Goal: Task Accomplishment & Management: Manage account settings

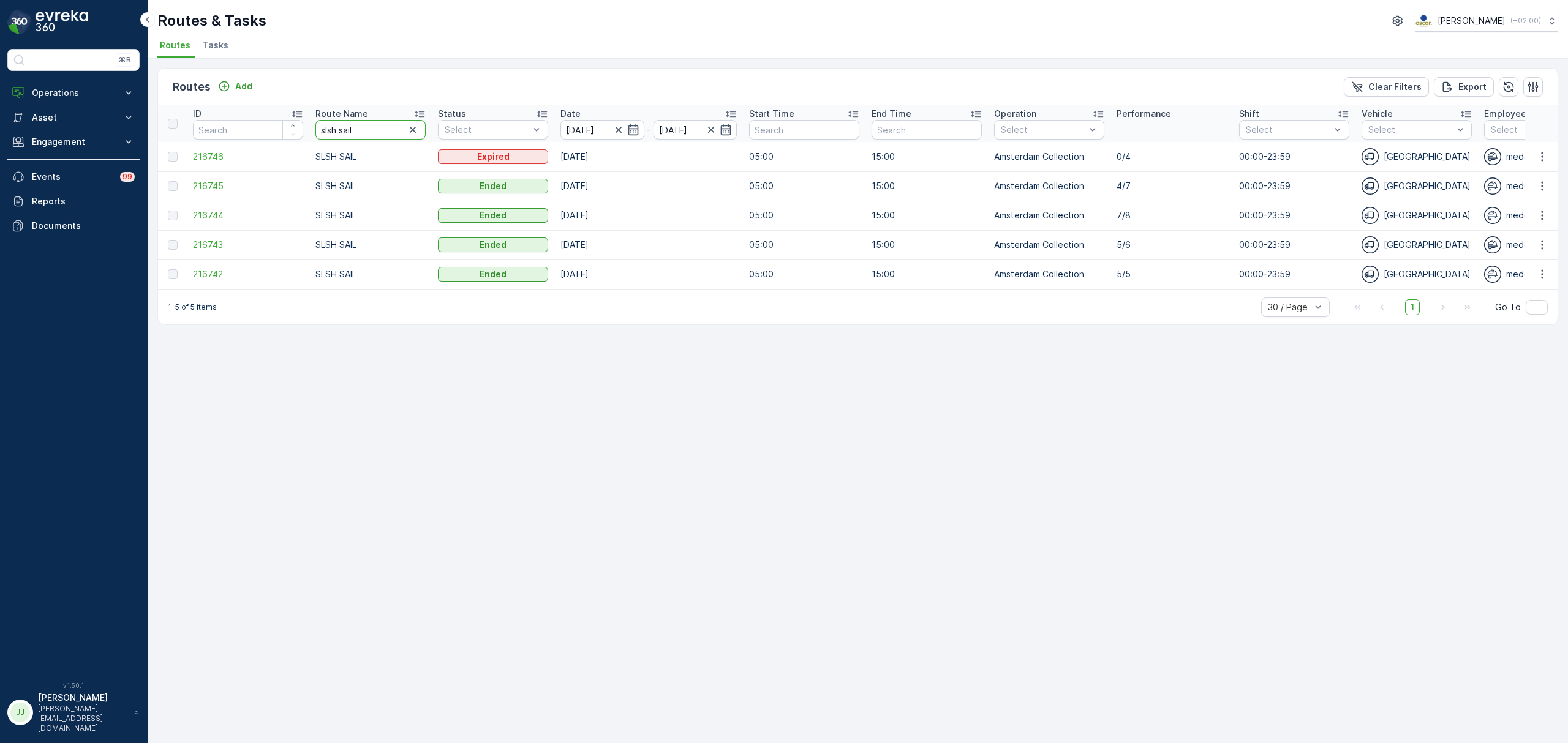
click at [291, 130] on tr "ID Route Name slsh sail Status Select Date 01.08.2025 - 12.09.2025 Start Time E…" at bounding box center [1463, 124] width 2610 height 37
click at [79, 91] on p "Operations" at bounding box center [73, 93] width 83 height 12
click at [81, 129] on link "Planning" at bounding box center [83, 131] width 113 height 17
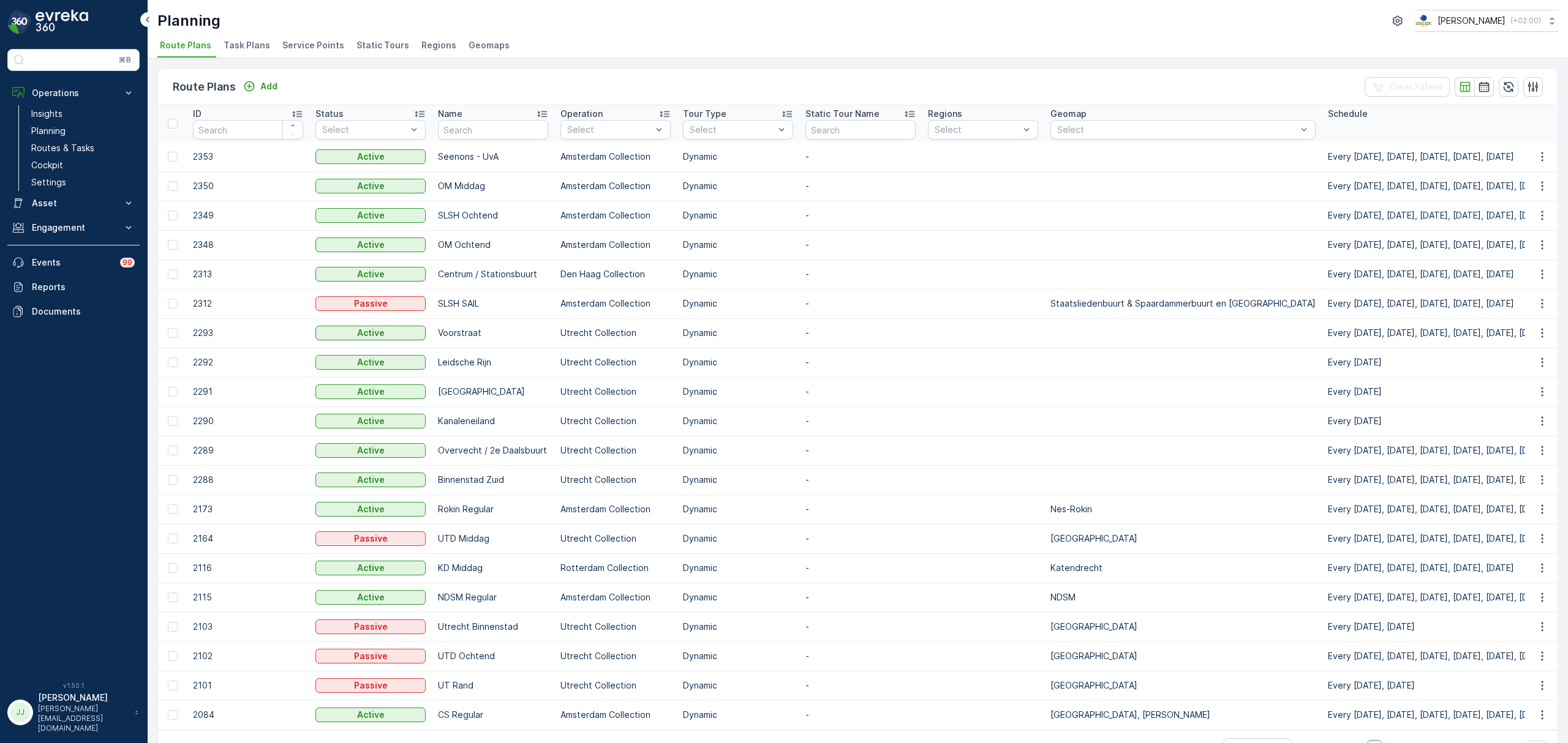
click at [253, 42] on span "Task Plans" at bounding box center [246, 45] width 46 height 12
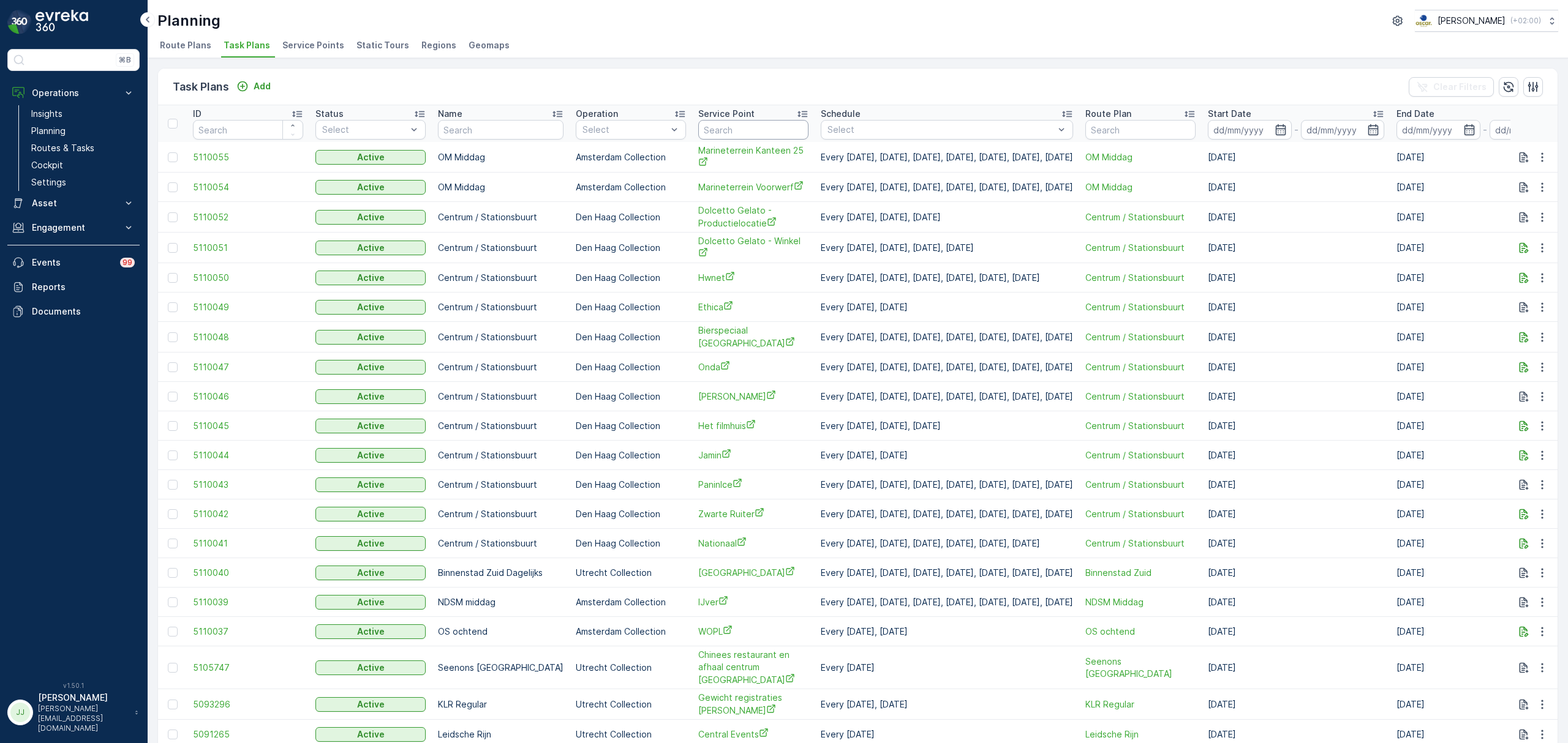
click at [698, 135] on input "text" at bounding box center [754, 129] width 110 height 20
type input "share"
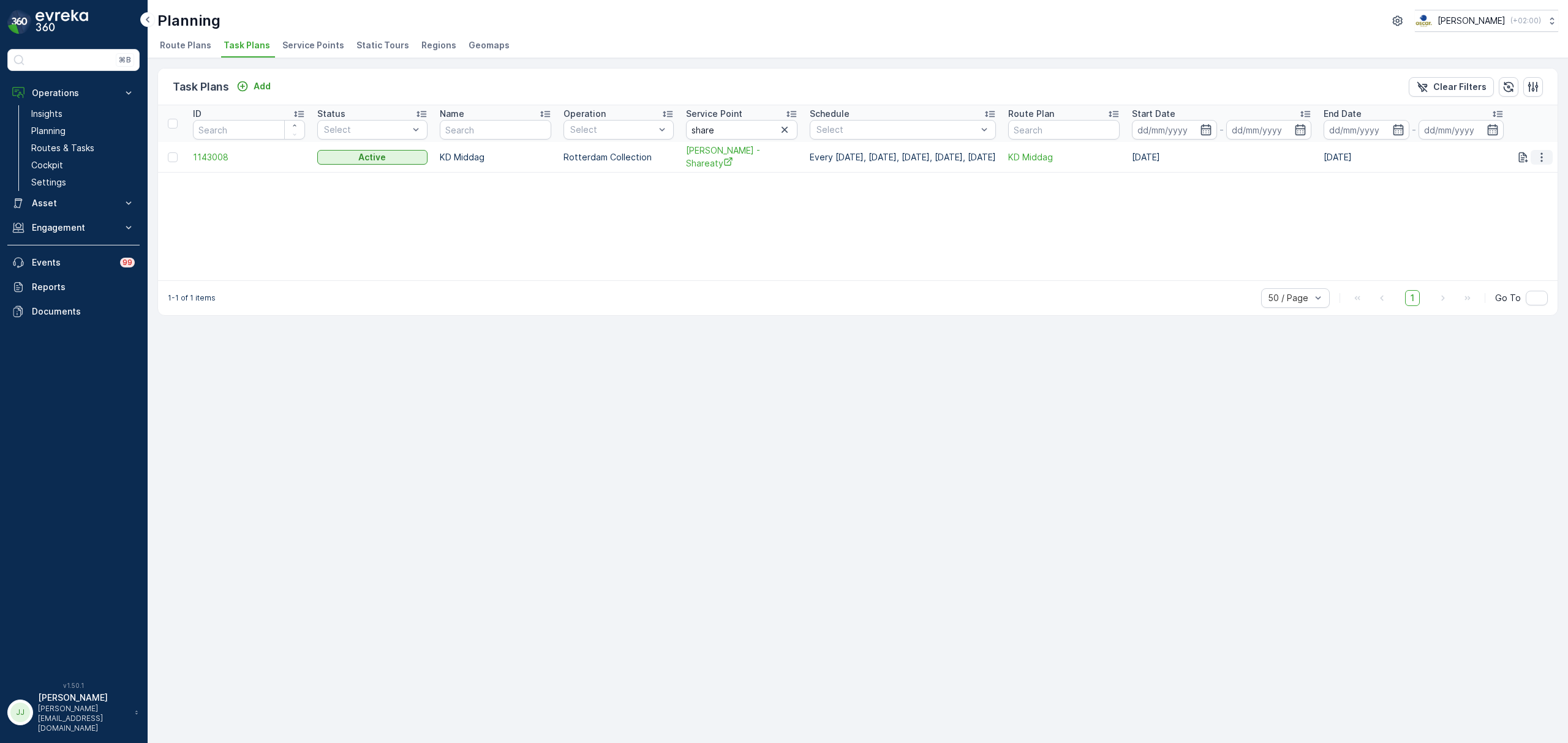
click at [1546, 151] on icon "button" at bounding box center [1541, 157] width 12 height 12
click at [1504, 187] on span "Edit Task Plan" at bounding box center [1520, 192] width 57 height 12
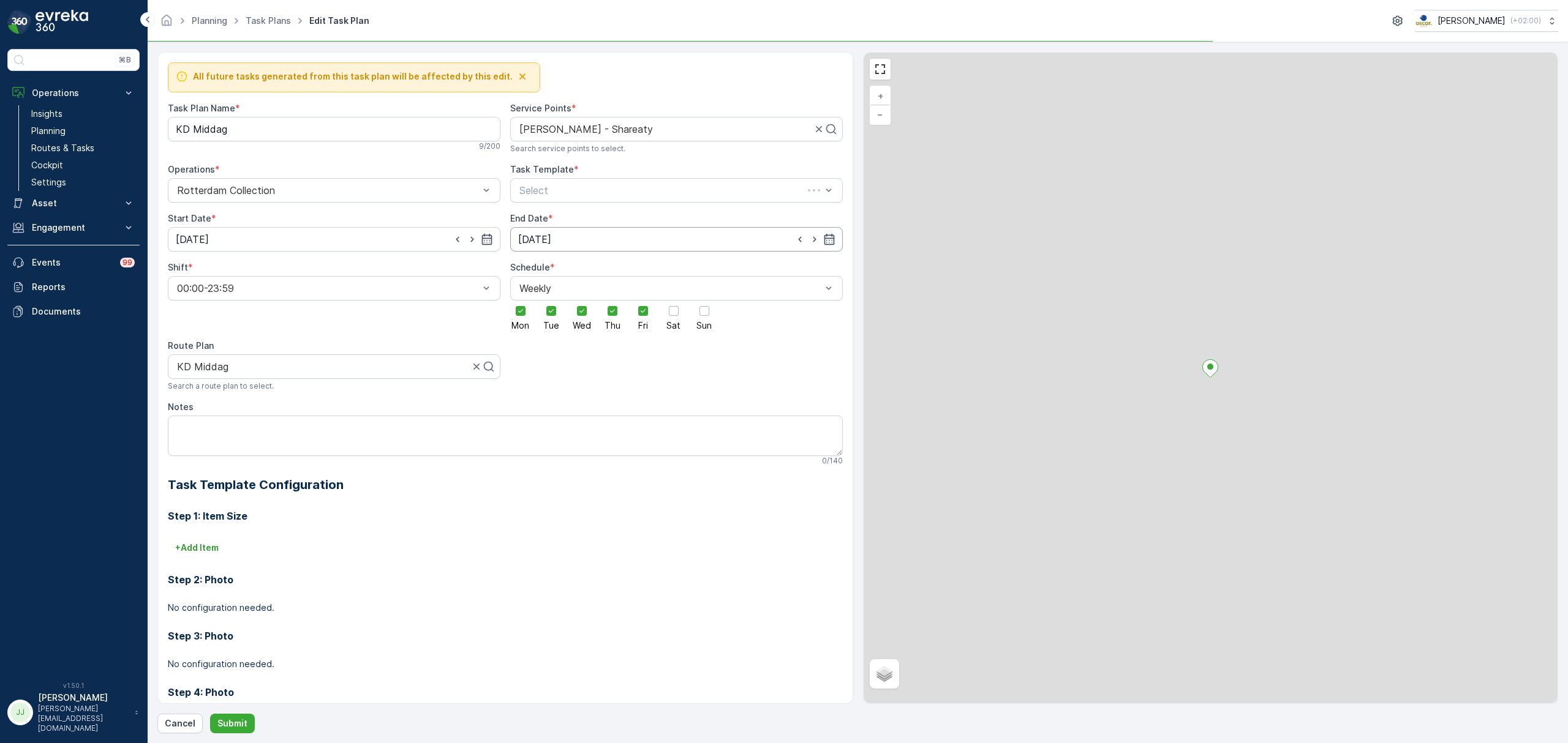
click at [586, 235] on div "All future tasks generated from this task plan will be affected by this edit. T…" at bounding box center [505, 404] width 675 height 684
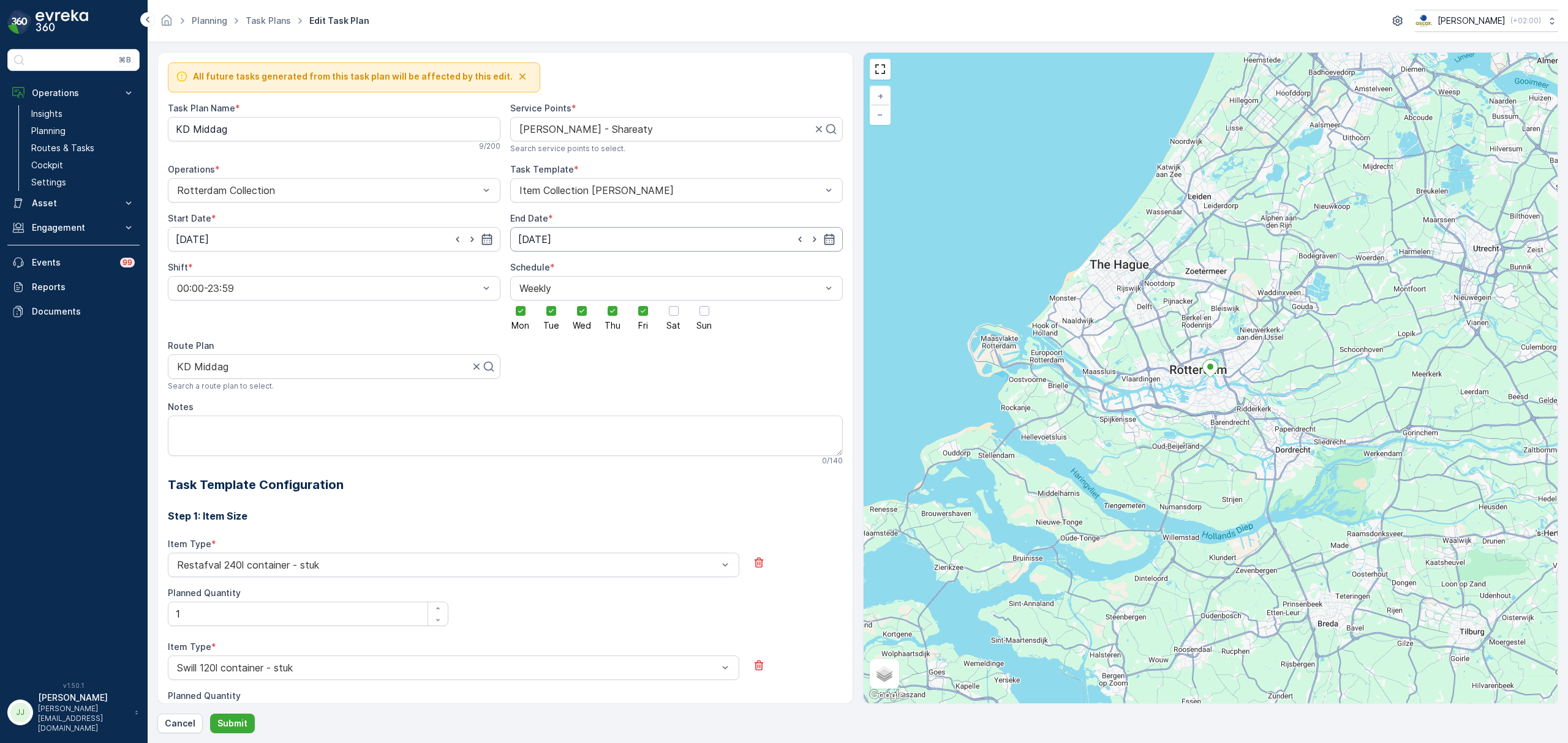
click at [584, 247] on input "31.08.2029" at bounding box center [677, 239] width 333 height 25
click at [647, 266] on p "[DATE]" at bounding box center [637, 270] width 29 height 12
click at [649, 268] on p "[DATE]" at bounding box center [651, 270] width 29 height 12
click at [642, 345] on div "12" at bounding box center [640, 343] width 20 height 20
type input "[DATE]"
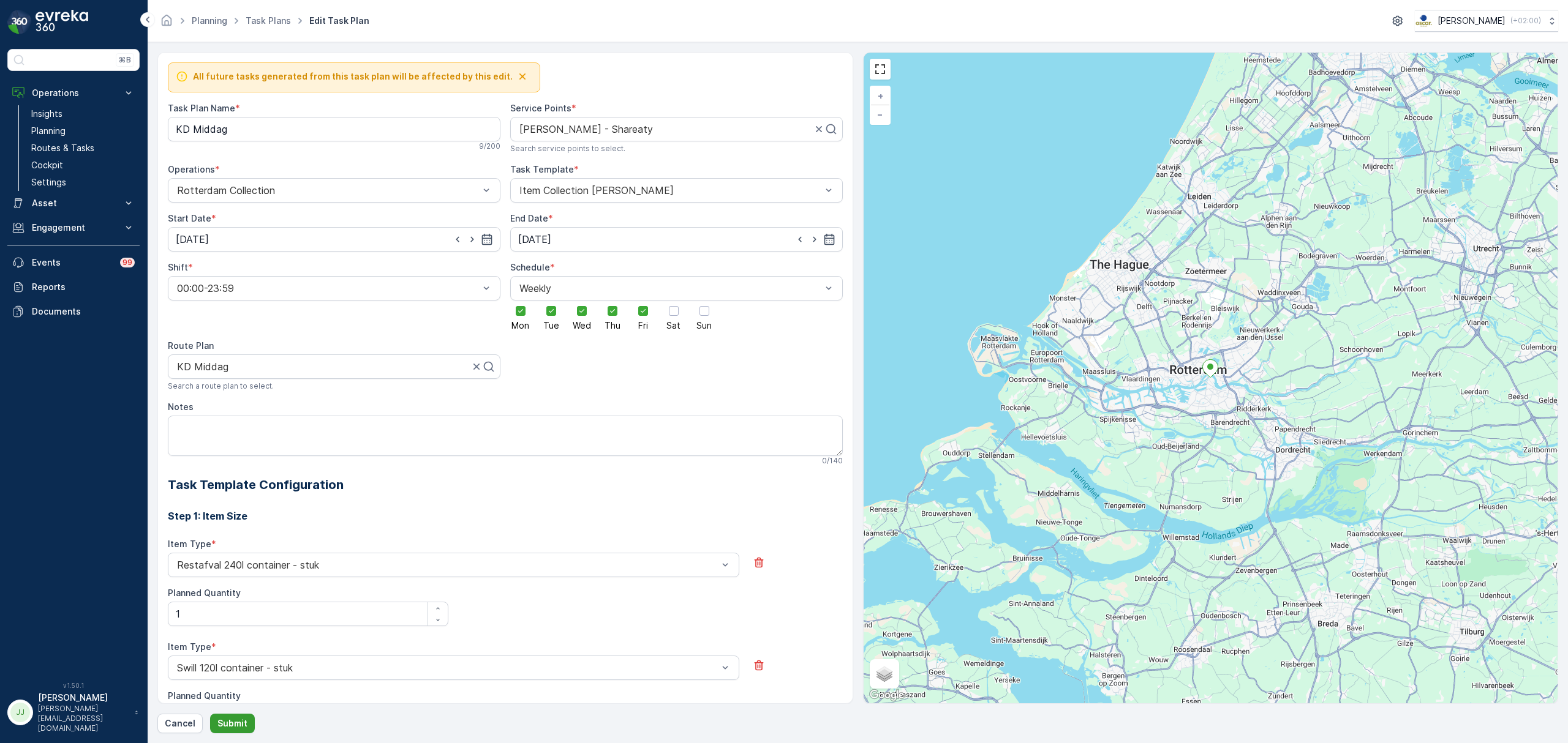
click at [212, 723] on button "Submit" at bounding box center [232, 723] width 44 height 20
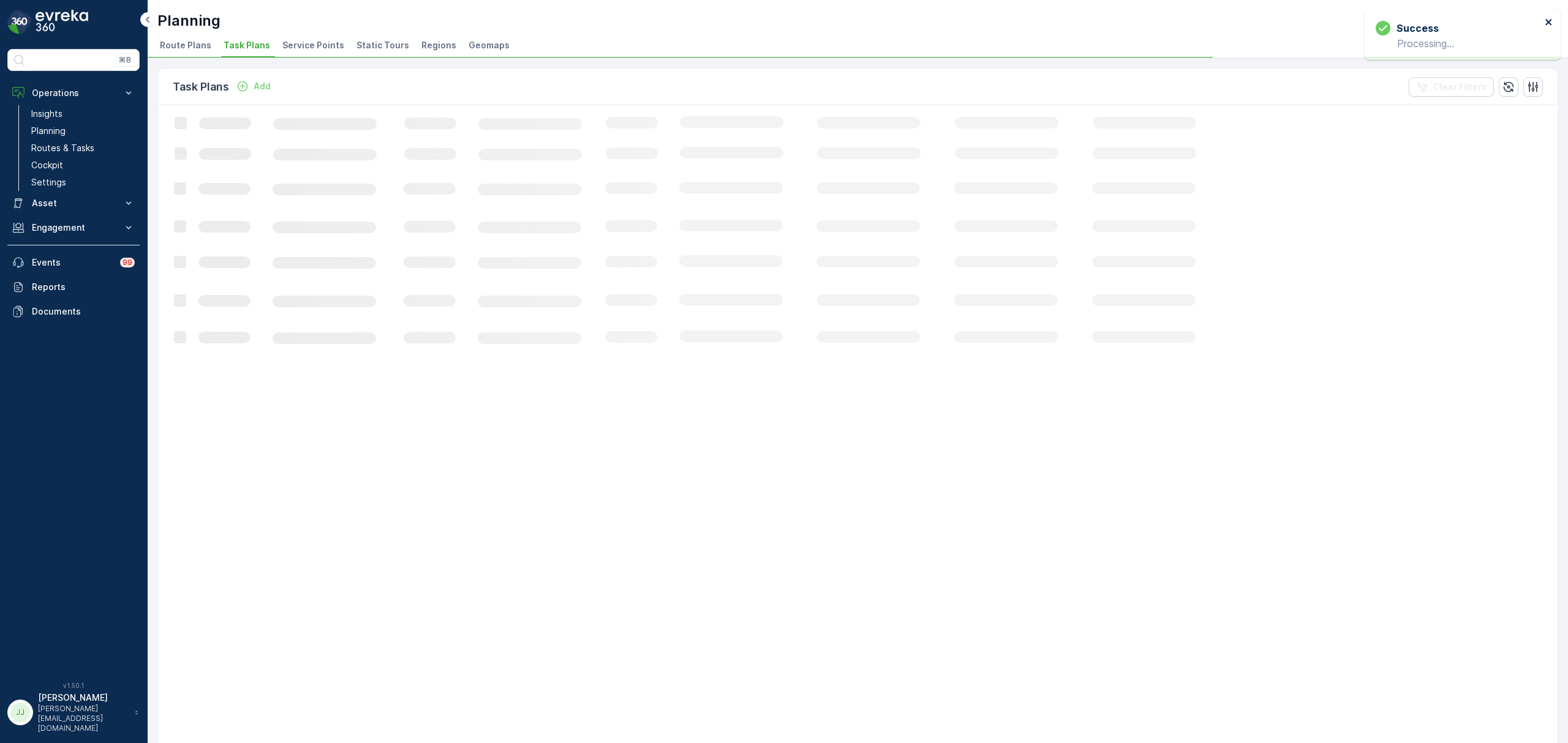
click at [1548, 17] on icon "close" at bounding box center [1549, 22] width 9 height 10
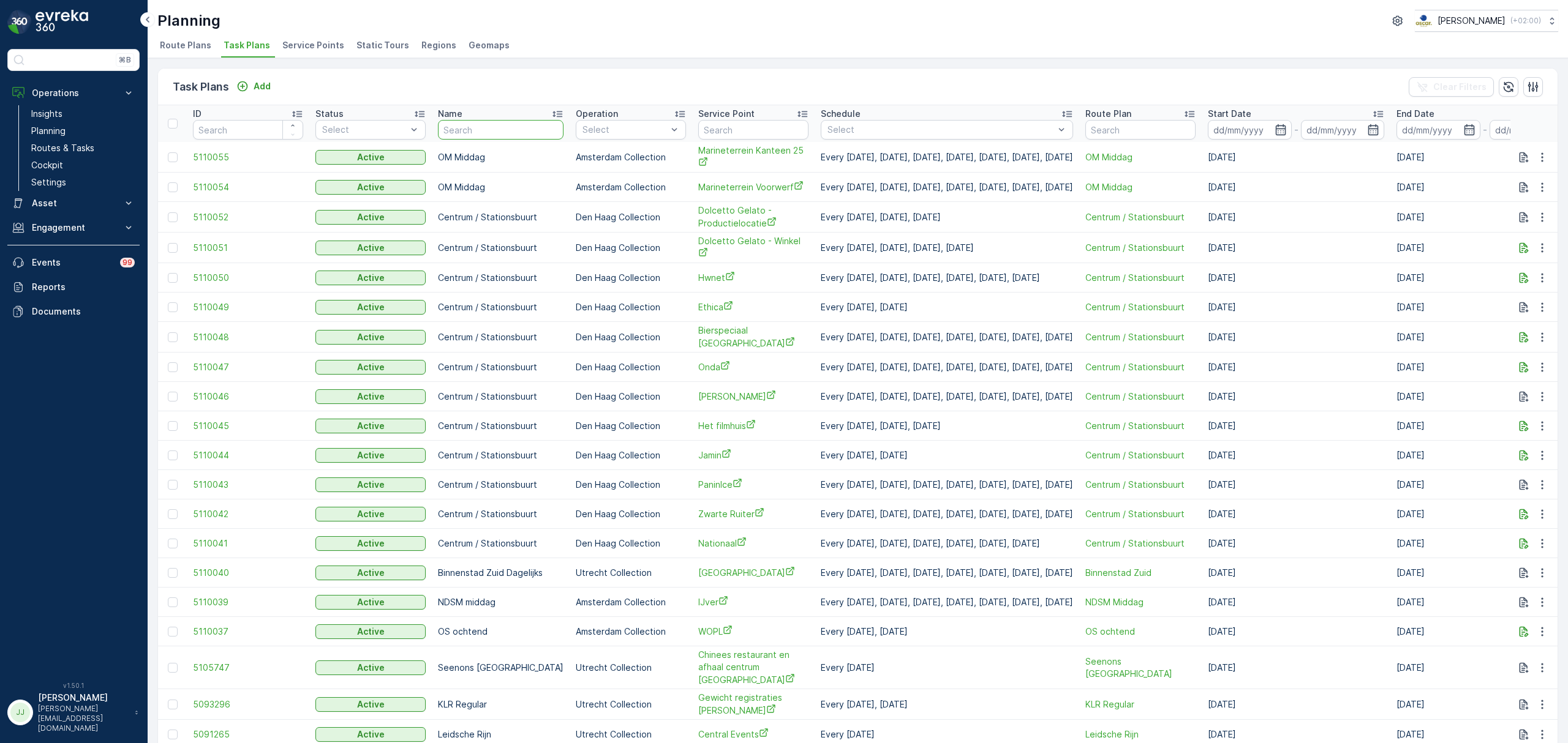
click at [510, 126] on input "text" at bounding box center [501, 129] width 126 height 20
type input "h"
click at [728, 120] on input "text" at bounding box center [754, 129] width 110 height 20
type input "hwent"
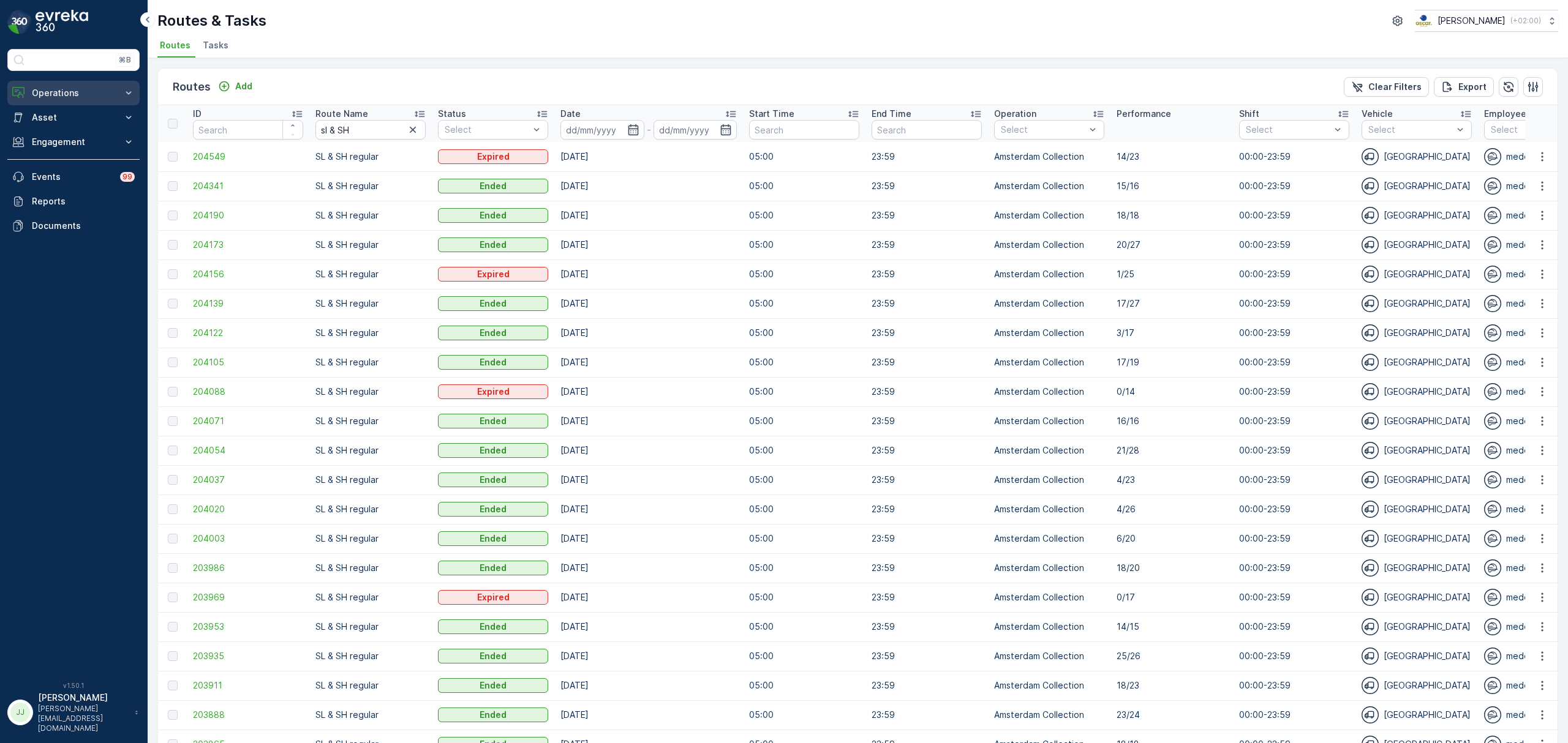
click at [92, 86] on button "Operations" at bounding box center [74, 93] width 132 height 25
click at [72, 133] on link "Planning" at bounding box center [83, 131] width 113 height 17
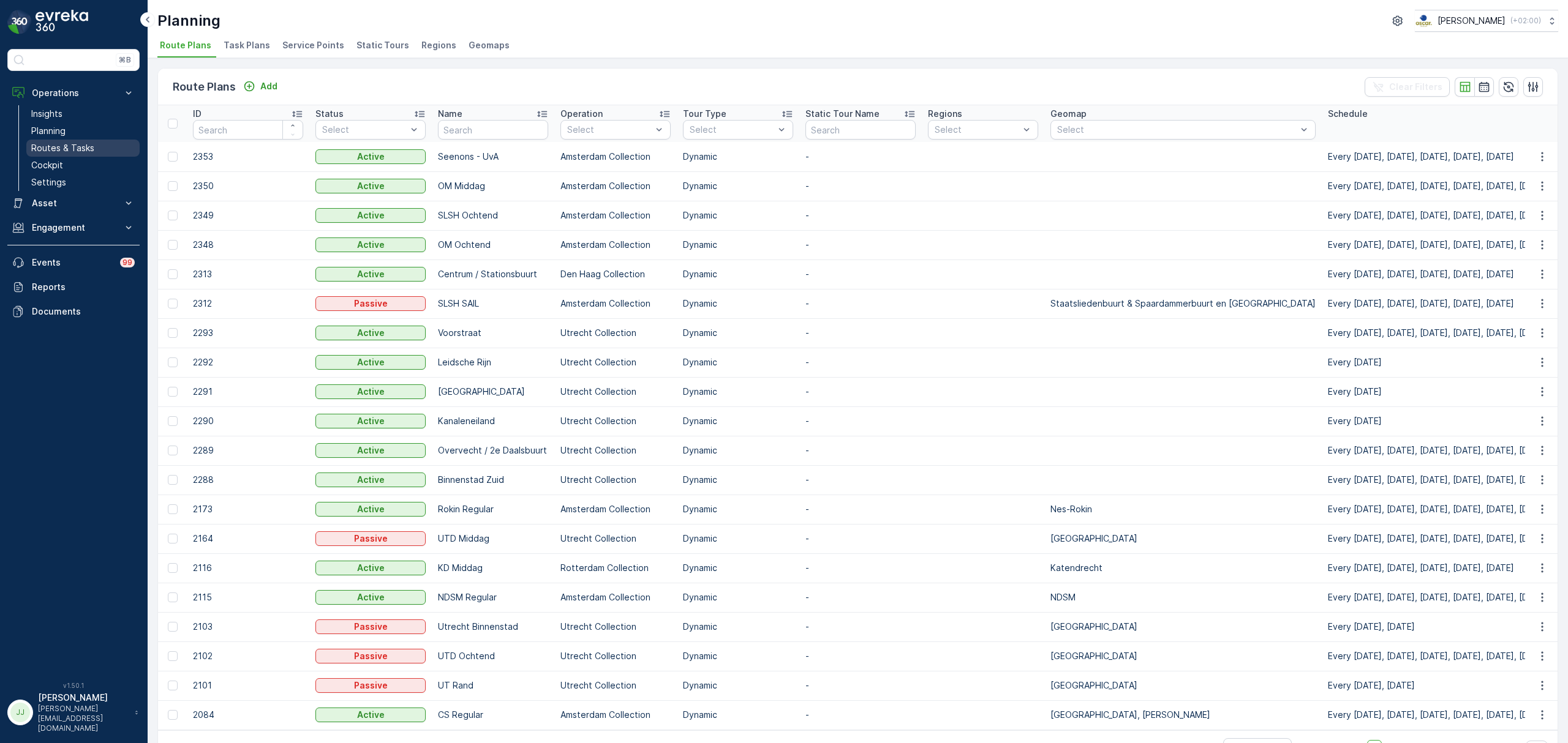
click at [72, 150] on p "Routes & Tasks" at bounding box center [62, 148] width 63 height 12
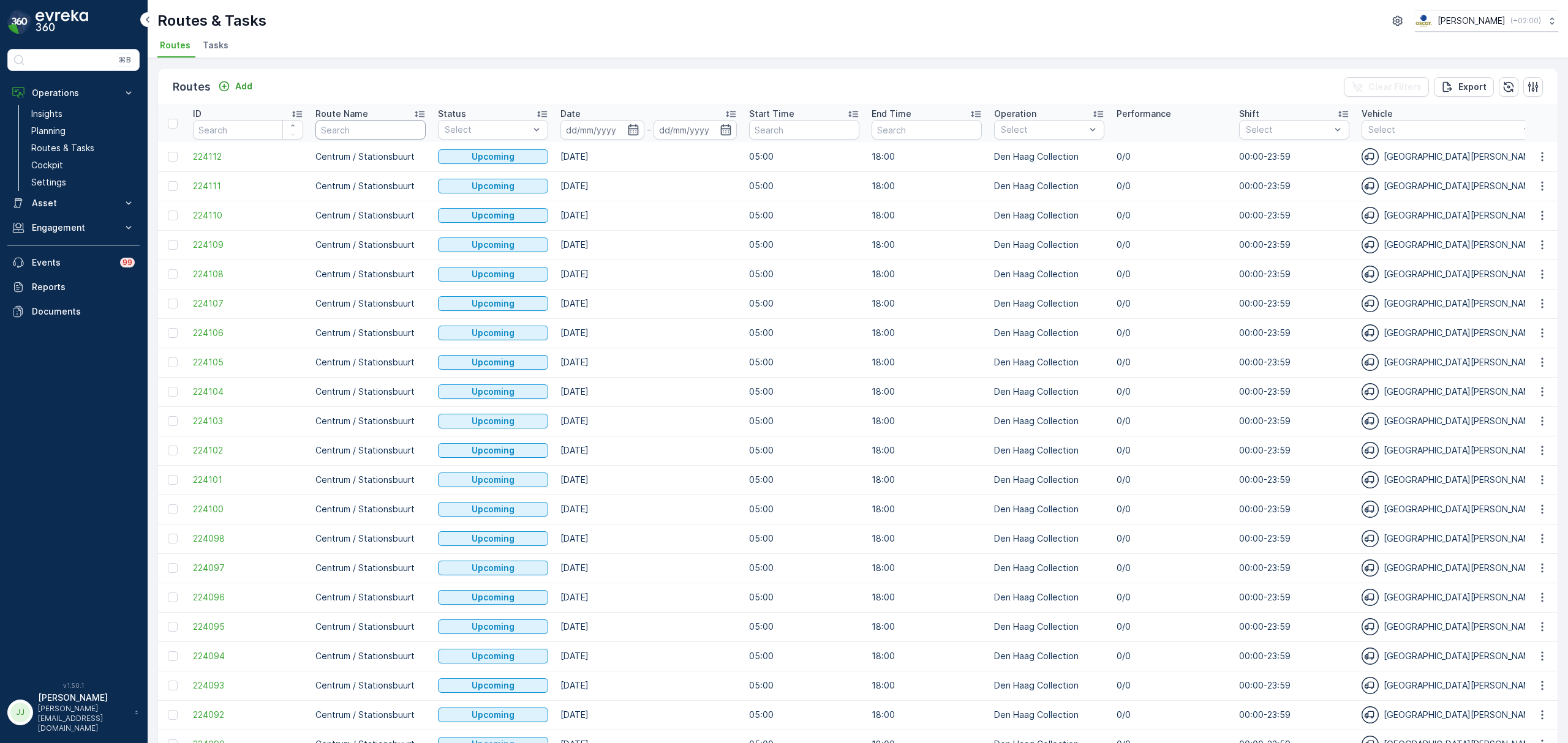
click at [398, 125] on input "text" at bounding box center [371, 129] width 110 height 20
type input "slsh ocht"
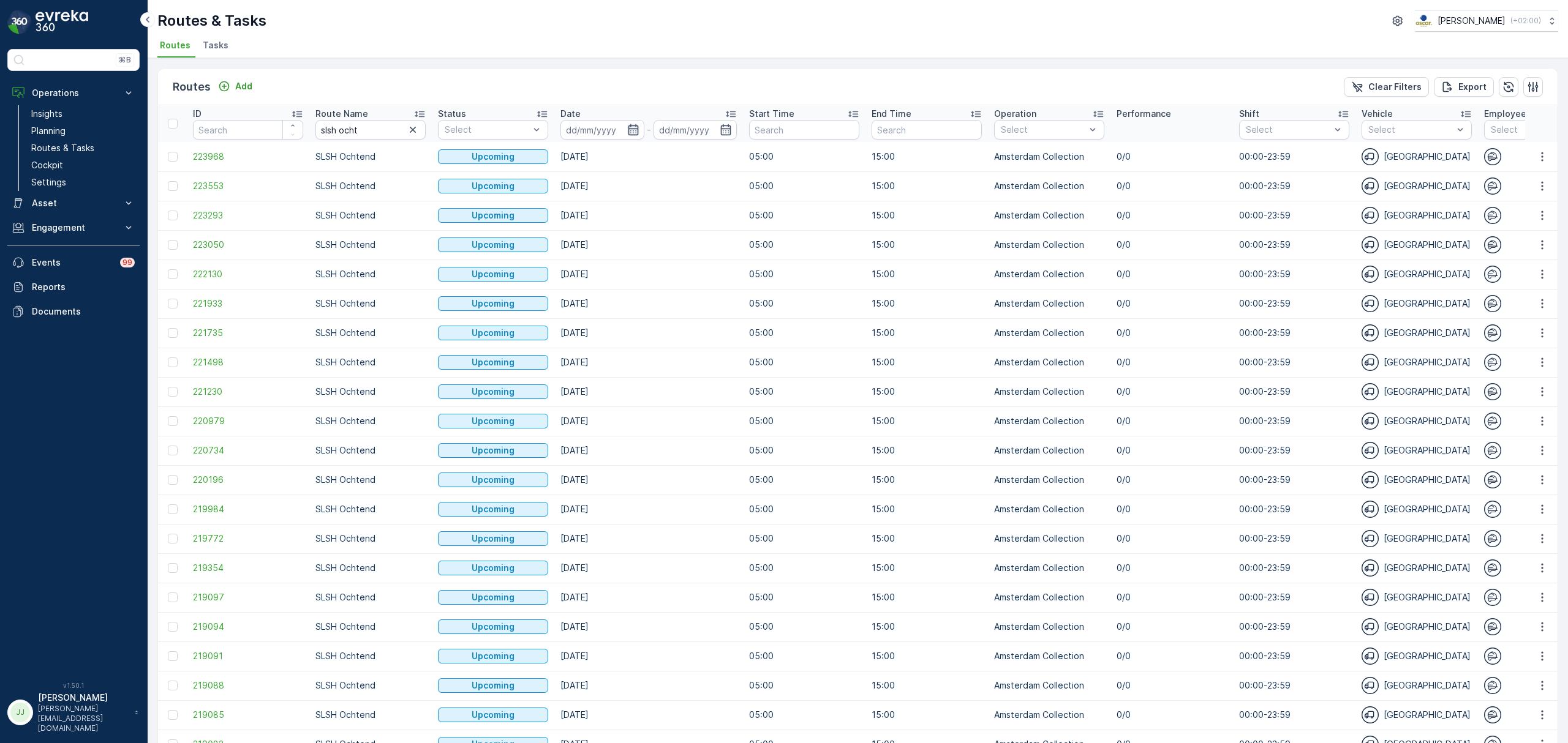
click at [635, 129] on icon "button" at bounding box center [633, 129] width 10 height 11
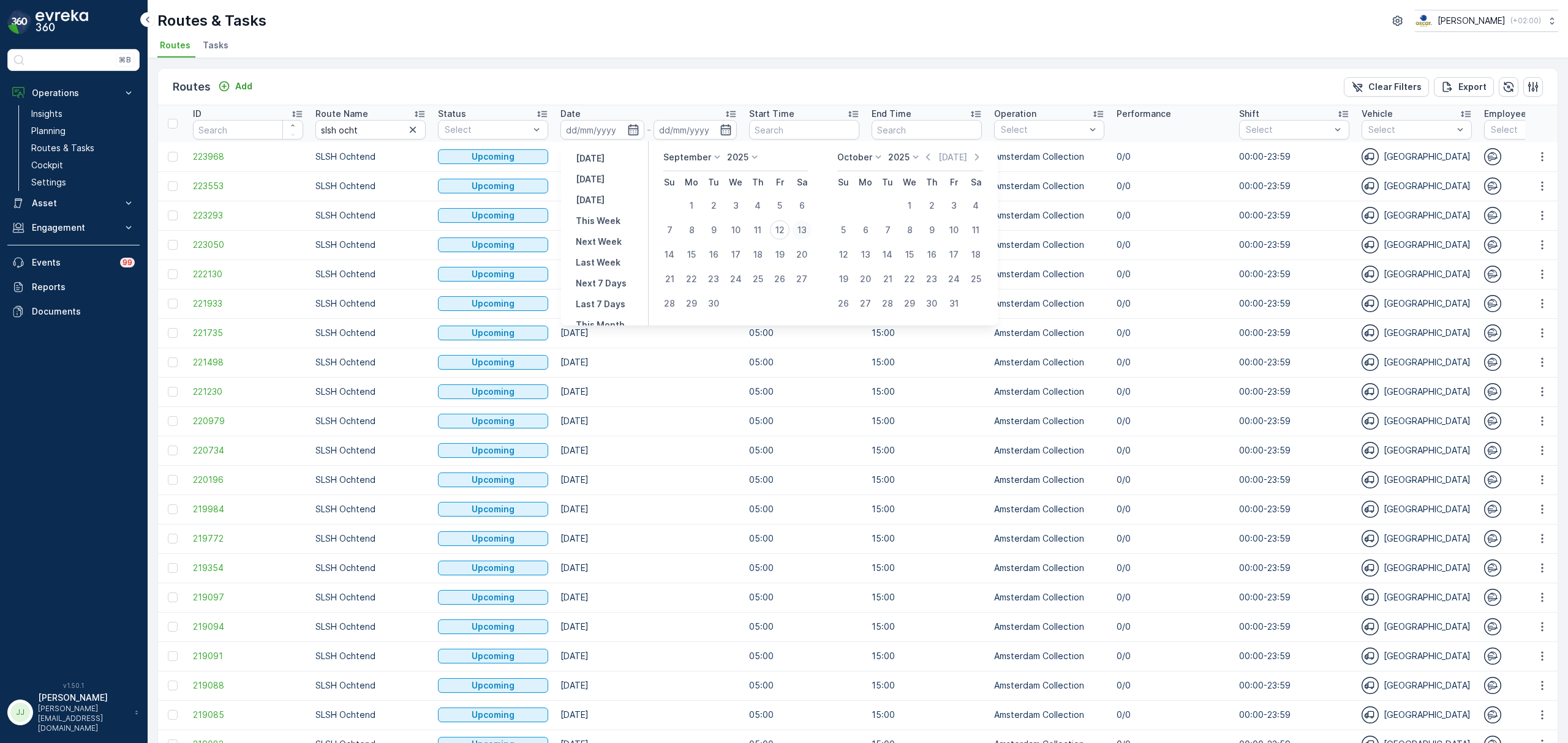
click at [801, 225] on div "13" at bounding box center [801, 230] width 20 height 20
type input "13.09.2025"
click at [801, 225] on div "13" at bounding box center [801, 230] width 20 height 20
type input "13.09.2025"
click at [801, 225] on div "13" at bounding box center [801, 230] width 20 height 20
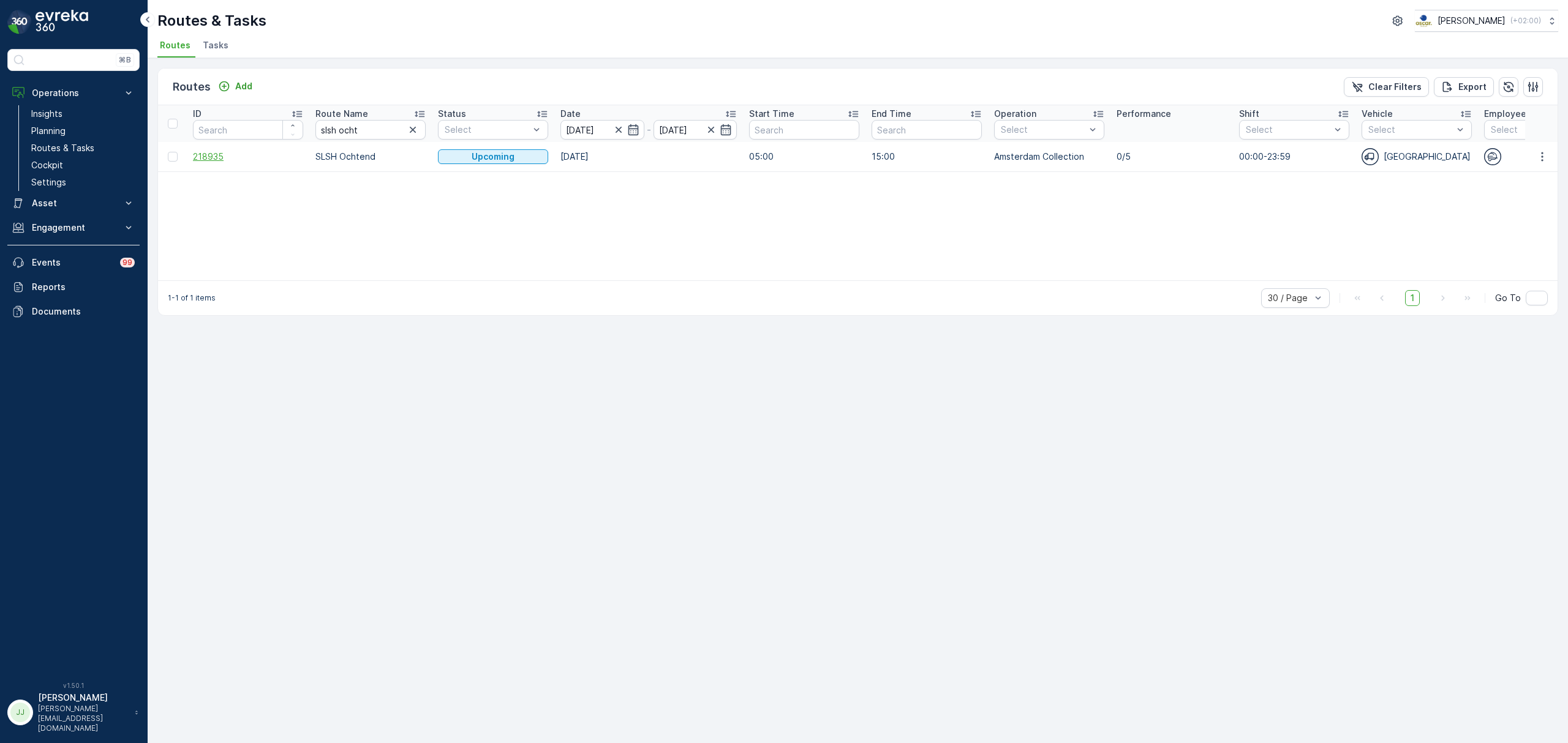
click at [214, 161] on span "218935" at bounding box center [248, 156] width 110 height 12
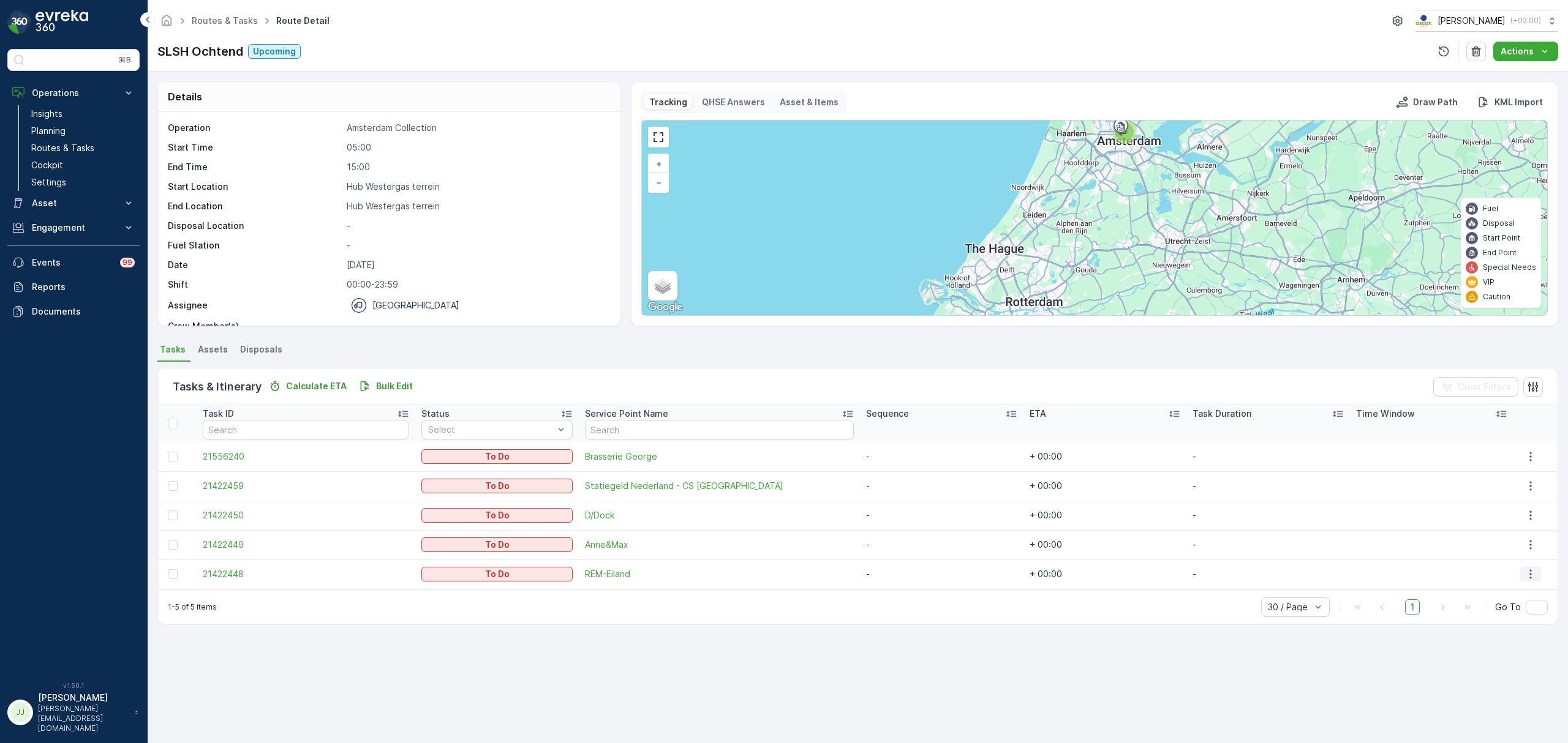
click at [1527, 569] on icon "button" at bounding box center [1530, 574] width 12 height 12
click at [1487, 628] on span "Change Route" at bounding box center [1511, 626] width 60 height 12
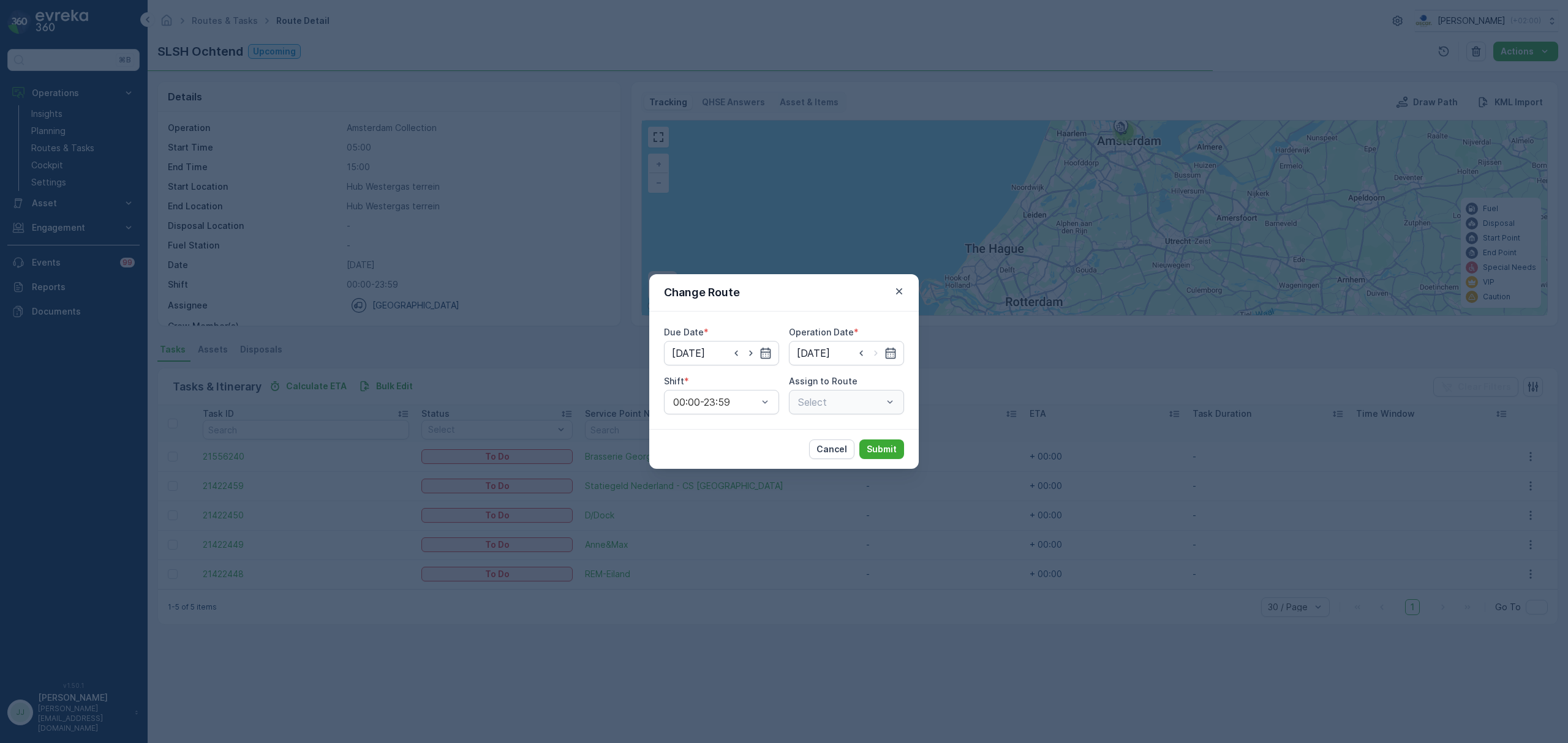
type input "[DATE]"
click at [818, 408] on div "Select" at bounding box center [846, 402] width 115 height 25
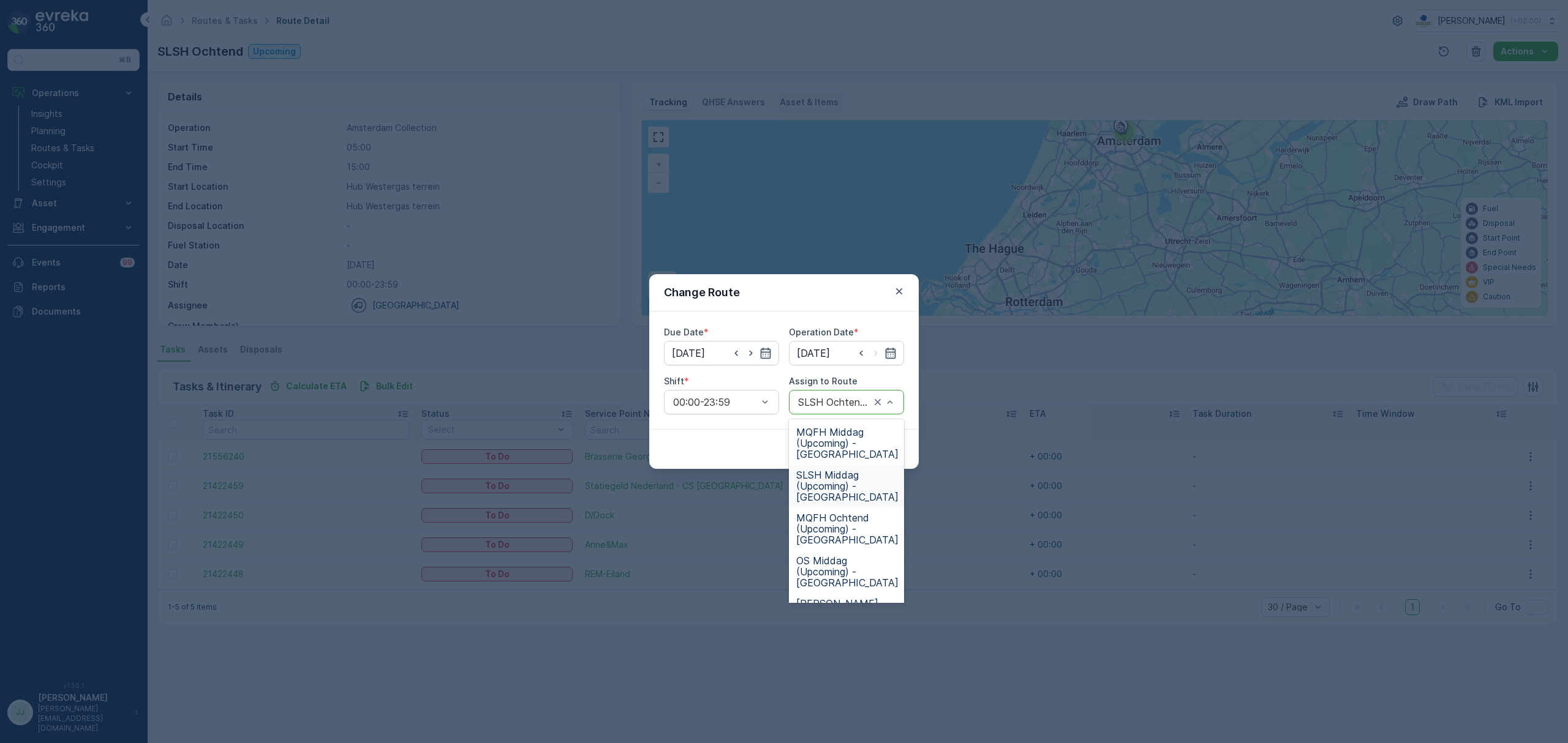
click at [834, 480] on span "SLSH Middag (Upcoming) - Amsterdam" at bounding box center [847, 486] width 102 height 33
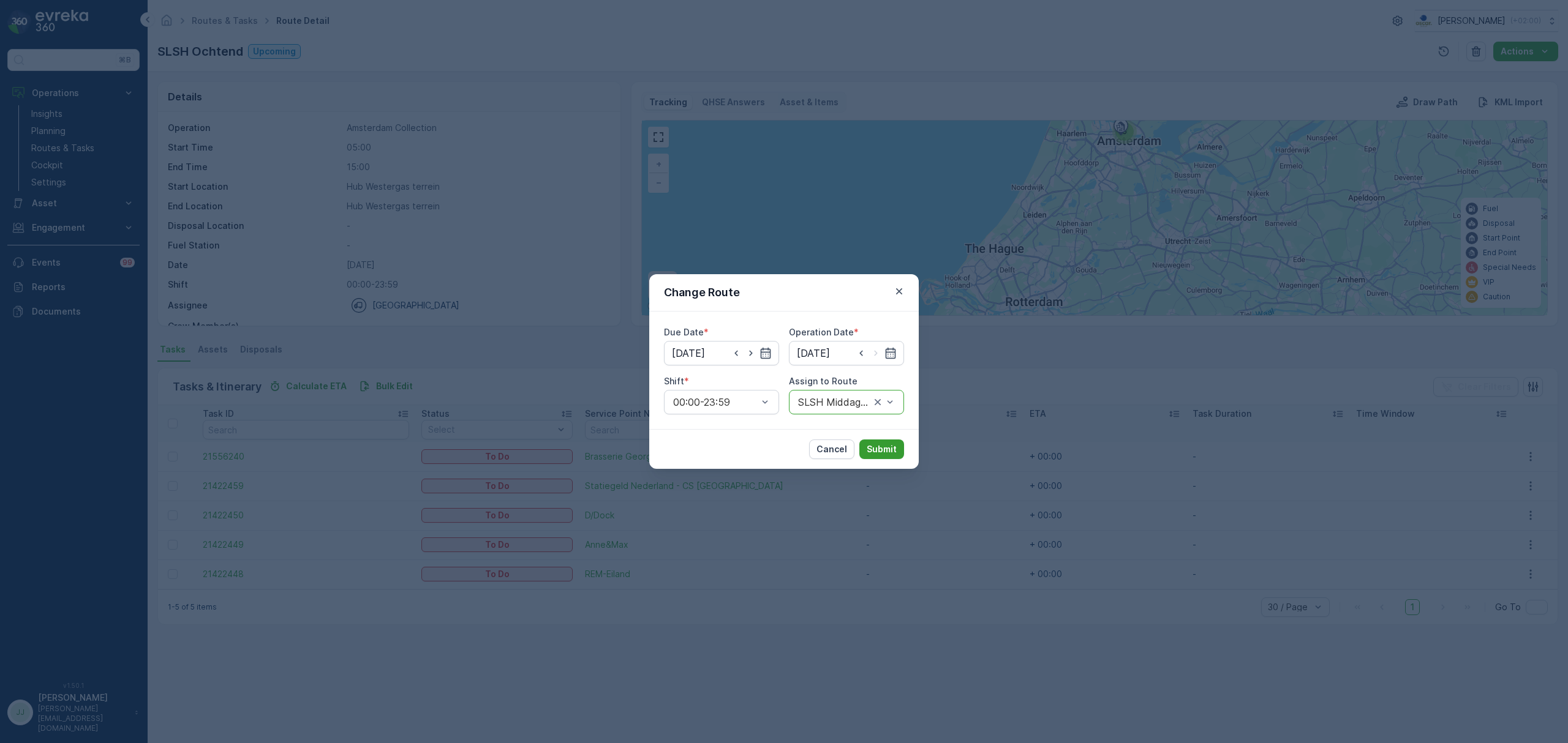
click at [871, 456] on button "Submit" at bounding box center [882, 449] width 44 height 20
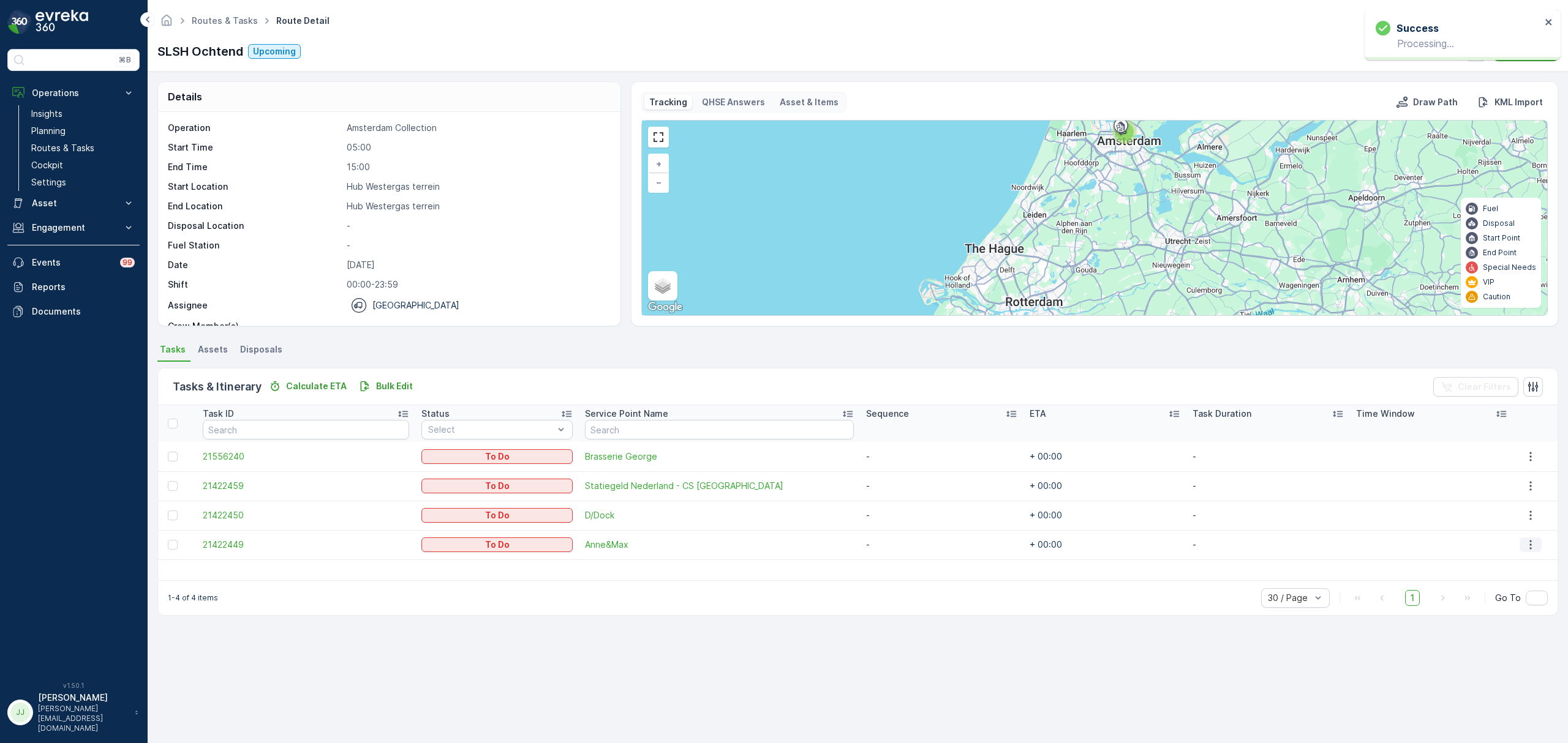
click at [1529, 542] on icon "button" at bounding box center [1530, 545] width 2 height 9
click at [1505, 593] on span "Change Route" at bounding box center [1511, 597] width 60 height 12
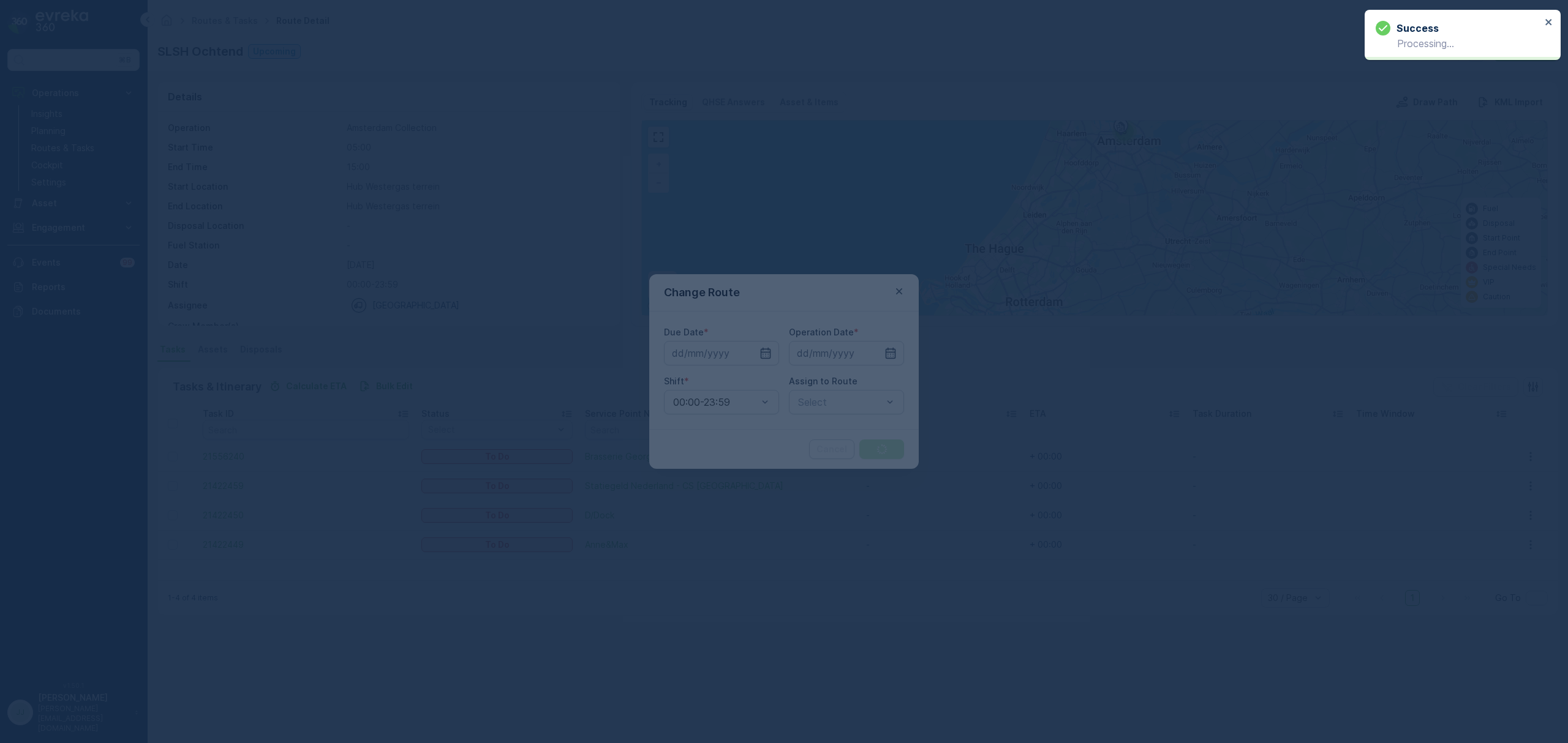
type input "[DATE]"
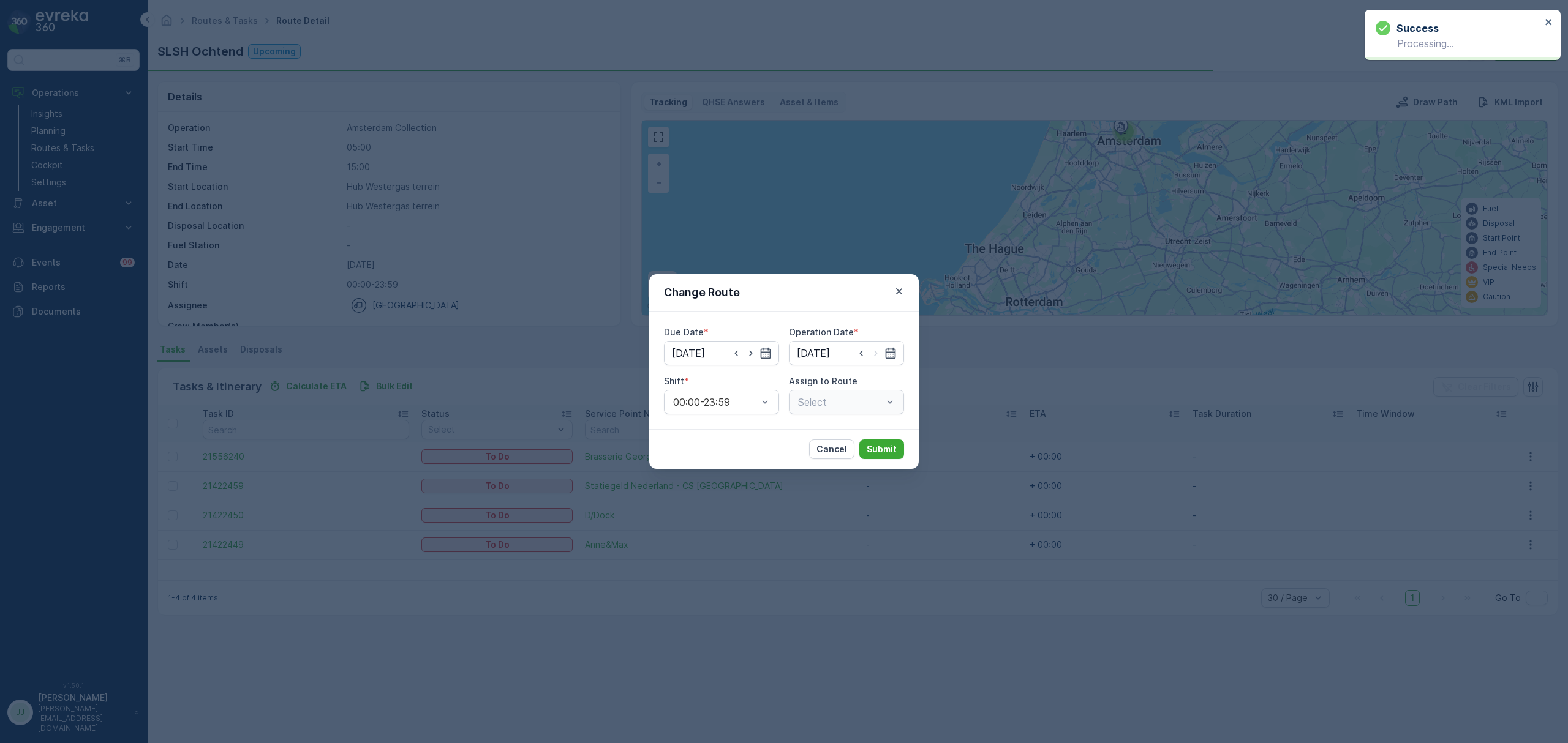
click at [836, 395] on div "Select" at bounding box center [846, 402] width 115 height 25
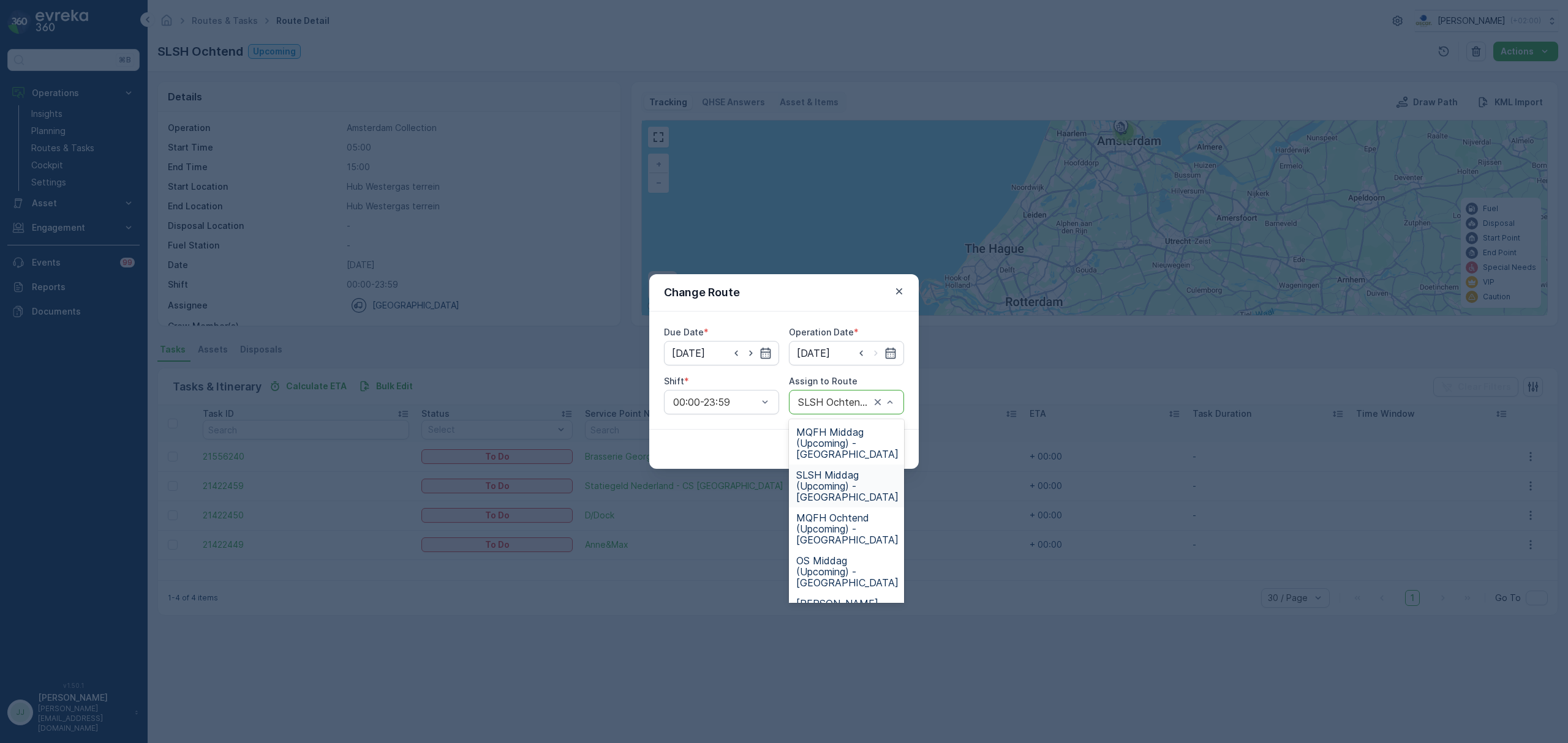
click at [834, 487] on span "SLSH Middag (Upcoming) - Amsterdam" at bounding box center [847, 486] width 102 height 33
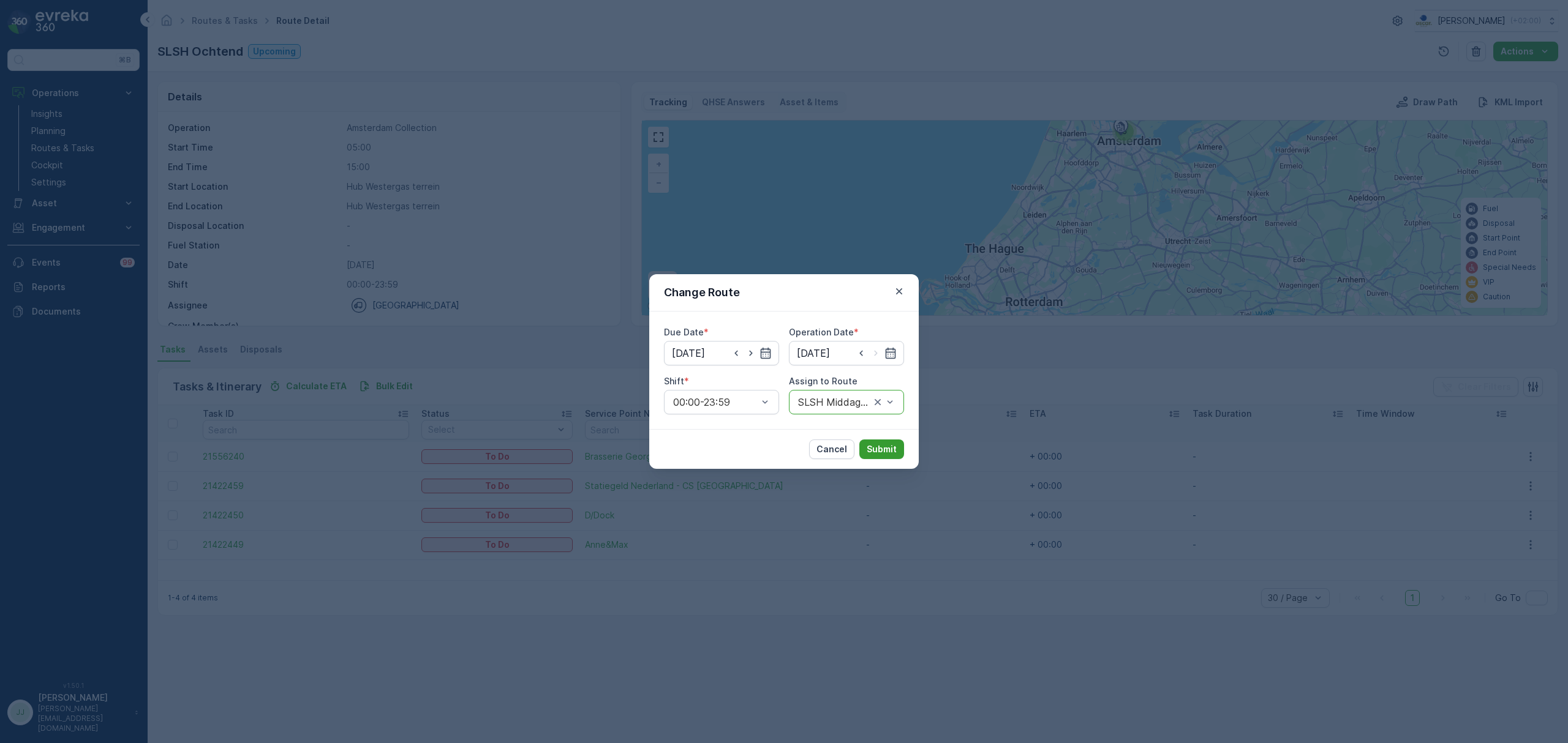
click at [884, 442] on button "Submit" at bounding box center [882, 449] width 44 height 20
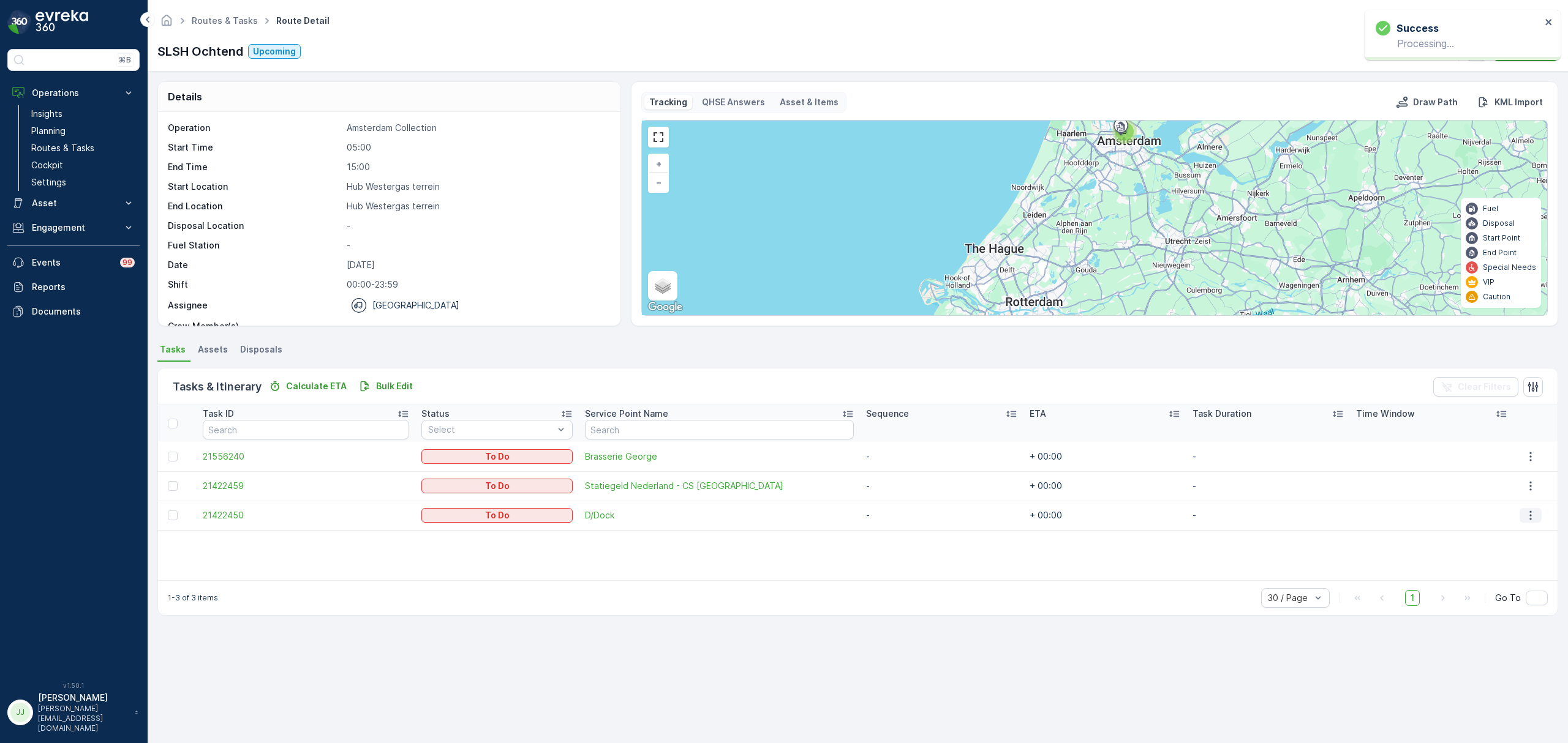
click at [1536, 514] on button "button" at bounding box center [1531, 515] width 22 height 15
click at [1509, 564] on span "Change Route" at bounding box center [1511, 568] width 60 height 12
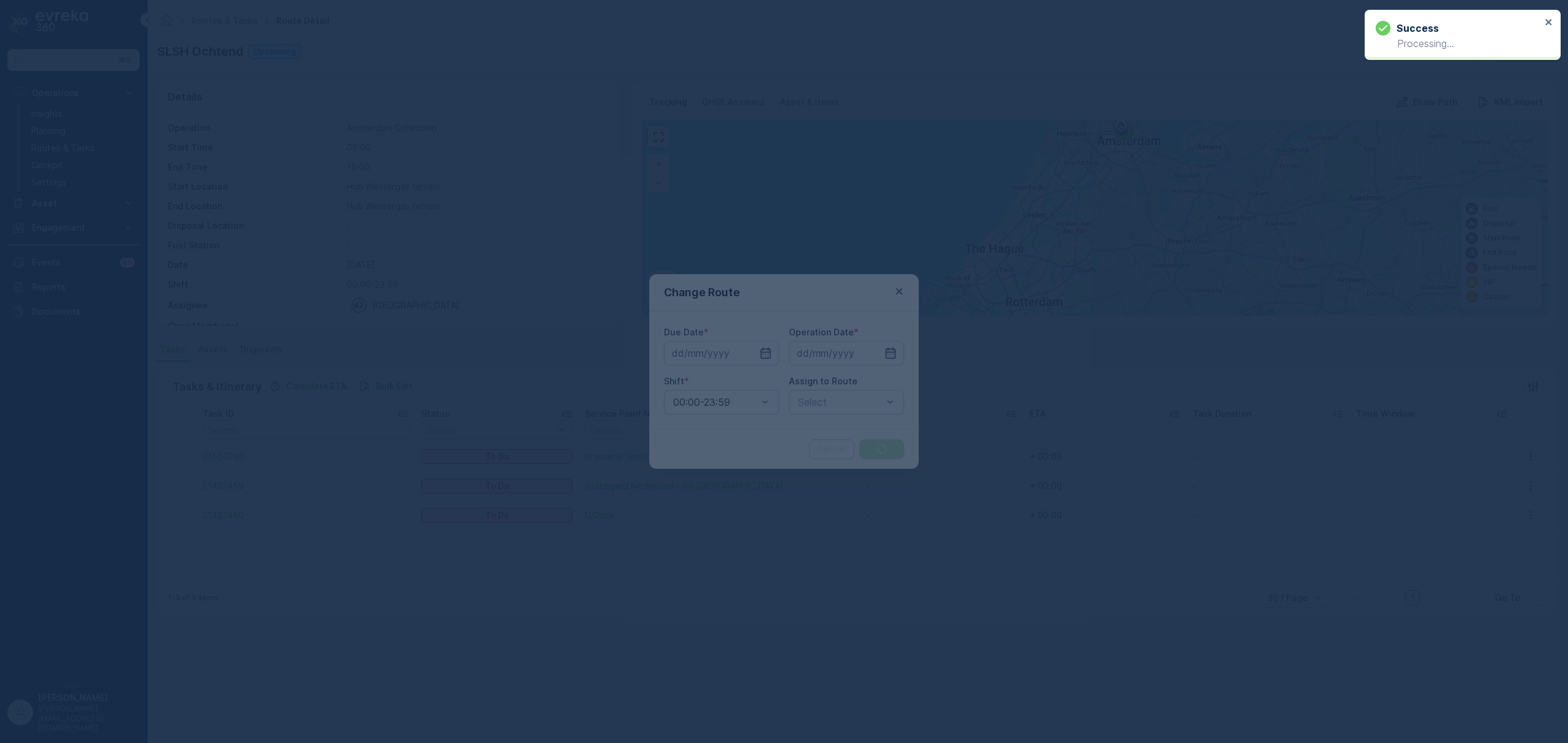
type input "[DATE]"
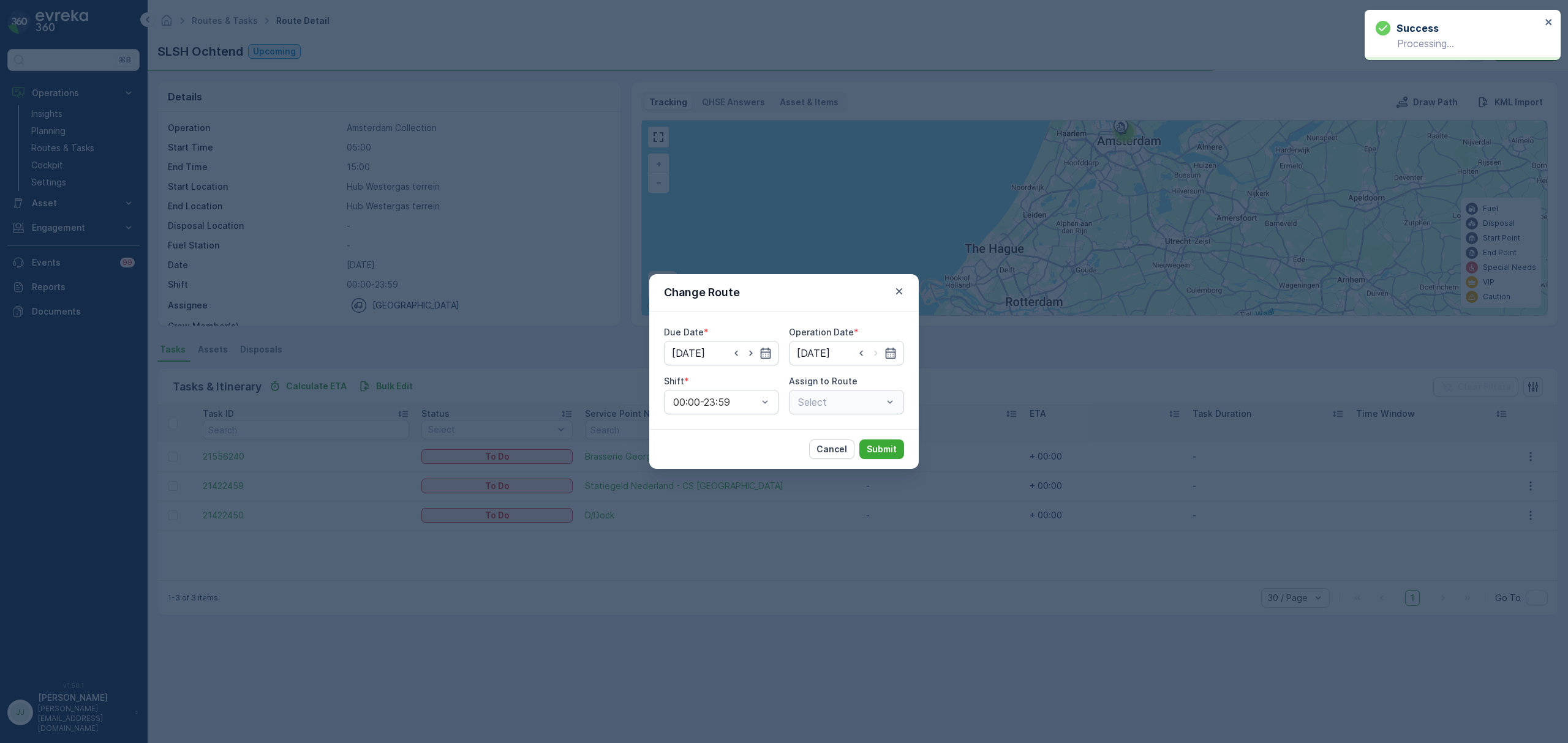
click at [853, 407] on div "Select" at bounding box center [846, 402] width 115 height 25
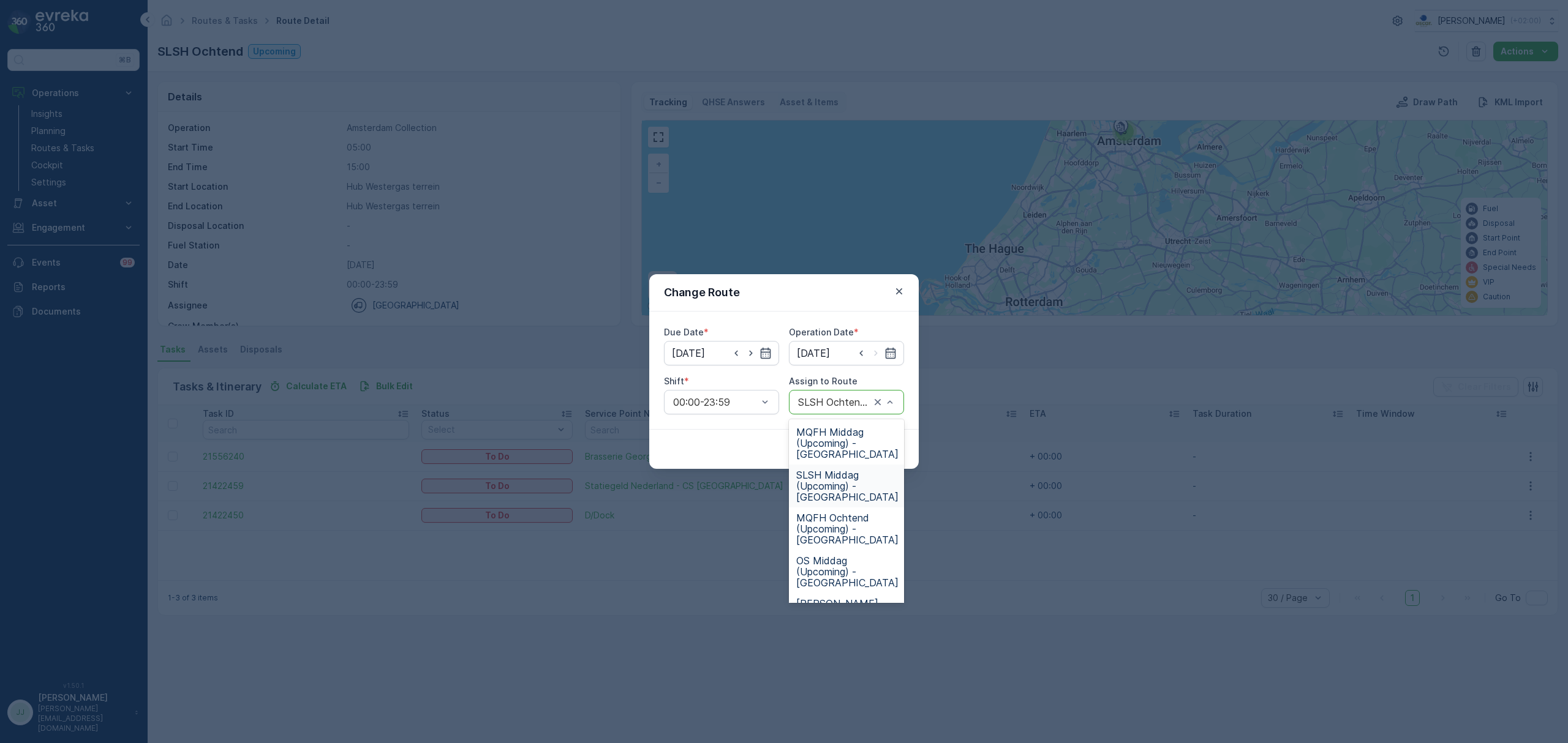
click at [848, 492] on span "SLSH Middag (Upcoming) - Amsterdam" at bounding box center [847, 486] width 102 height 33
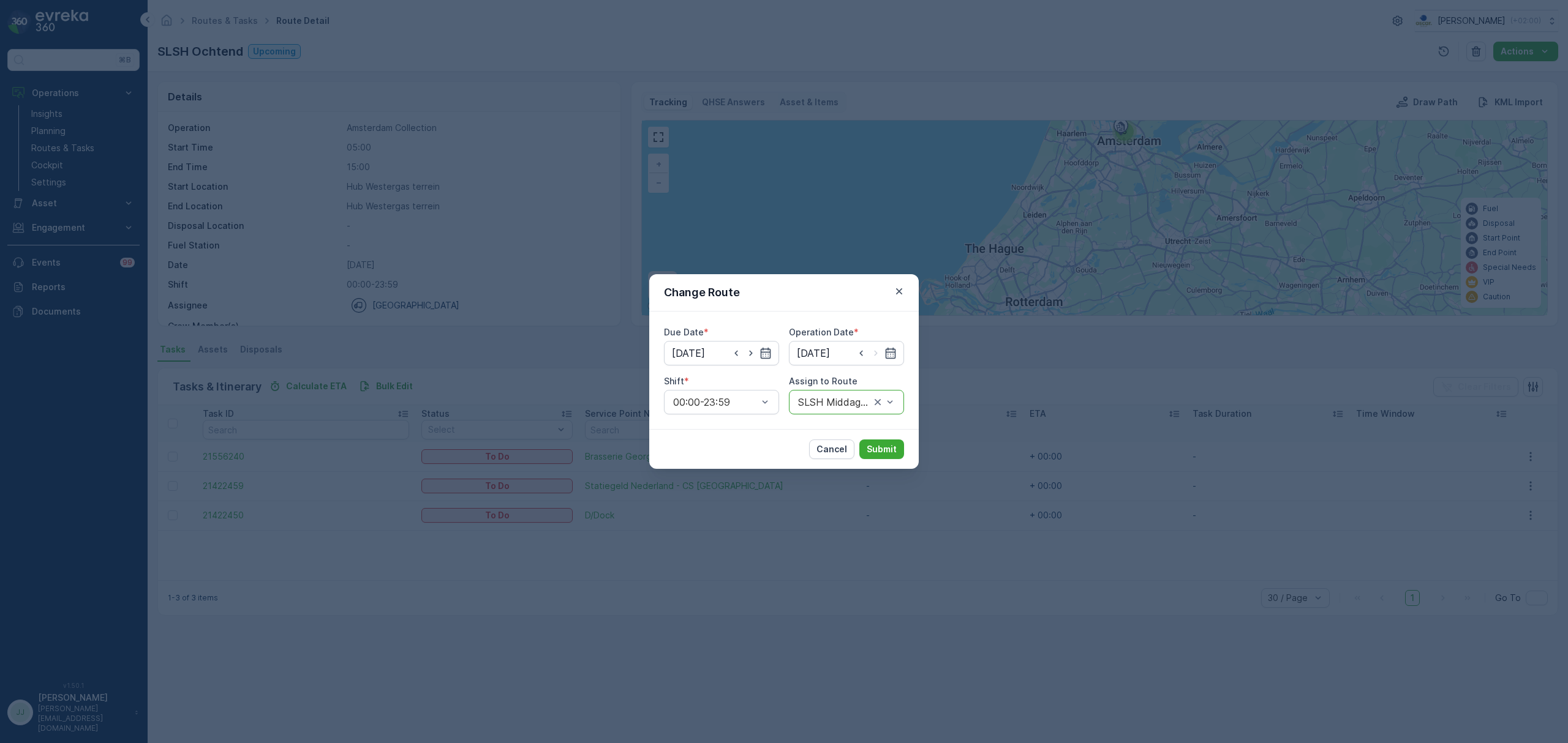
click at [880, 460] on div "Cancel Submit" at bounding box center [784, 449] width 269 height 40
click at [882, 456] on p "Submit" at bounding box center [881, 449] width 30 height 12
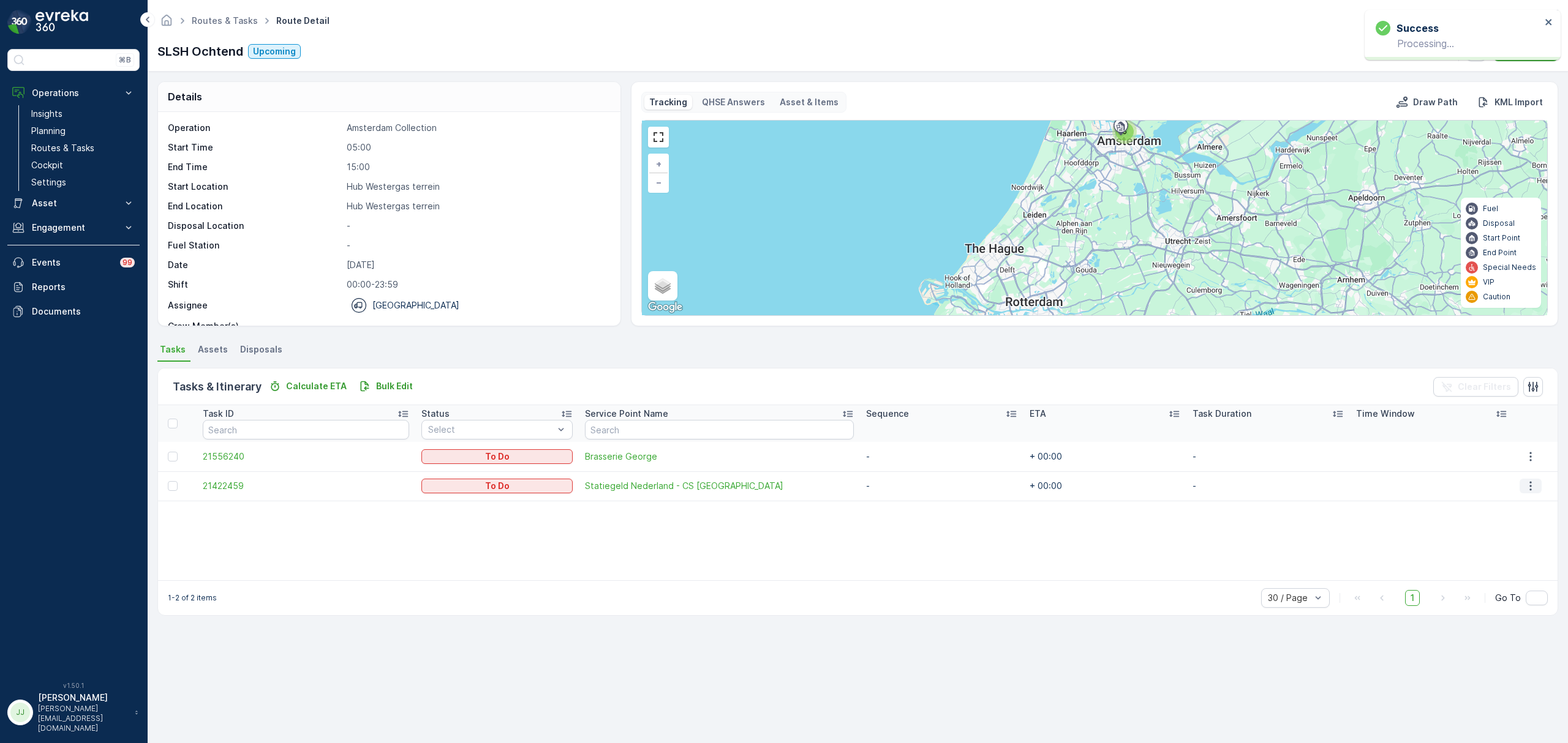
click at [1529, 482] on icon "button" at bounding box center [1530, 485] width 12 height 12
click at [1513, 516] on div "Edit" at bounding box center [1522, 521] width 93 height 17
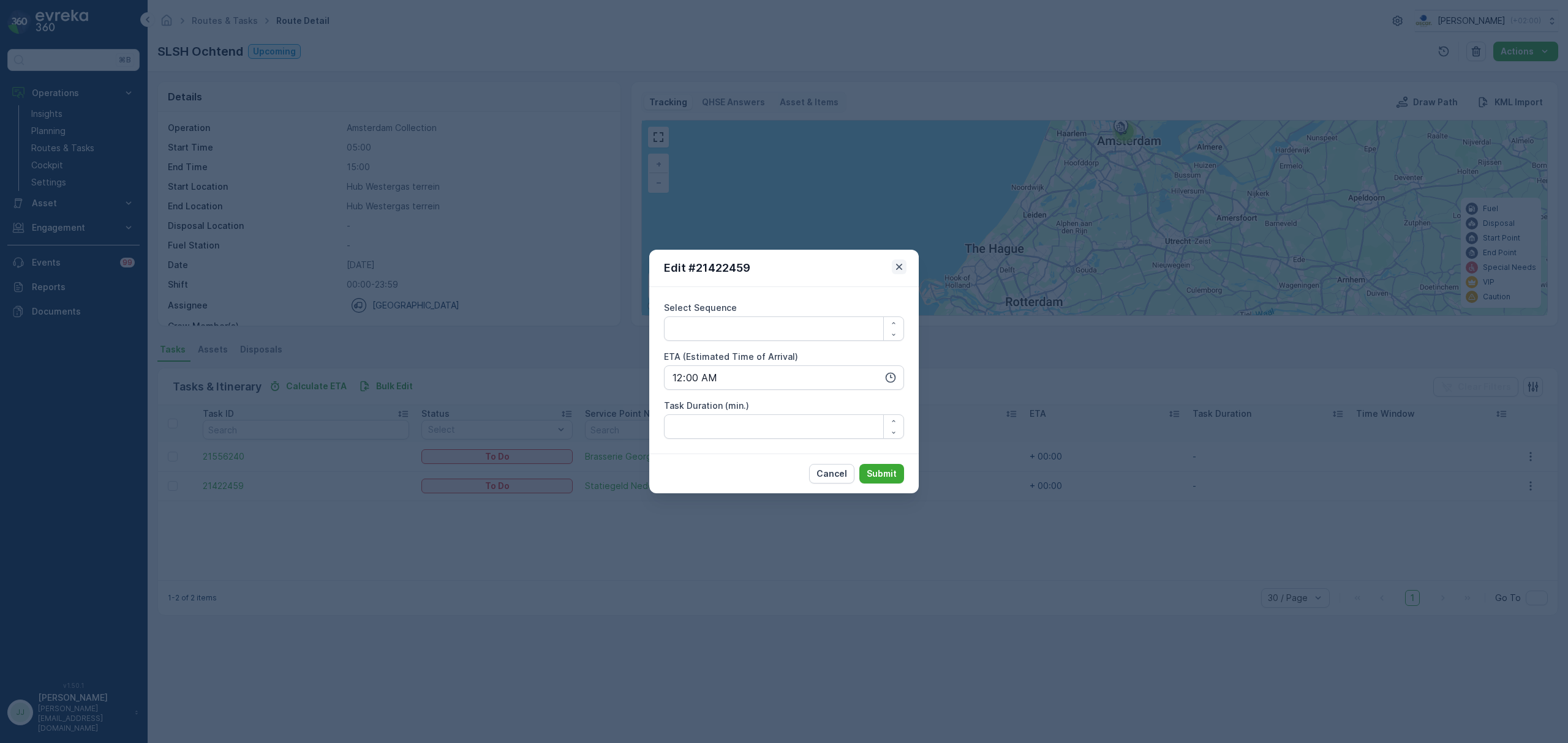
click at [893, 265] on icon "button" at bounding box center [899, 266] width 12 height 12
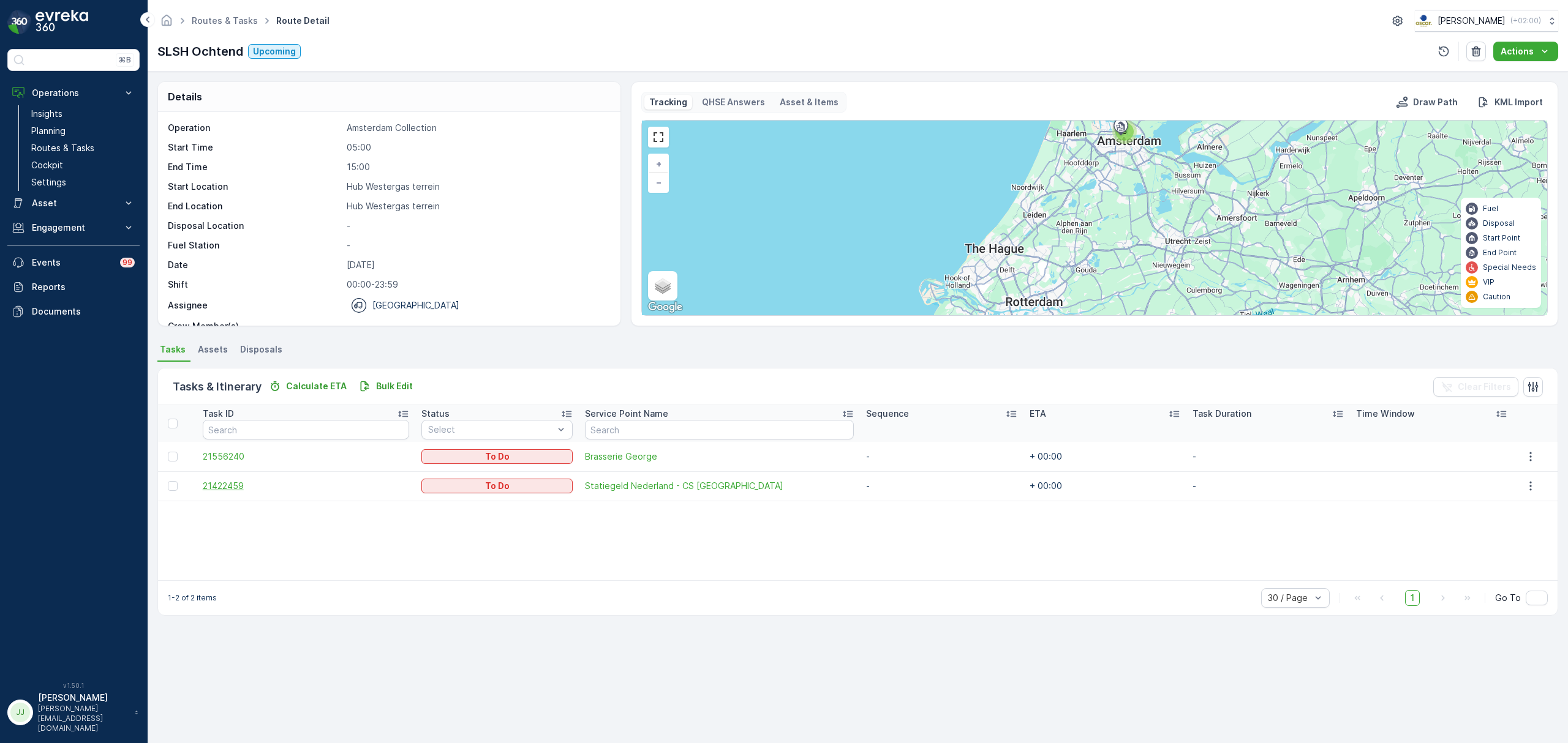
click at [265, 486] on span "21422459" at bounding box center [305, 485] width 206 height 12
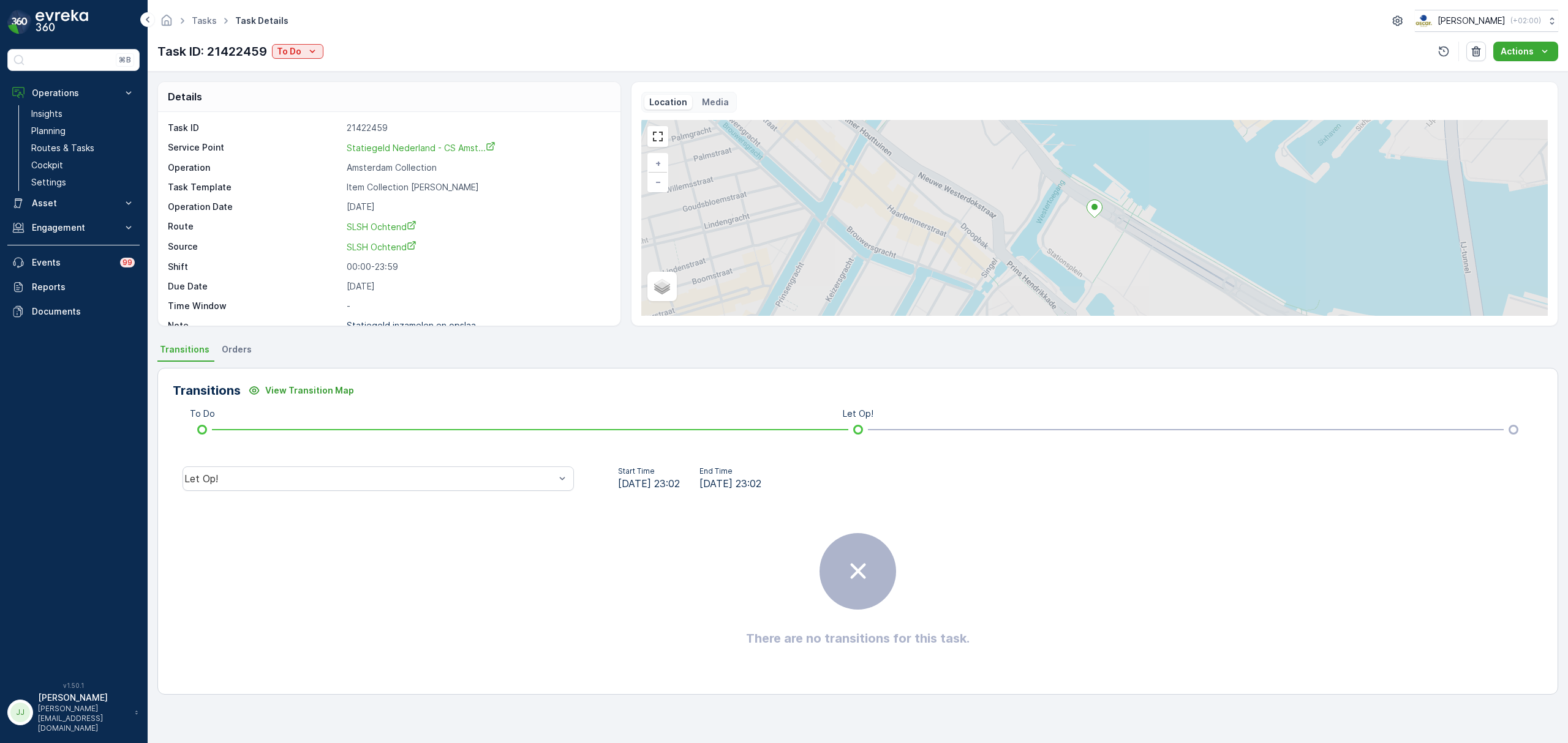
click at [299, 43] on div "Task ID: 21422459 To Do" at bounding box center [240, 51] width 166 height 18
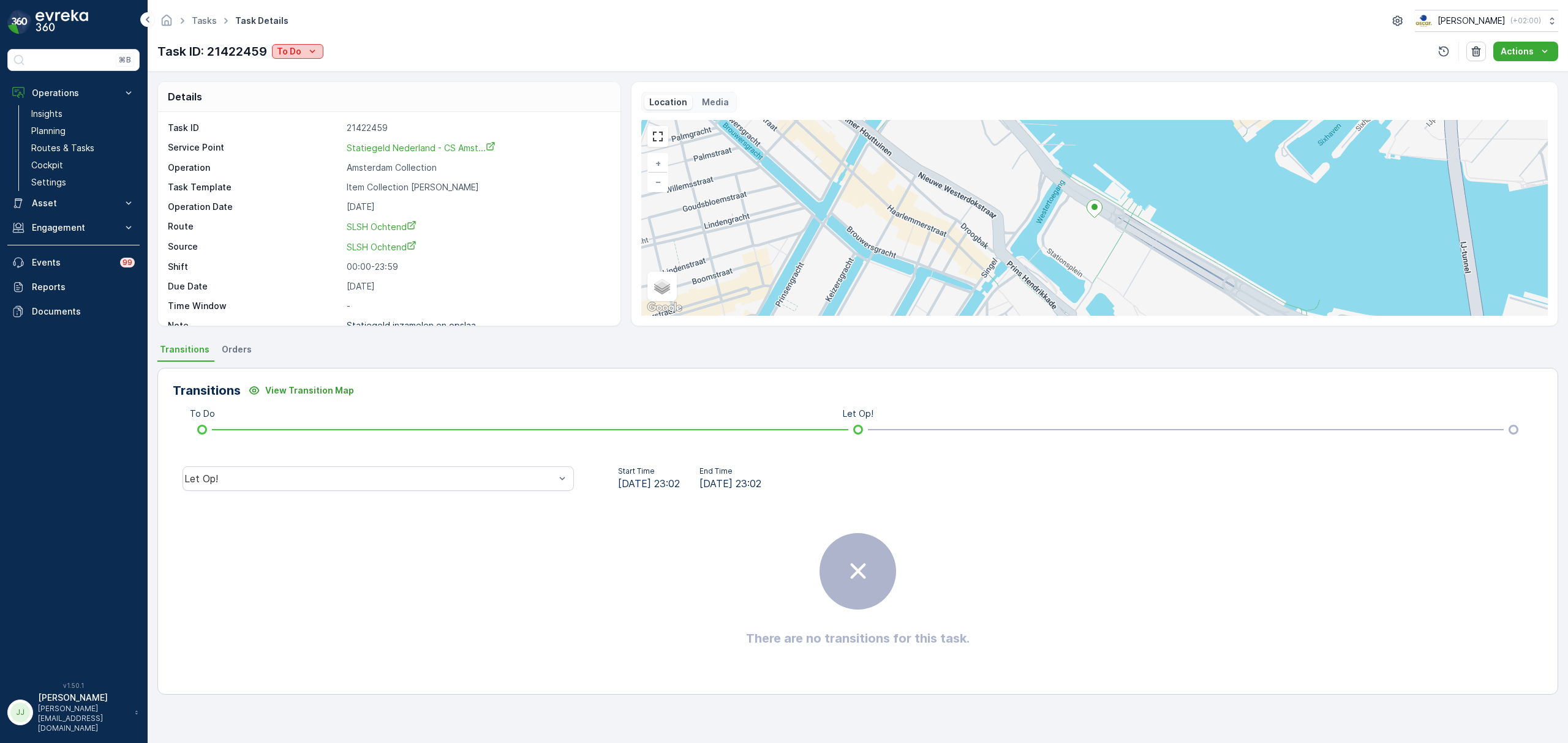
click at [303, 58] on div "To Do" at bounding box center [298, 51] width 42 height 12
click at [312, 116] on span "Cancelled" at bounding box center [300, 121] width 41 height 12
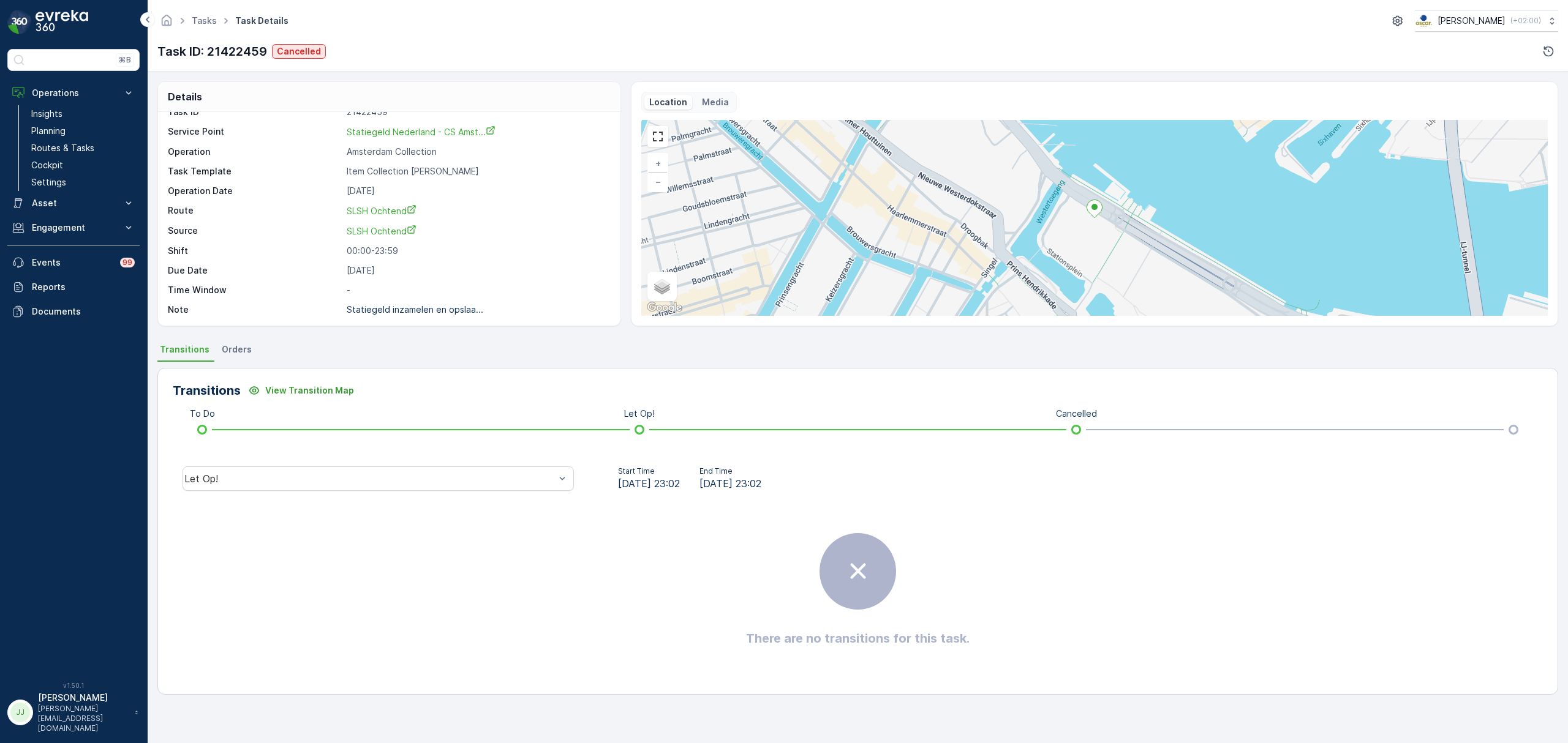
click at [398, 316] on div "Statiegeld inzamelen en opslaa..." at bounding box center [415, 310] width 136 height 12
click at [400, 308] on p "Statiegeld inzamelen en opslaa..." at bounding box center [415, 309] width 136 height 10
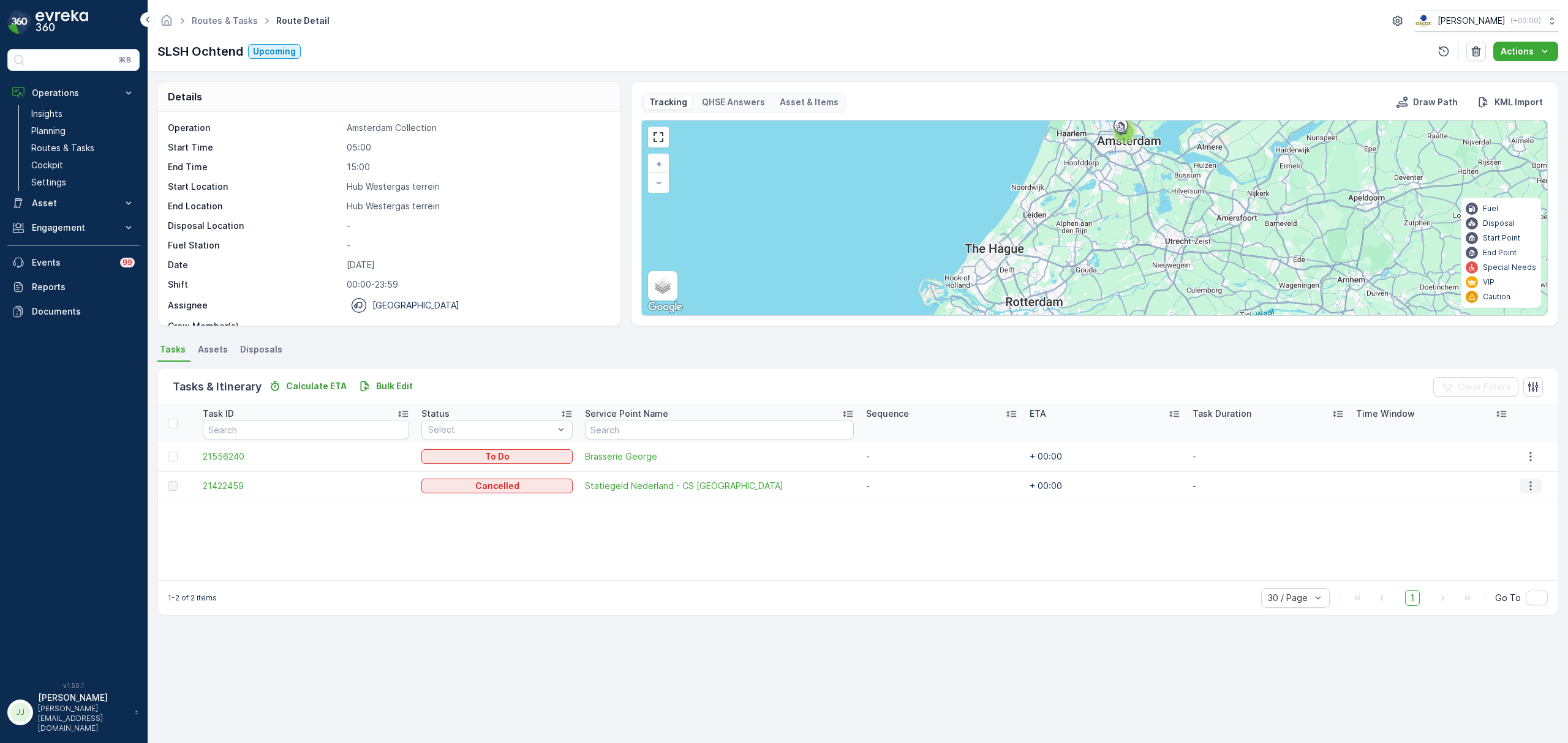
click at [1524, 488] on icon "button" at bounding box center [1530, 485] width 12 height 12
click at [1512, 520] on div "Edit" at bounding box center [1527, 521] width 81 height 17
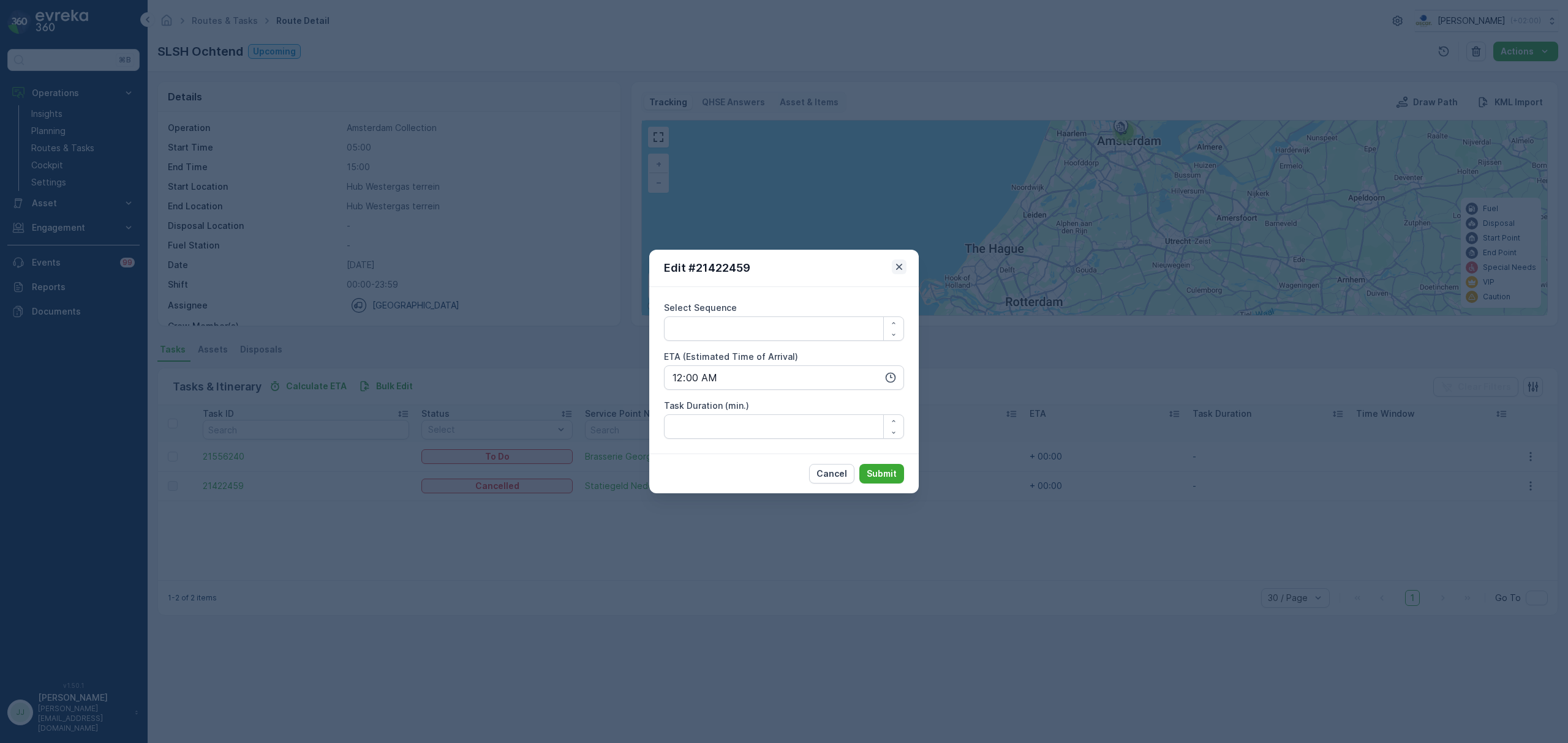
click at [903, 272] on icon "button" at bounding box center [899, 266] width 12 height 12
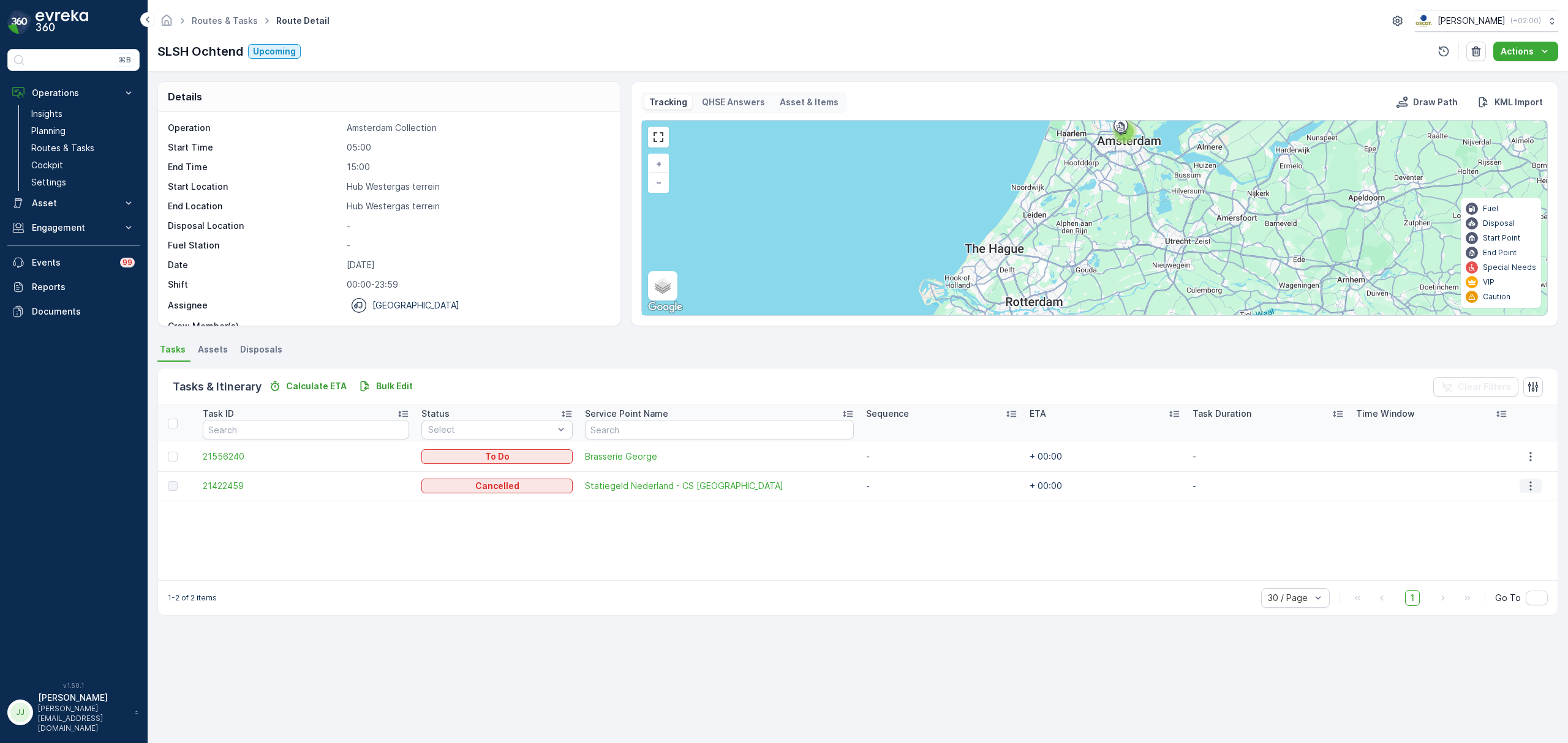
click at [1530, 485] on icon "button" at bounding box center [1530, 485] width 12 height 12
click at [1512, 507] on span "See More Details" at bounding box center [1527, 504] width 71 height 12
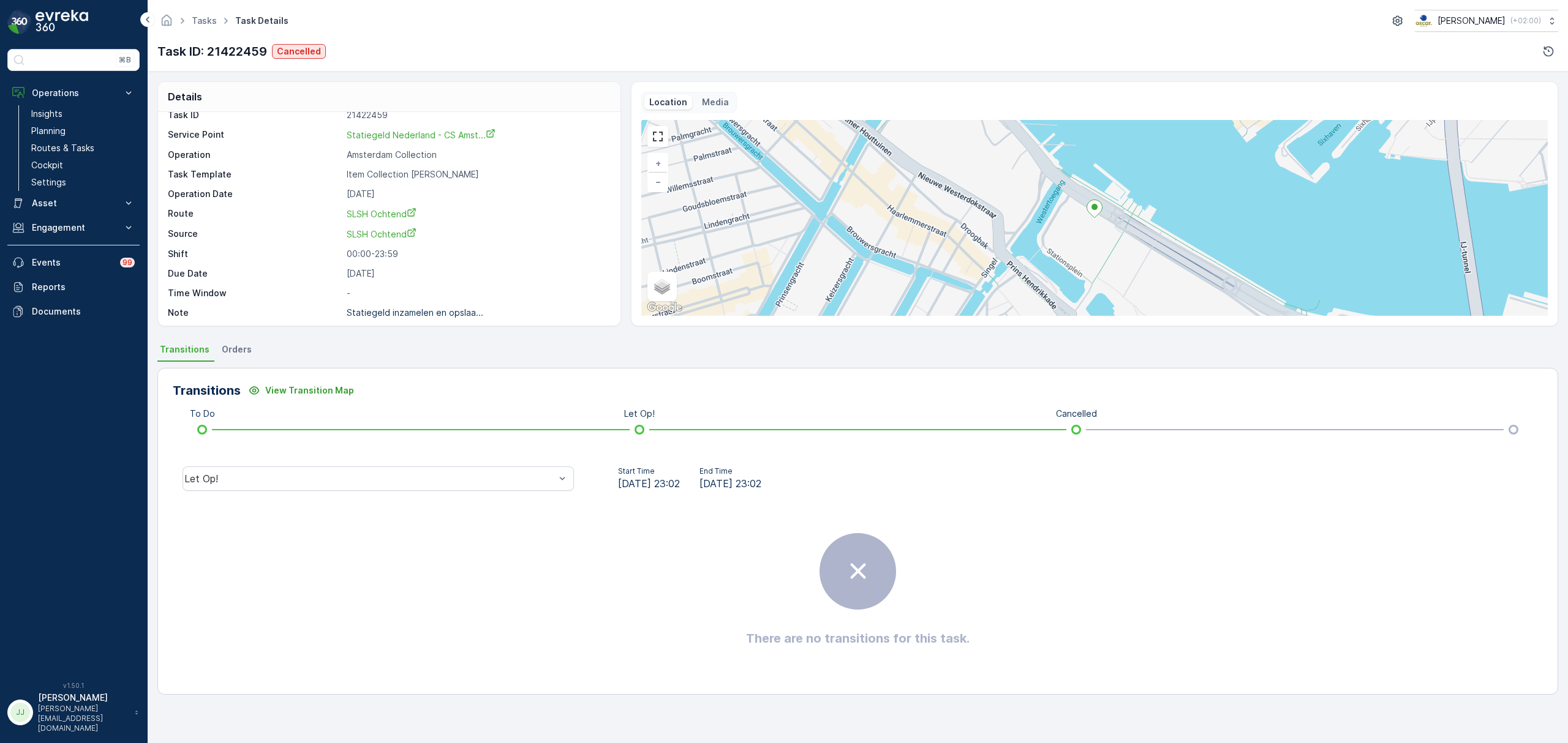
scroll to position [17, 0]
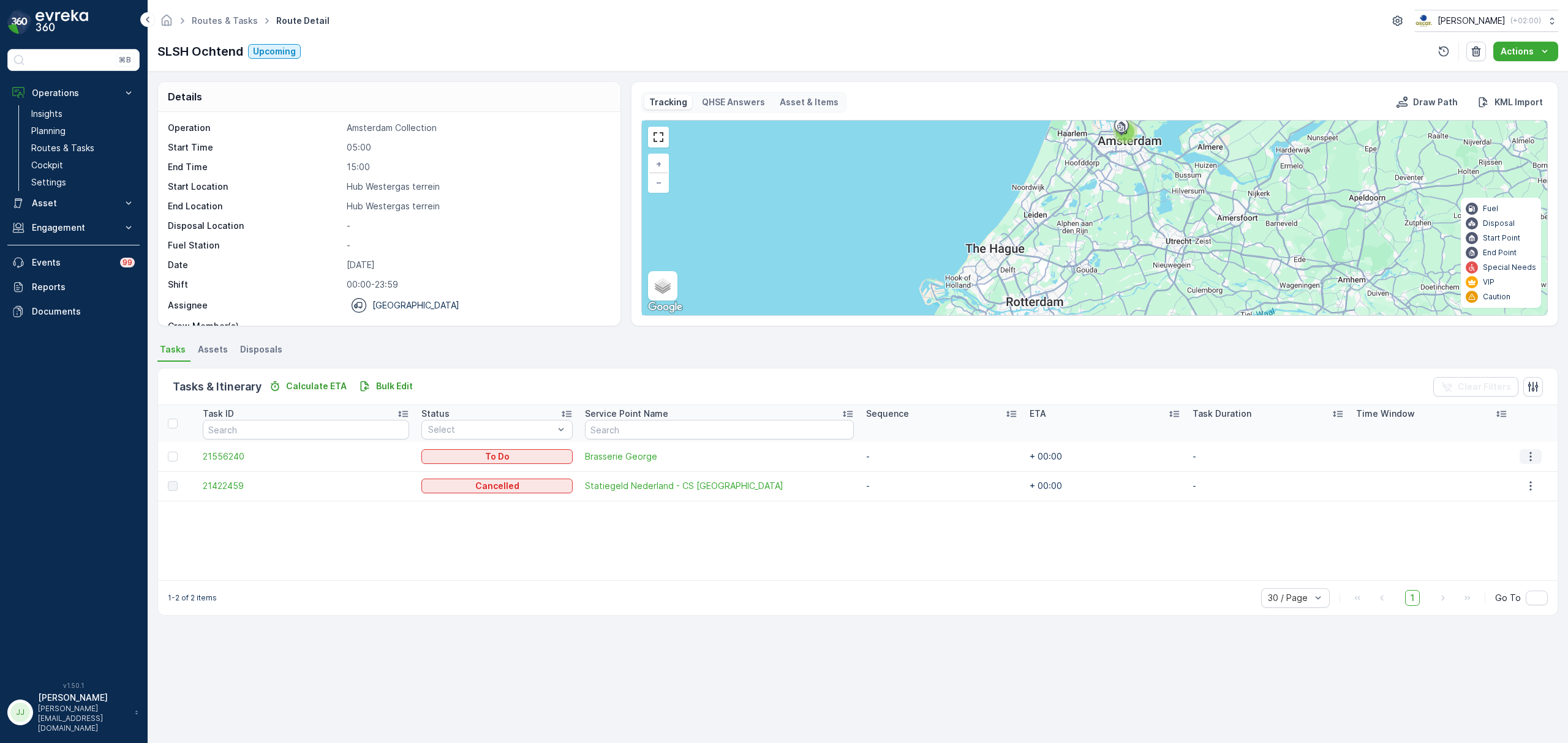
click at [1534, 453] on button "button" at bounding box center [1531, 456] width 22 height 15
click at [230, 451] on span "21556240" at bounding box center [305, 456] width 206 height 12
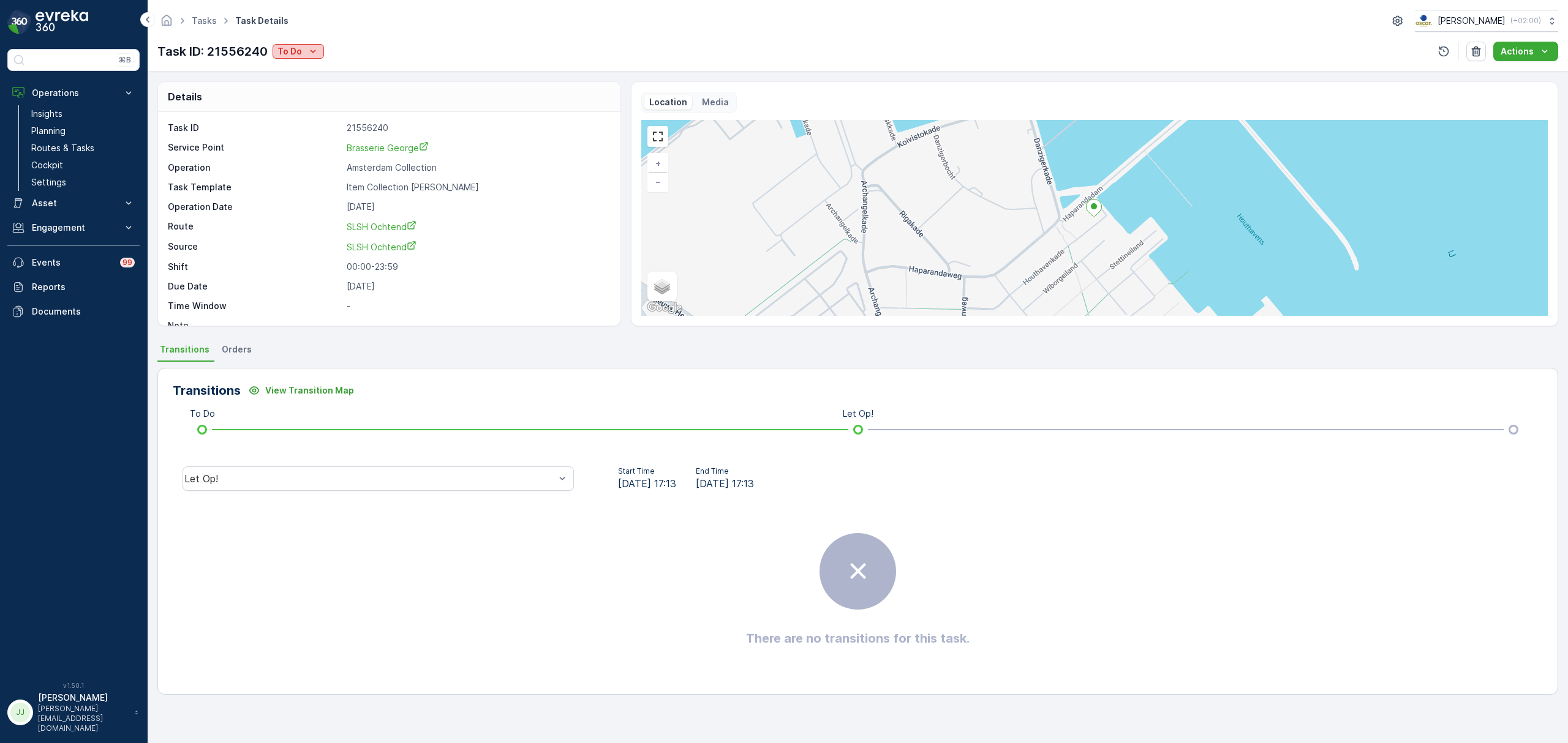
click at [304, 54] on div "To Do" at bounding box center [298, 51] width 42 height 12
click at [315, 116] on span "Cancelled" at bounding box center [300, 121] width 41 height 12
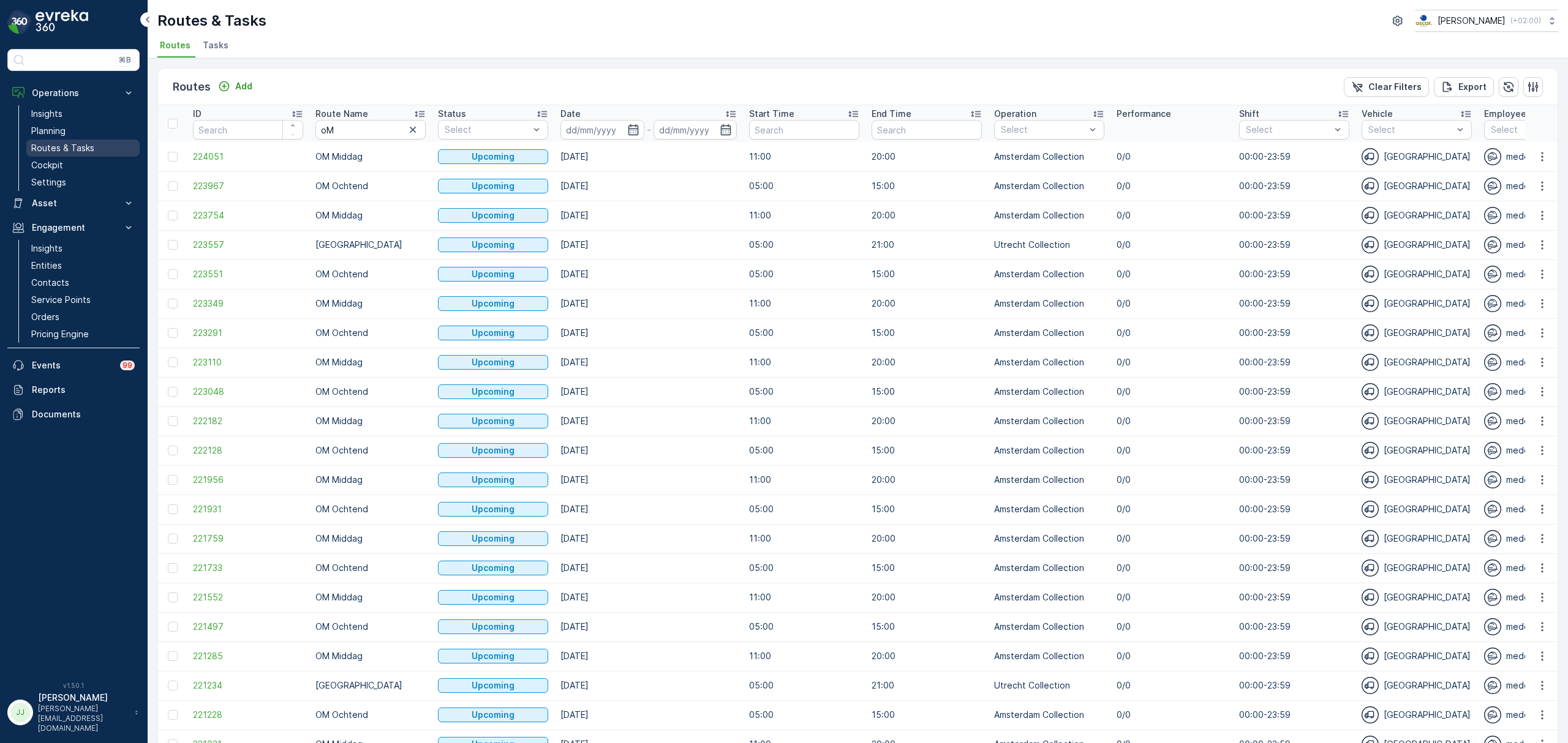
click at [100, 141] on link "Routes & Tasks" at bounding box center [83, 148] width 113 height 17
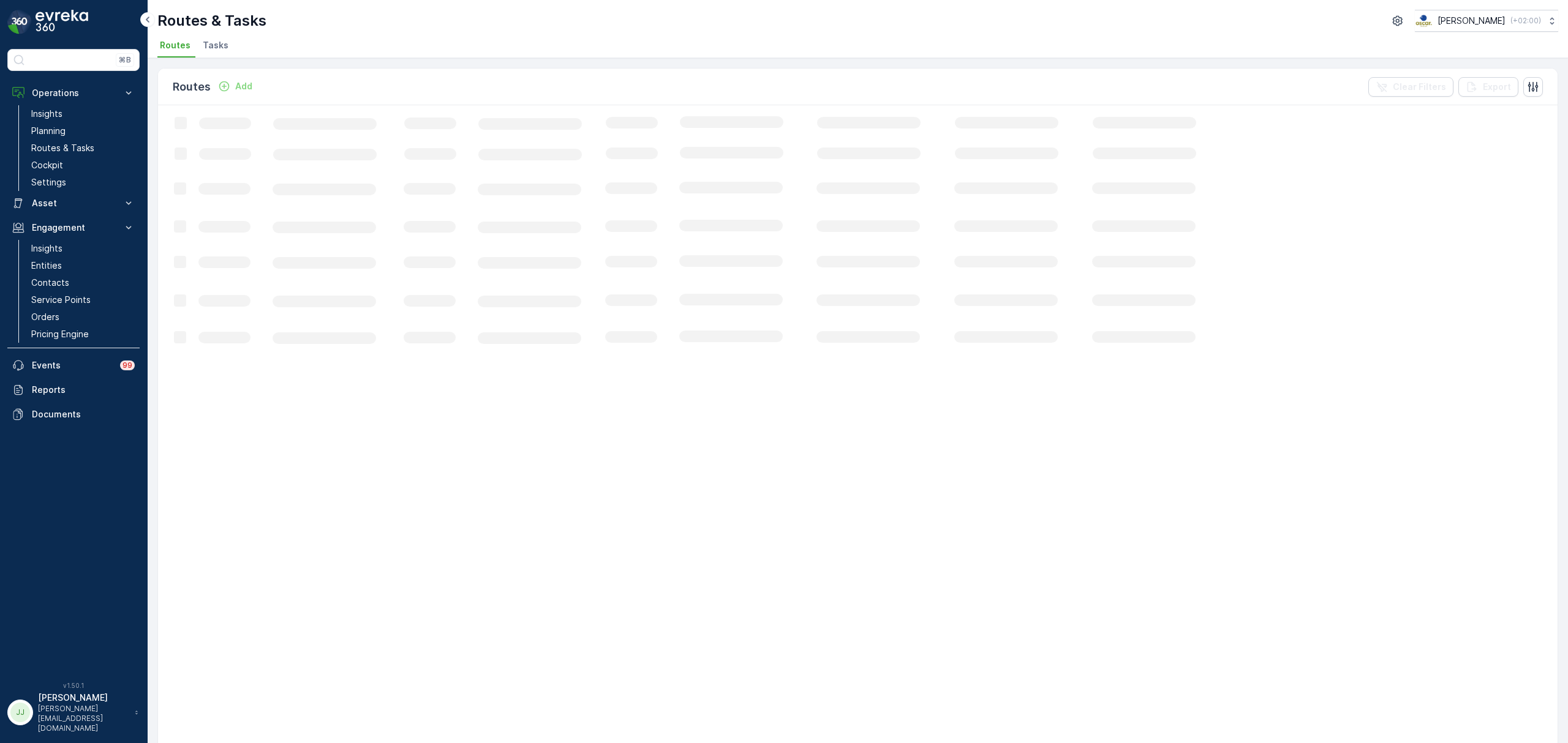
click at [208, 44] on span "Tasks" at bounding box center [215, 45] width 26 height 12
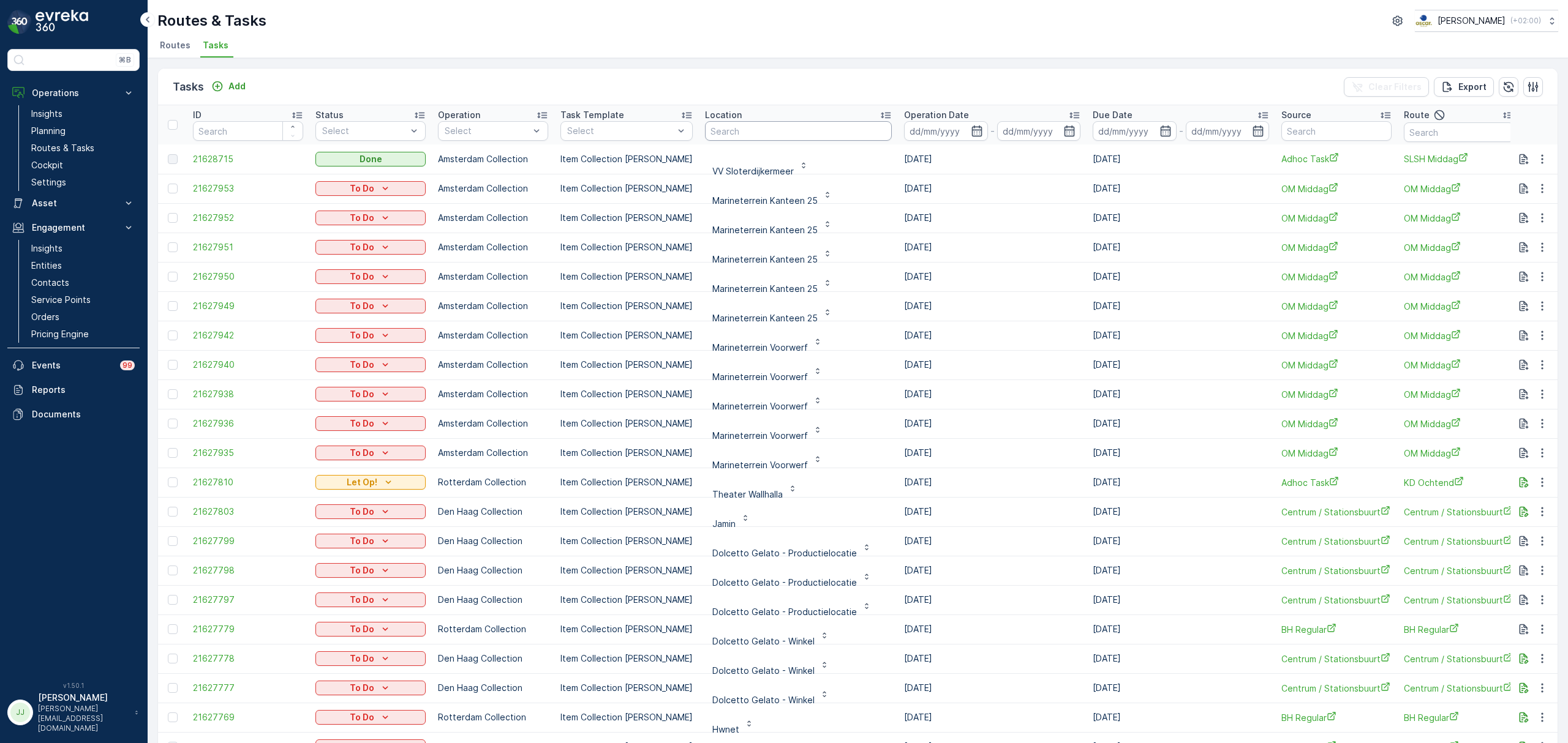
click at [761, 130] on input "text" at bounding box center [798, 131] width 187 height 20
type input "cs amst"
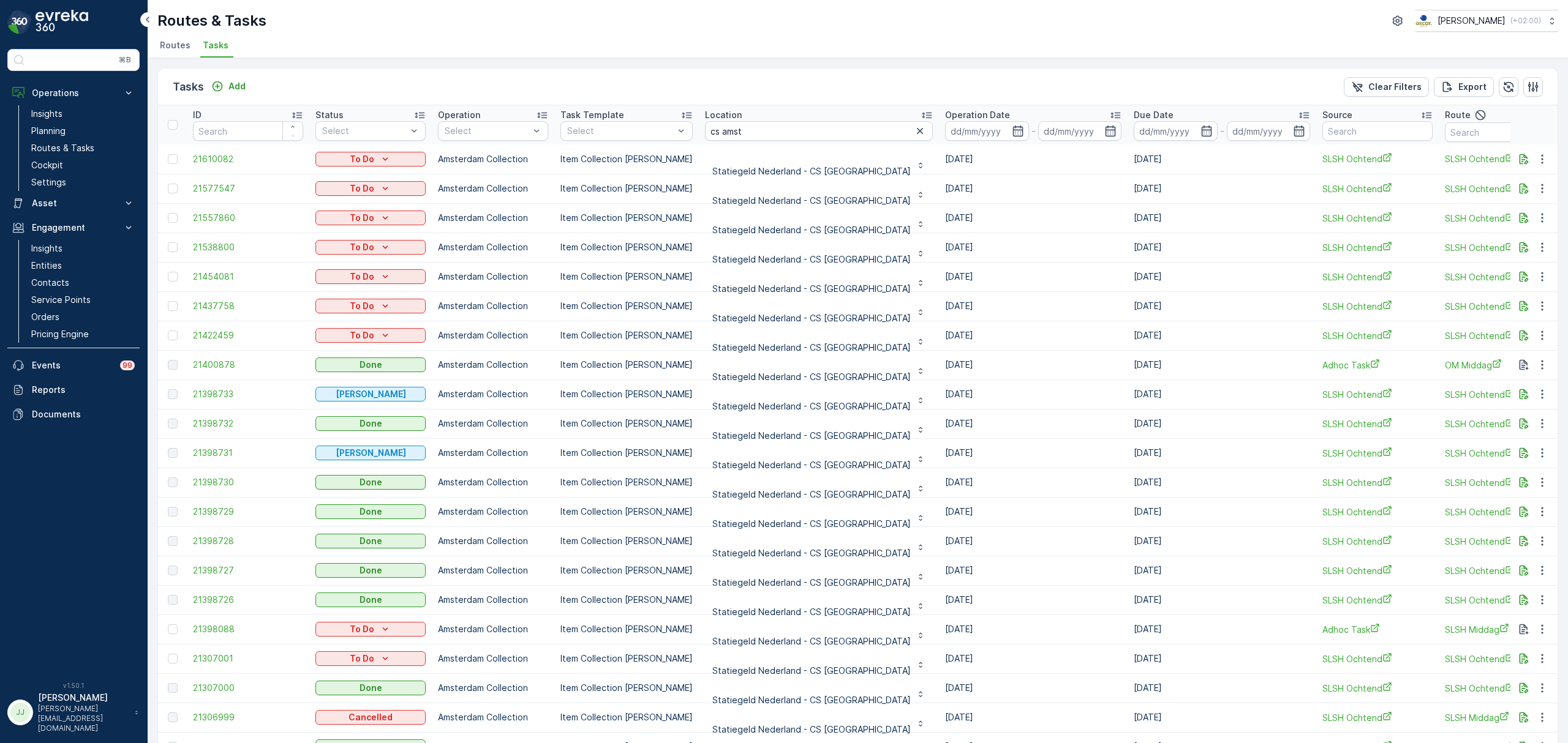
click at [1109, 111] on icon at bounding box center [1115, 115] width 12 height 12
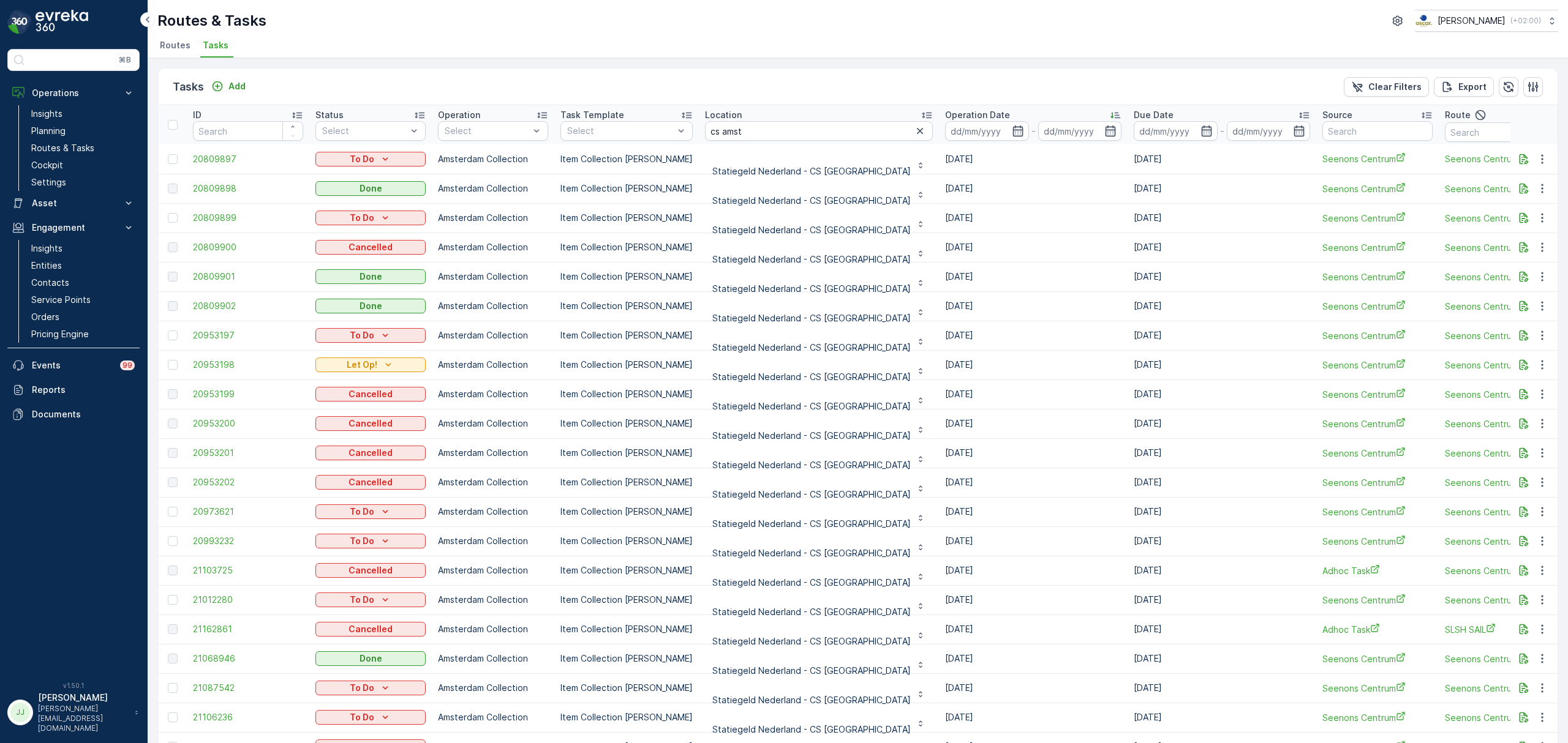
click at [1109, 114] on icon at bounding box center [1115, 115] width 12 height 12
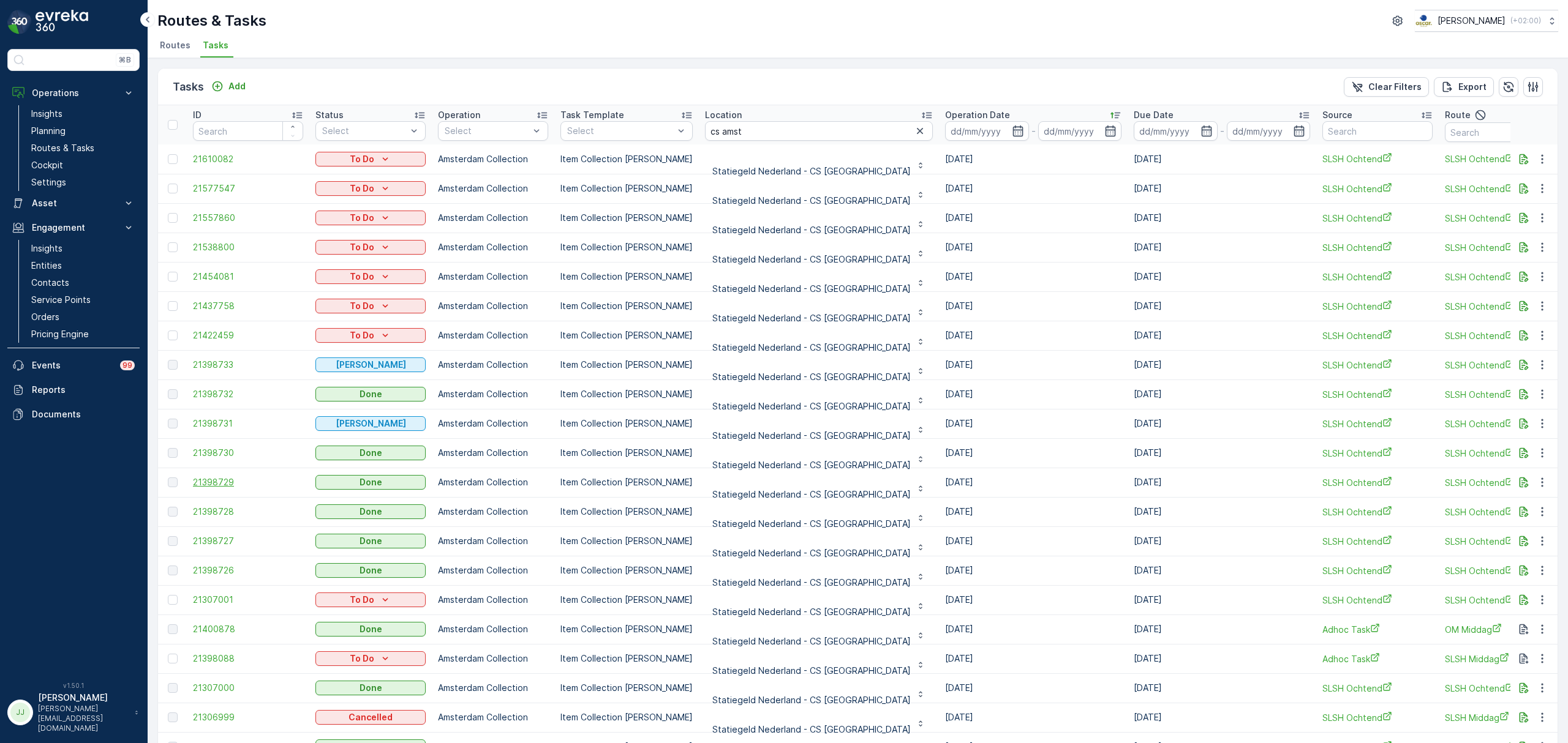
click at [216, 483] on span "21398729" at bounding box center [248, 482] width 110 height 12
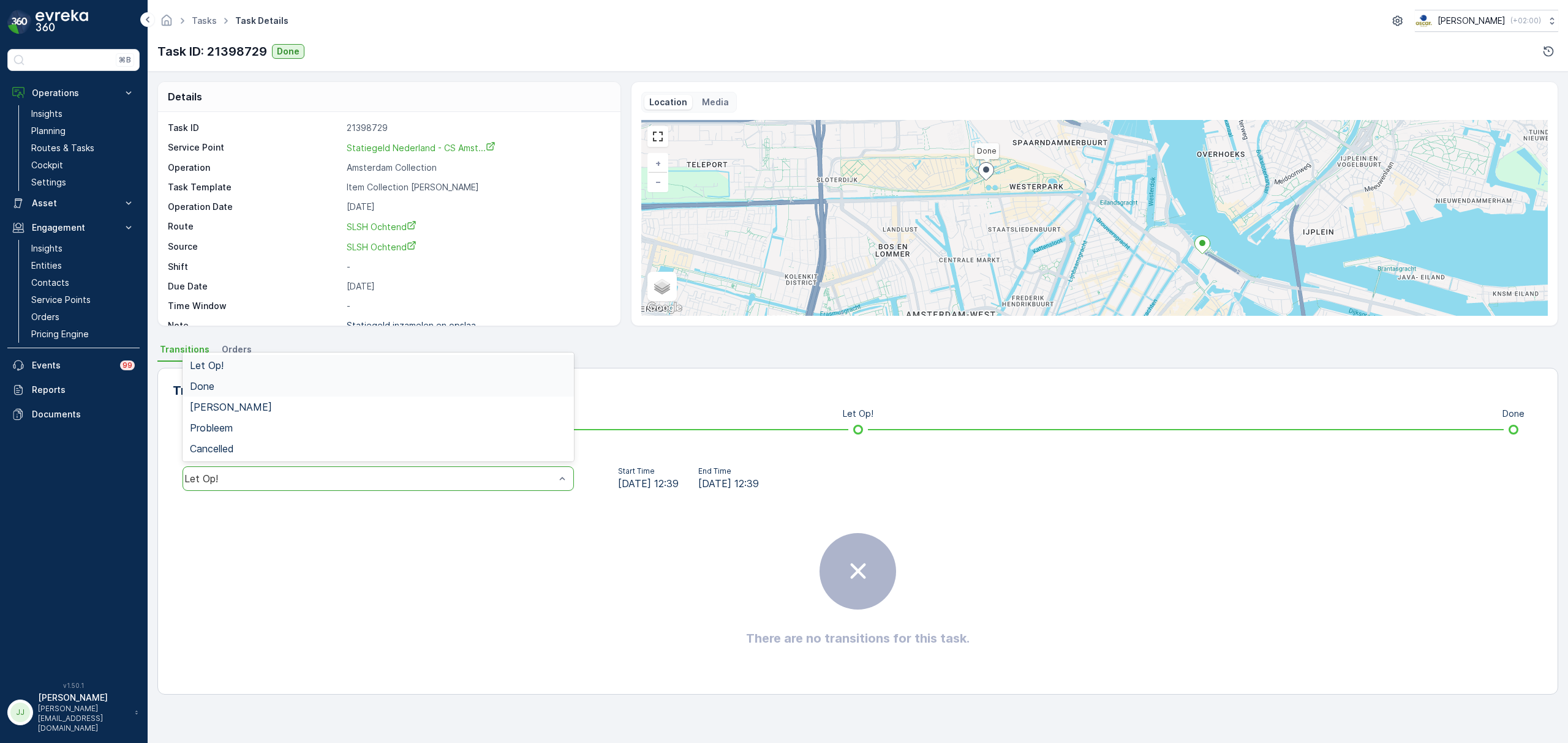
click at [229, 383] on div "Done" at bounding box center [378, 386] width 376 height 11
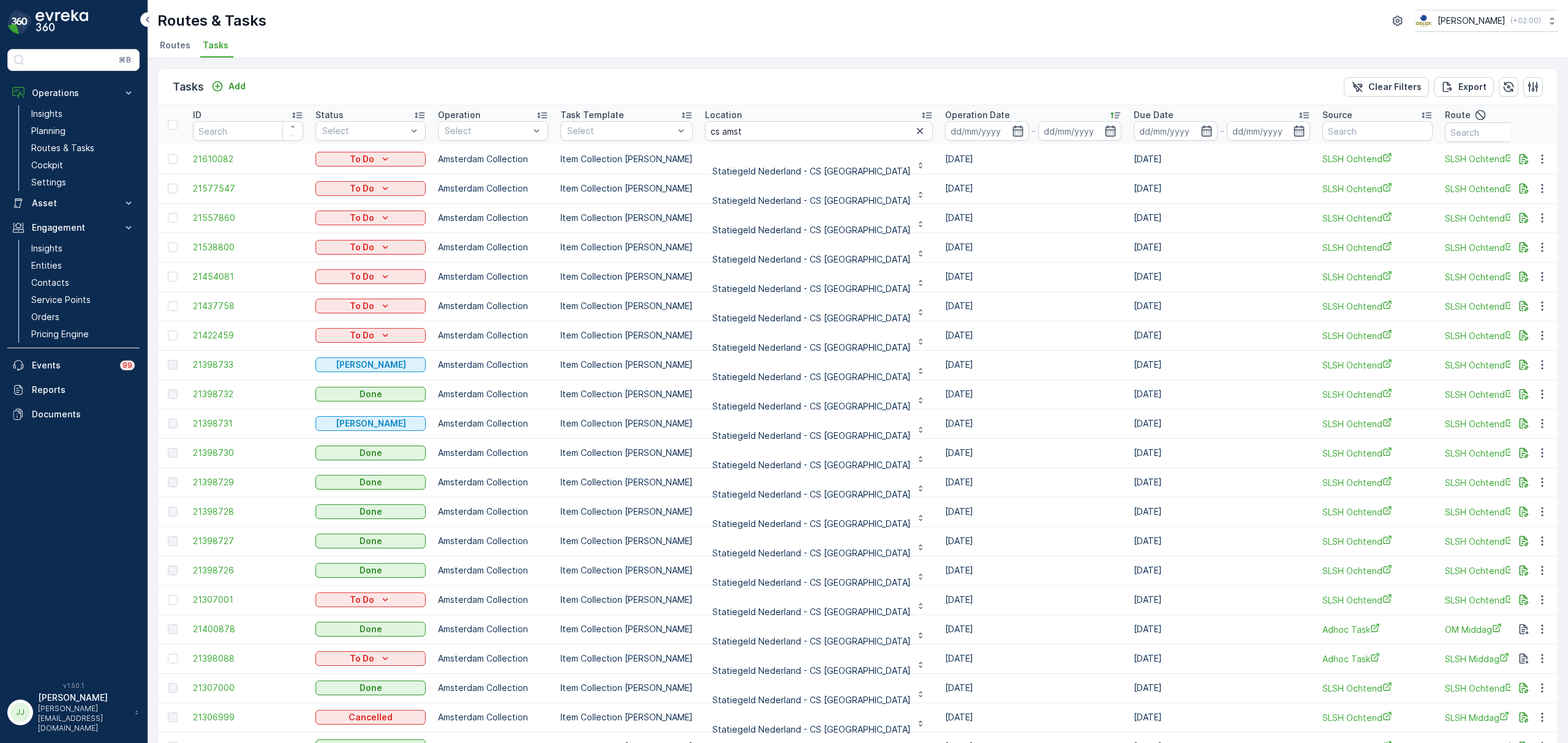
click at [223, 415] on td "21398731" at bounding box center [248, 423] width 123 height 29
click at [223, 421] on span "21398731" at bounding box center [248, 423] width 110 height 12
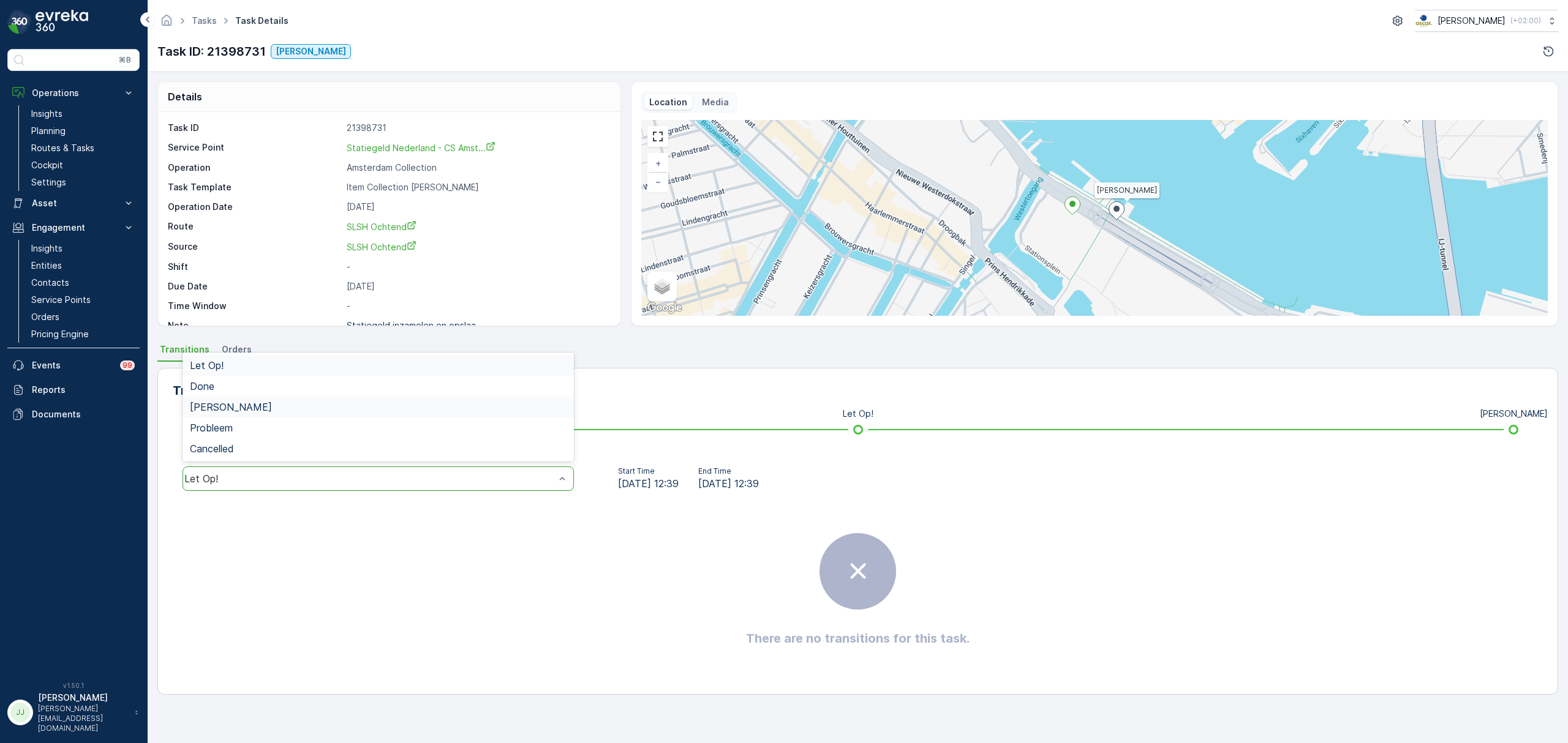
click at [233, 405] on span "Geen Afval" at bounding box center [230, 407] width 82 height 11
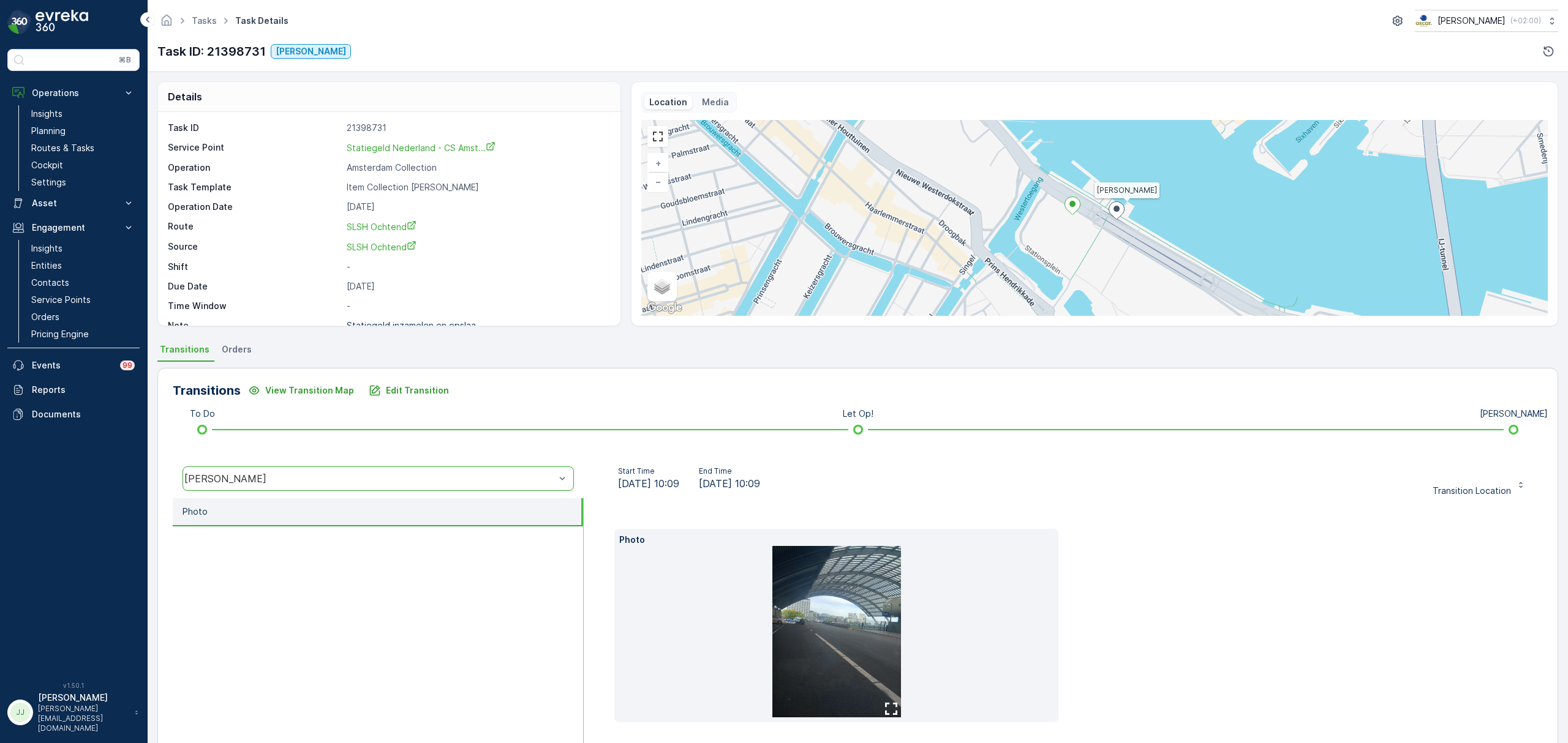
drag, startPoint x: 669, startPoint y: 520, endPoint x: 651, endPoint y: 512, distance: 19.7
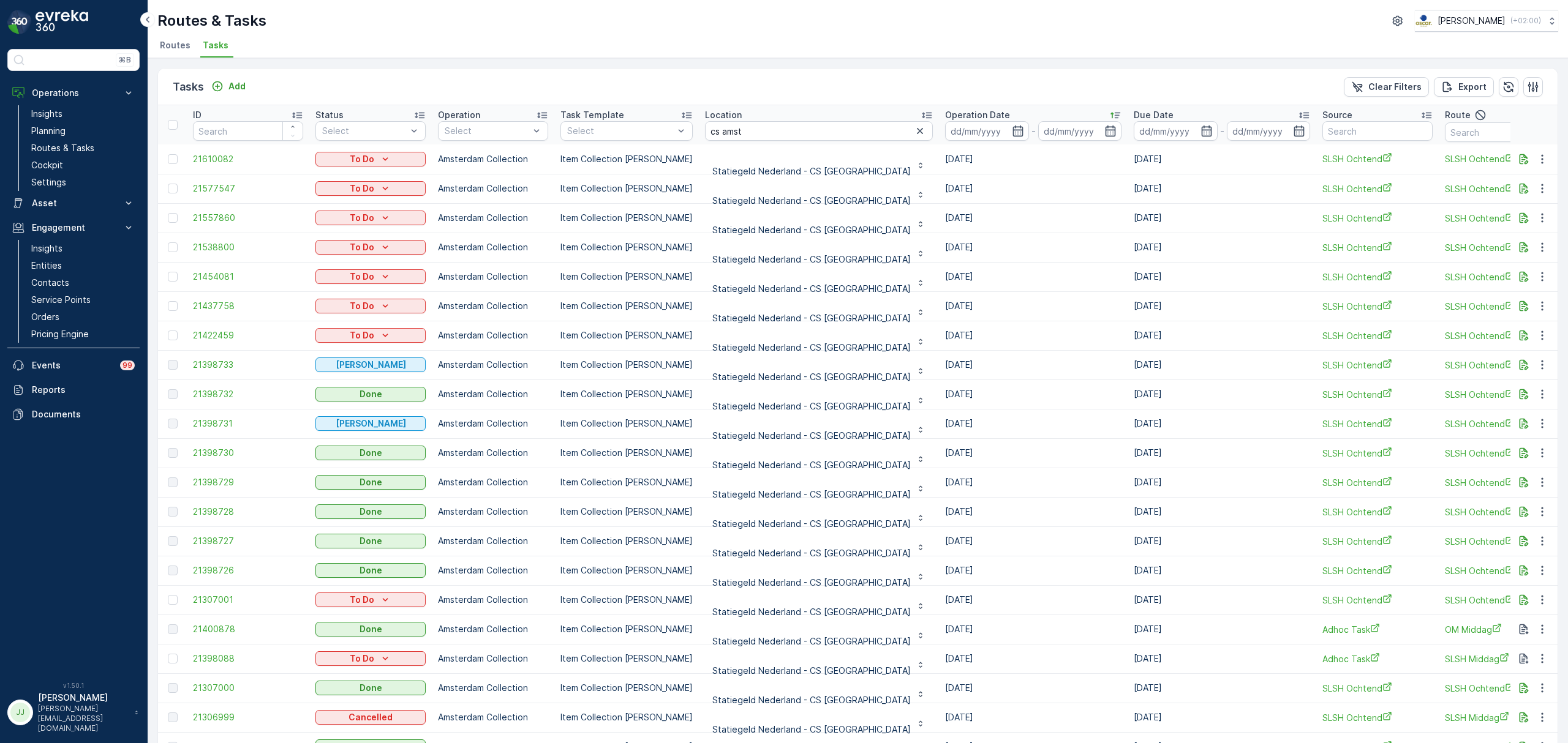
click at [225, 358] on td "21398733" at bounding box center [248, 365] width 123 height 29
click at [225, 360] on span "21398733" at bounding box center [248, 364] width 110 height 12
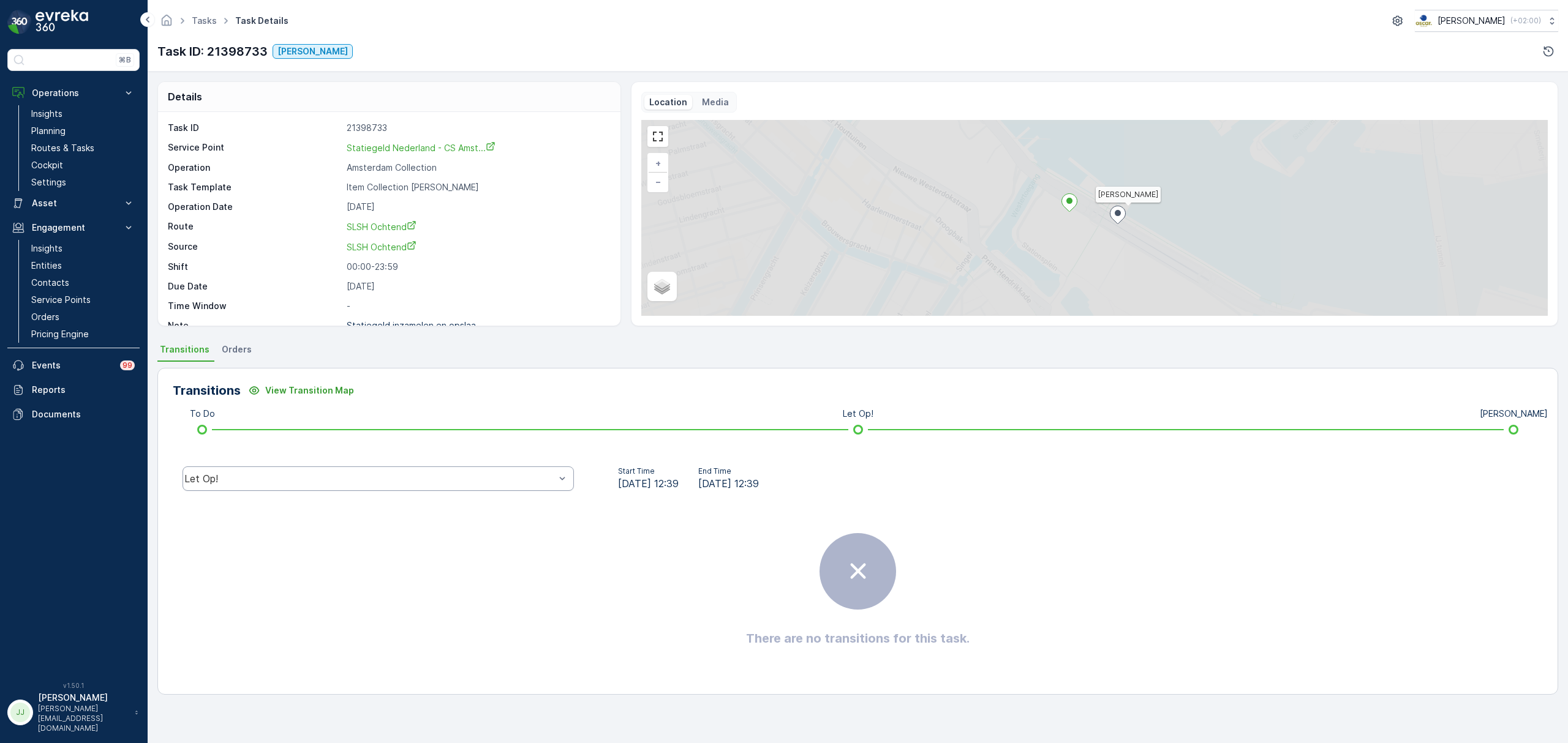
click at [292, 485] on div "Let Op!" at bounding box center [378, 478] width 391 height 25
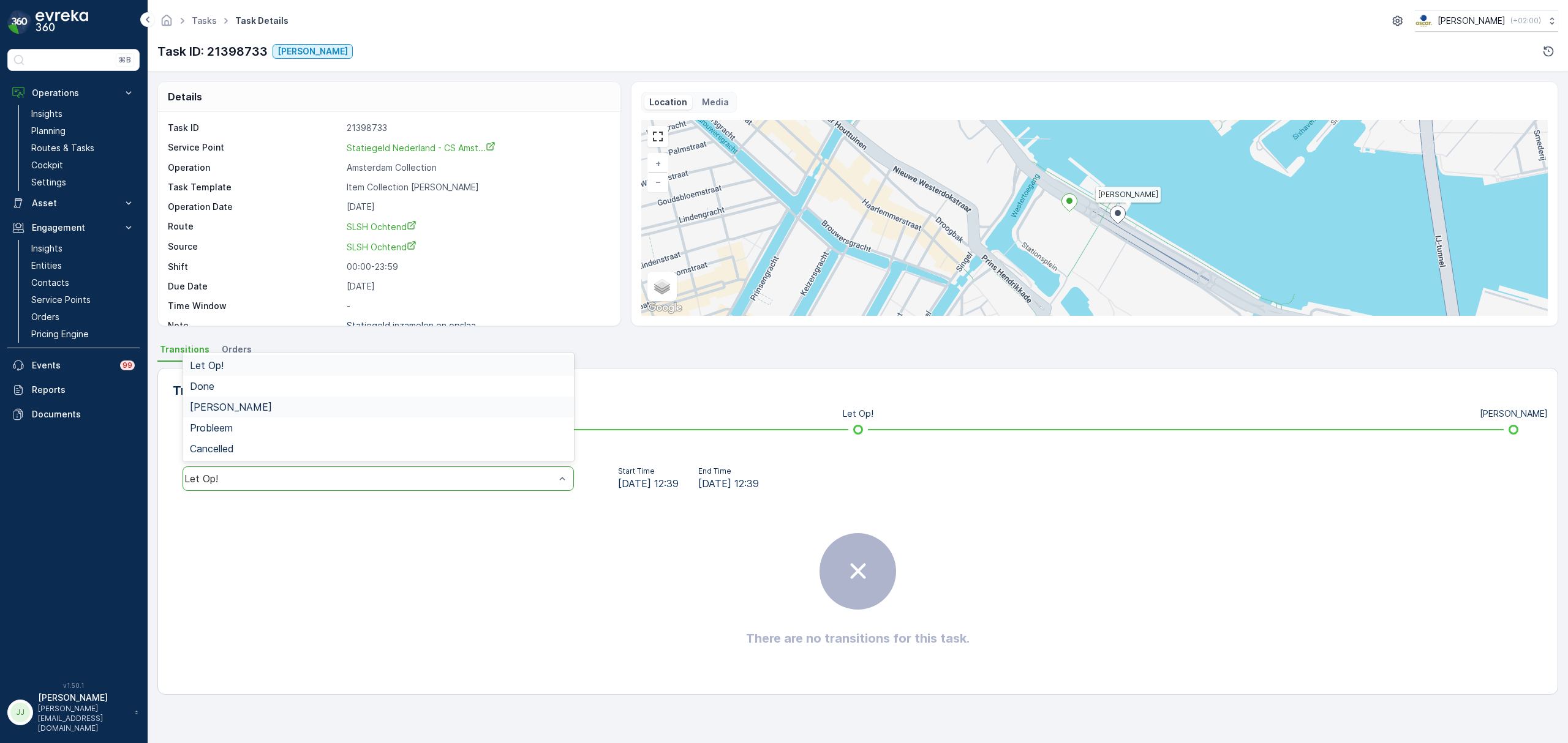
click at [237, 407] on span "Geen Afval" at bounding box center [230, 407] width 82 height 11
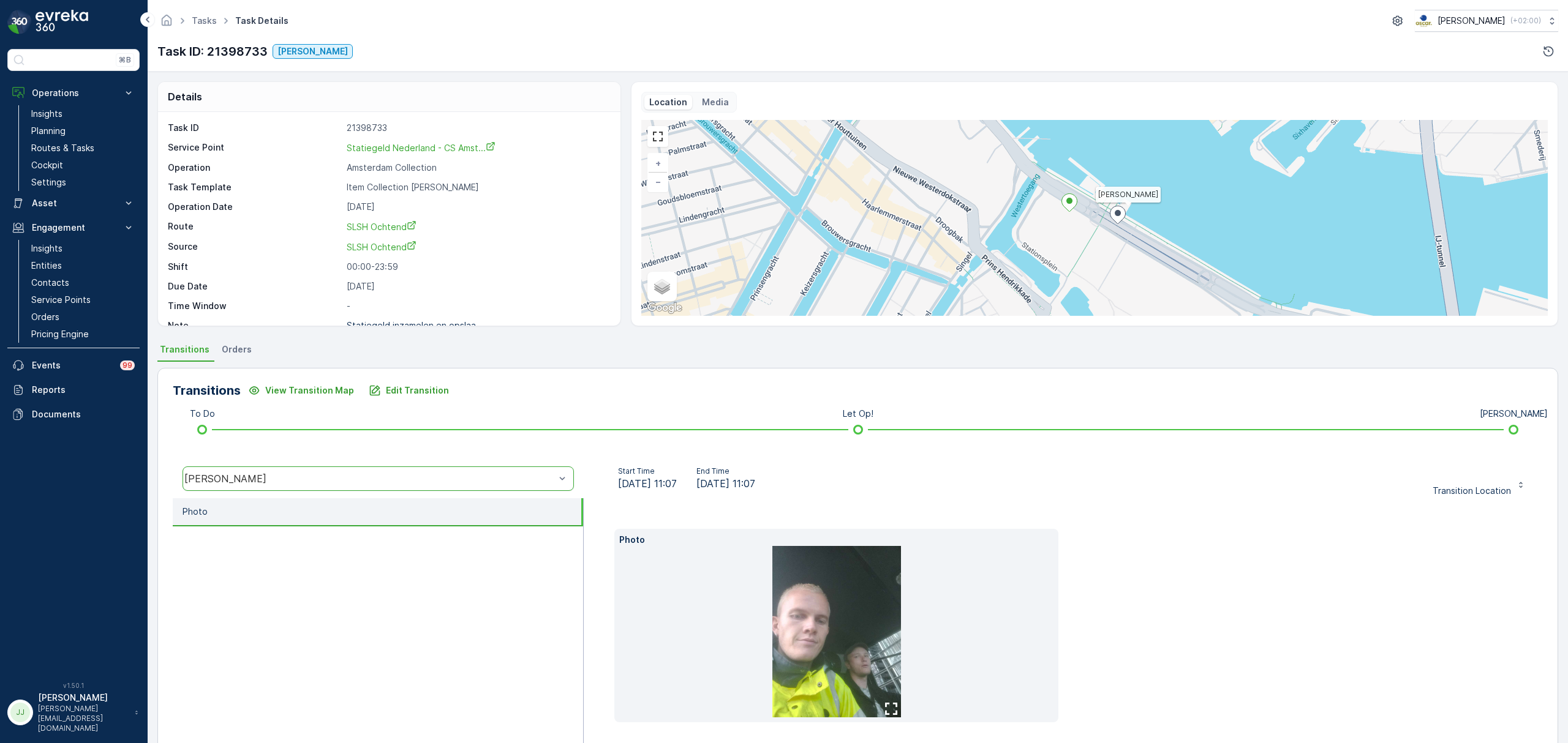
scroll to position [48, 0]
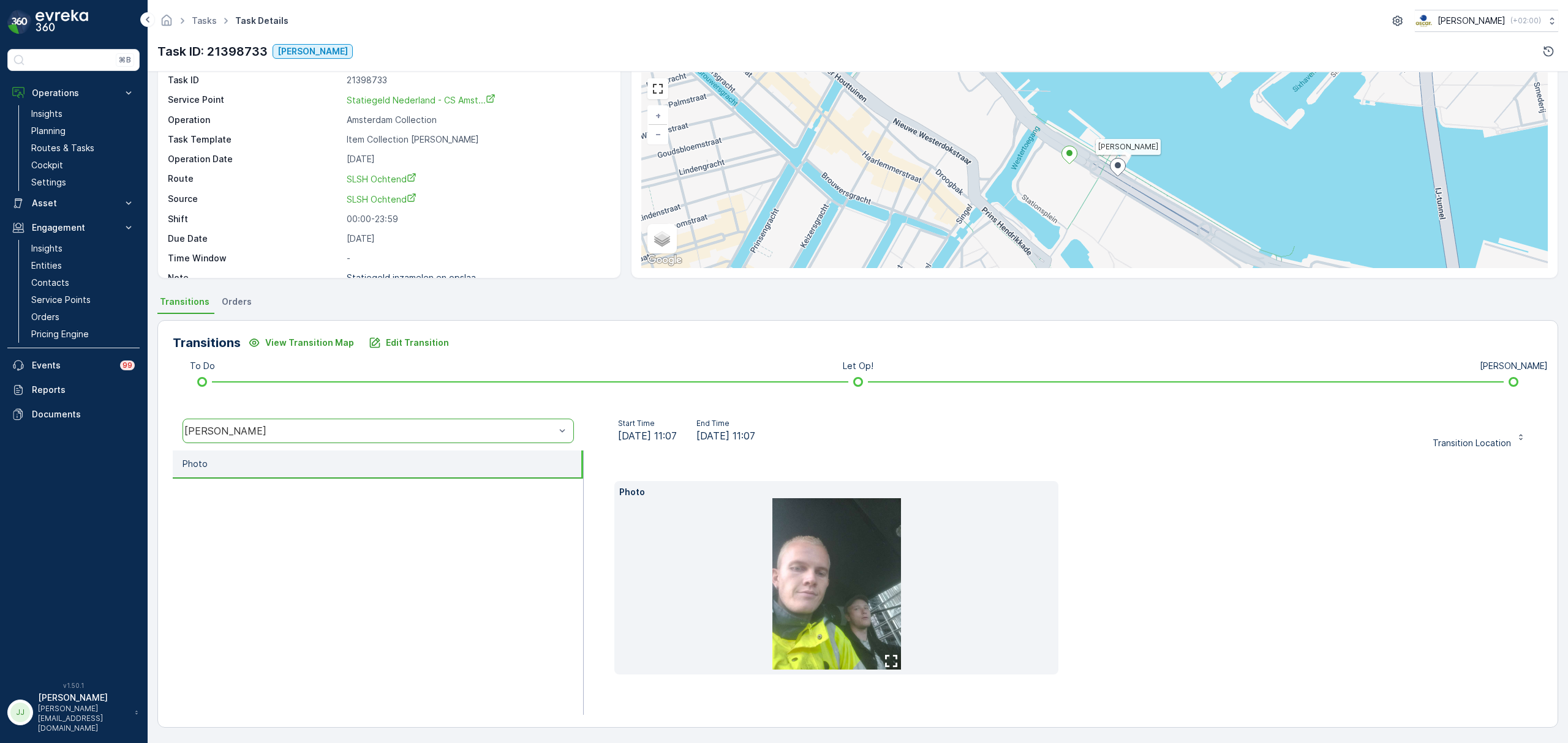
click at [868, 602] on img at bounding box center [837, 584] width 129 height 171
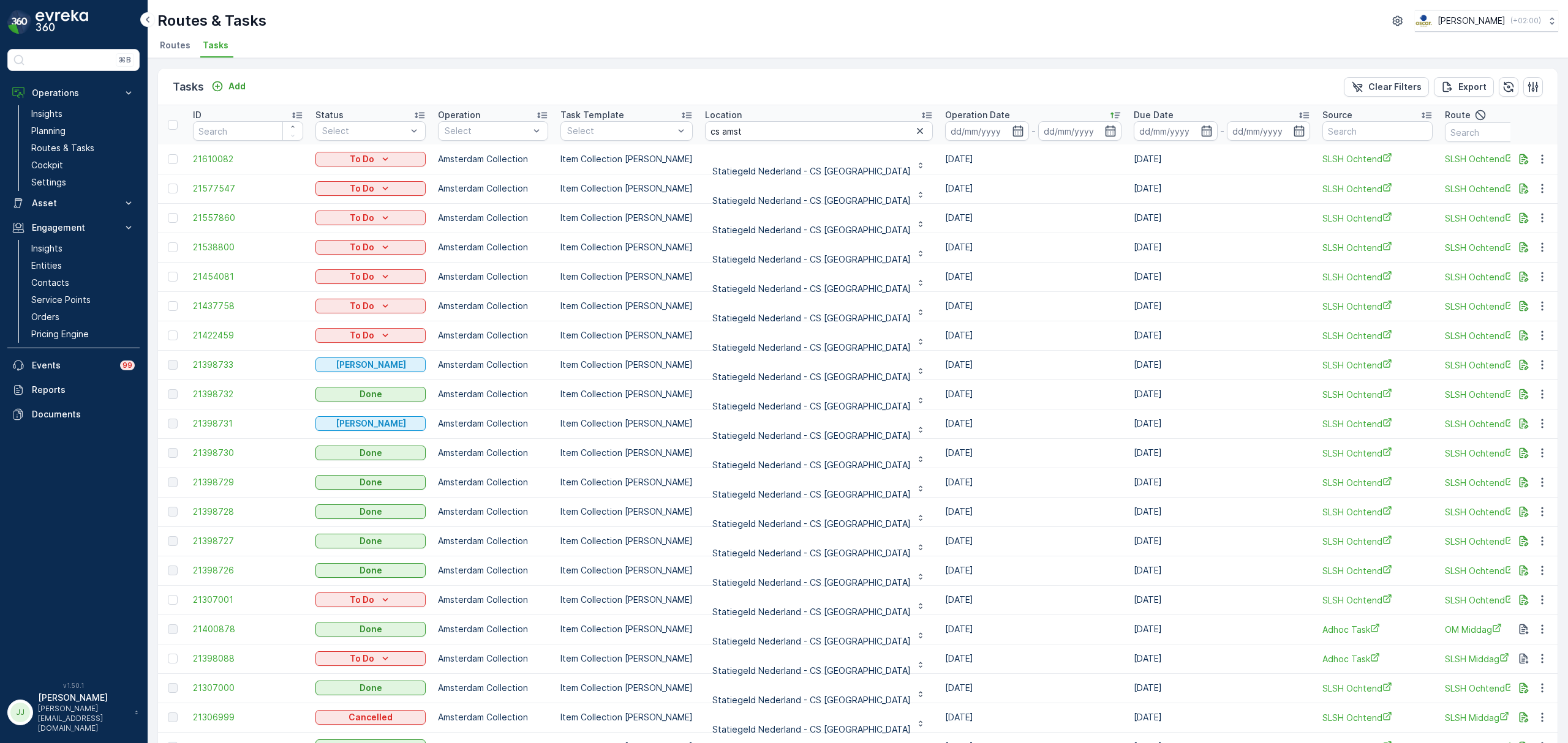
click at [346, 38] on ul "Routes Tasks" at bounding box center [853, 47] width 1391 height 21
click at [223, 419] on span "21398731" at bounding box center [248, 420] width 110 height 12
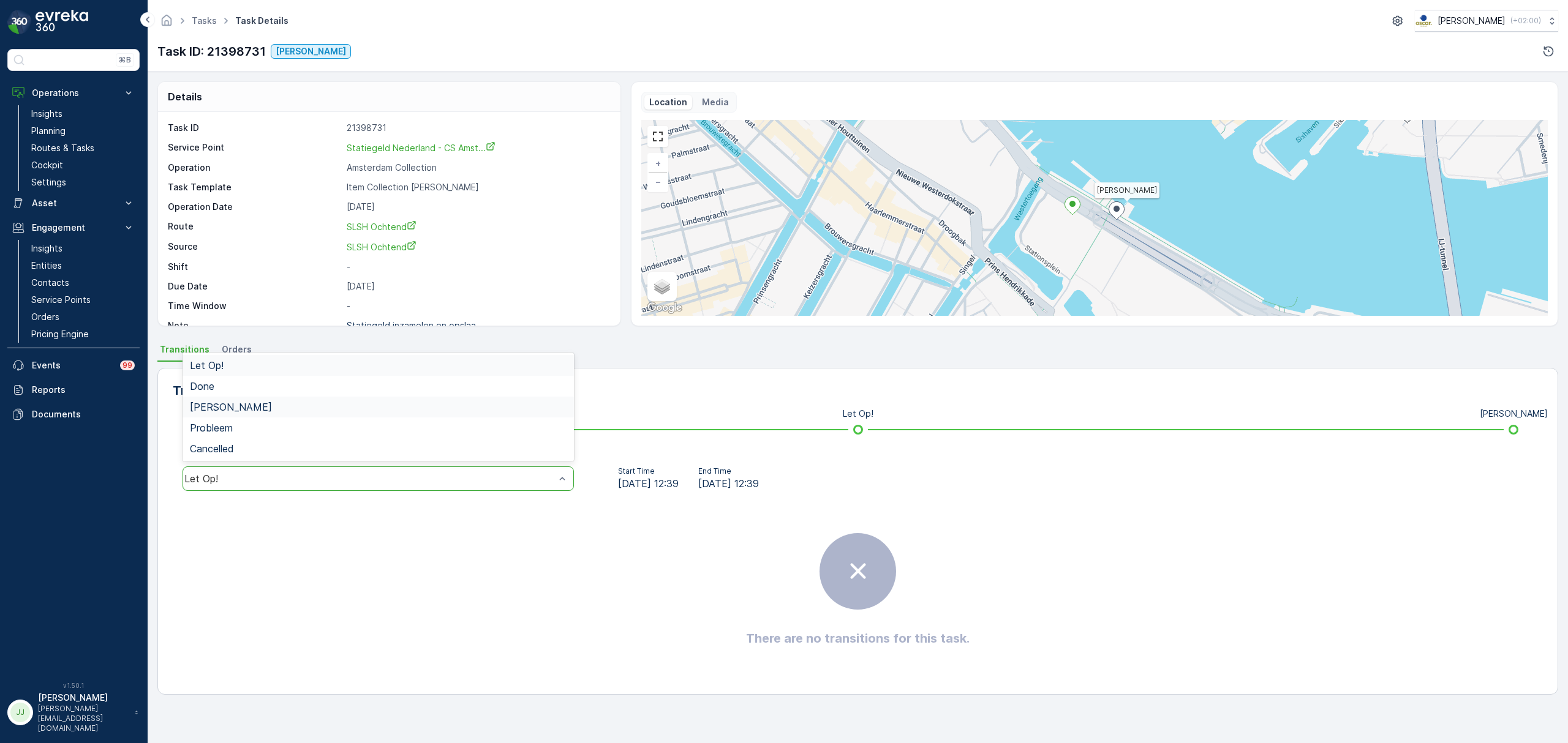
click at [243, 407] on div "Geen Afval" at bounding box center [378, 407] width 376 height 11
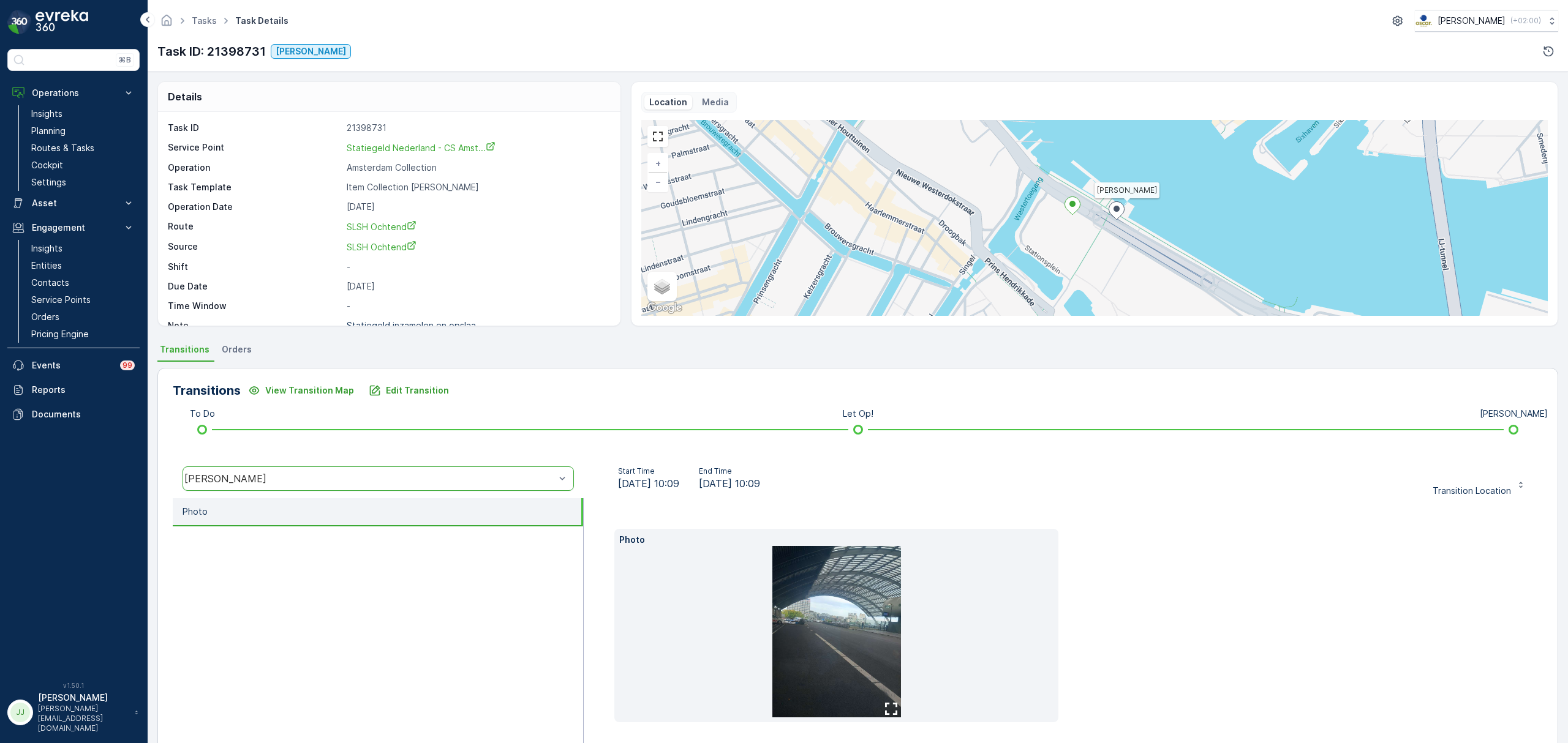
click at [868, 628] on img at bounding box center [837, 632] width 129 height 171
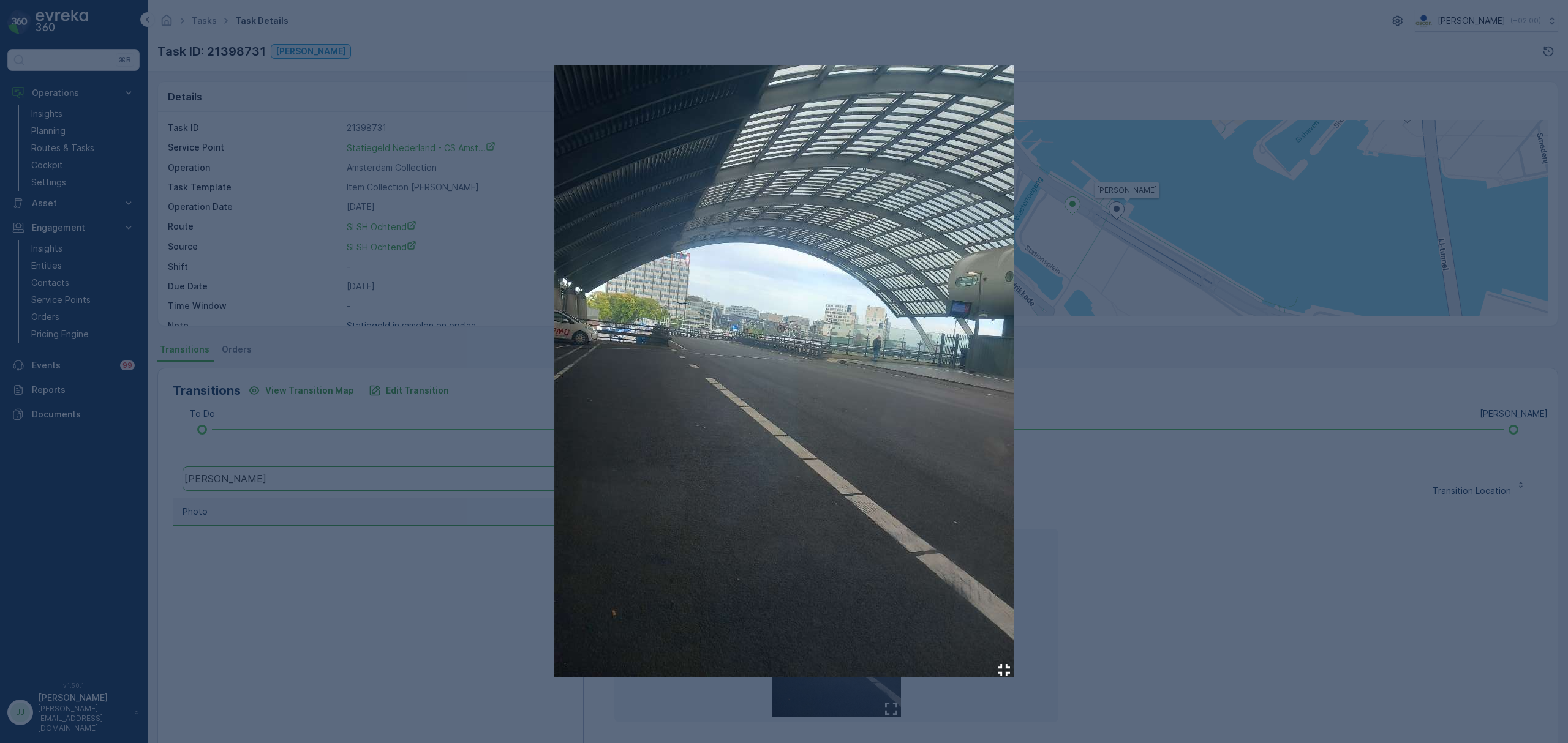
click at [1179, 436] on div at bounding box center [784, 371] width 1568 height 743
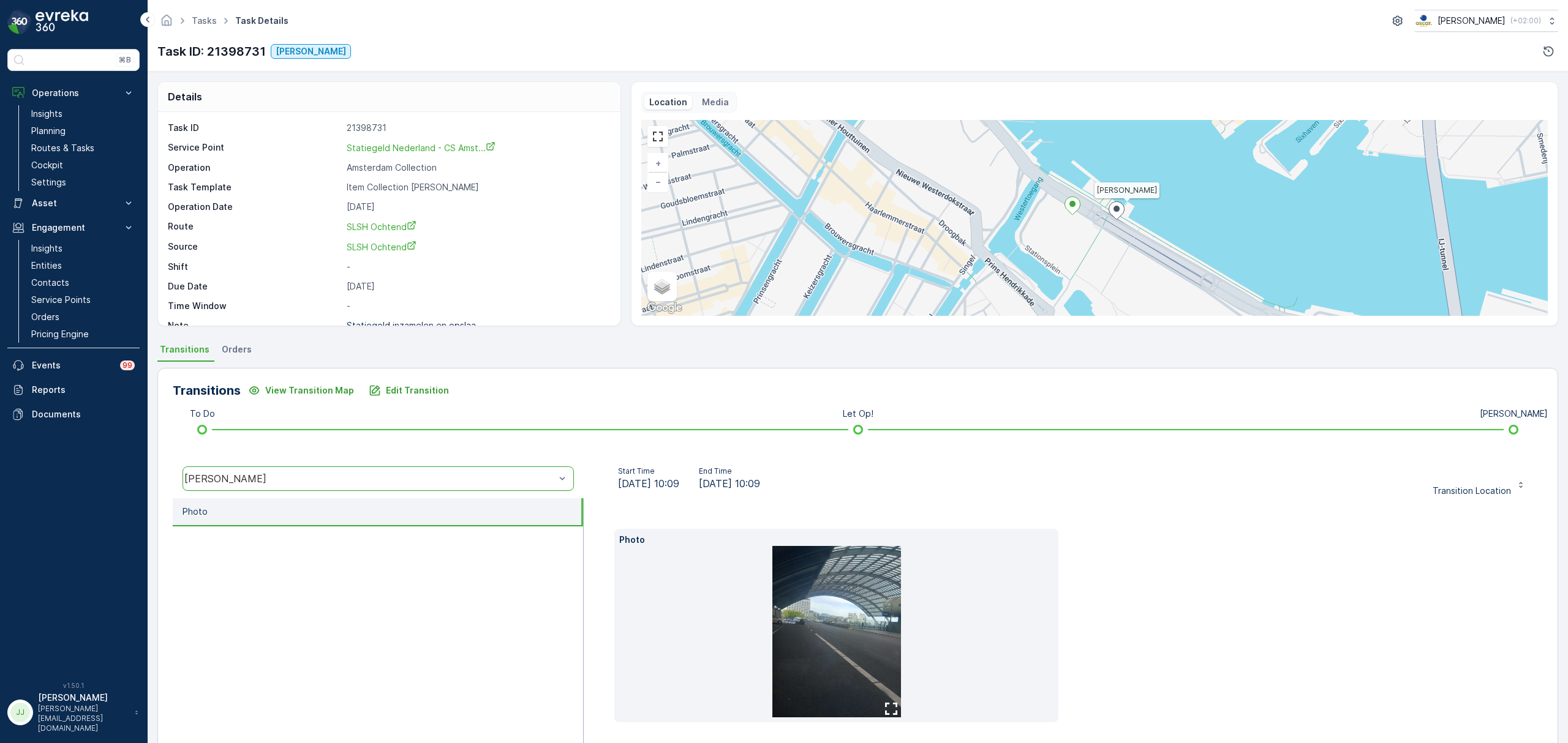
scroll to position [48, 0]
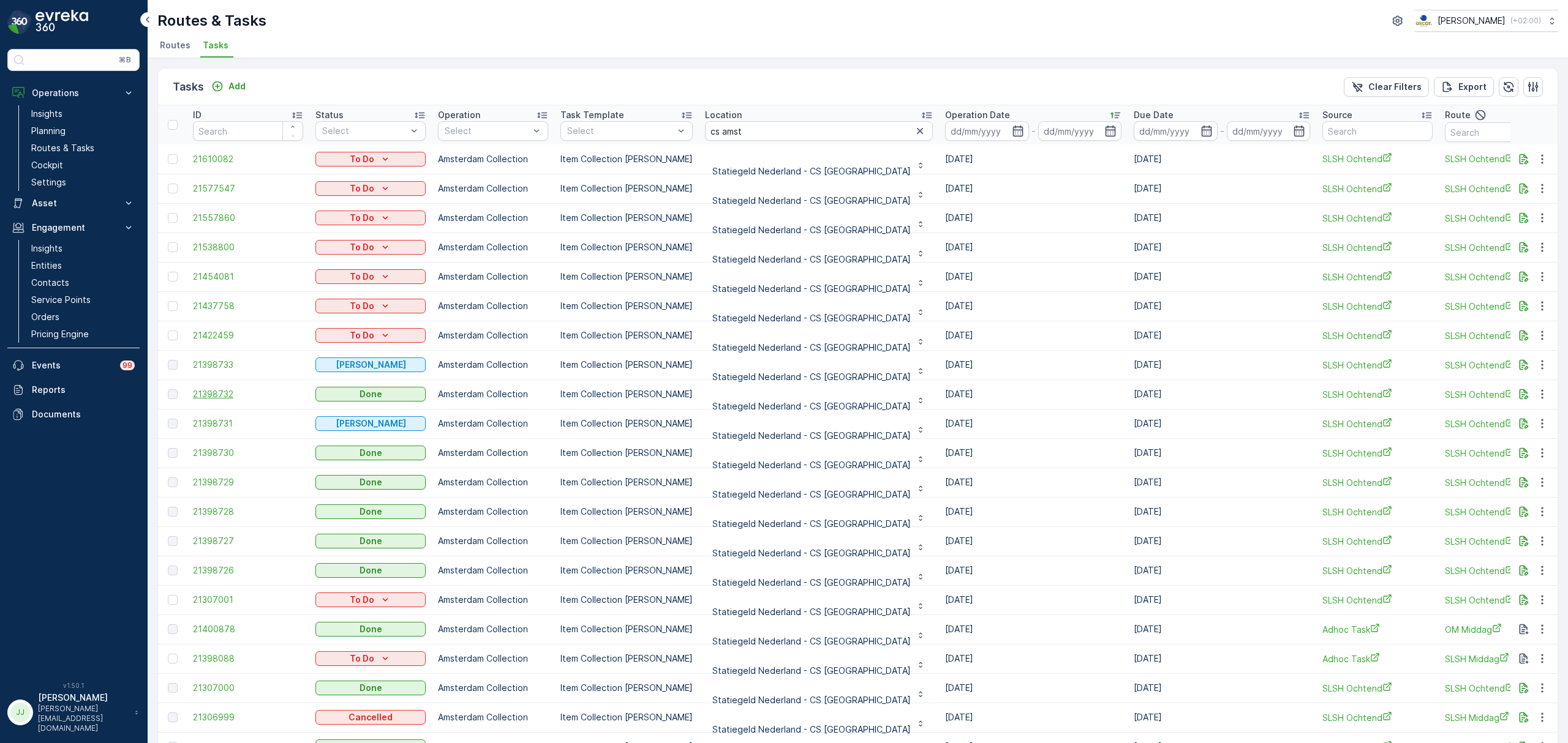
click at [222, 392] on span "21398732" at bounding box center [248, 394] width 110 height 12
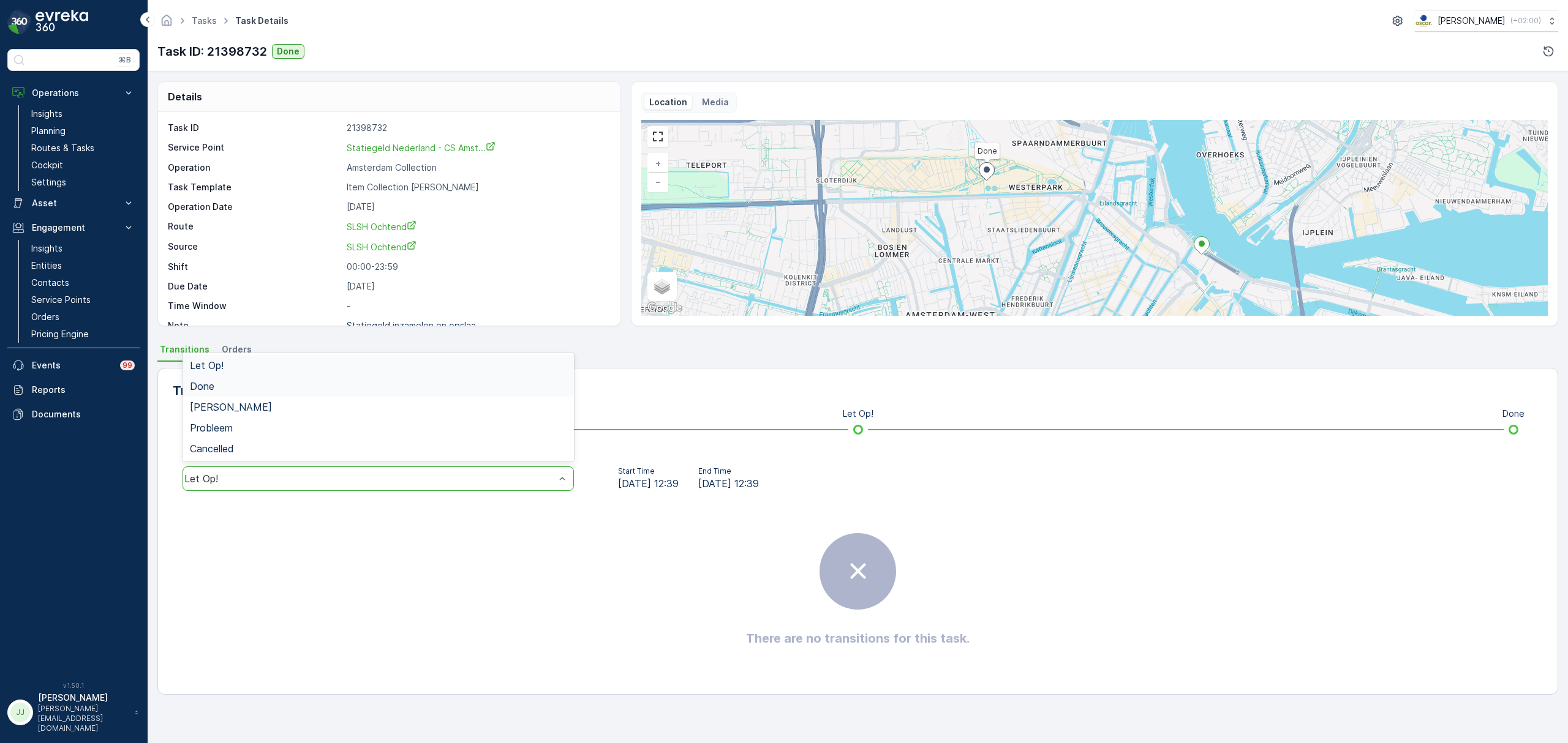
click at [222, 383] on div "Done" at bounding box center [378, 386] width 376 height 11
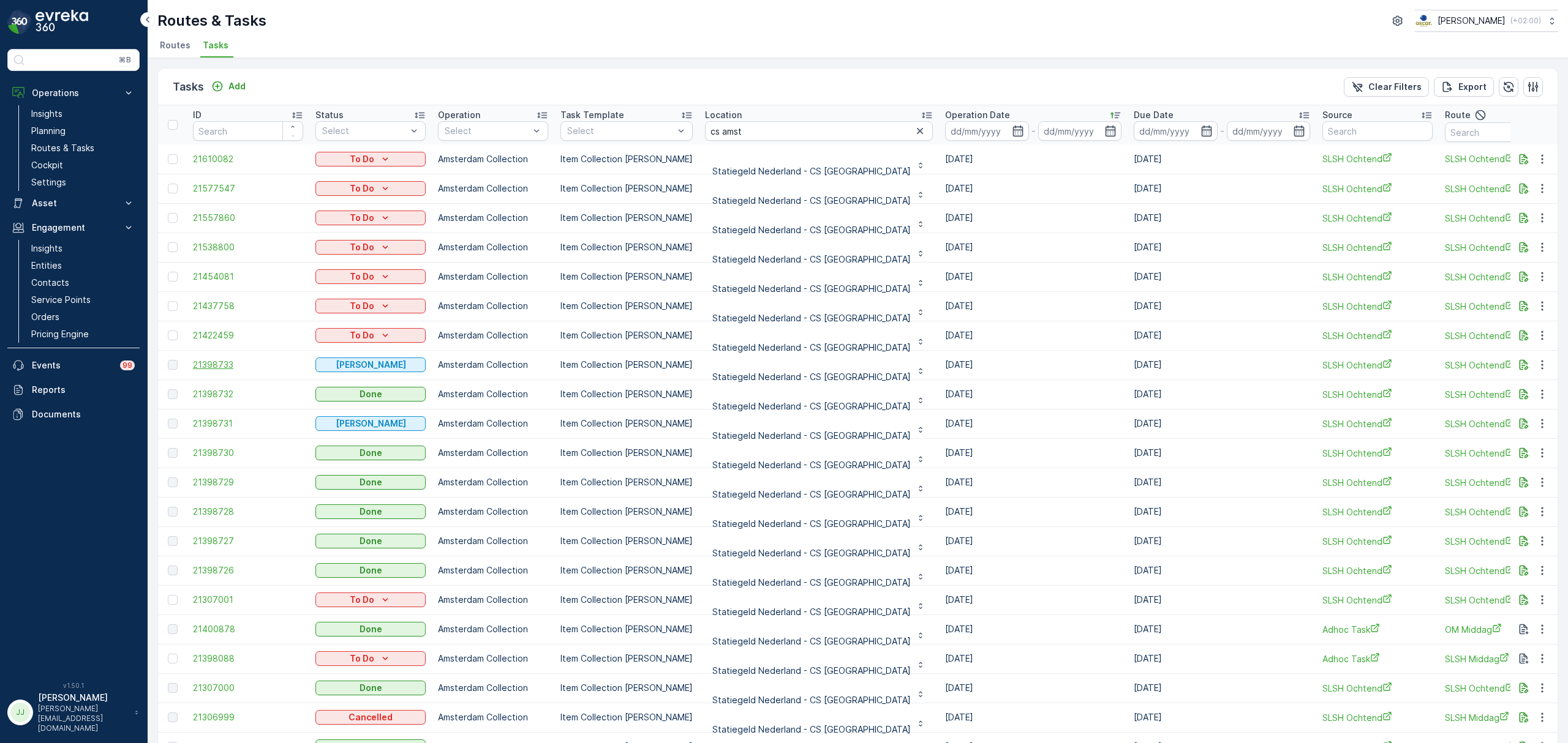
click at [204, 368] on span "21398733" at bounding box center [248, 364] width 110 height 12
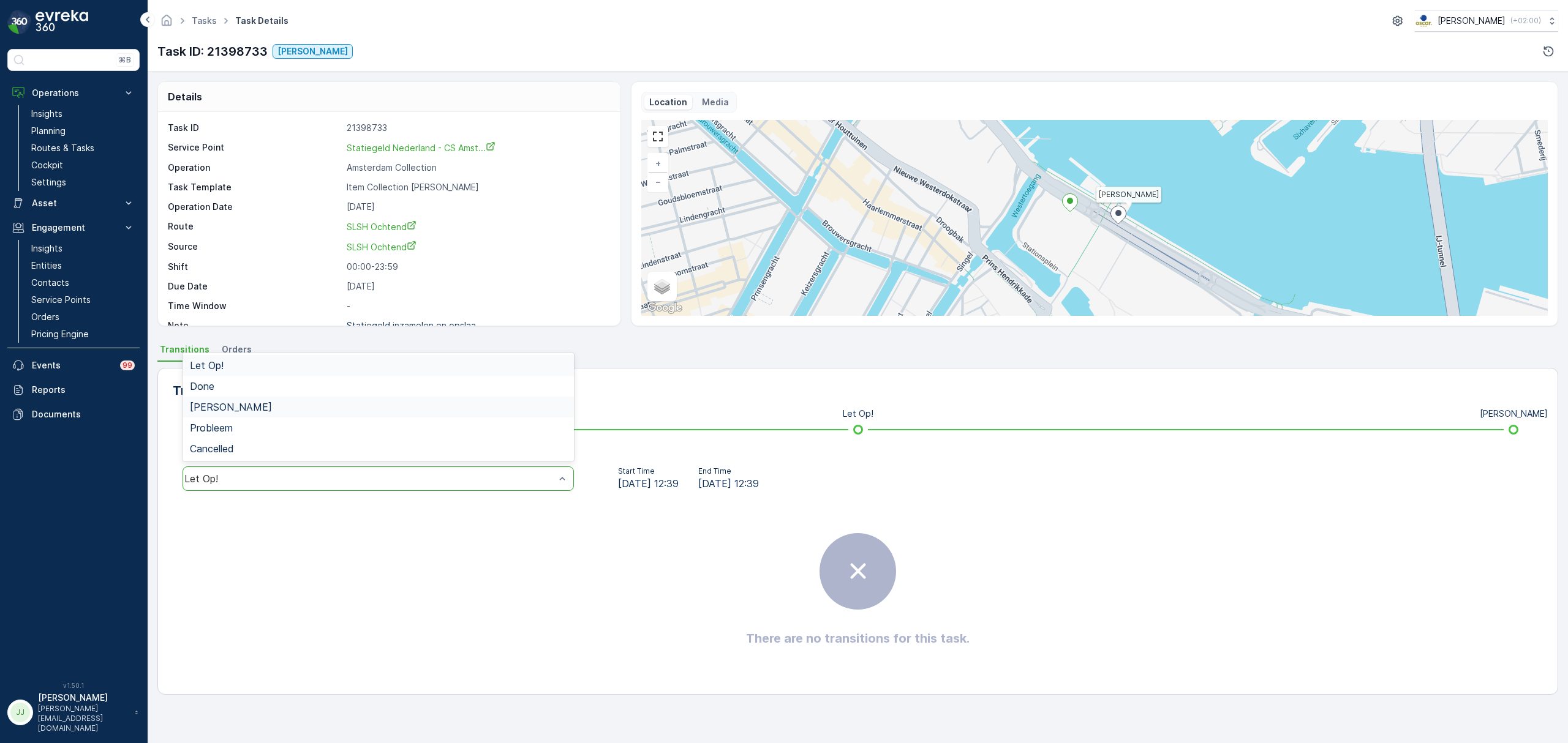
click at [241, 407] on div "Geen Afval" at bounding box center [378, 407] width 376 height 11
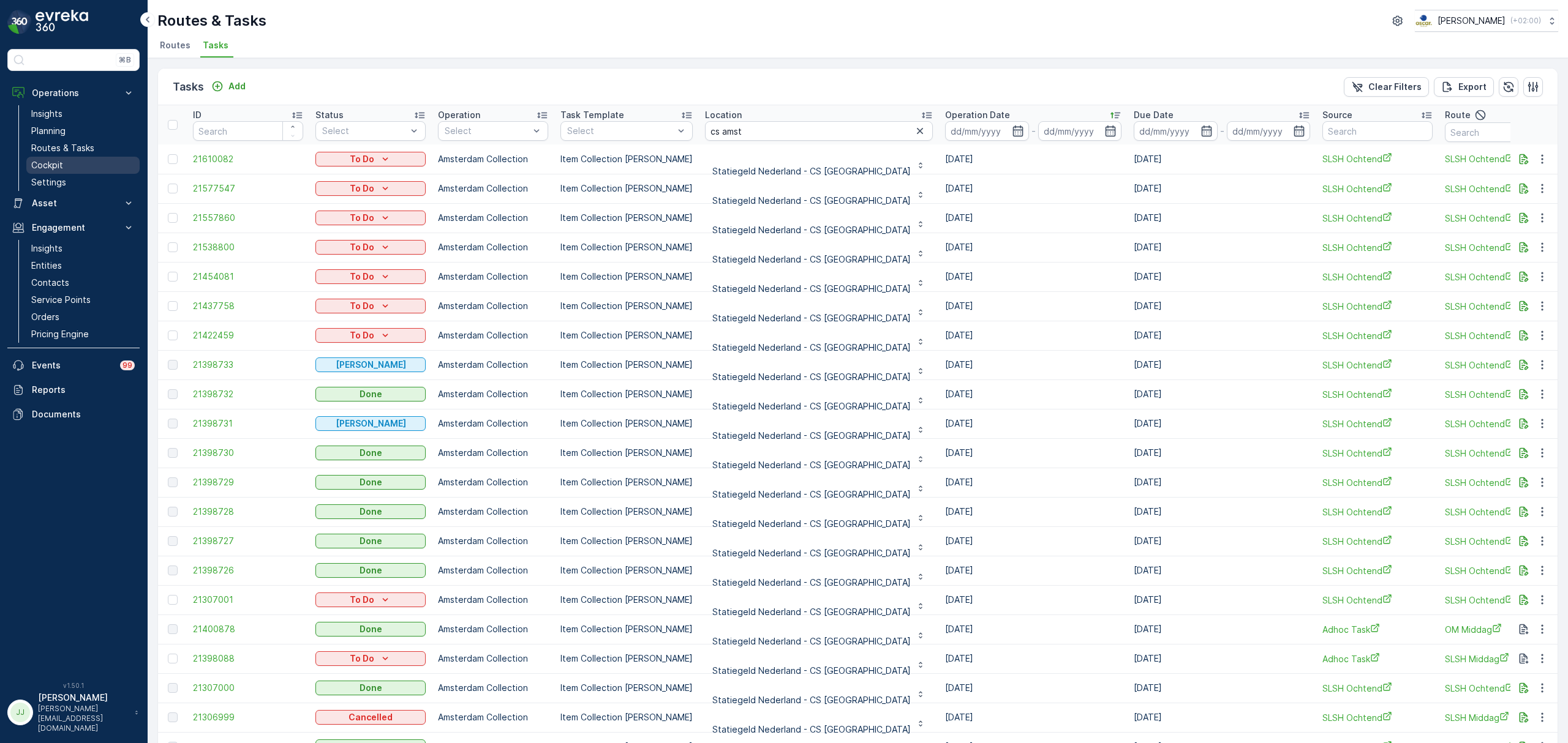
click at [45, 168] on p "Cockpit" at bounding box center [47, 165] width 32 height 12
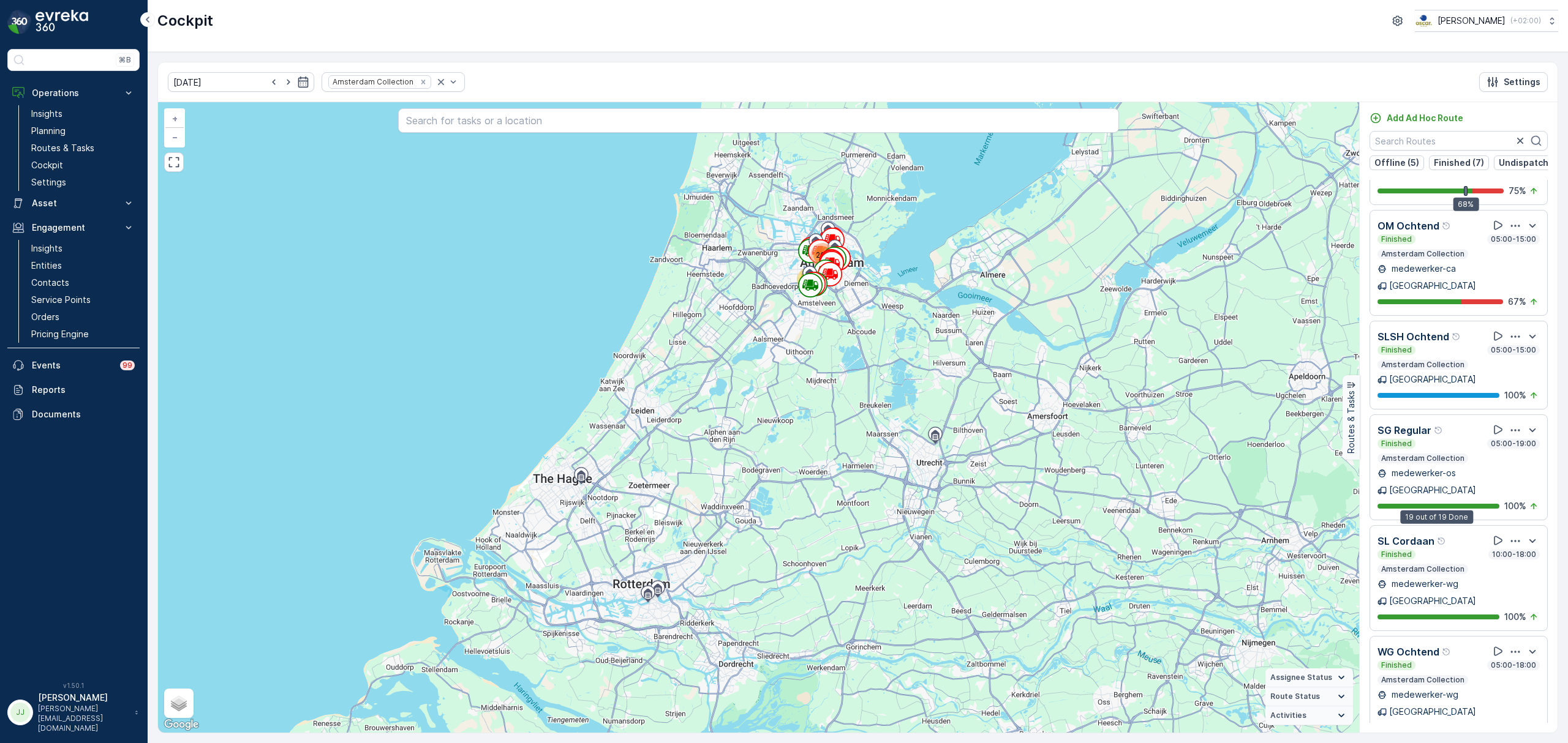
scroll to position [124, 0]
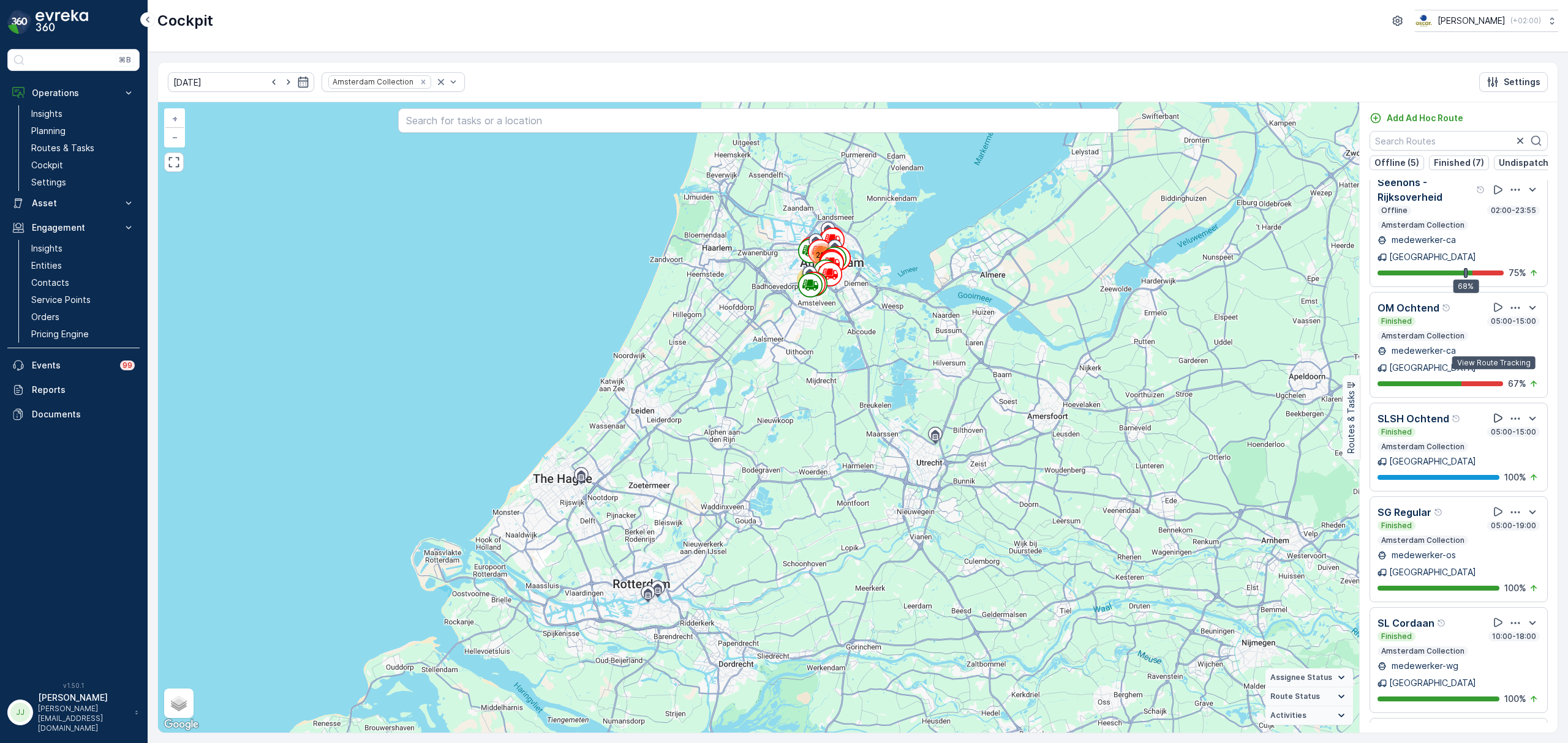
click at [1498, 412] on icon at bounding box center [1498, 418] width 12 height 12
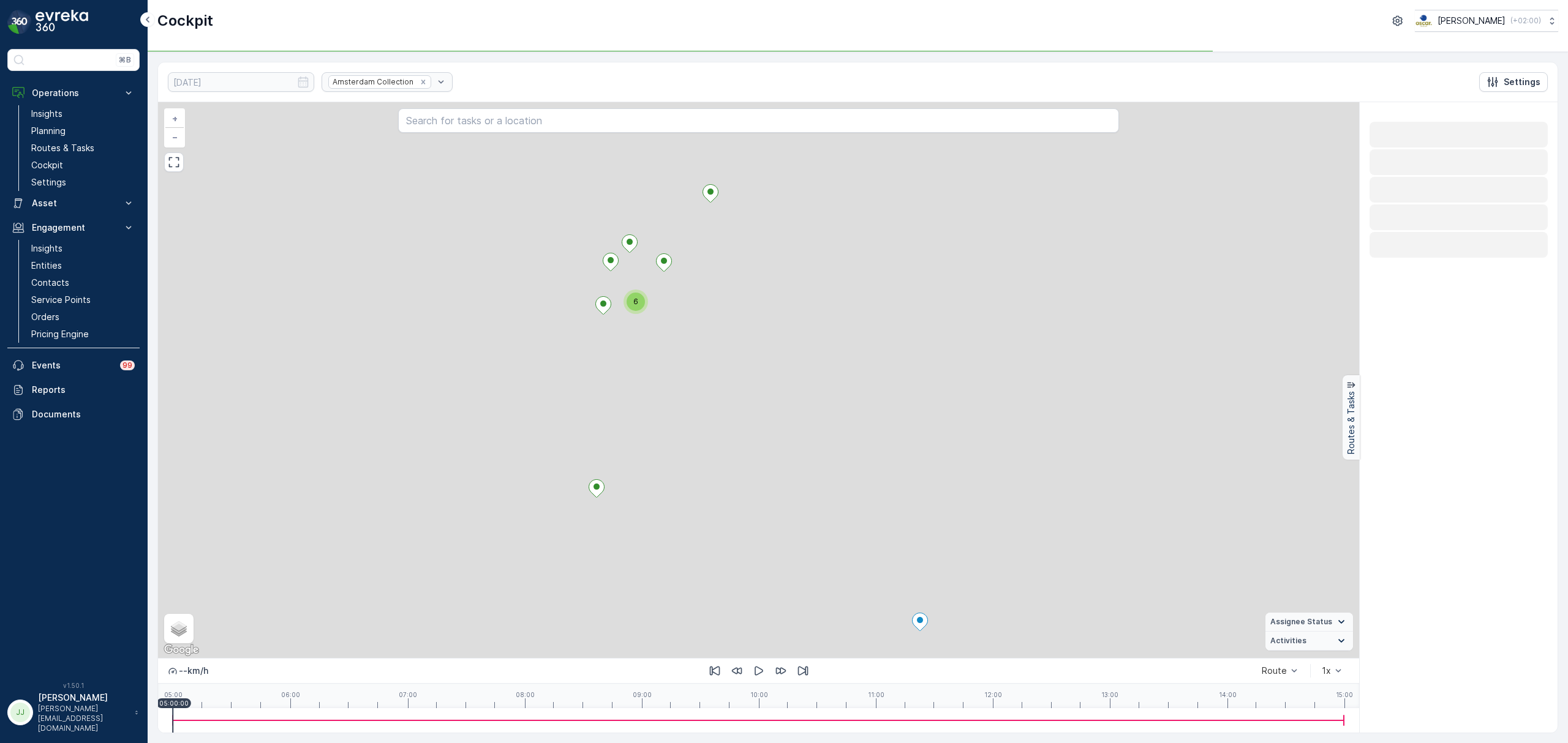
scroll to position [0, 0]
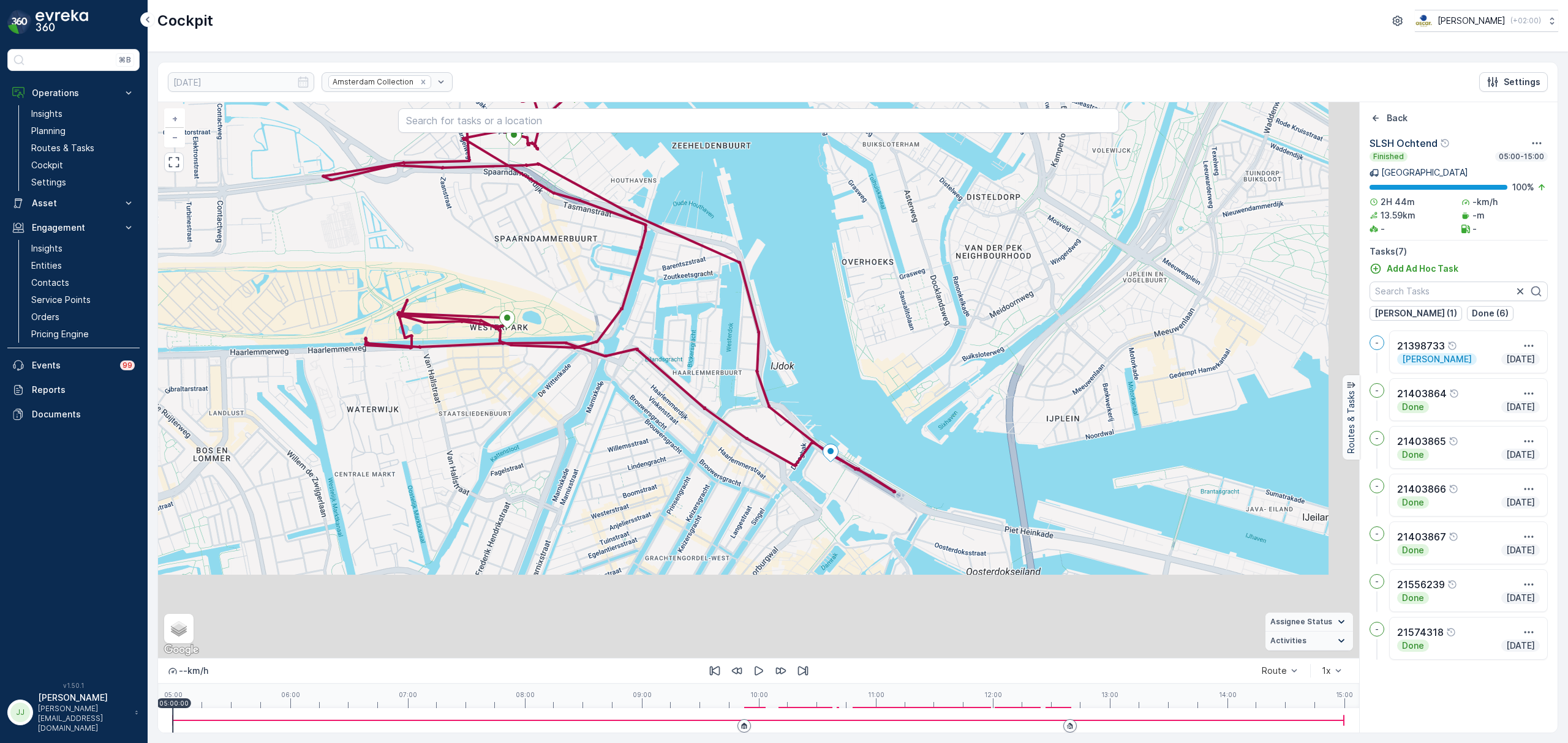
drag, startPoint x: 925, startPoint y: 534, endPoint x: 834, endPoint y: 363, distance: 193.7
click at [834, 363] on div "+ − Satellite Roadmap Terrain Hybrid Leaflet Keyboard shortcuts Map Data Map da…" at bounding box center [759, 380] width 1201 height 556
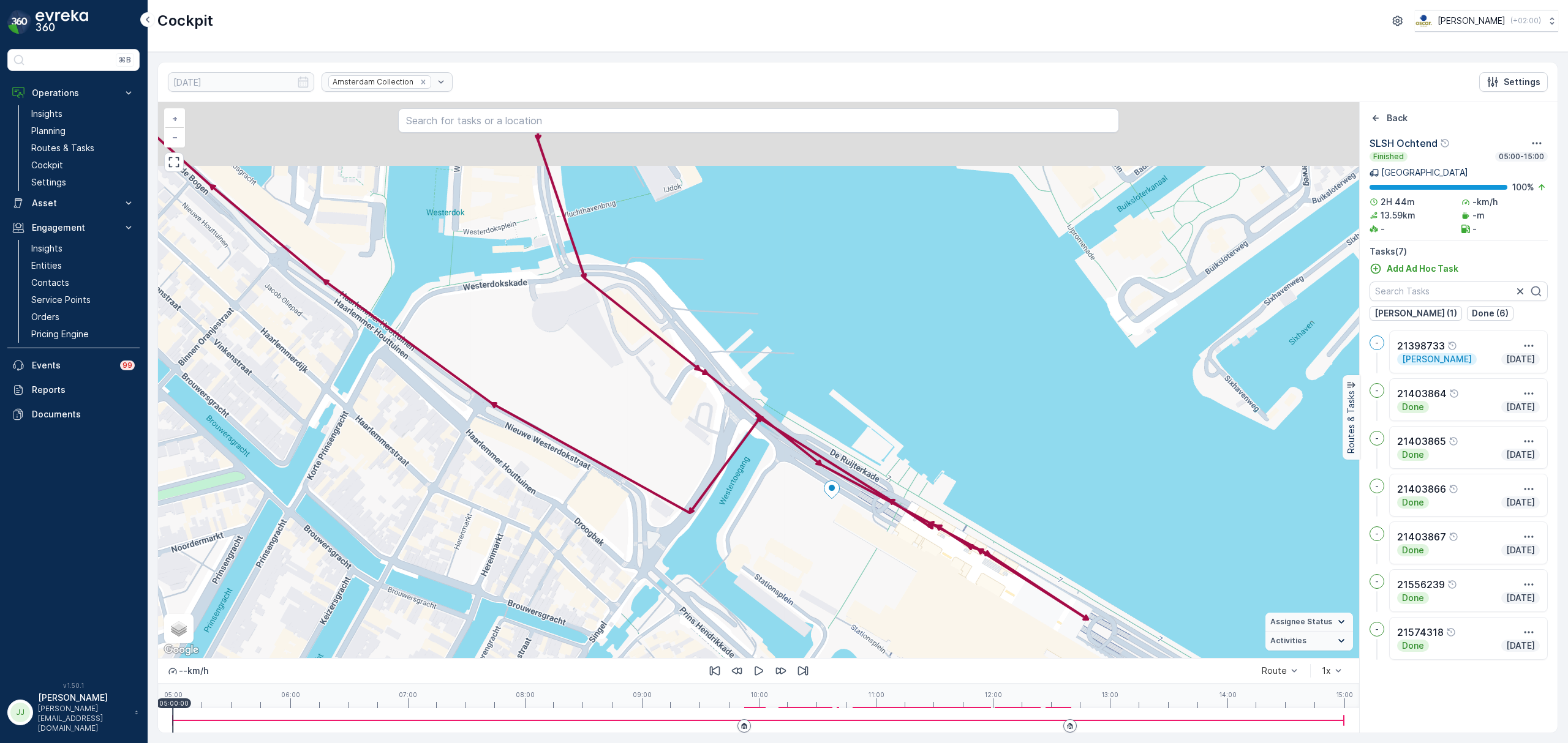
drag, startPoint x: 816, startPoint y: 485, endPoint x: 816, endPoint y: 518, distance: 33.0
click at [816, 518] on div "+ − Satellite Roadmap Terrain Hybrid Leaflet Keyboard shortcuts Map Data Map da…" at bounding box center [759, 380] width 1201 height 556
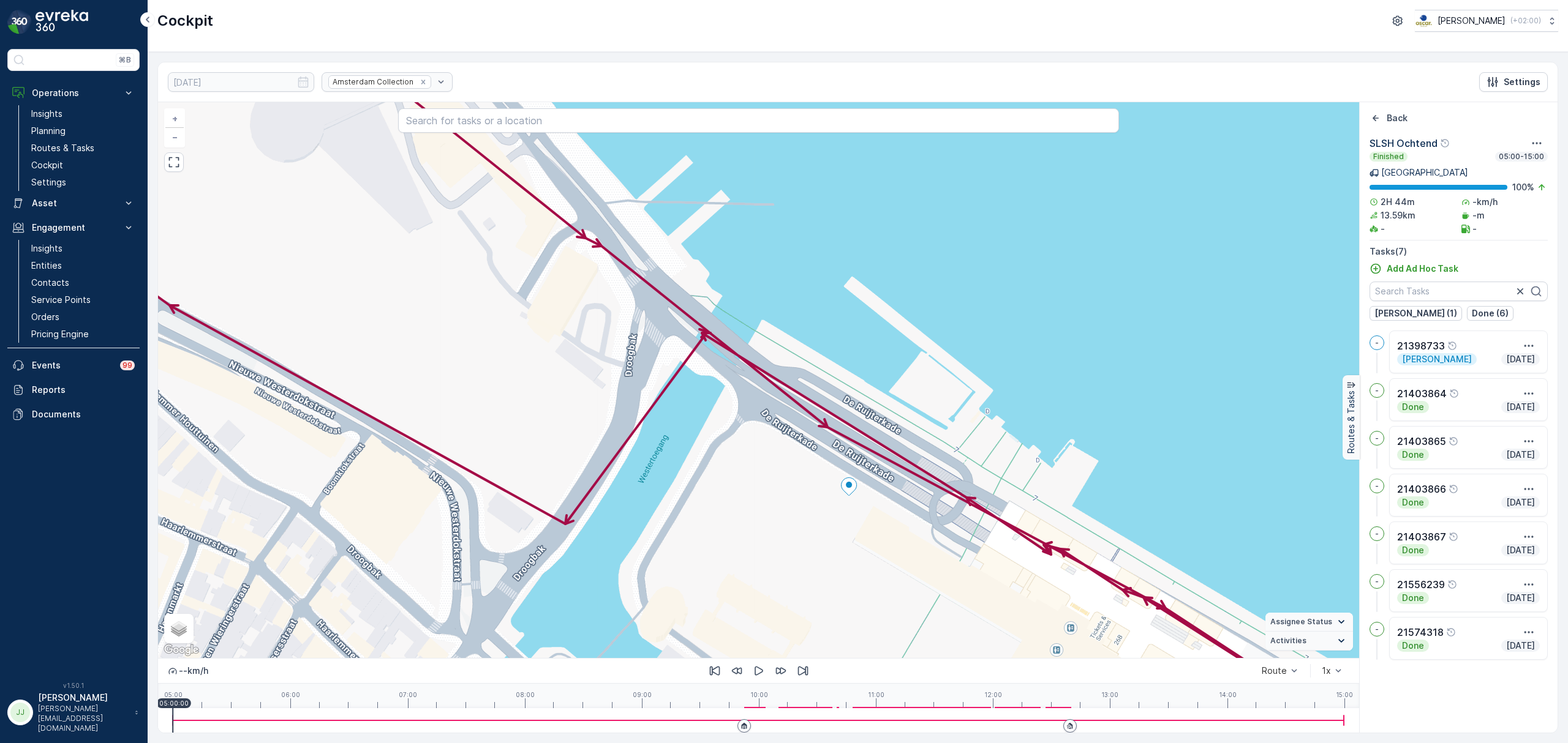
drag, startPoint x: 820, startPoint y: 506, endPoint x: 733, endPoint y: 448, distance: 104.6
click at [733, 448] on div "+ − Satellite Roadmap Terrain Hybrid Leaflet Keyboard shortcuts Map Data Map da…" at bounding box center [759, 380] width 1201 height 556
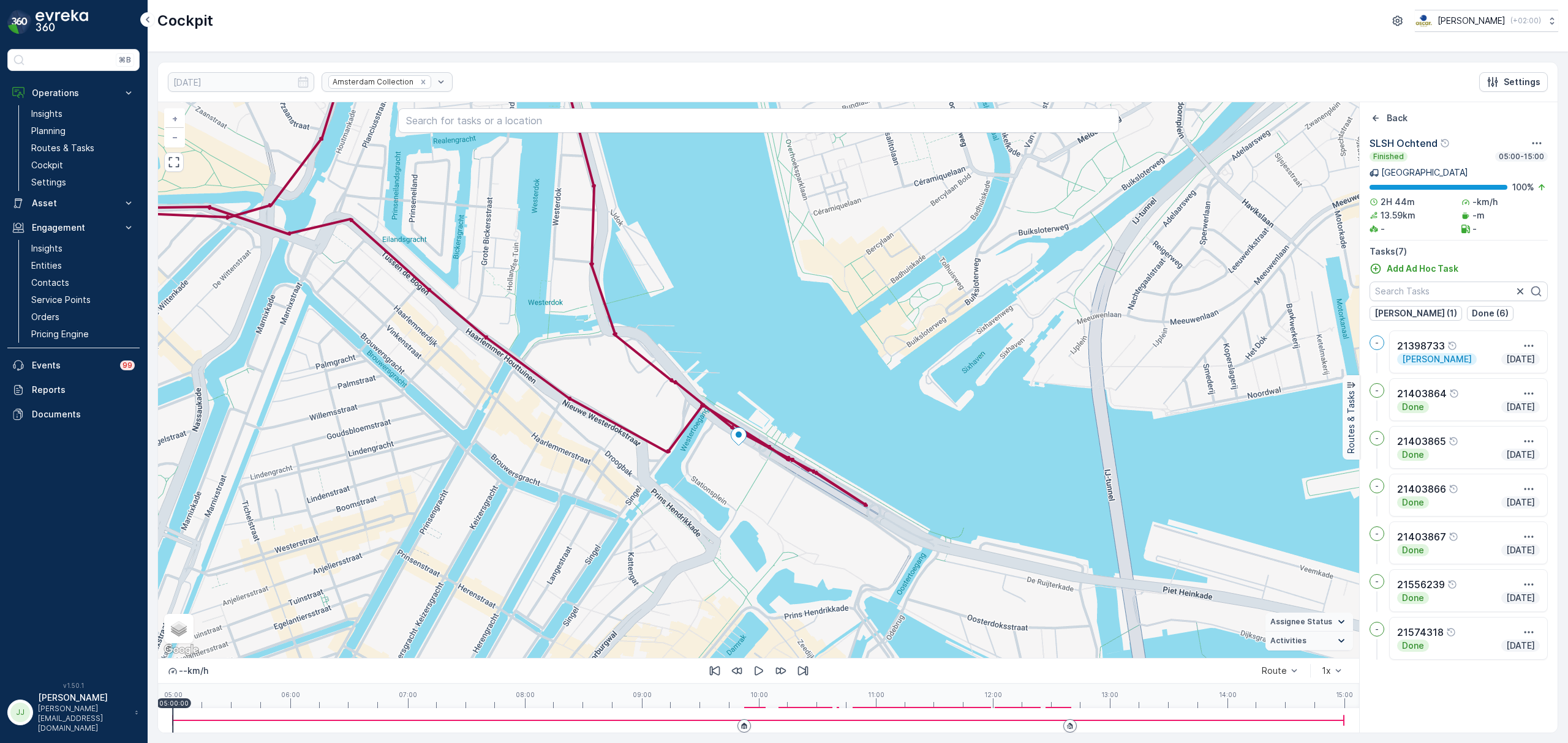
drag, startPoint x: 533, startPoint y: 317, endPoint x: 634, endPoint y: 475, distance: 187.5
click at [634, 475] on div "+ − Satellite Roadmap Terrain Hybrid Leaflet Keyboard shortcuts Map Data Map da…" at bounding box center [759, 380] width 1201 height 556
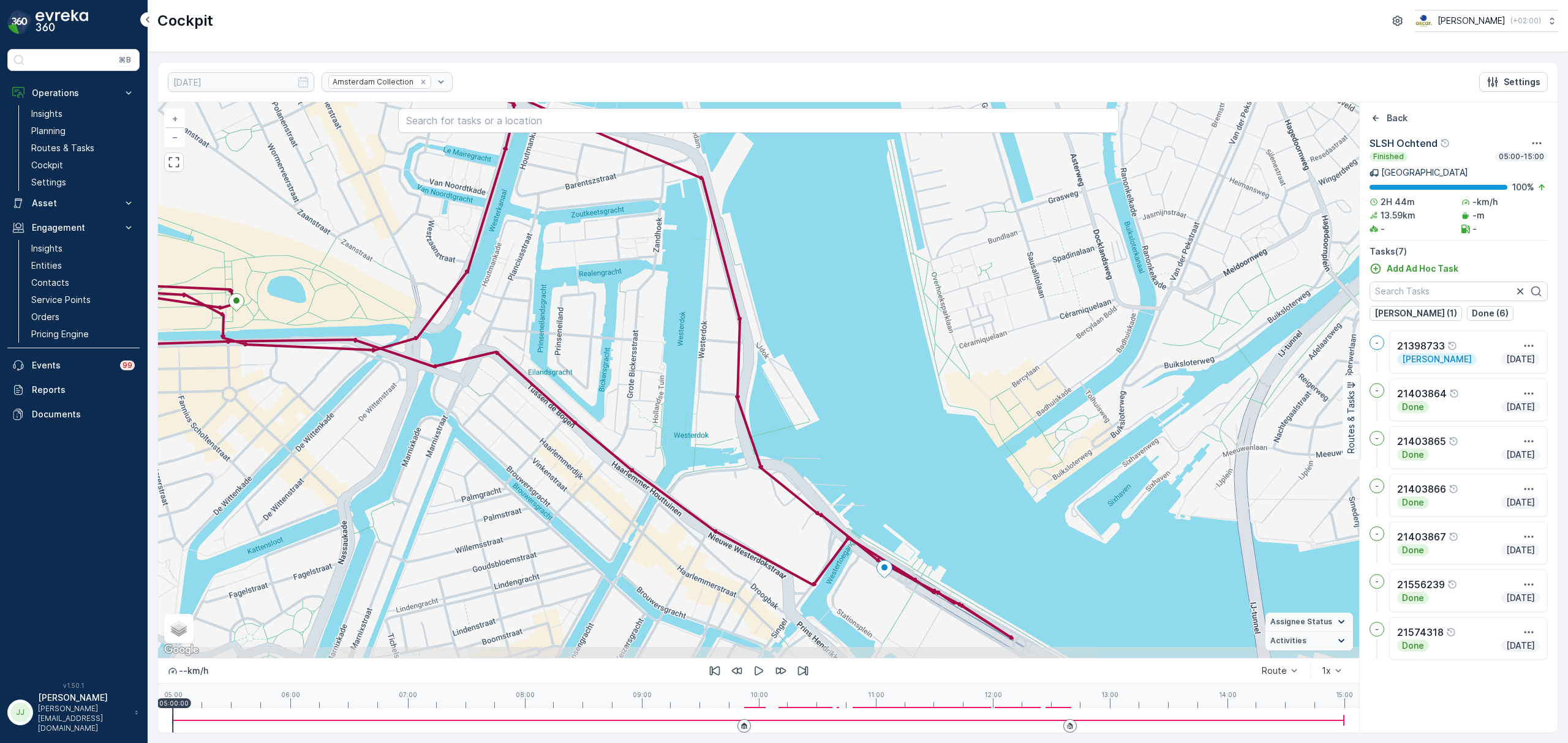
drag, startPoint x: 576, startPoint y: 395, endPoint x: 617, endPoint y: 361, distance: 53.3
click at [617, 361] on div "+ − Satellite Roadmap Terrain Hybrid Leaflet Keyboard shortcuts Map Data Map da…" at bounding box center [759, 380] width 1201 height 556
drag, startPoint x: 842, startPoint y: 420, endPoint x: 700, endPoint y: 332, distance: 167.1
click at [700, 332] on div "+ − Satellite Roadmap Terrain Hybrid Leaflet Keyboard shortcuts Map Data Map da…" at bounding box center [759, 380] width 1201 height 556
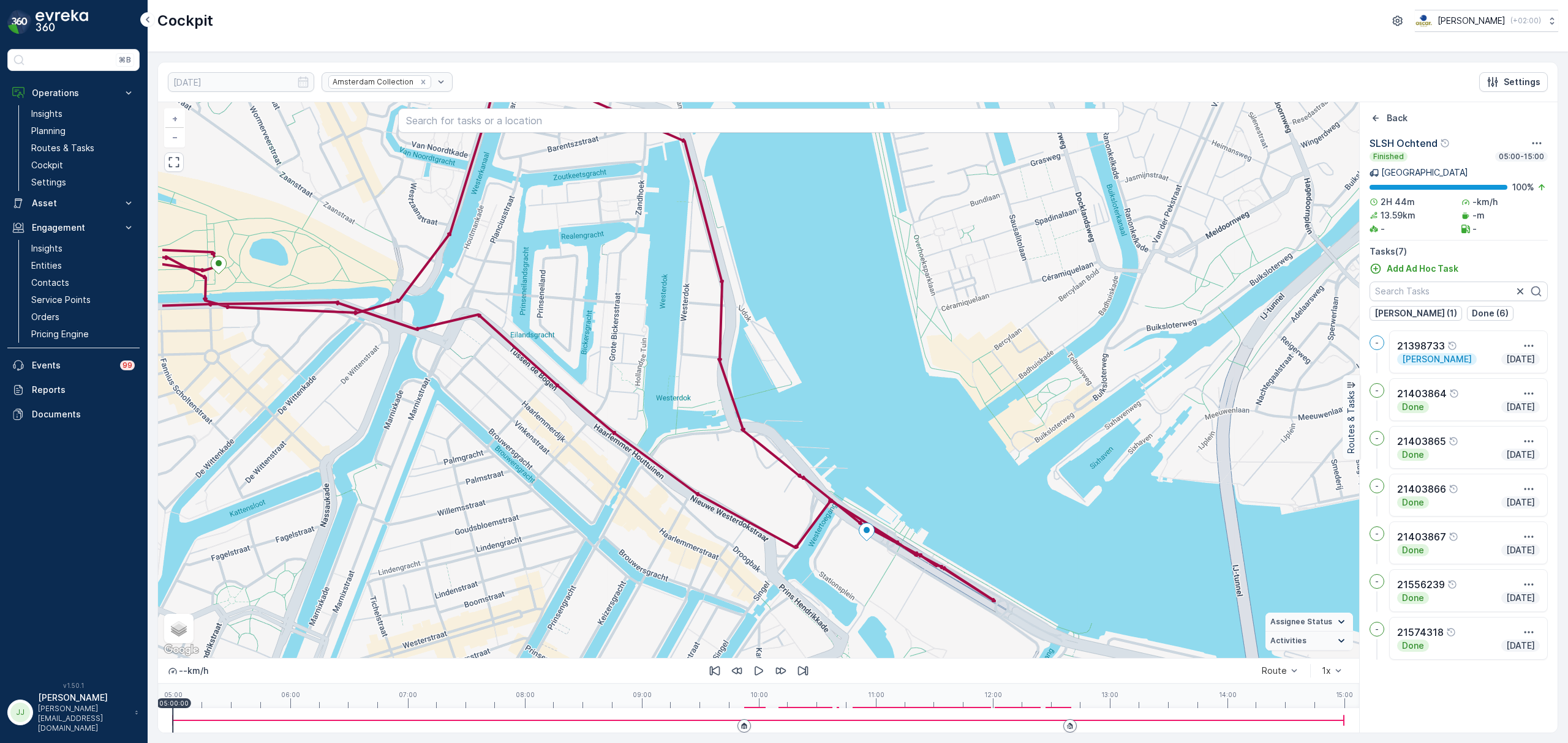
drag, startPoint x: 651, startPoint y: 436, endPoint x: 765, endPoint y: 487, distance: 124.9
click at [765, 487] on div "+ − Satellite Roadmap Terrain Hybrid Leaflet Keyboard shortcuts Map Data Map da…" at bounding box center [759, 380] width 1201 height 556
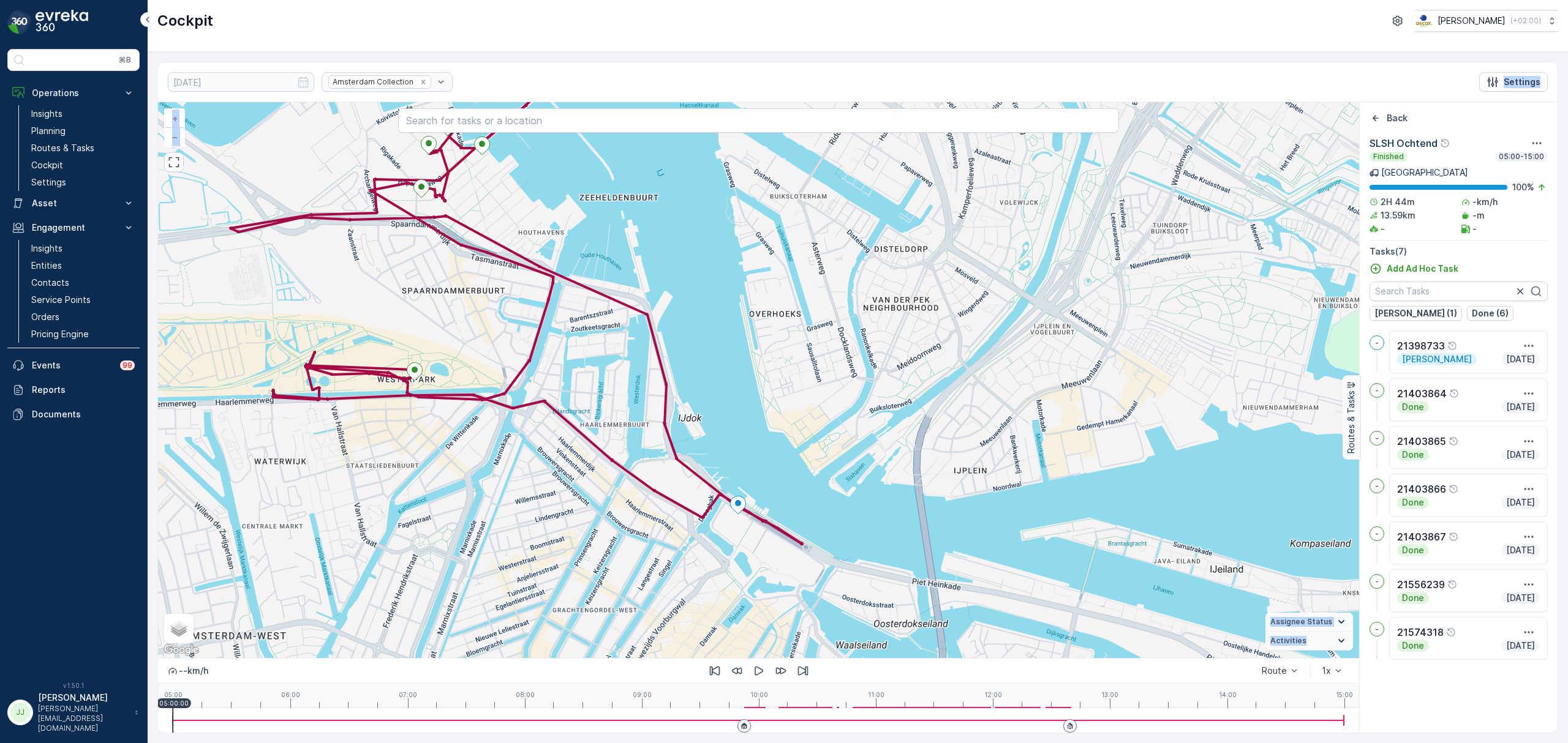
drag, startPoint x: 740, startPoint y: 69, endPoint x: 794, endPoint y: 150, distance: 97.3
click at [794, 150] on div "12.09.2025 Amsterdam Collection Settings + − Satellite Roadmap Terrain Hybrid L…" at bounding box center [858, 397] width 1400 height 671
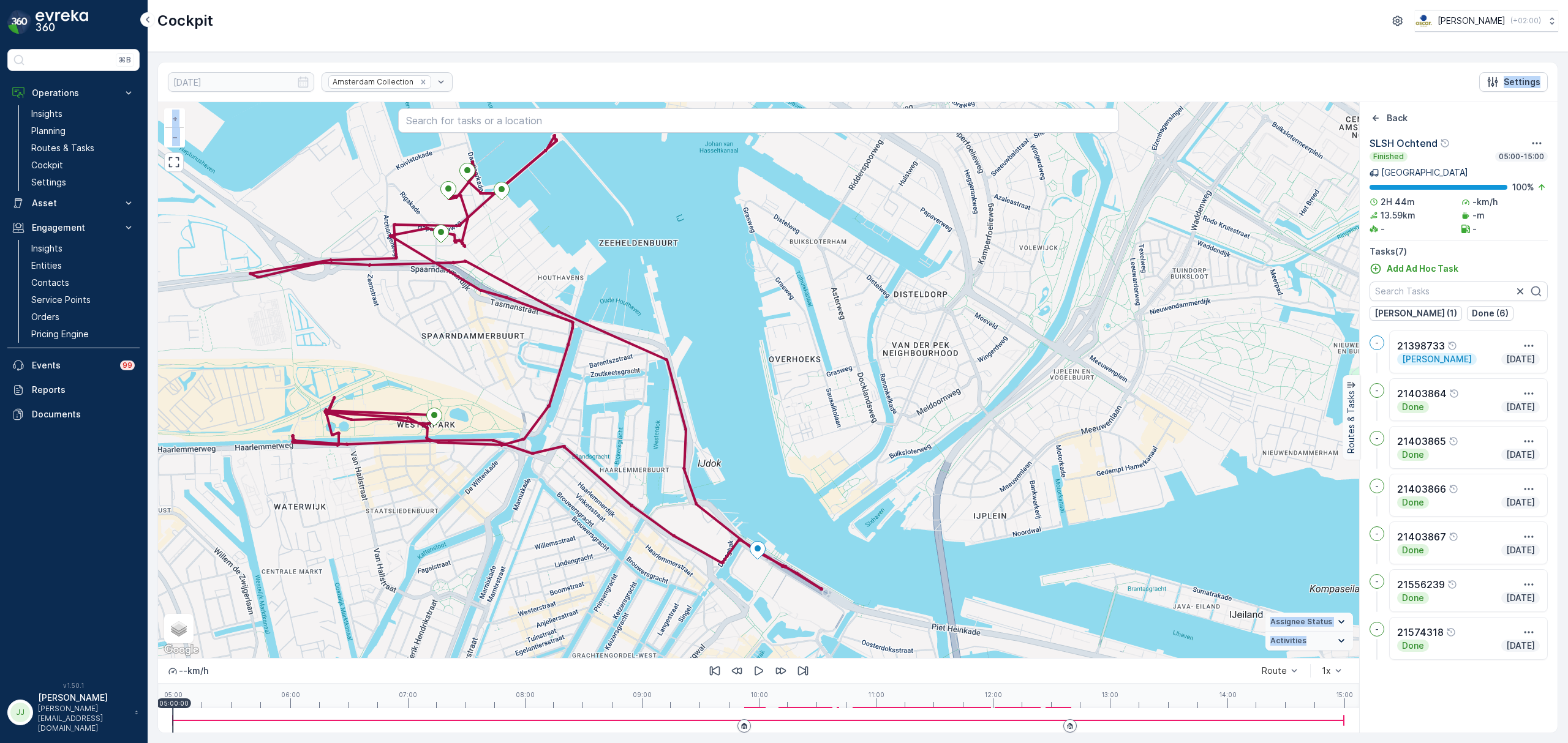
drag, startPoint x: 608, startPoint y: 301, endPoint x: 654, endPoint y: 360, distance: 74.8
click at [665, 369] on div "+ − Satellite Roadmap Terrain Hybrid Leaflet Keyboard shortcuts Map Data Map da…" at bounding box center [759, 380] width 1201 height 556
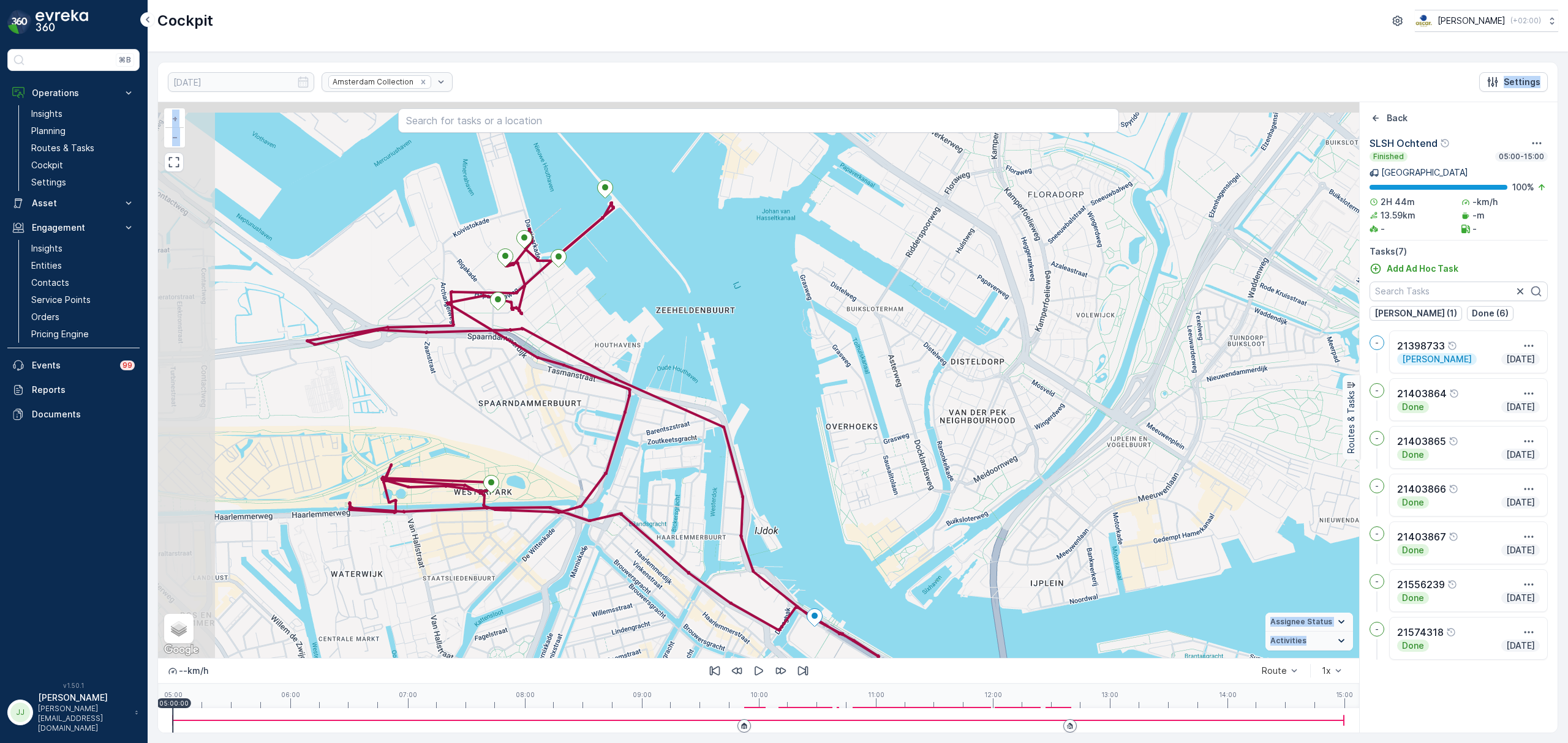
click at [641, 322] on div "+ − Satellite Roadmap Terrain Hybrid Leaflet Keyboard shortcuts Map Data Map da…" at bounding box center [759, 380] width 1201 height 556
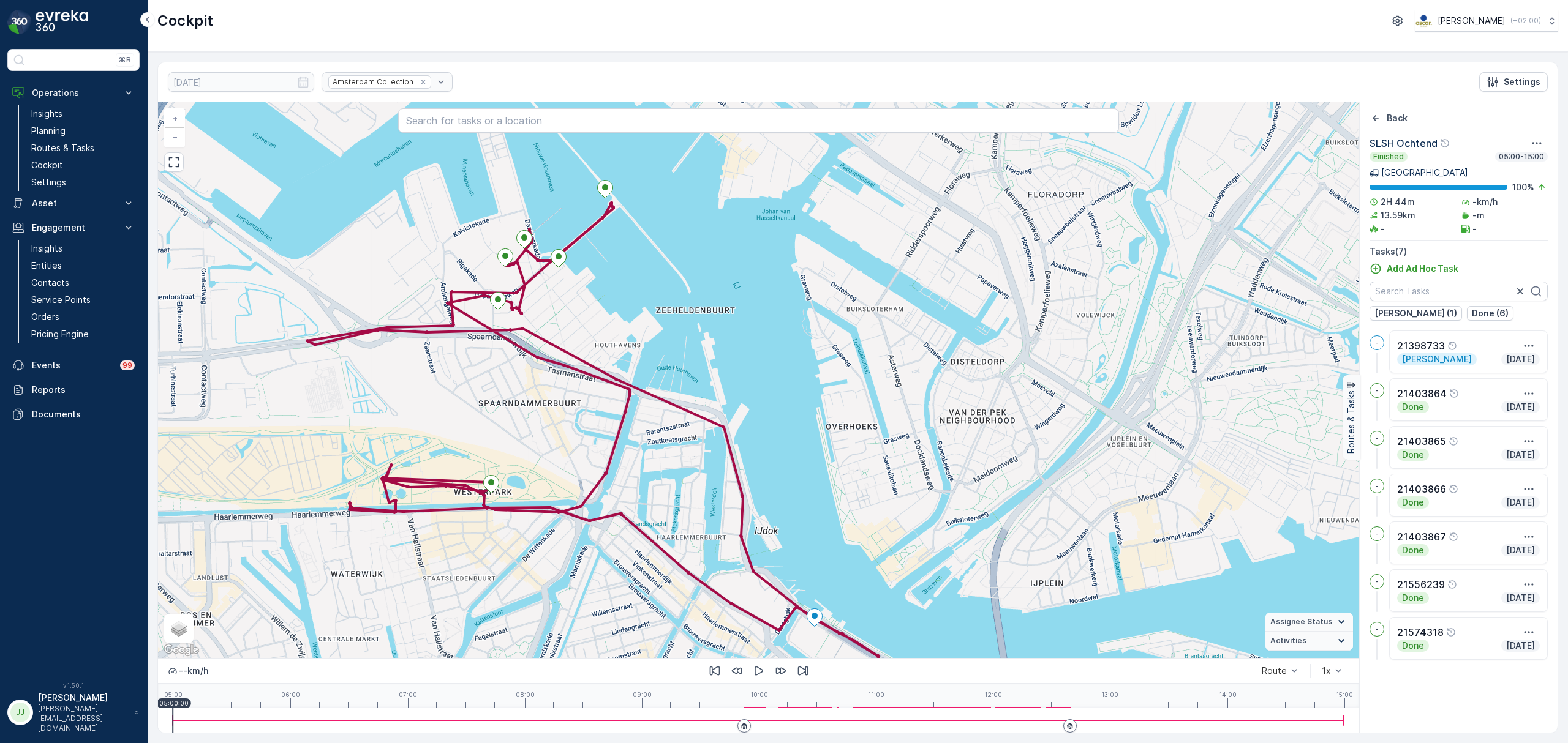
click at [755, 54] on div "12.09.2025 Amsterdam Collection Settings + − Satellite Roadmap Terrain Hybrid L…" at bounding box center [858, 397] width 1420 height 691
click at [1376, 115] on icon "Back" at bounding box center [1375, 118] width 12 height 12
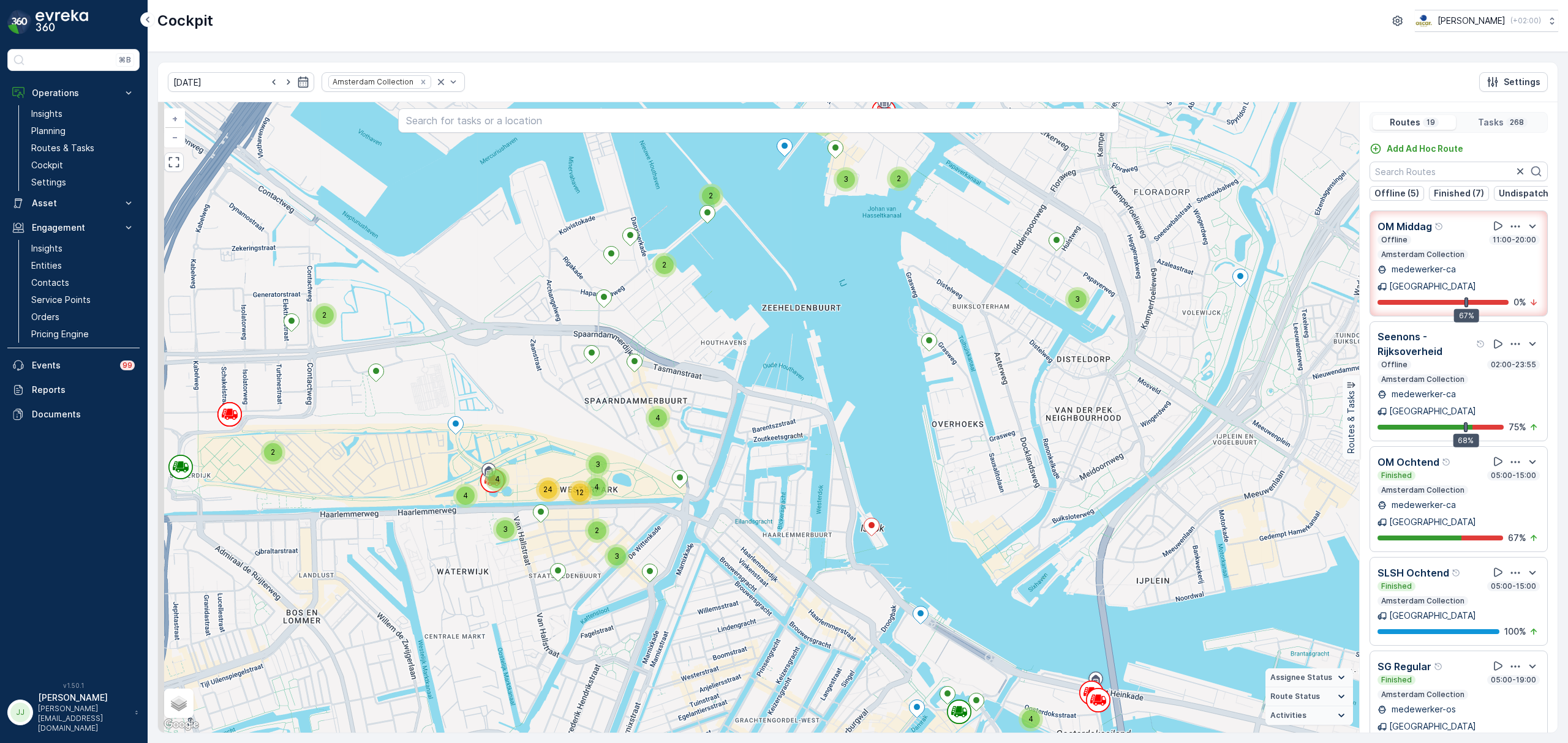
drag, startPoint x: 348, startPoint y: 327, endPoint x: 449, endPoint y: 324, distance: 101.0
click at [449, 324] on div "2 2 6 2 2 2 2 7 2 3 3 5 3 4 4 3 3 2 3 2 4 12 3 2 2 3 10 4 5 4 3 2 2 5 4 3 3 2 1…" at bounding box center [759, 418] width 1201 height 631
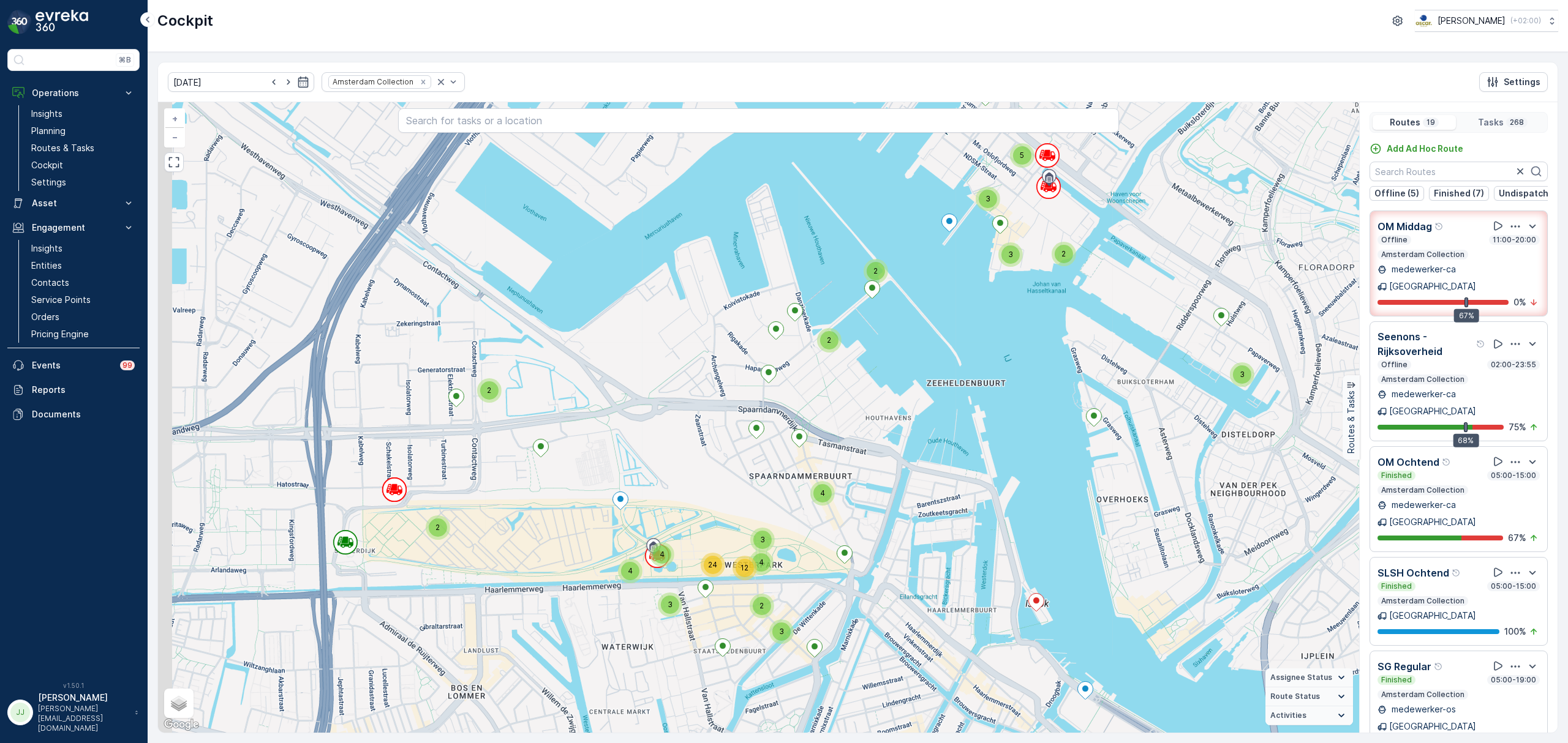
drag, startPoint x: 437, startPoint y: 317, endPoint x: 601, endPoint y: 354, distance: 168.1
click at [601, 354] on div "2 2 6 2 2 2 2 7 2 3 3 5 3 4 4 3 3 2 3 2 4 12 3 2 2 3 10 4 5 4 3 2 2 5 4 3 3 2 1…" at bounding box center [759, 418] width 1201 height 631
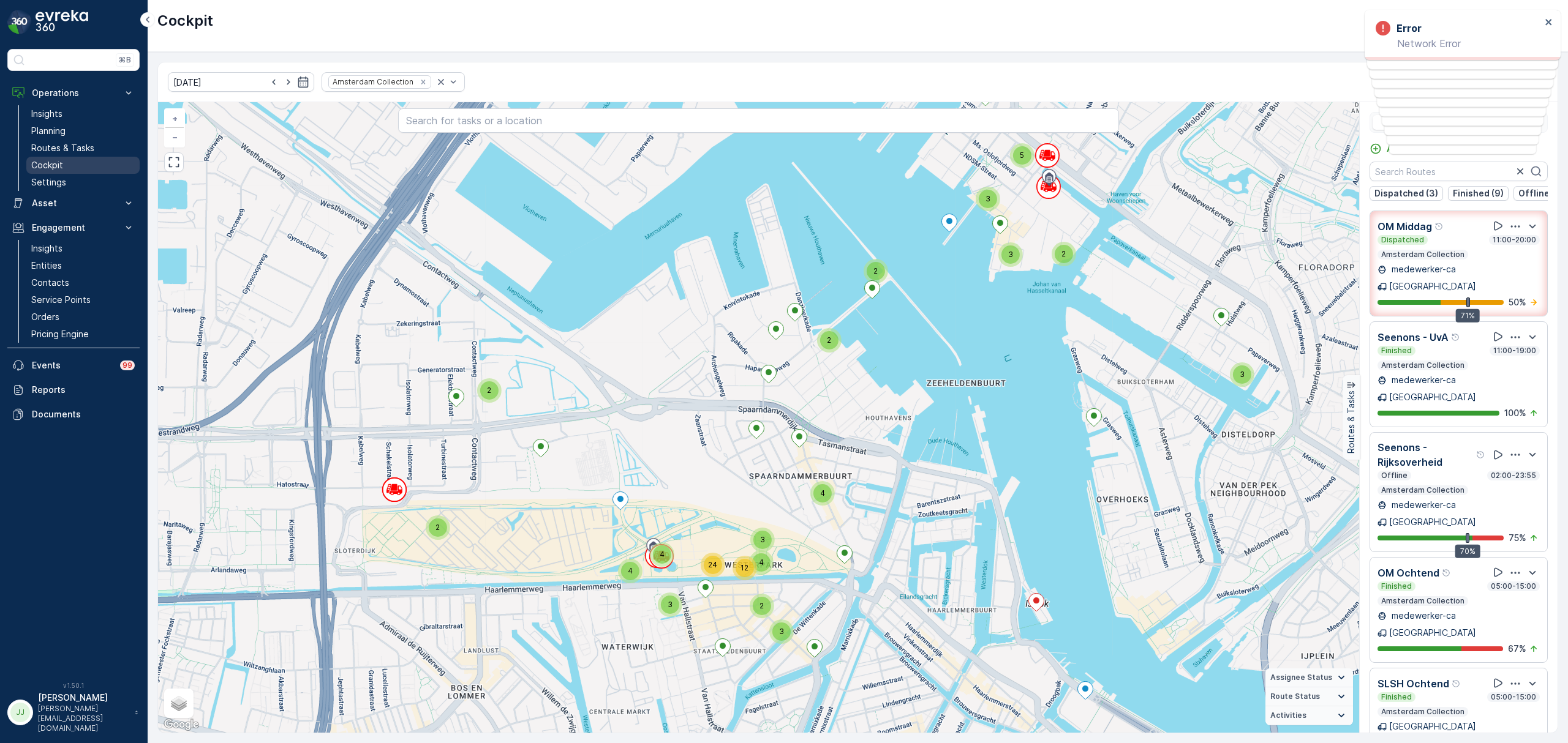
click at [49, 162] on p "Cockpit" at bounding box center [47, 165] width 32 height 12
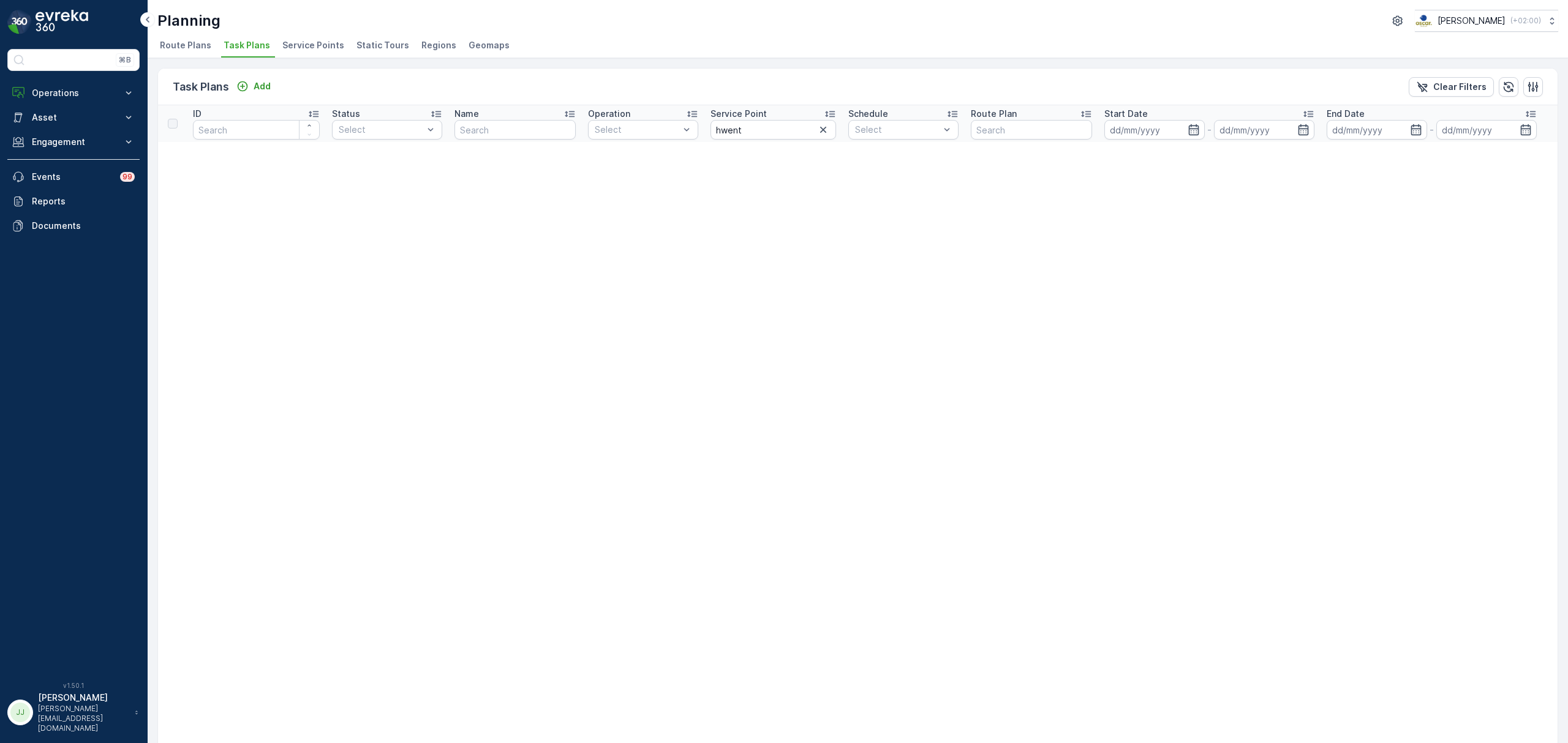
drag, startPoint x: 361, startPoint y: 293, endPoint x: 375, endPoint y: 321, distance: 31.3
click at [738, 125] on input "hwent" at bounding box center [773, 129] width 126 height 20
type input "hwnet"
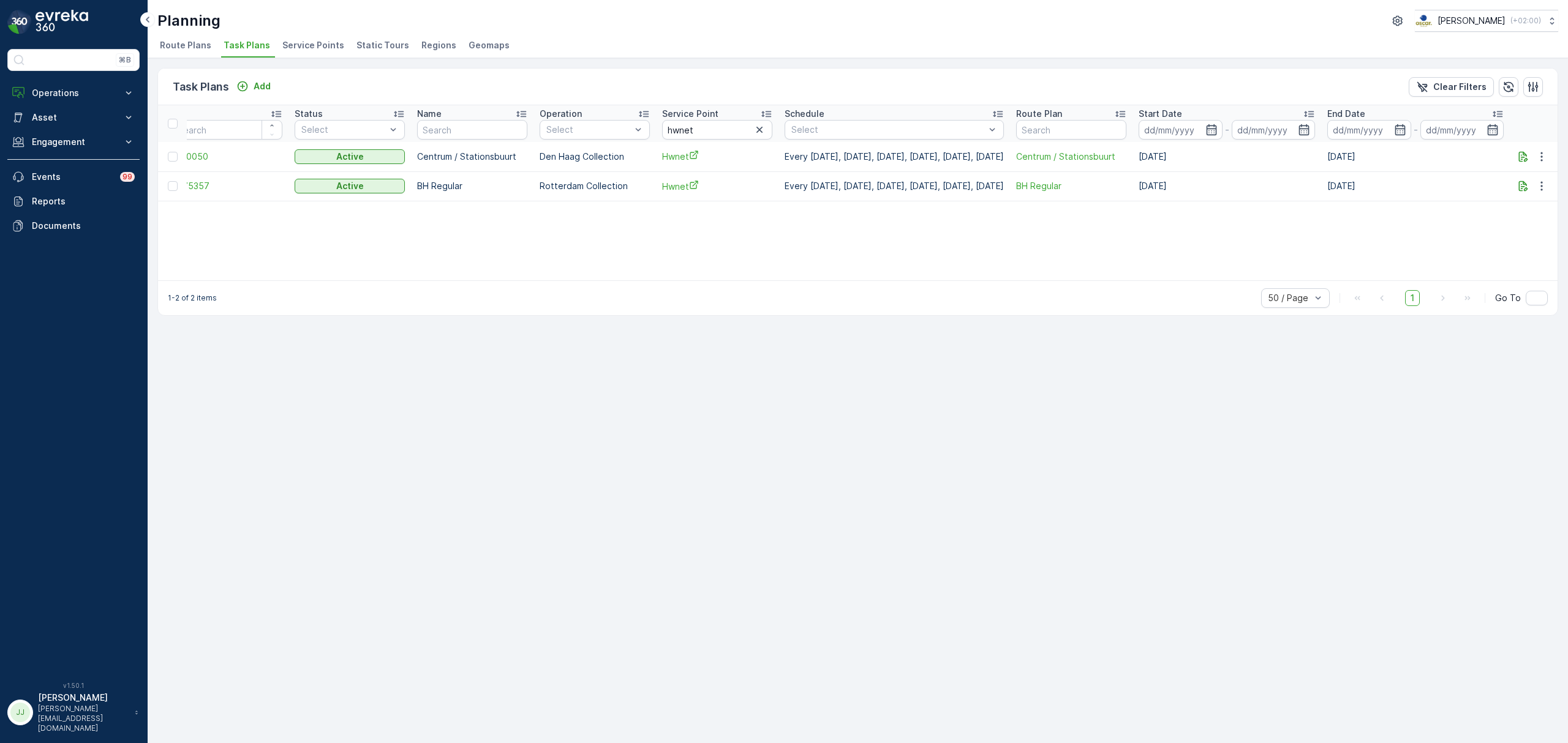
scroll to position [0, 58]
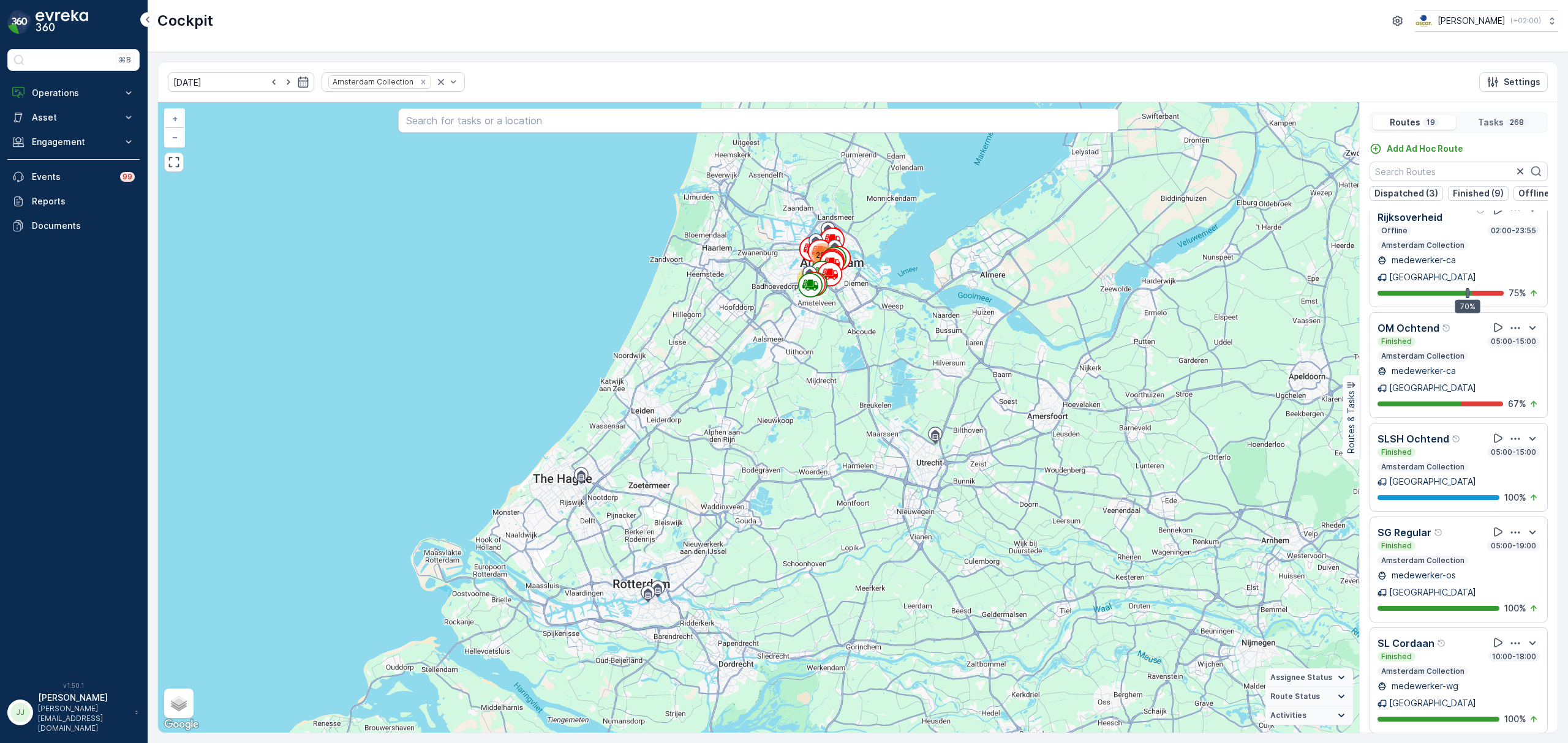
scroll to position [163, 0]
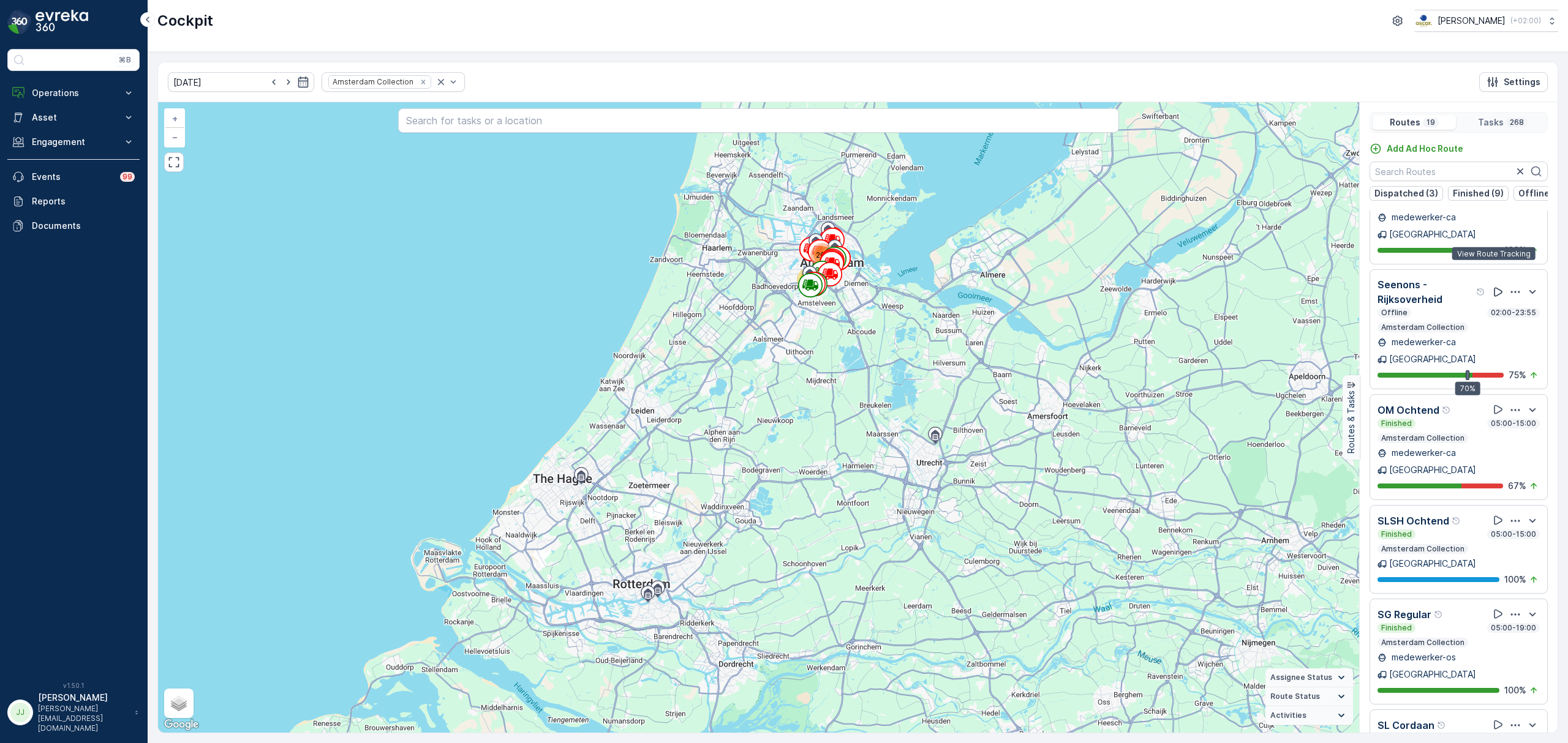
click at [1494, 287] on icon at bounding box center [1498, 291] width 9 height 9
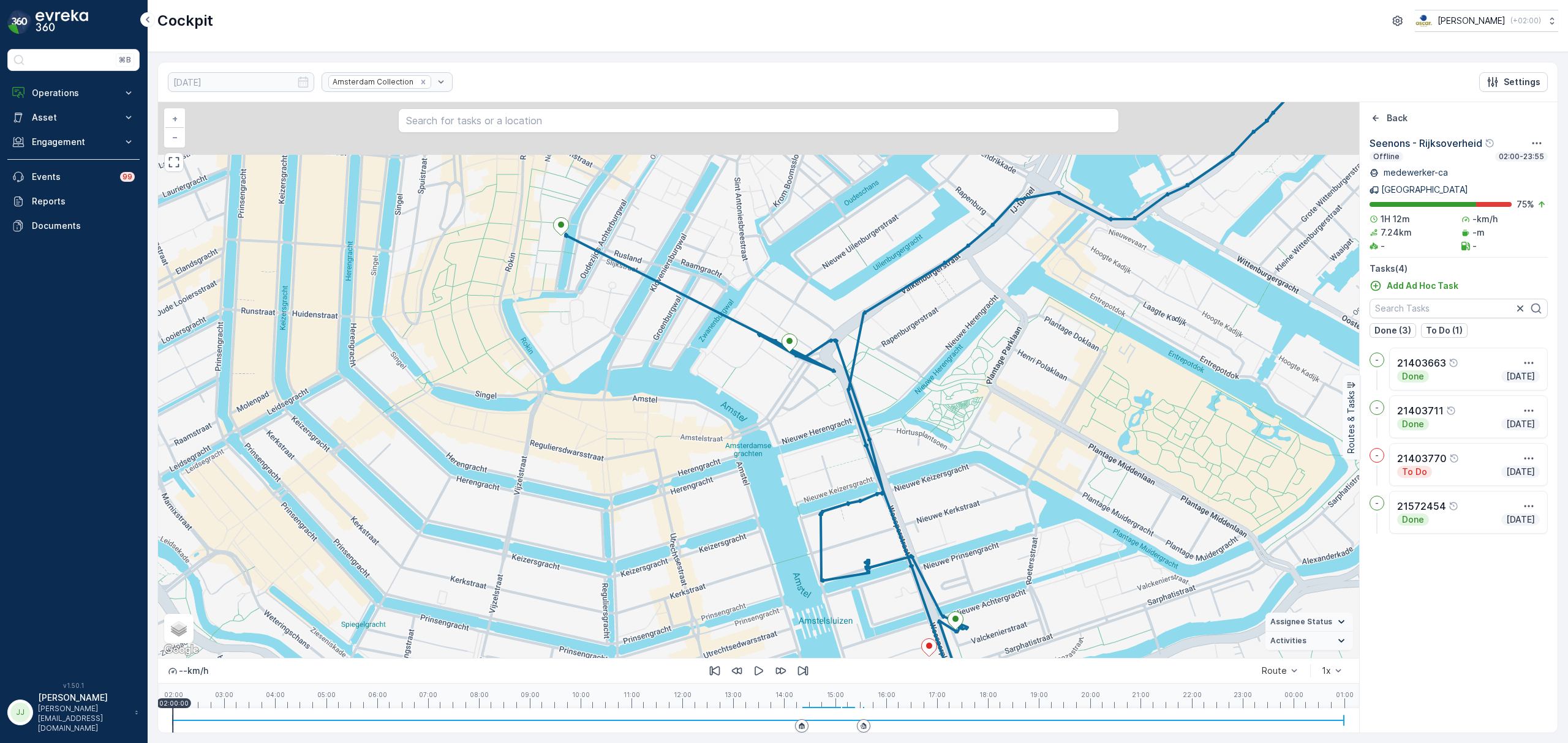
drag, startPoint x: 630, startPoint y: 414, endPoint x: 609, endPoint y: 456, distance: 47.0
click at [609, 456] on div "+ − Satellite Roadmap Terrain Hybrid Leaflet Keyboard shortcuts Map Data Map da…" at bounding box center [759, 380] width 1201 height 556
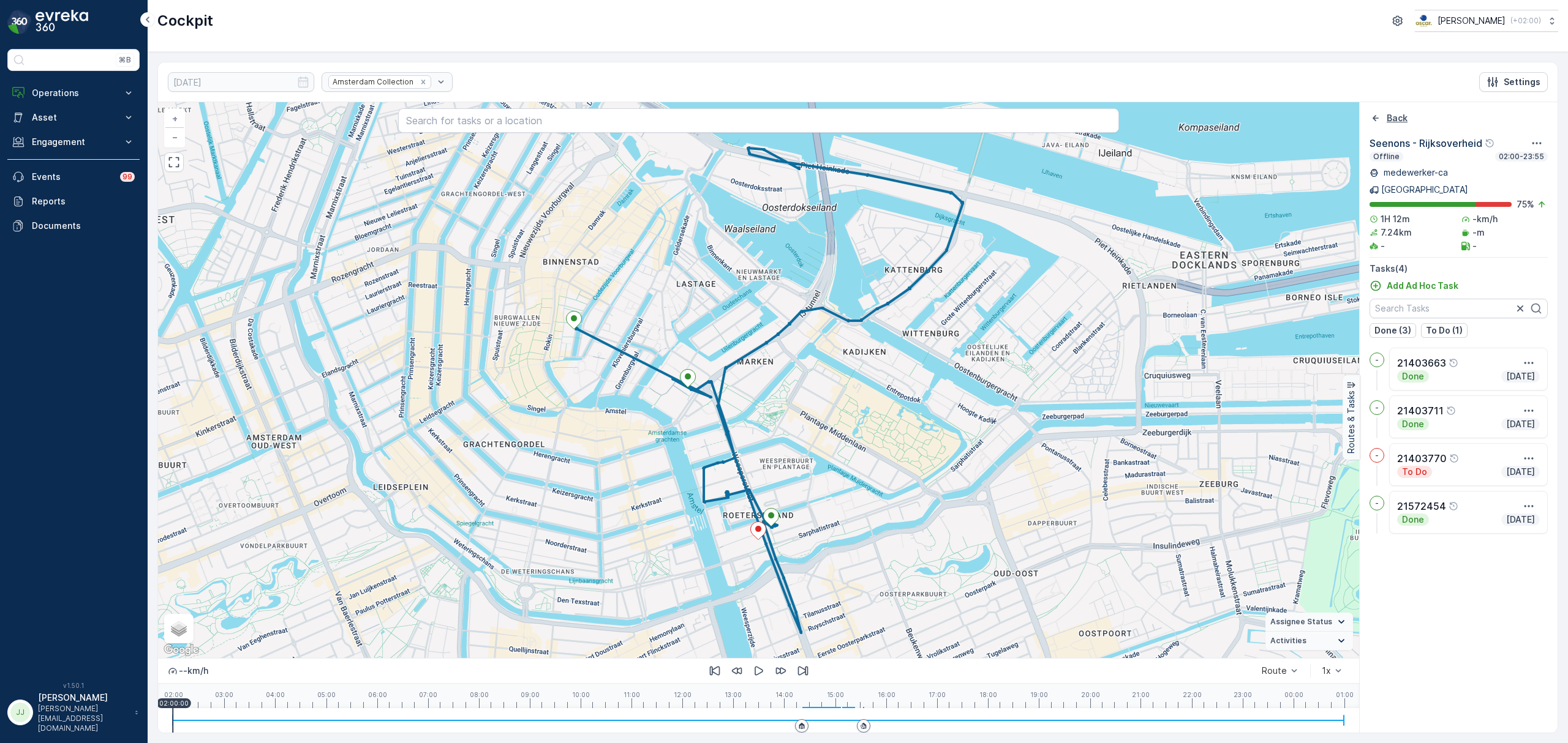
click at [1373, 121] on icon "Back" at bounding box center [1375, 118] width 12 height 12
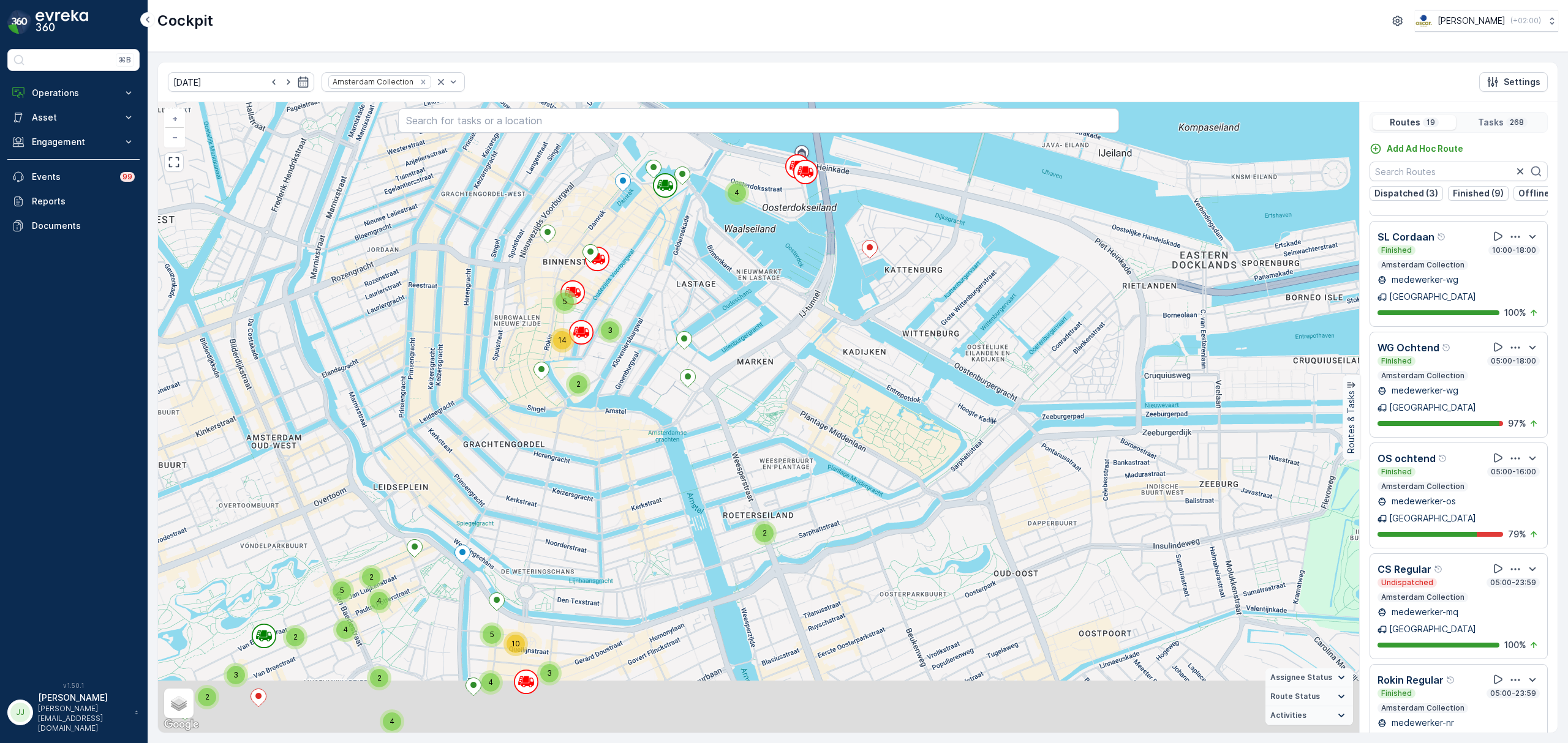
scroll to position [652, 0]
click at [1492, 450] on icon at bounding box center [1498, 456] width 12 height 12
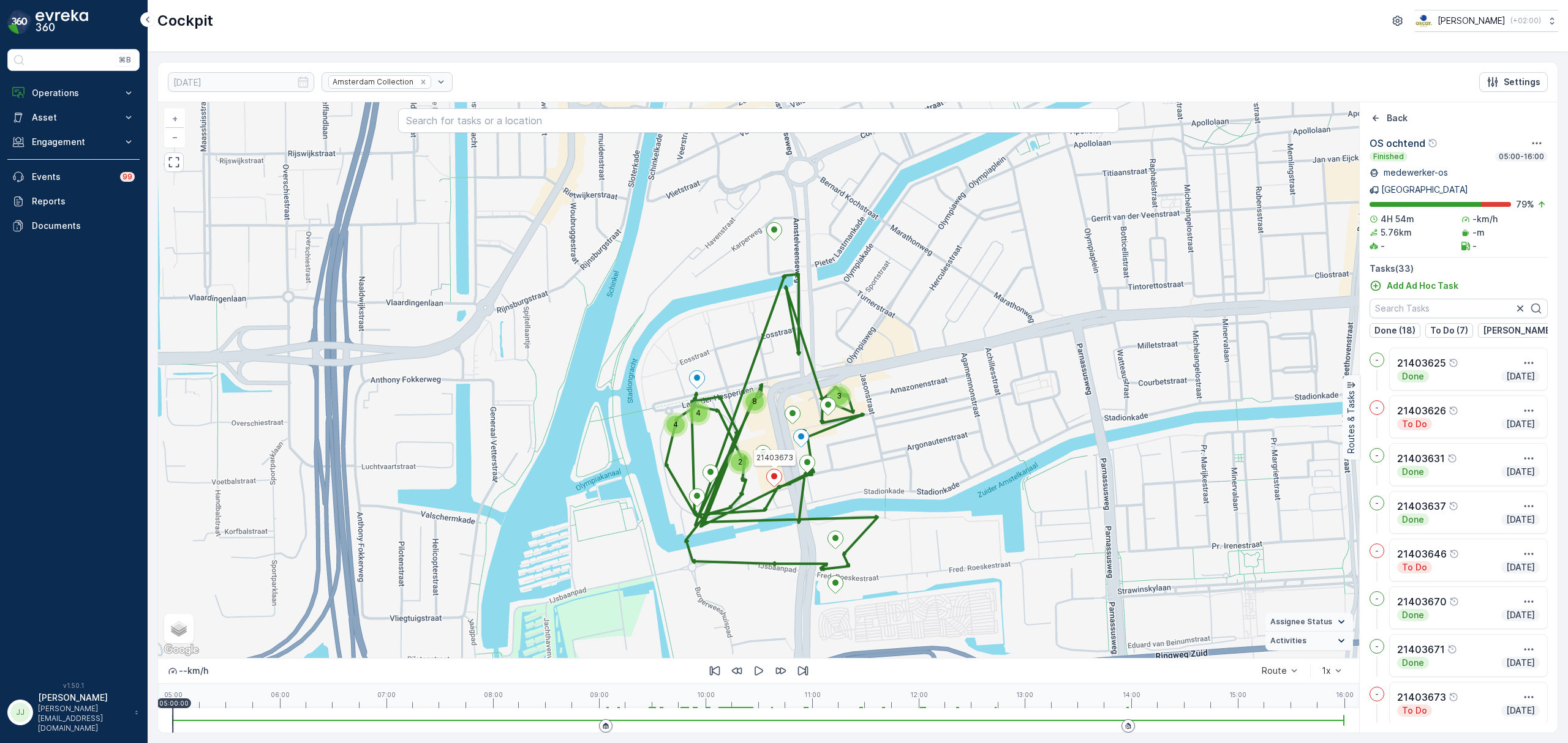
click at [773, 480] on icon at bounding box center [774, 478] width 16 height 18
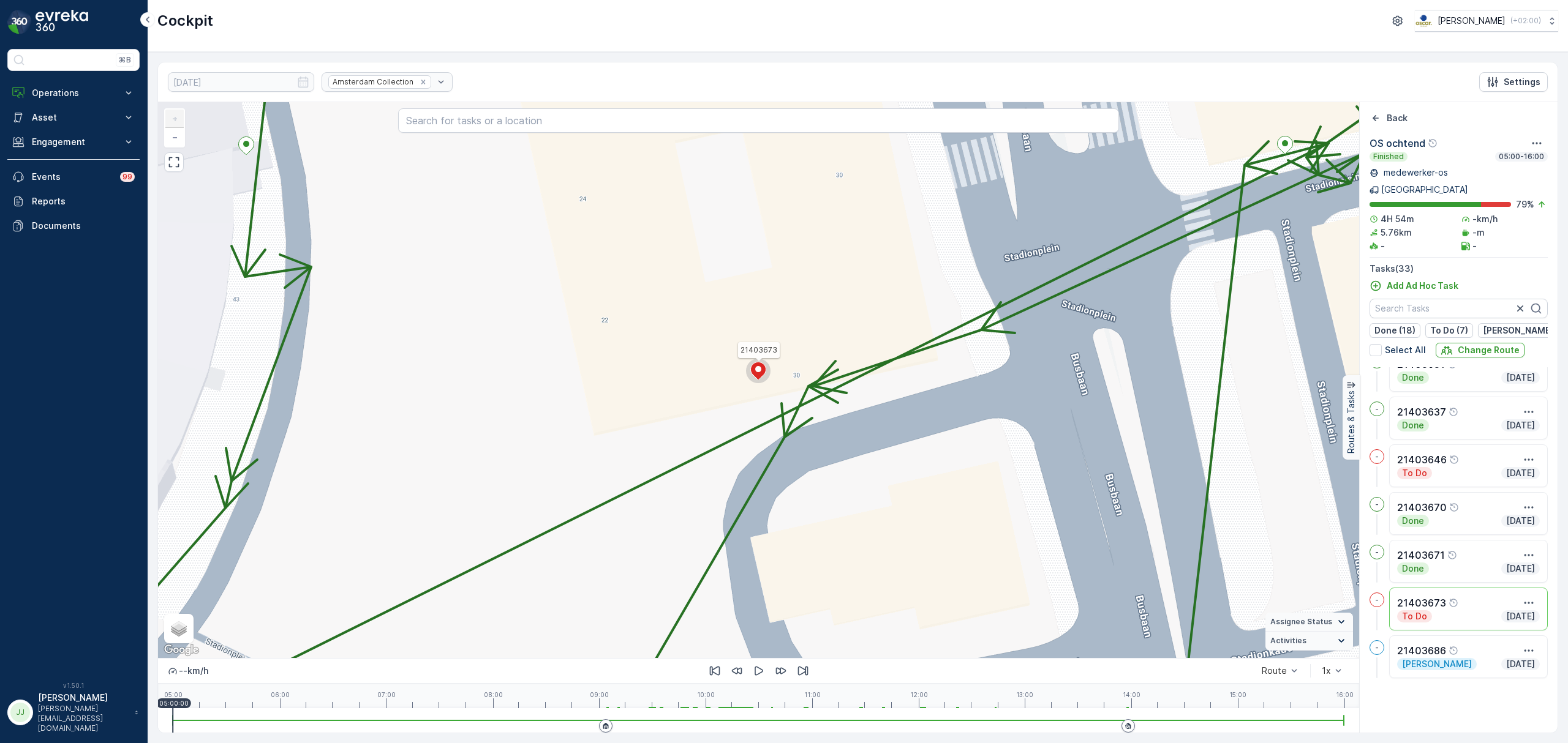
scroll to position [0, 0]
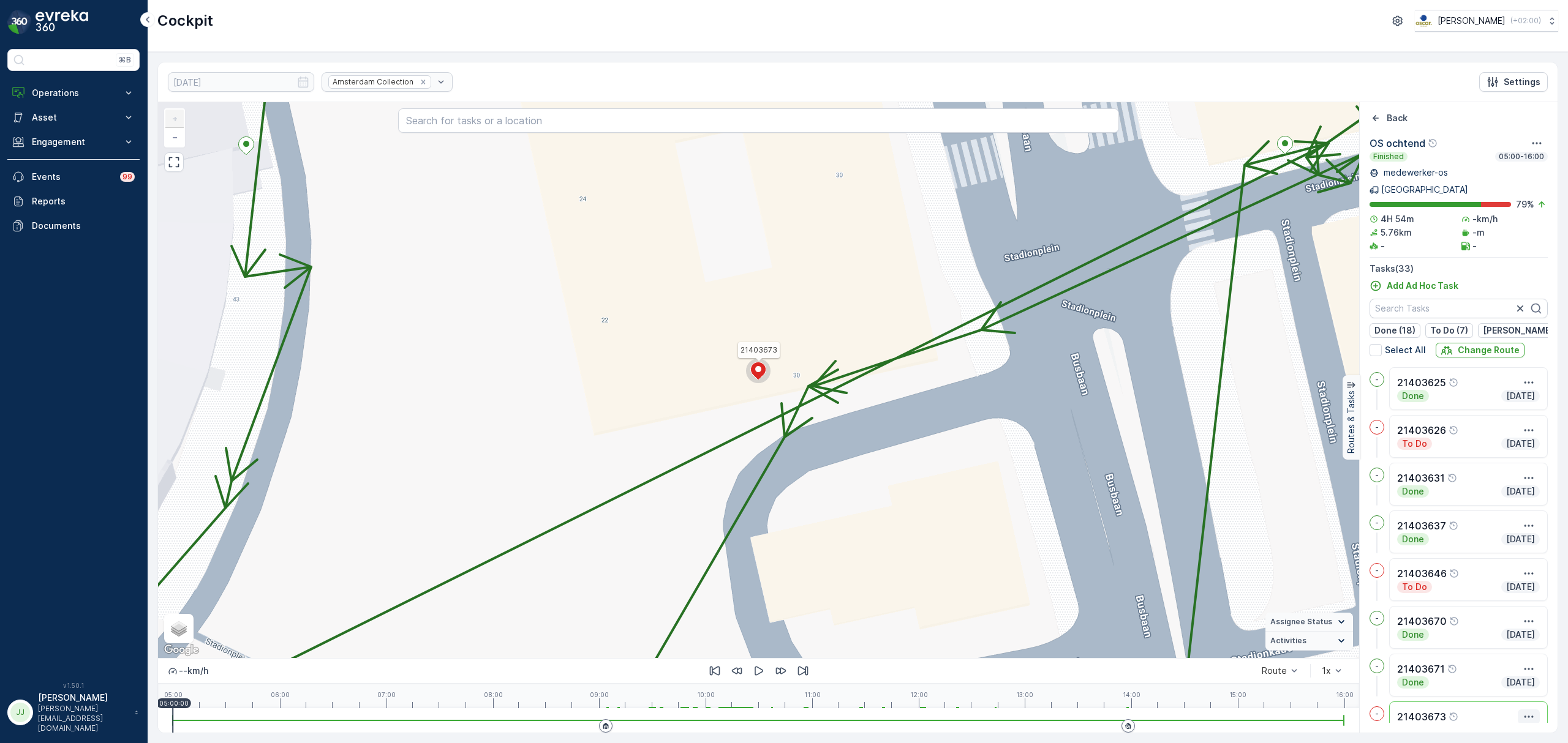
click at [1522, 711] on icon "button" at bounding box center [1528, 716] width 12 height 12
click at [1482, 635] on span "See More Details" at bounding box center [1496, 641] width 71 height 12
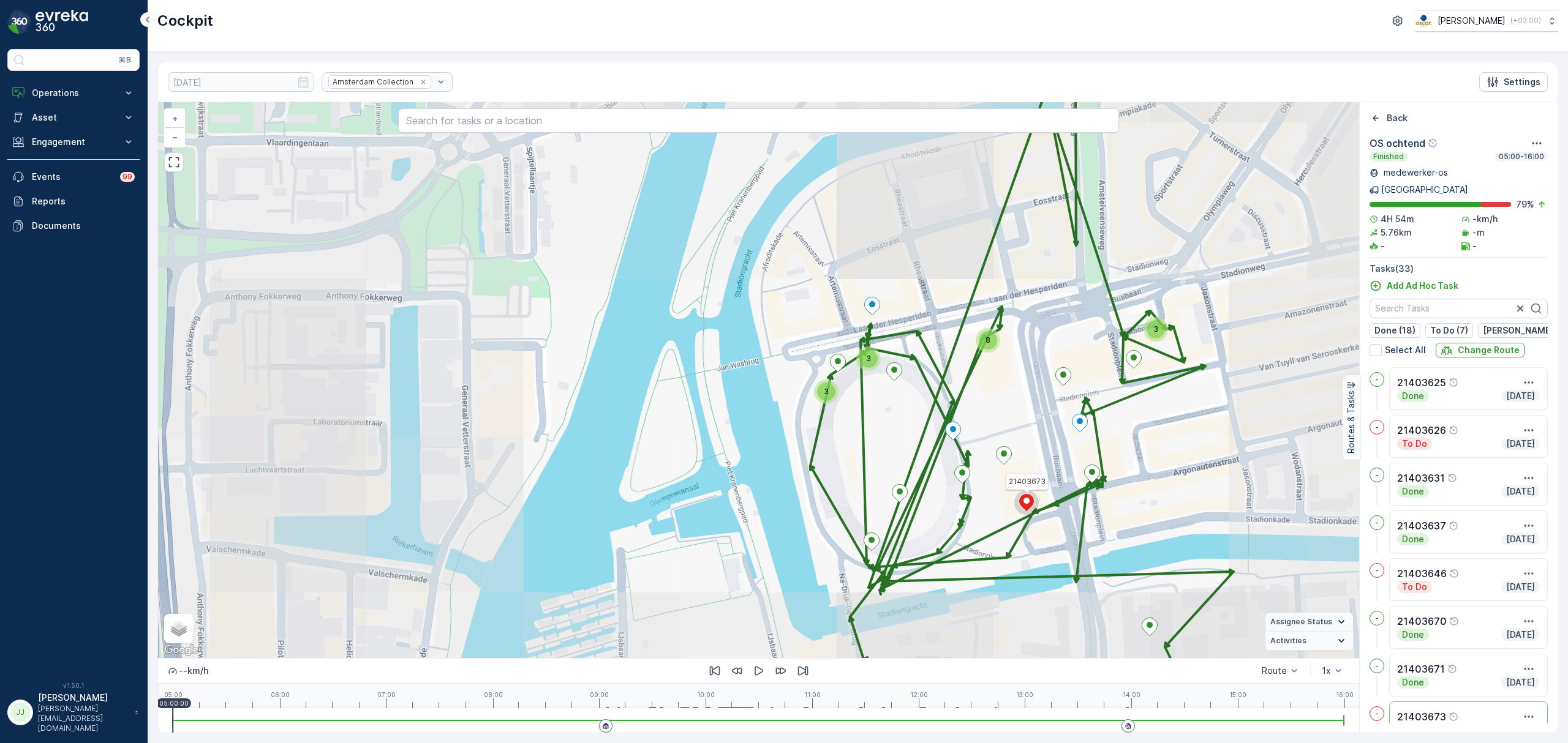
drag, startPoint x: 1057, startPoint y: 534, endPoint x: 959, endPoint y: 461, distance: 122.2
click at [958, 463] on div "2 2 2 6 3 3 3 8 21403673 + − Satellite Roadmap Terrain Hybrid Leaflet Keyboard …" at bounding box center [759, 380] width 1201 height 556
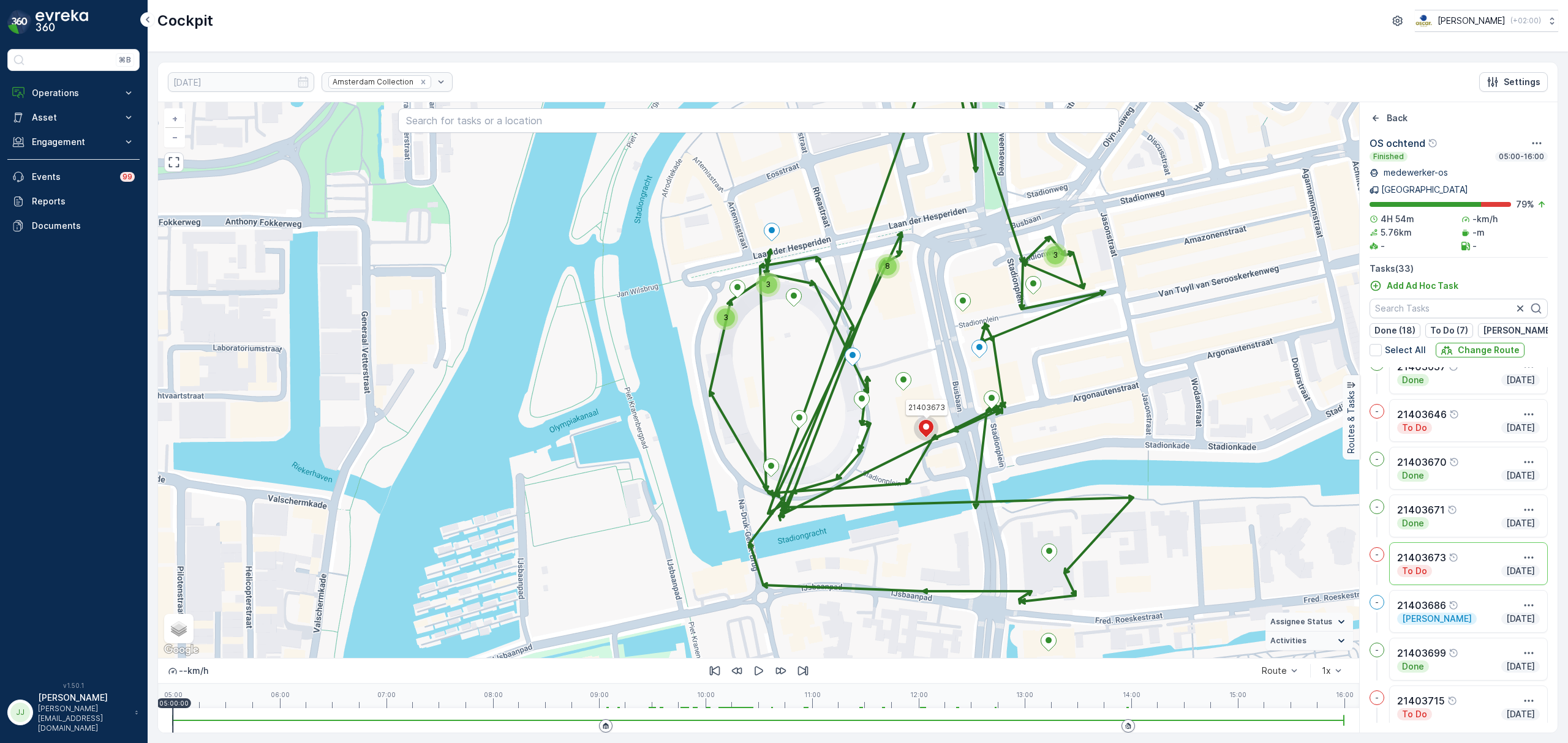
scroll to position [163, 0]
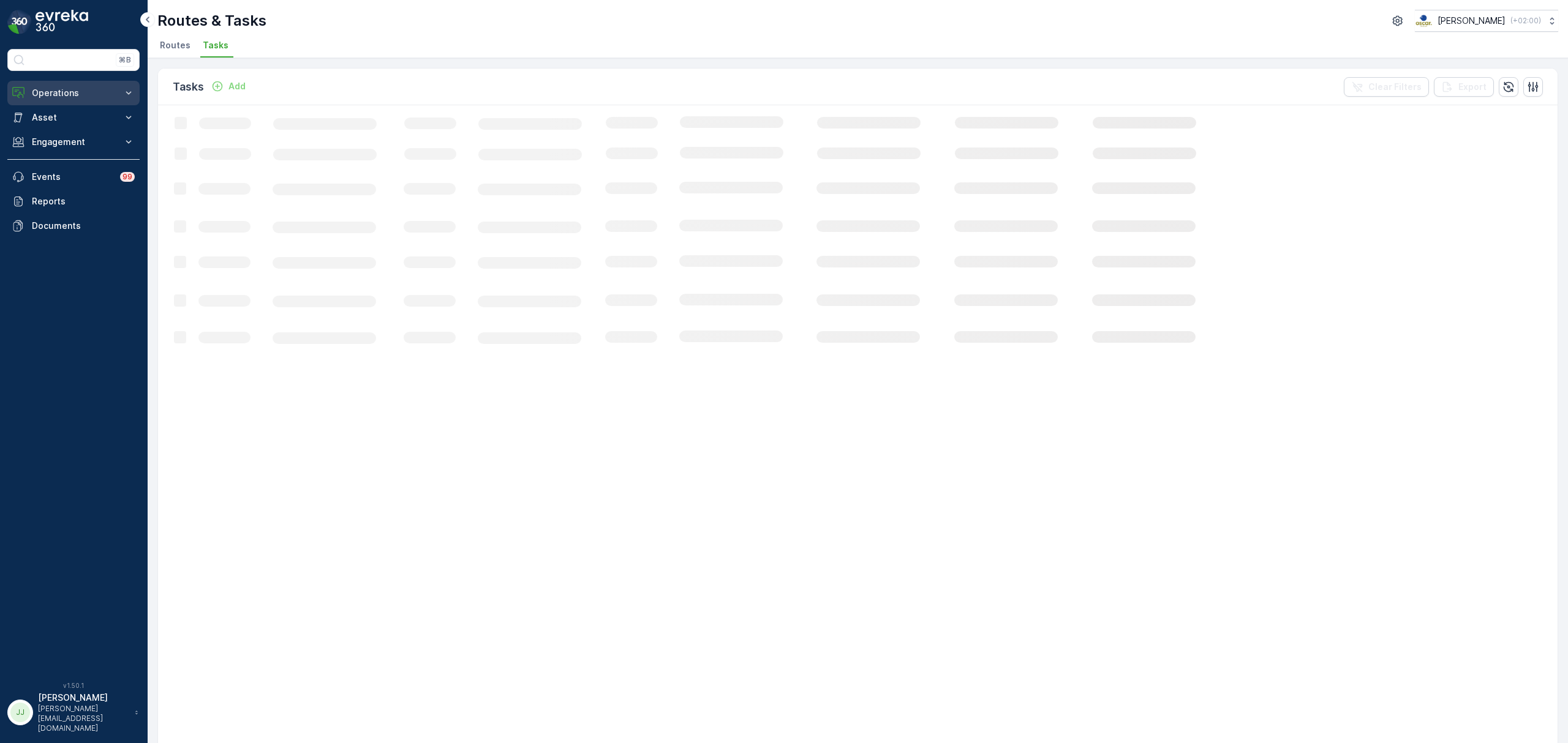
click at [74, 96] on p "Operations" at bounding box center [73, 93] width 83 height 12
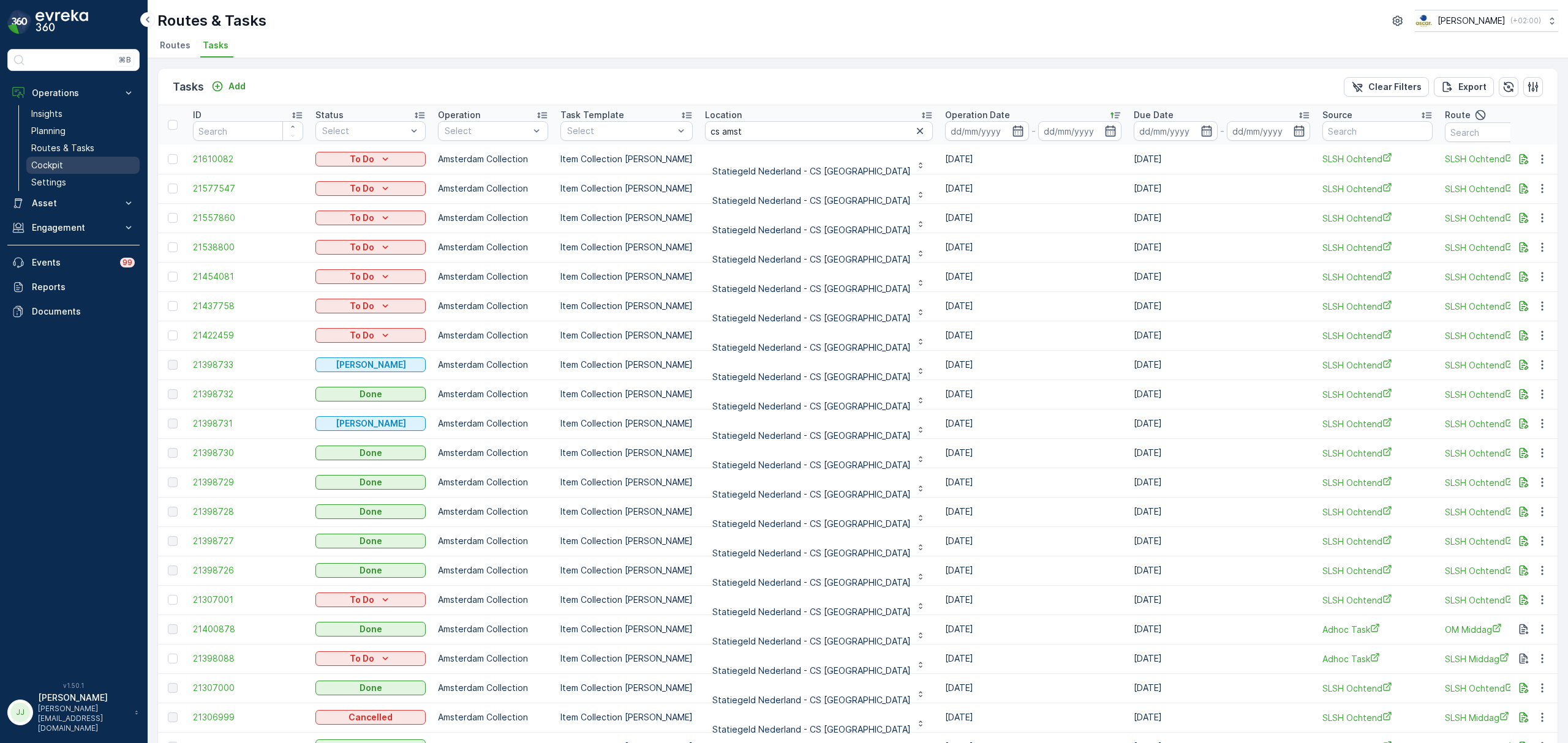
click at [60, 163] on p "Cockpit" at bounding box center [47, 165] width 32 height 12
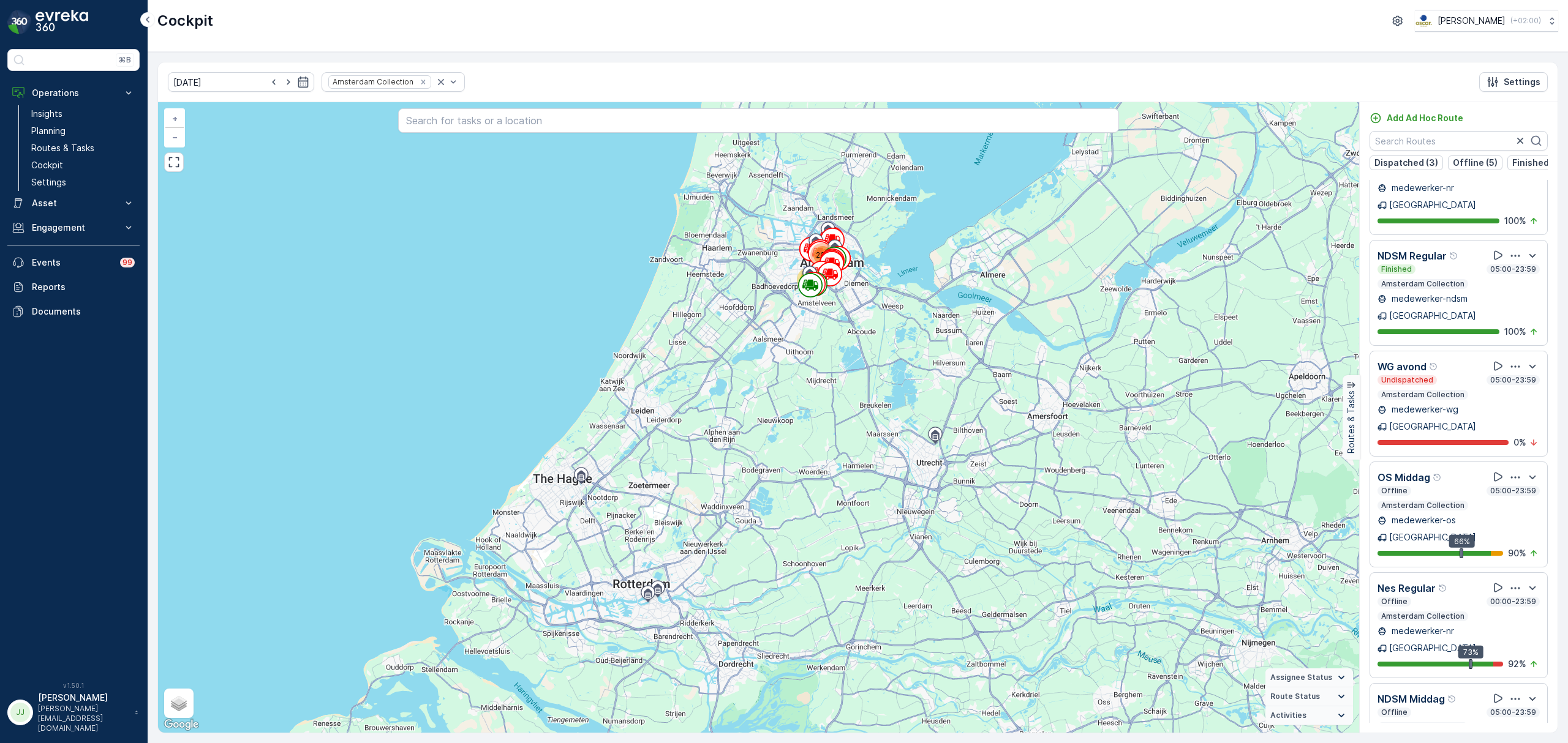
scroll to position [121, 0]
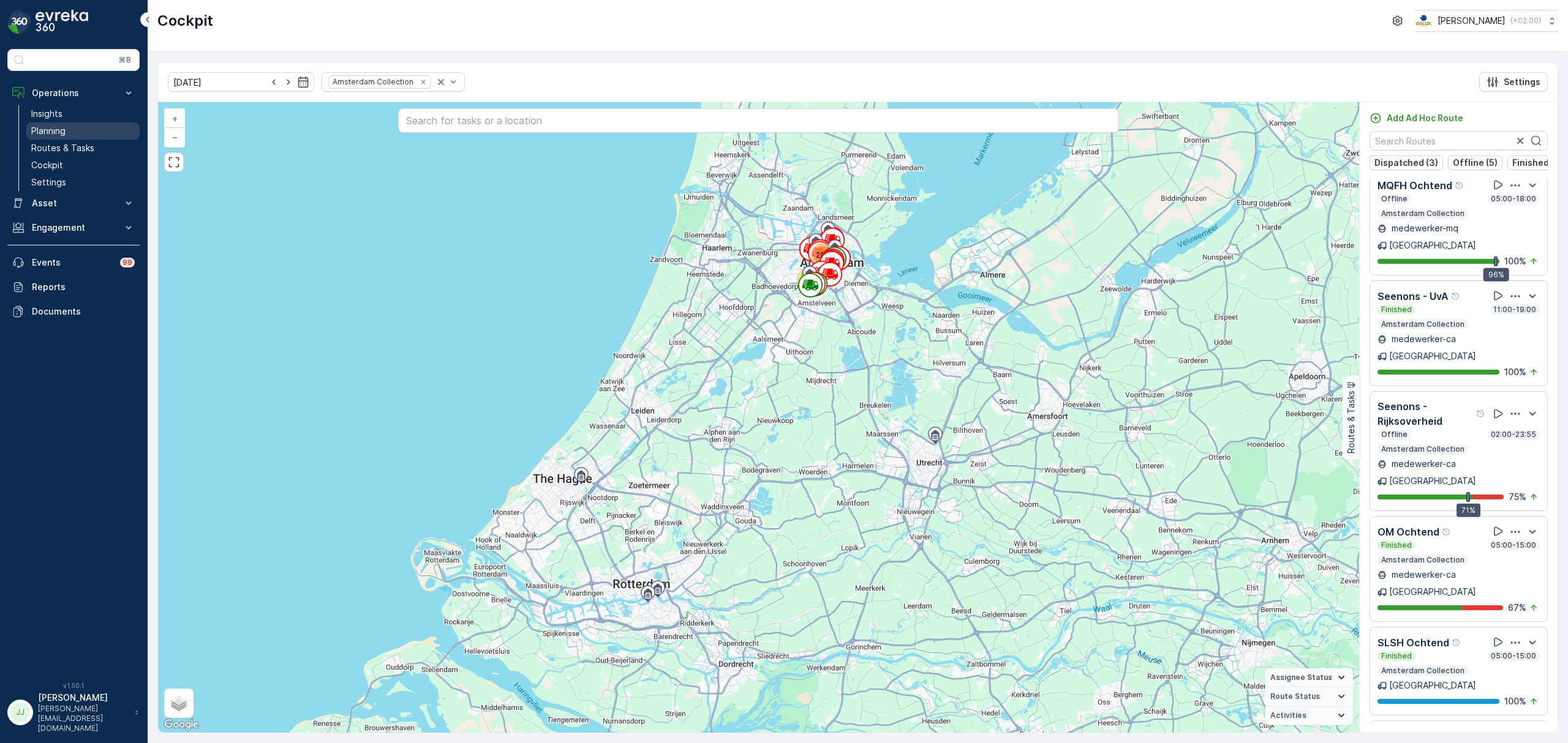
click at [74, 135] on link "Planning" at bounding box center [83, 131] width 113 height 17
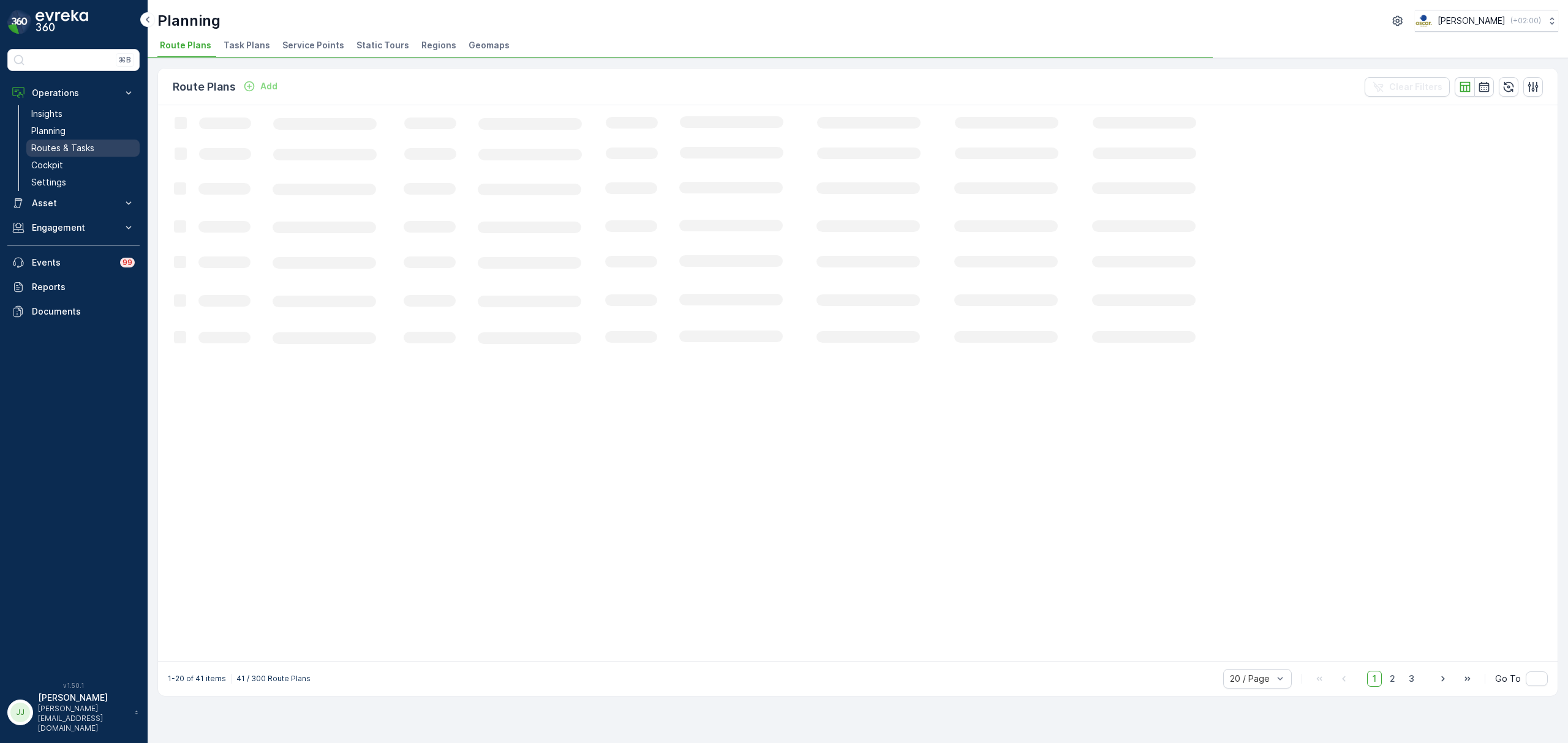
click at [109, 147] on link "Routes & Tasks" at bounding box center [83, 148] width 113 height 17
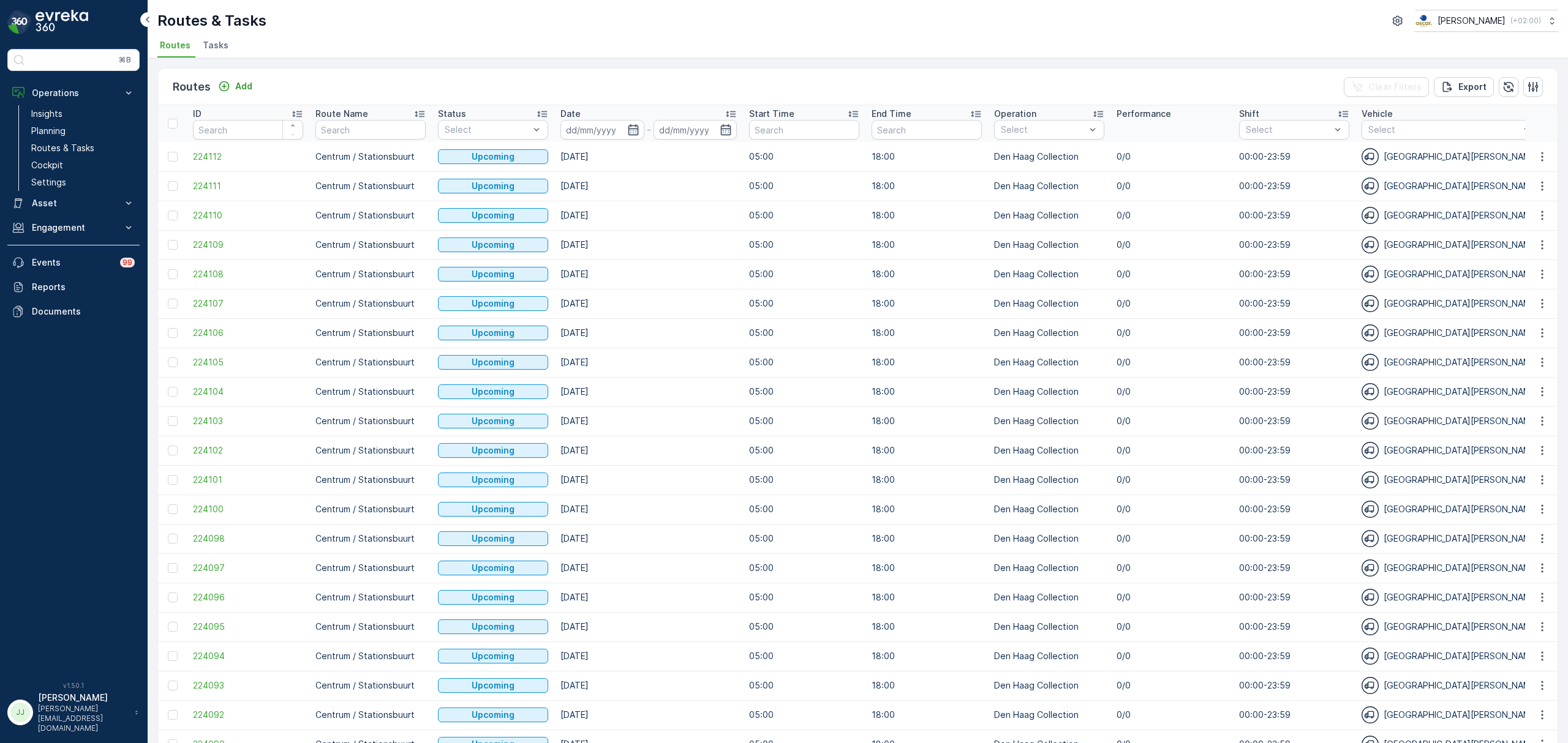
click at [218, 49] on span "Tasks" at bounding box center [215, 45] width 26 height 12
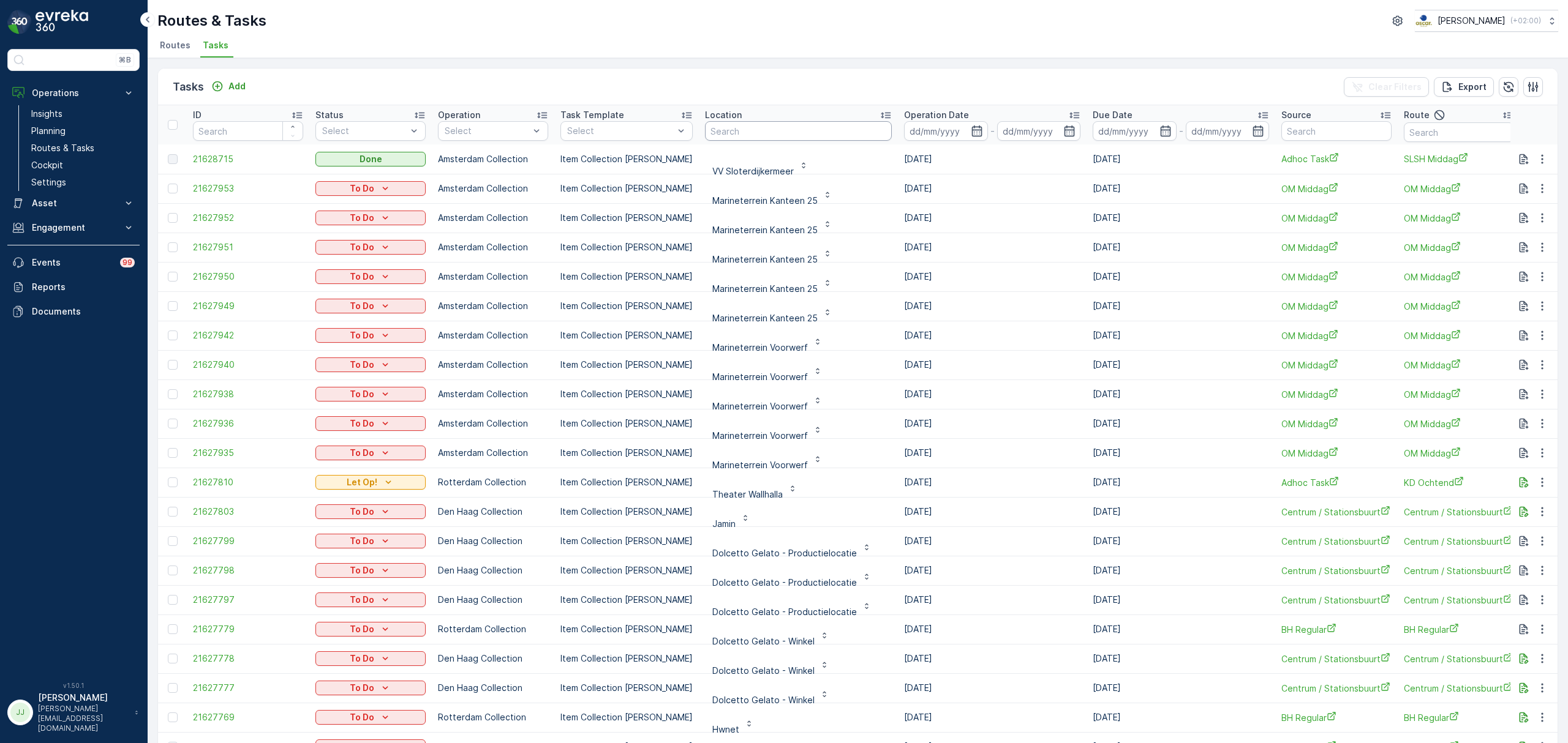
click at [738, 132] on input "text" at bounding box center [798, 131] width 187 height 20
type input "georget"
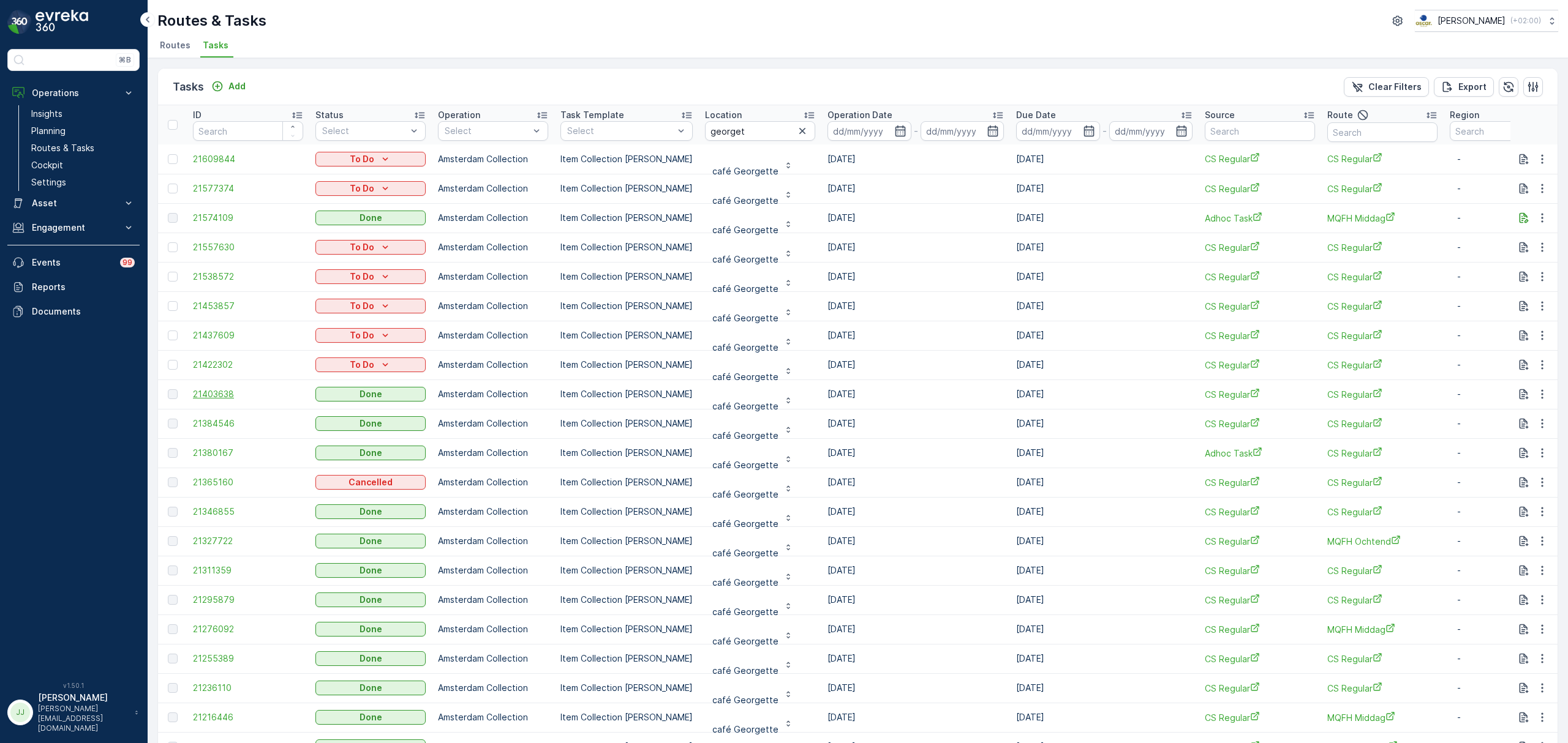
click at [218, 395] on span "21403638" at bounding box center [248, 394] width 110 height 12
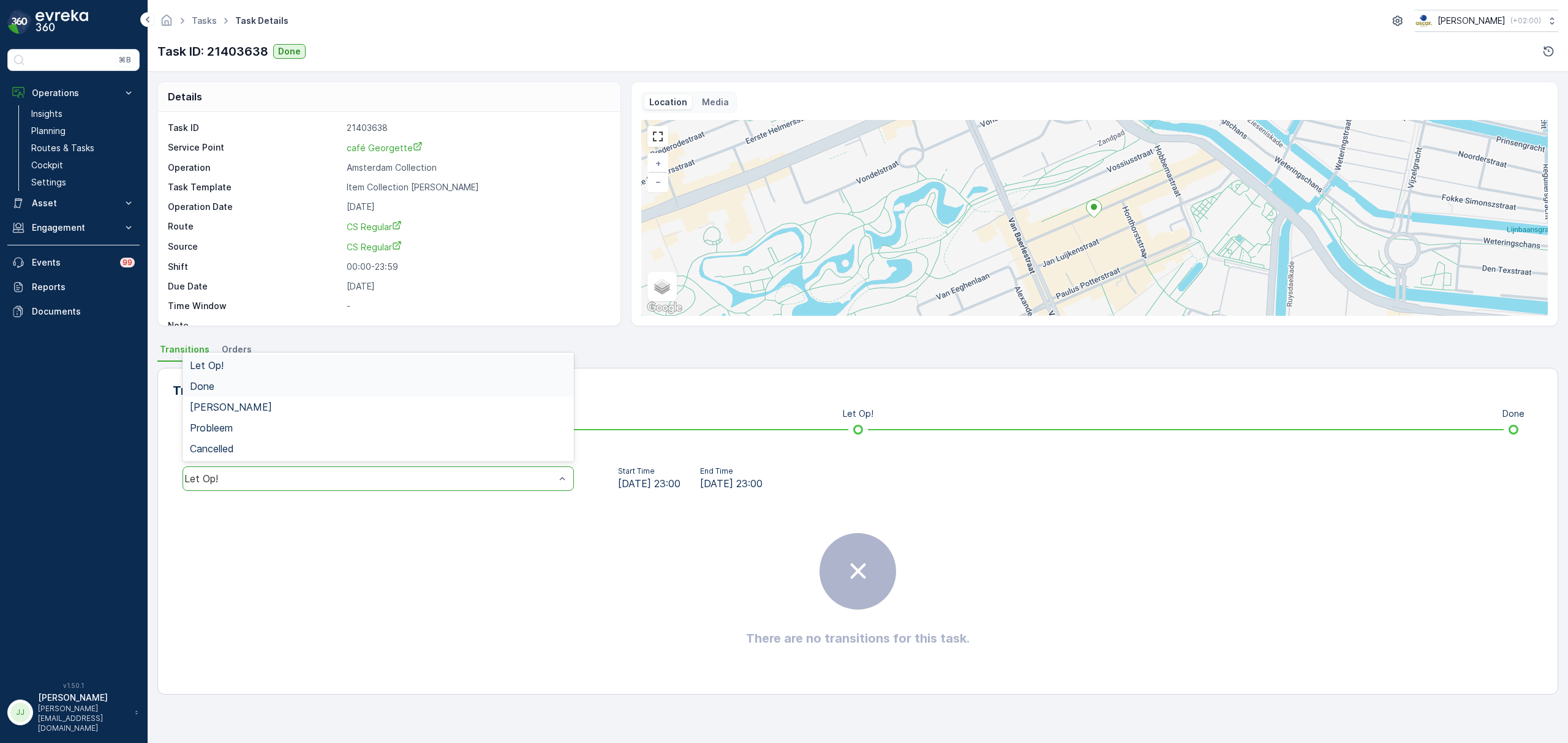
click at [317, 383] on div "Done" at bounding box center [378, 386] width 376 height 11
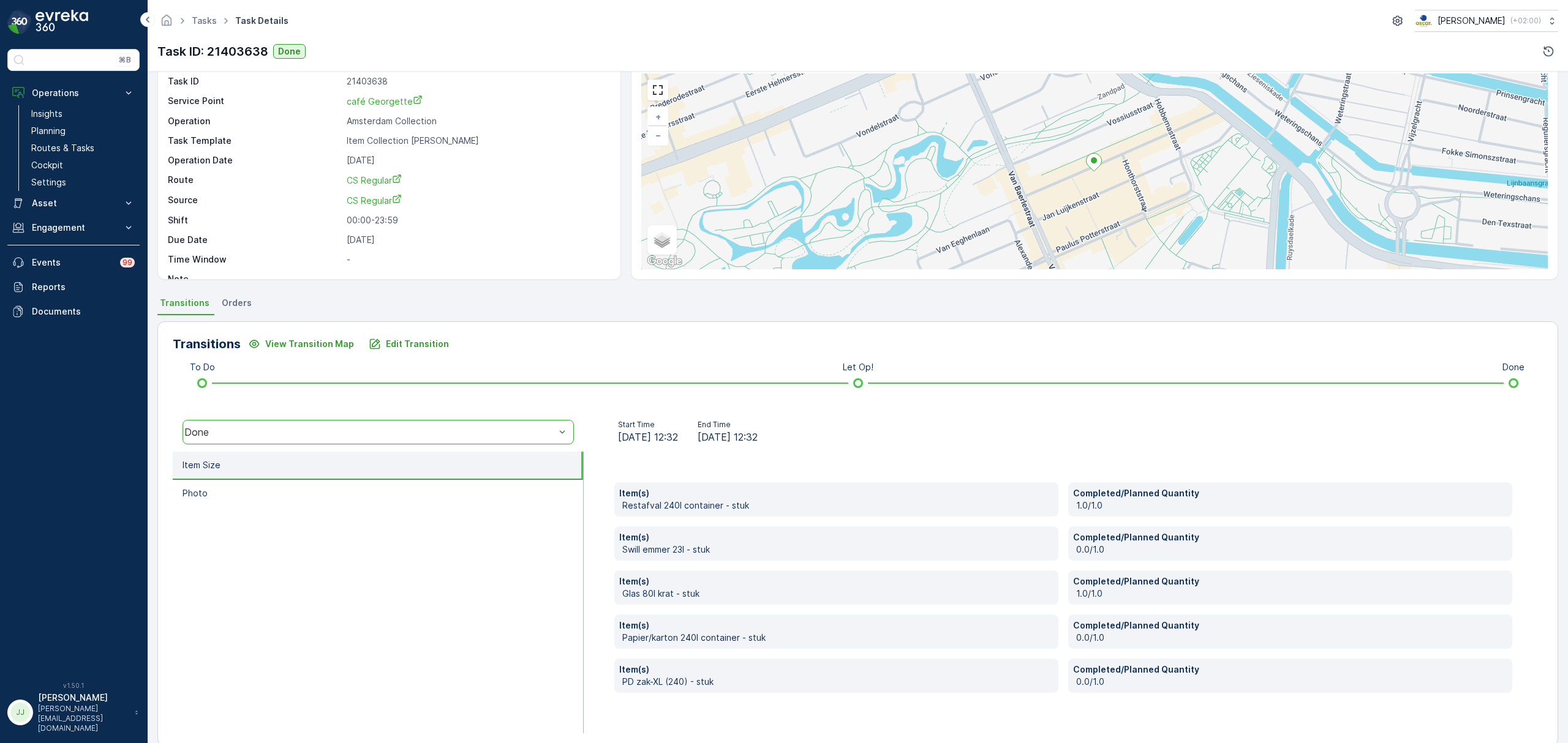
scroll to position [65, 0]
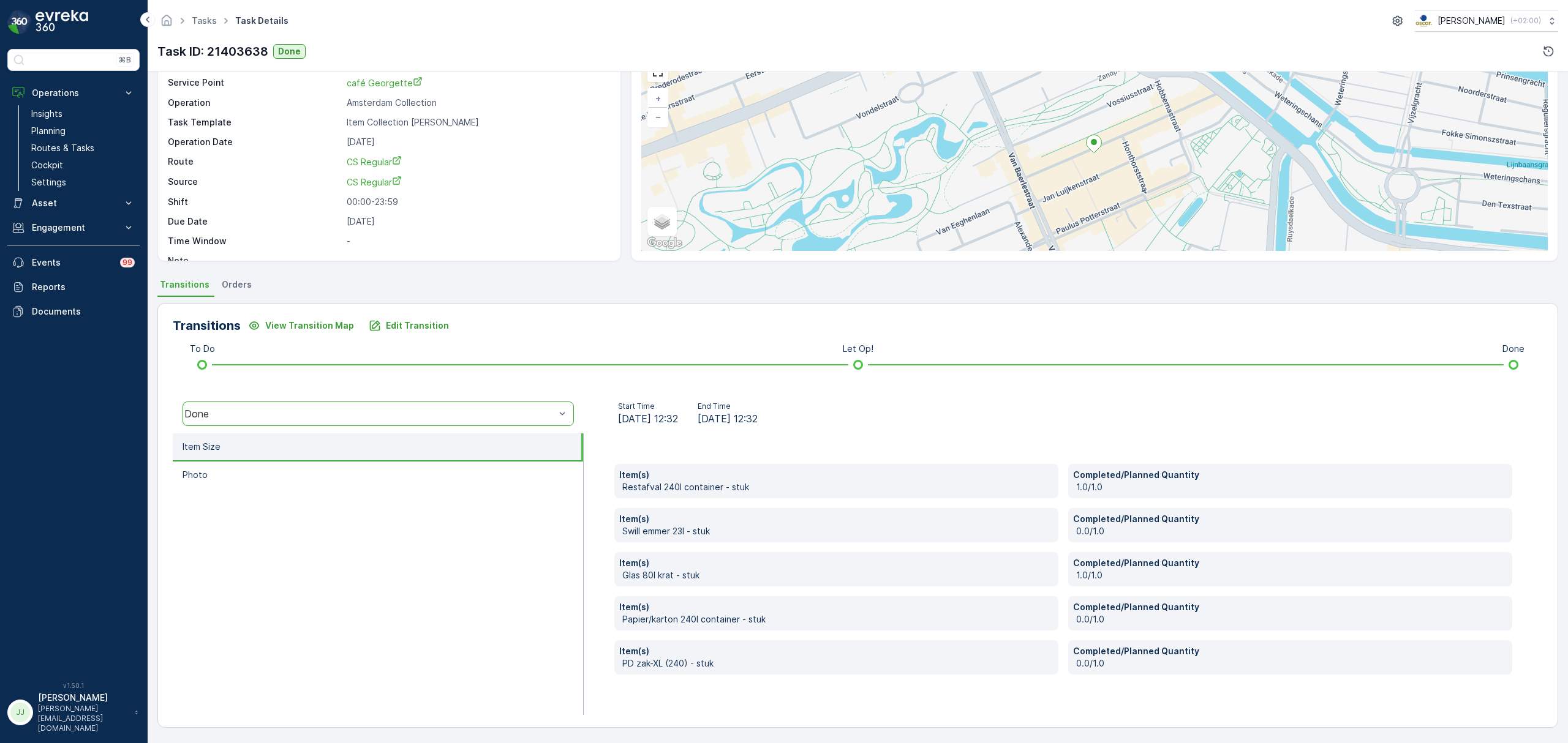
drag, startPoint x: 398, startPoint y: 581, endPoint x: 401, endPoint y: 574, distance: 7.6
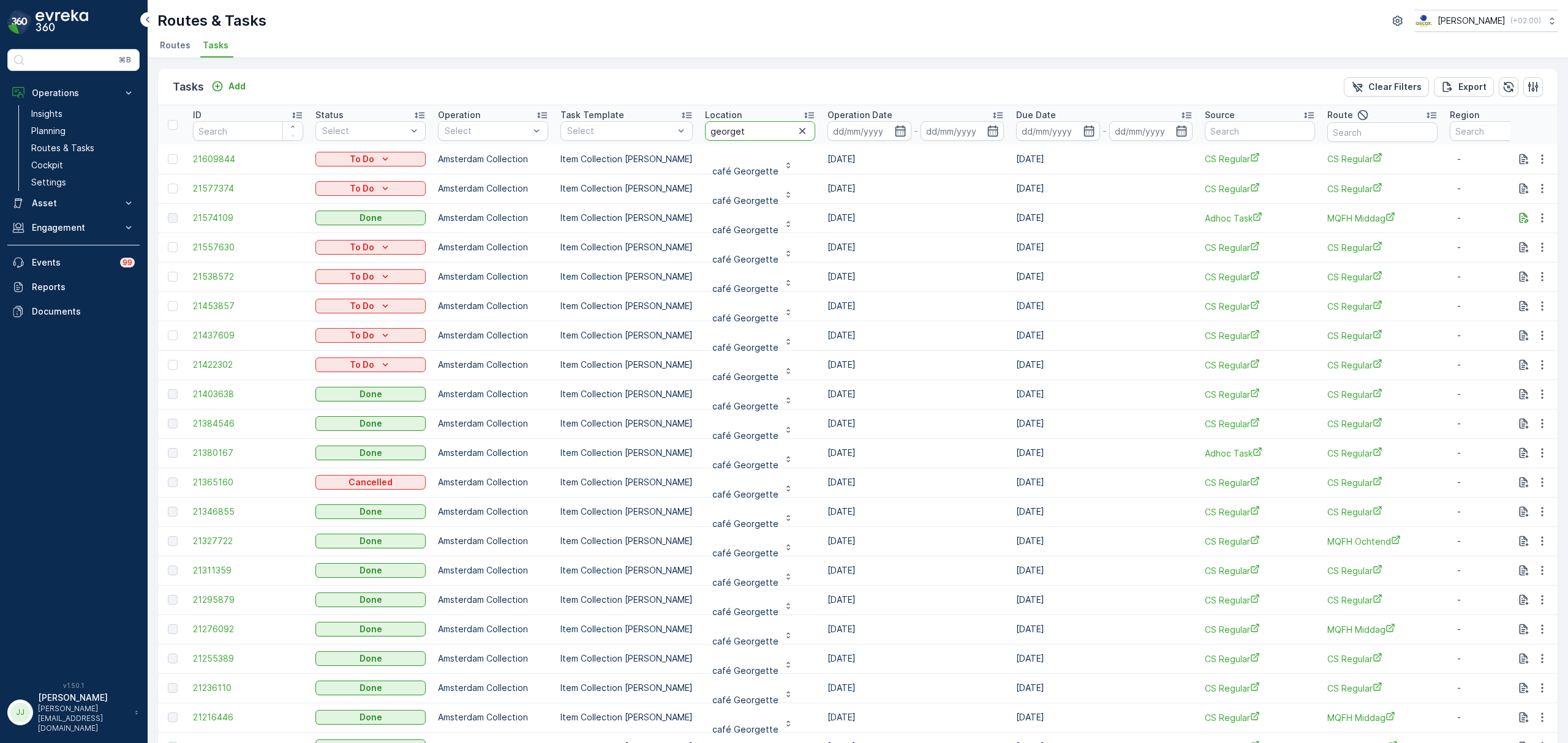
drag, startPoint x: 736, startPoint y: 128, endPoint x: 682, endPoint y: 122, distance: 54.3
click at [682, 122] on tr "ID Status Select Operation Select Task Template Select Location georget Operati…" at bounding box center [1103, 125] width 1889 height 39
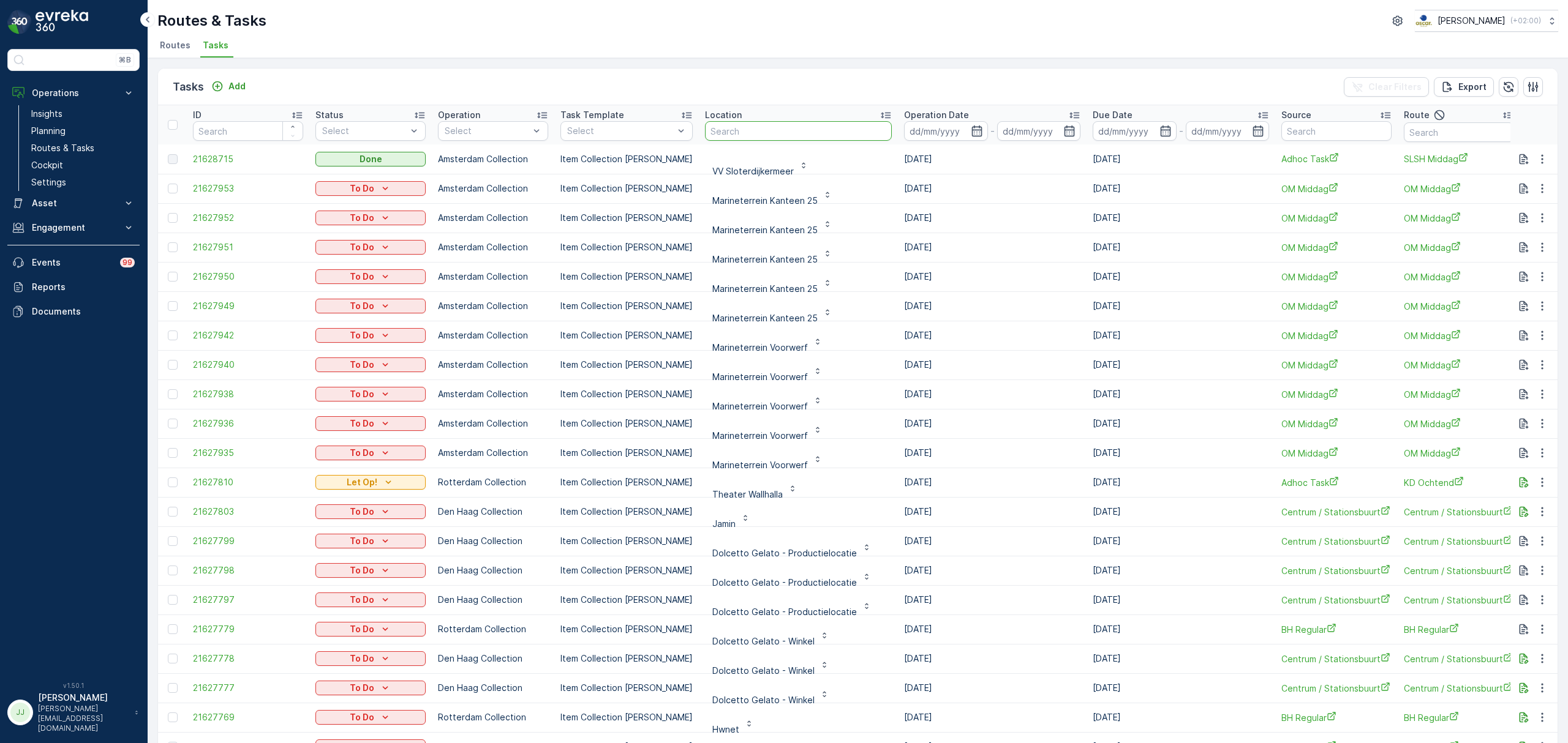
click at [705, 130] on input "text" at bounding box center [798, 131] width 187 height 20
type input "georgett"
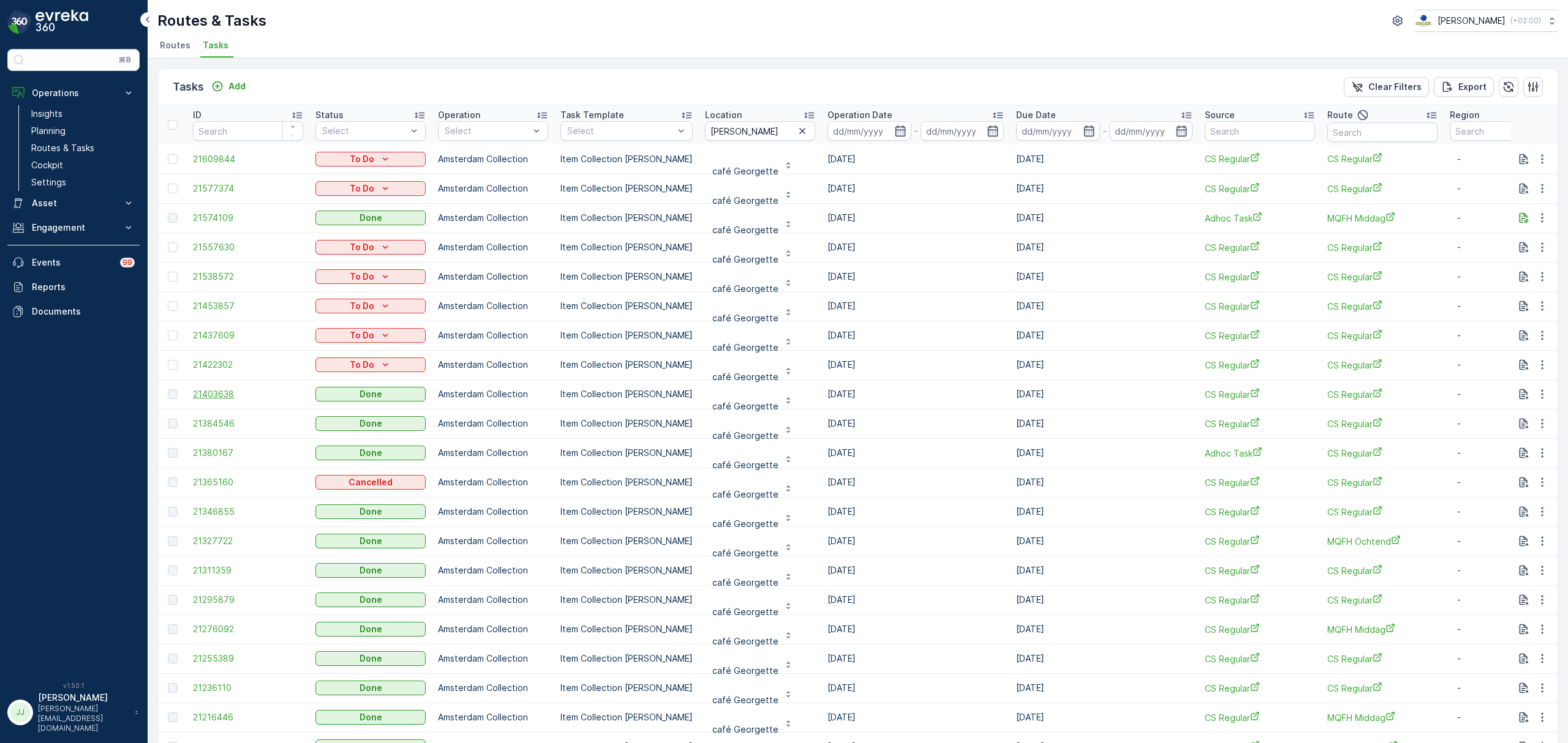
click at [219, 397] on span "21403638" at bounding box center [248, 394] width 110 height 12
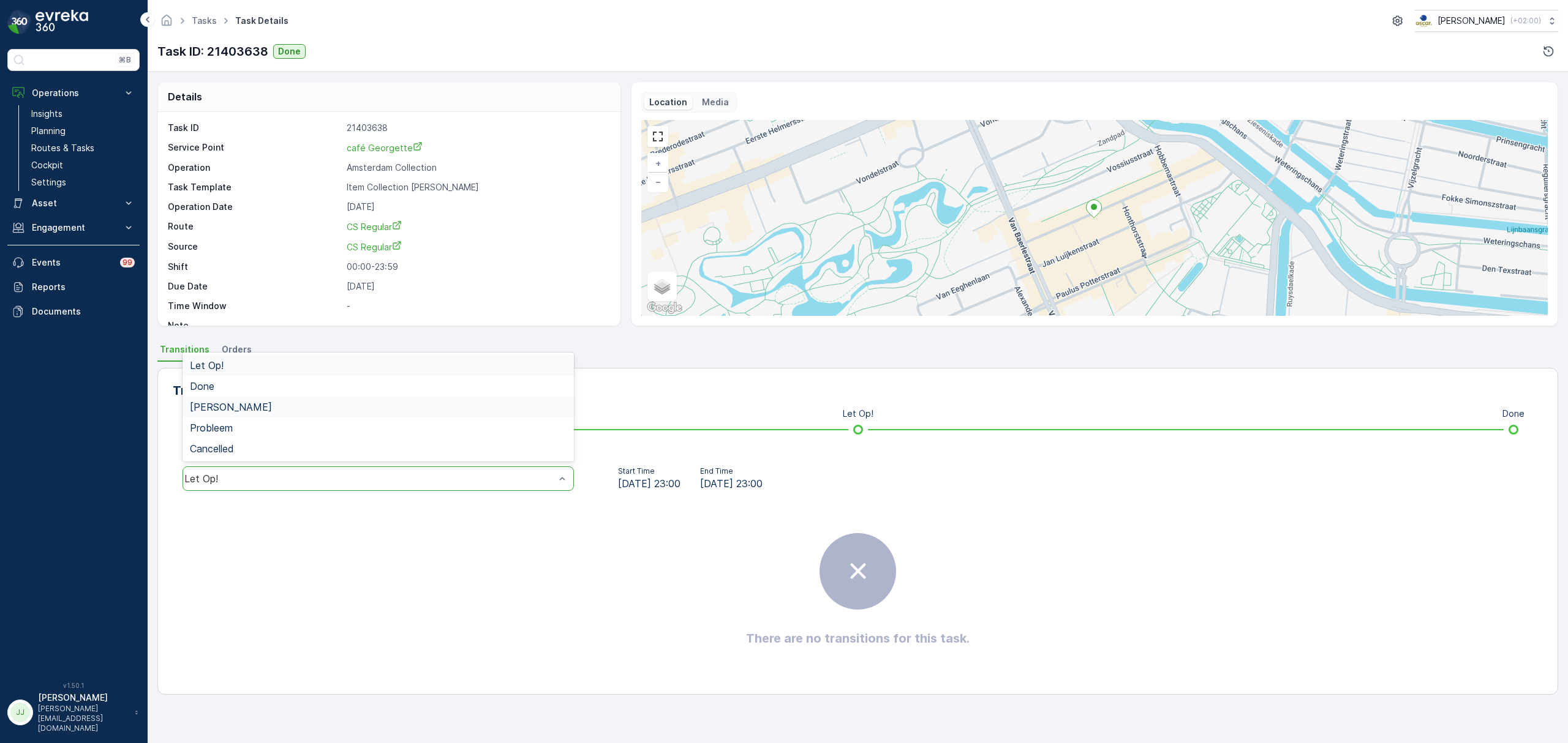
drag, startPoint x: 451, startPoint y: 480, endPoint x: 304, endPoint y: 417, distance: 159.9
click at [269, 386] on div "Done" at bounding box center [378, 386] width 376 height 11
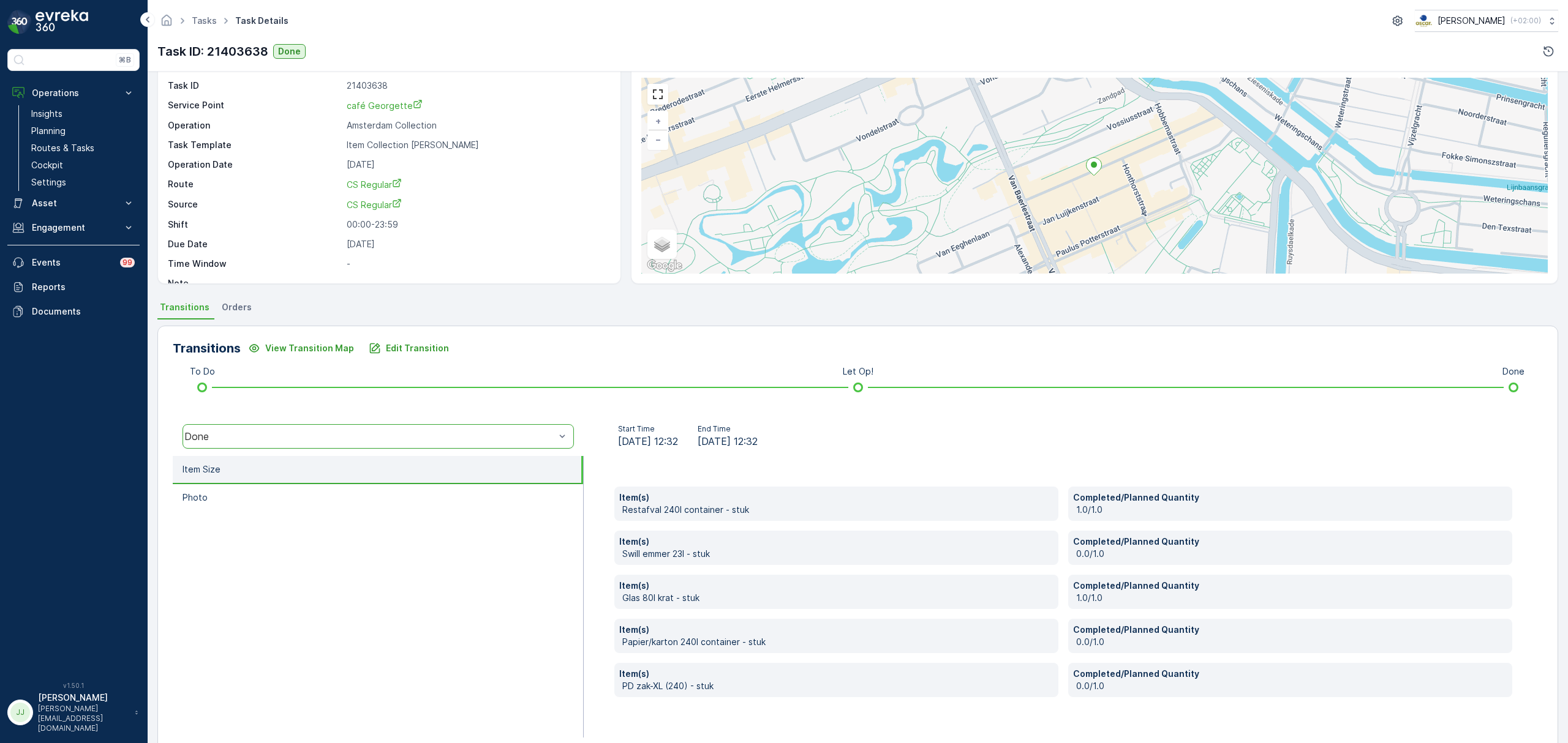
scroll to position [65, 0]
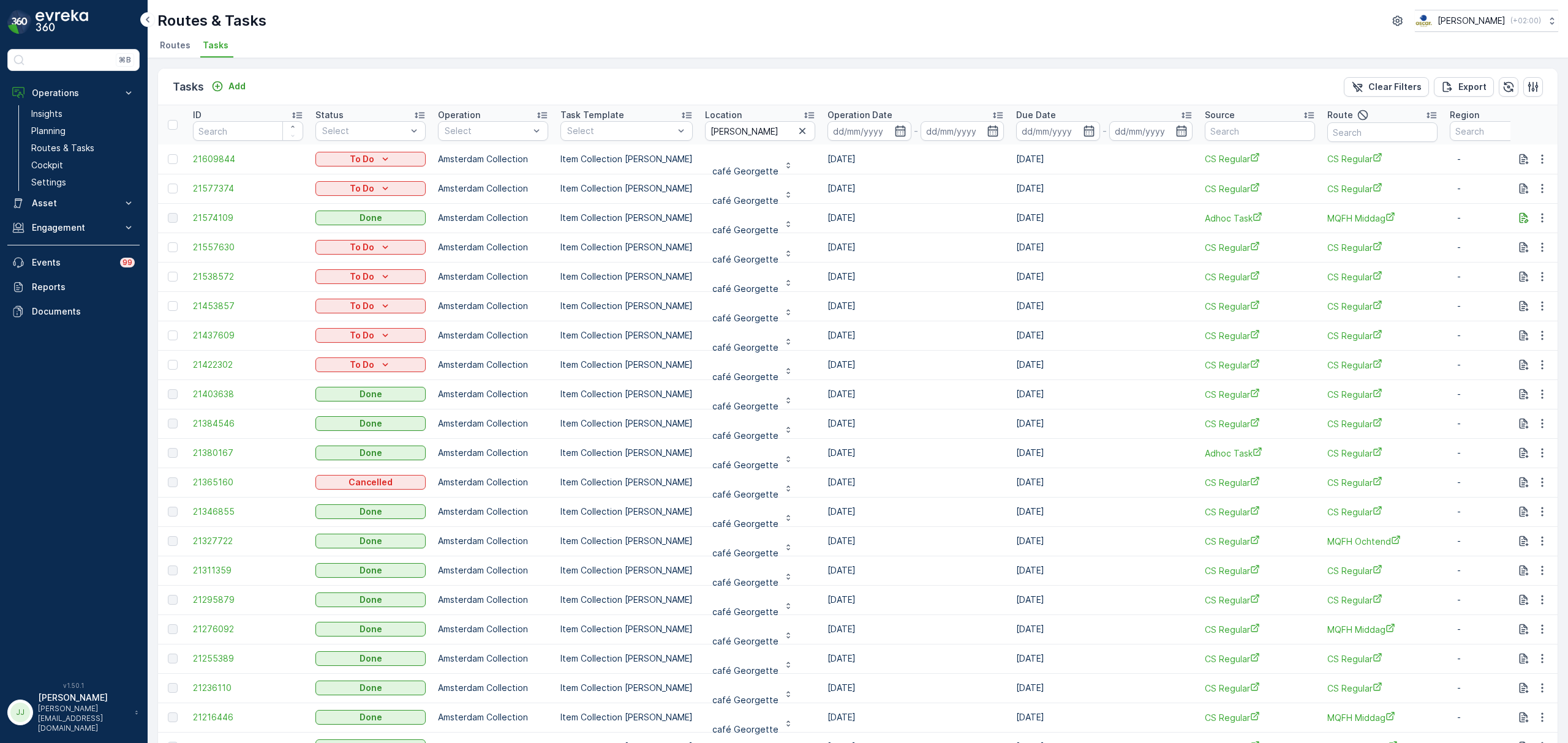
click at [180, 49] on span "Routes" at bounding box center [175, 45] width 30 height 12
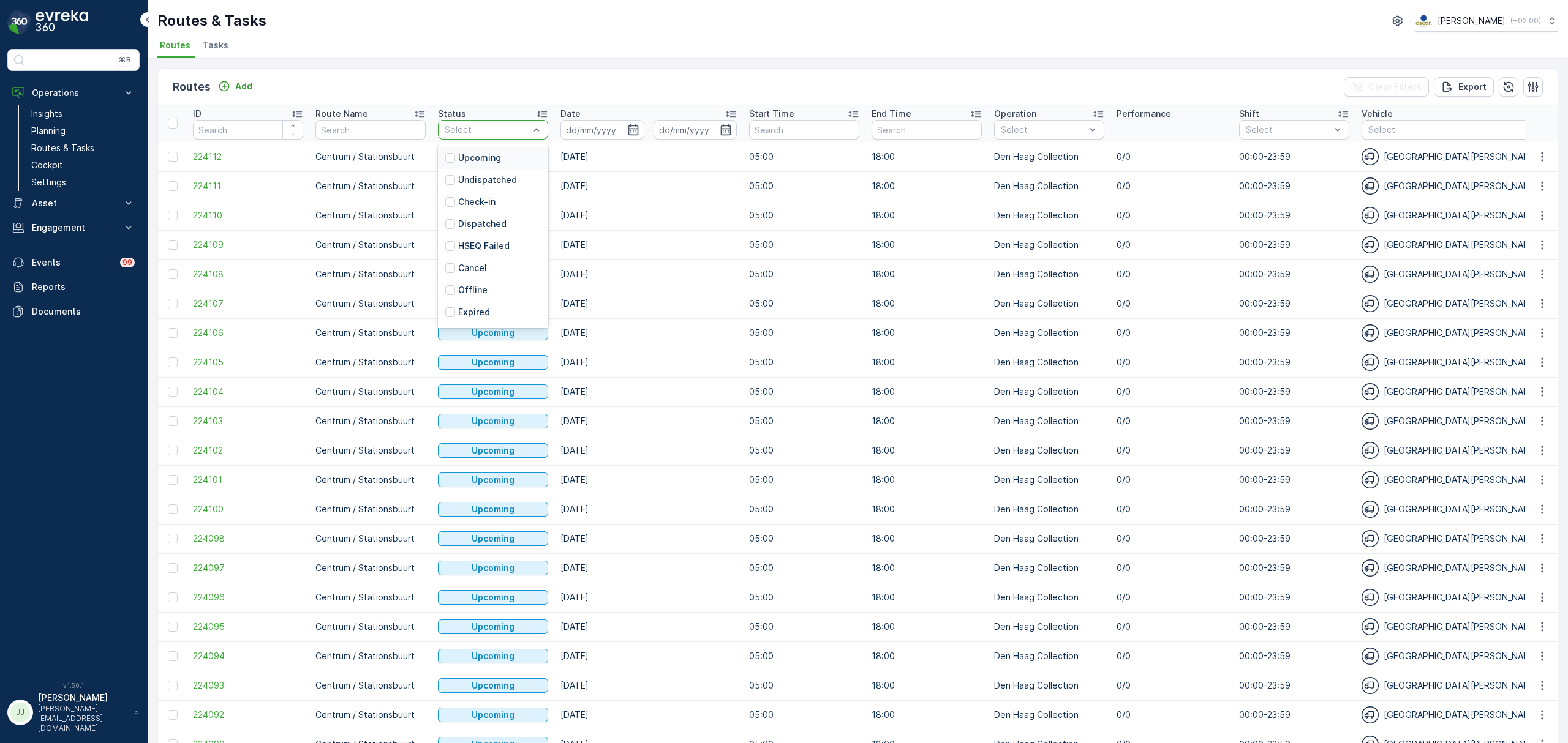
click at [491, 49] on ul "Routes Tasks" at bounding box center [853, 47] width 1391 height 21
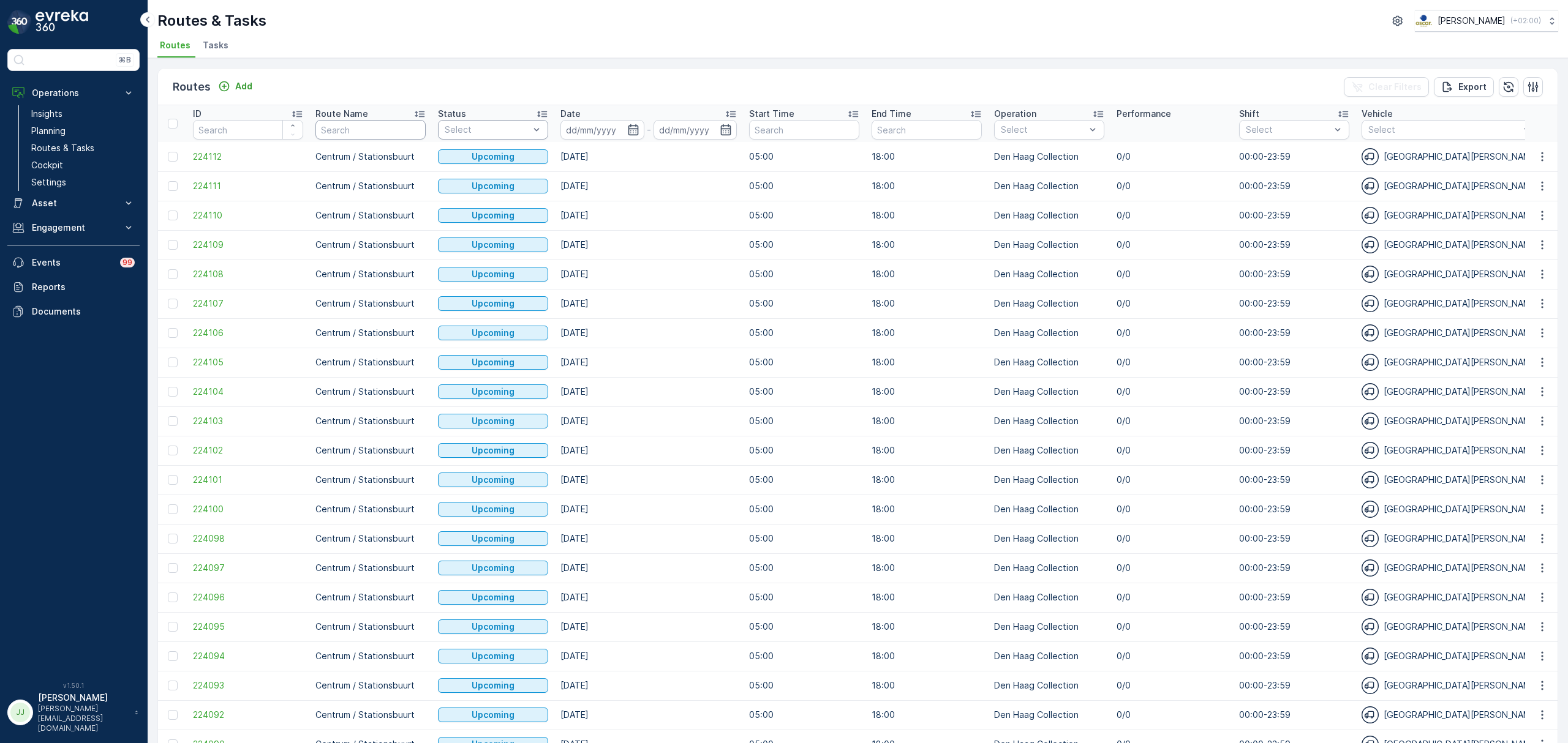
click at [352, 140] on input "text" at bounding box center [371, 129] width 110 height 20
type input "d"
type input "slsh"
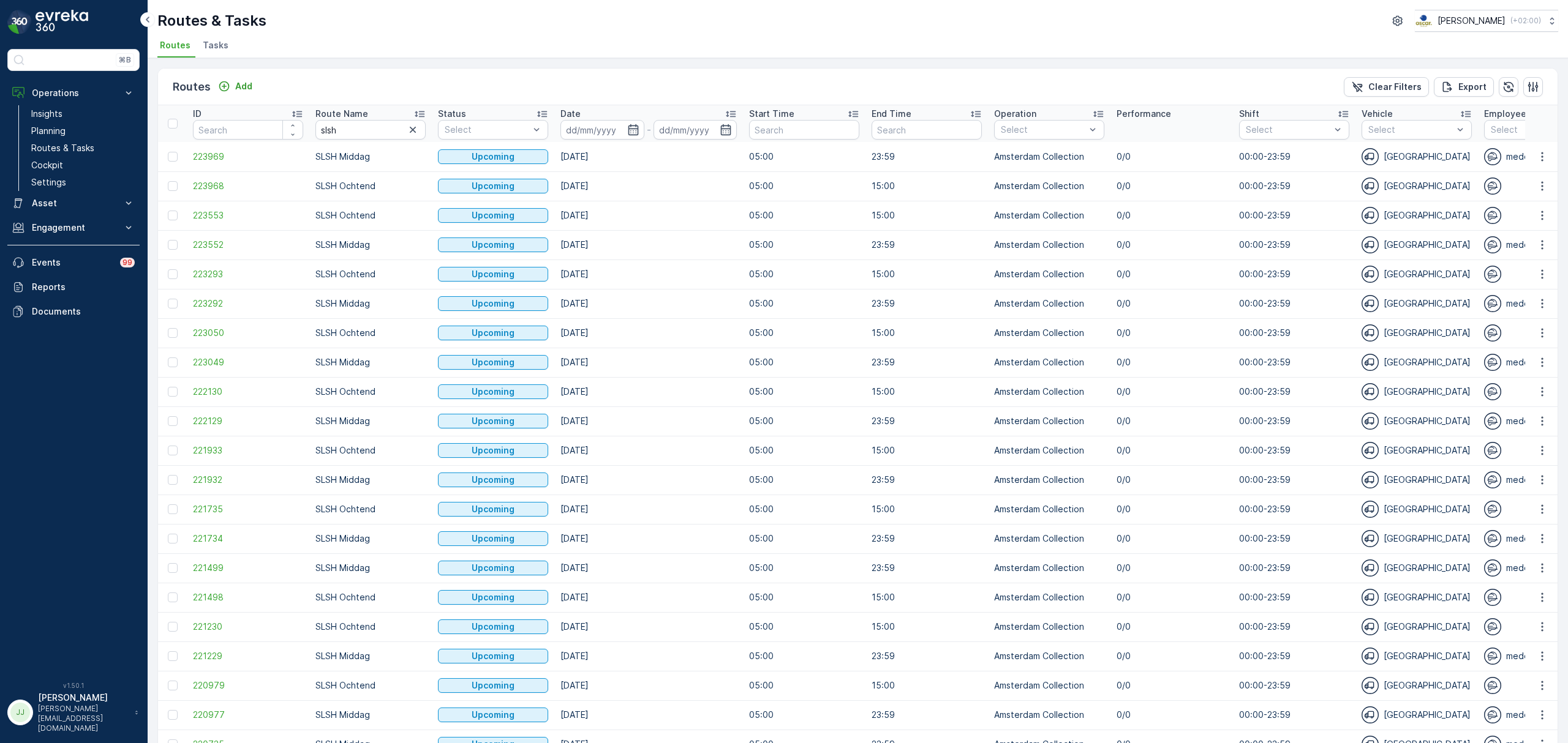
click at [361, 130] on input "slsh" at bounding box center [371, 129] width 110 height 20
type input "slsh ochtend"
click at [625, 129] on input at bounding box center [602, 129] width 84 height 20
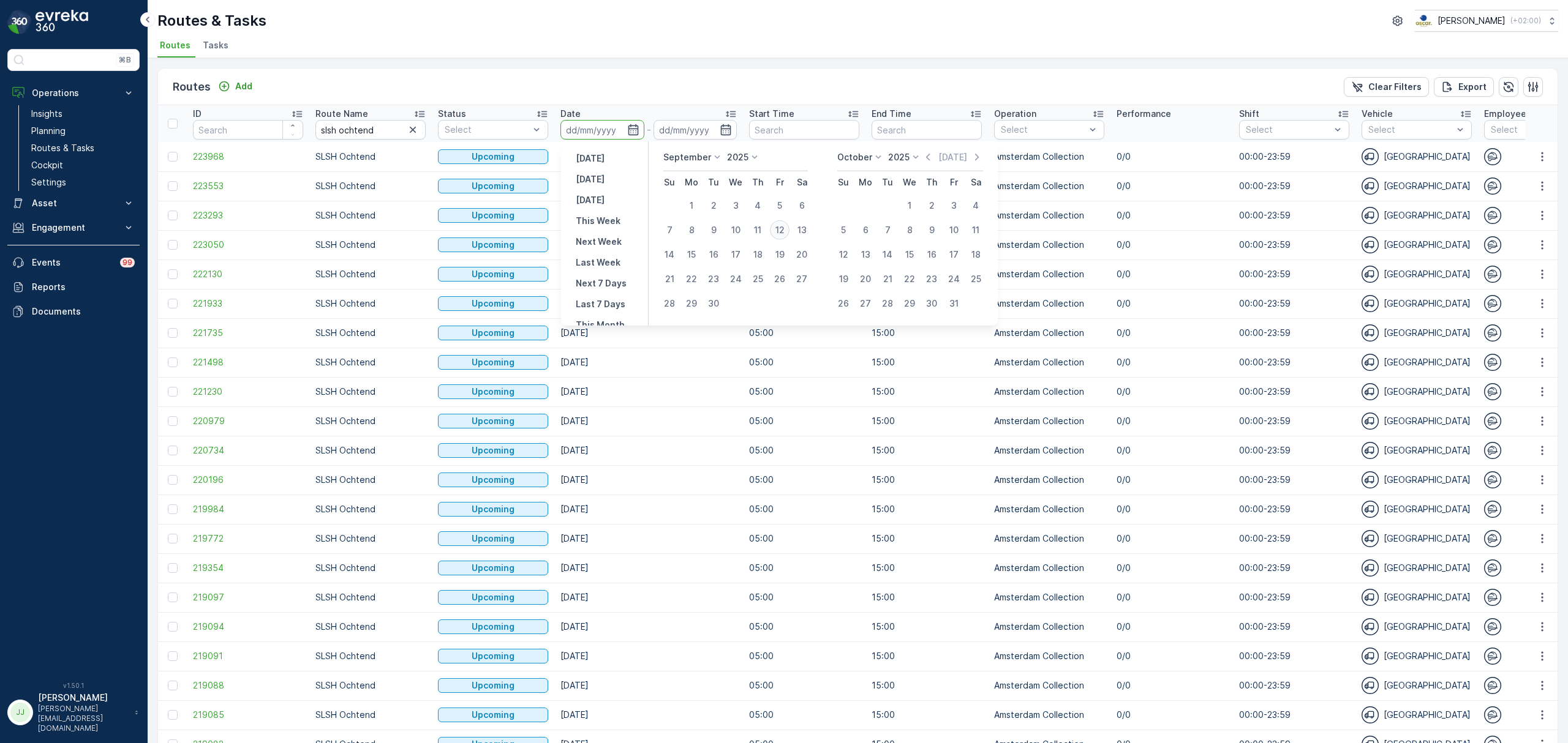
click at [780, 228] on div "12" at bounding box center [780, 230] width 20 height 20
type input "[DATE]"
click at [780, 228] on div "12" at bounding box center [780, 230] width 20 height 20
type input "[DATE]"
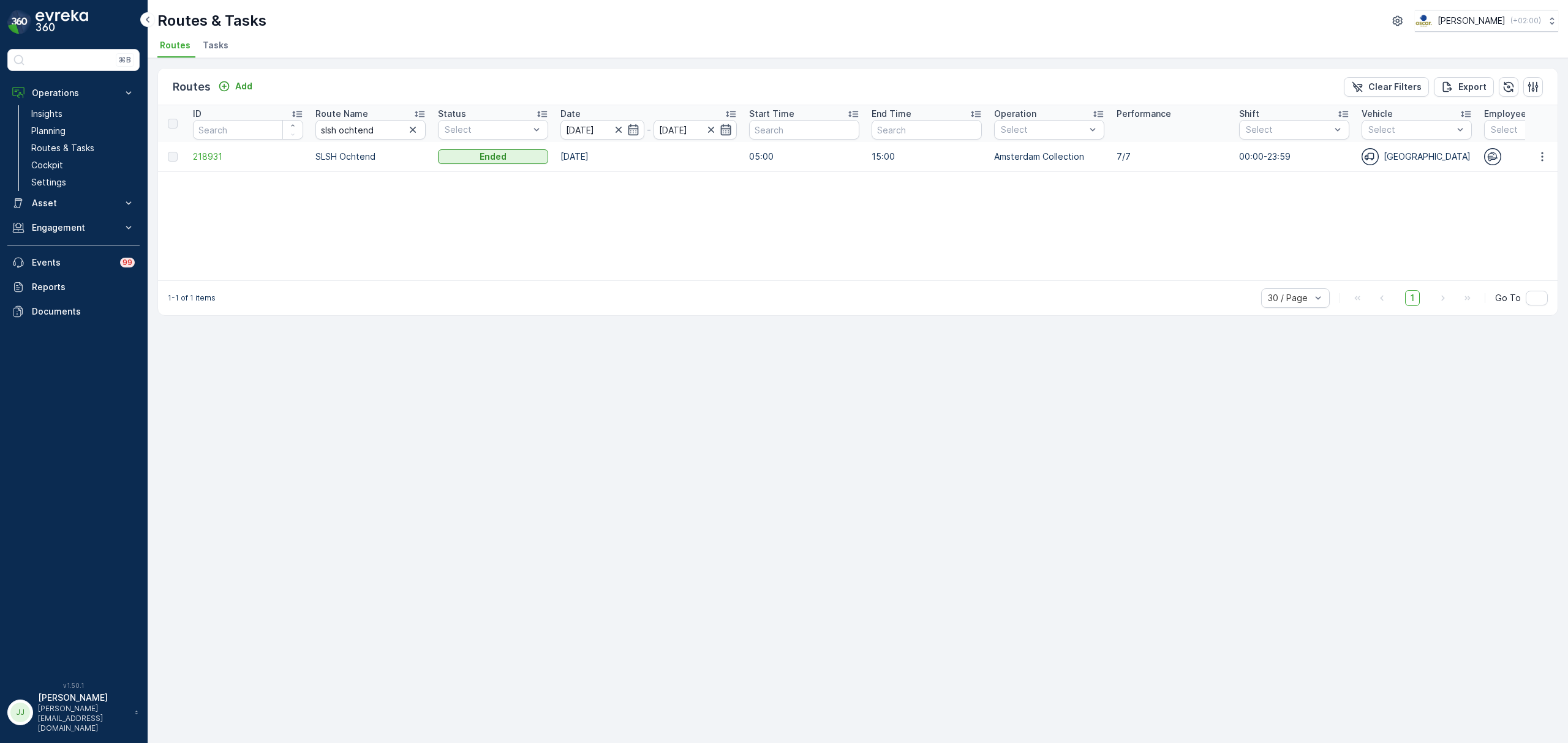
click at [731, 128] on icon "button" at bounding box center [726, 129] width 10 height 11
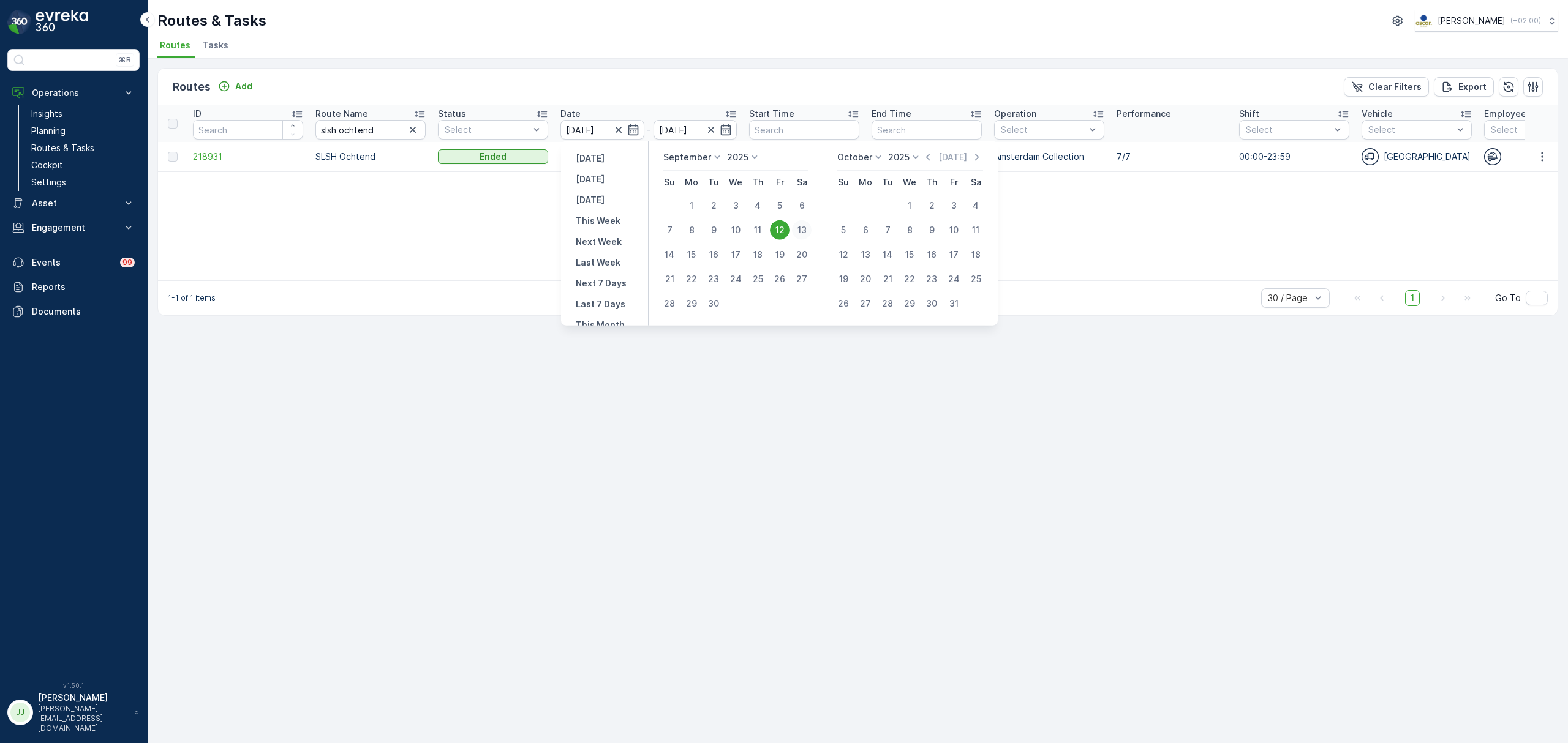
click at [806, 229] on div "13" at bounding box center [801, 230] width 20 height 20
type input "[DATE]"
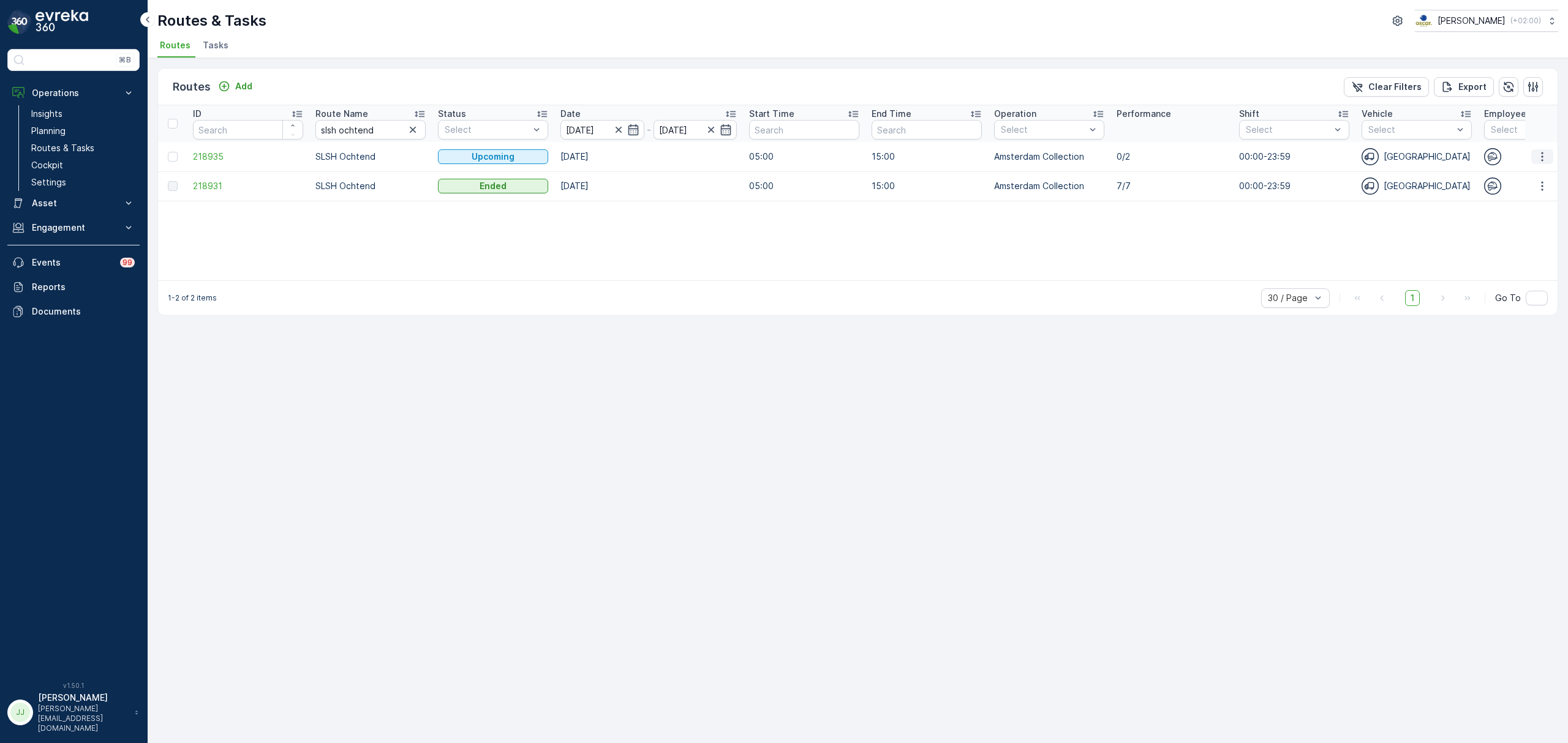
click at [1534, 155] on button "button" at bounding box center [1542, 156] width 22 height 15
click at [208, 158] on span "218935" at bounding box center [248, 156] width 110 height 12
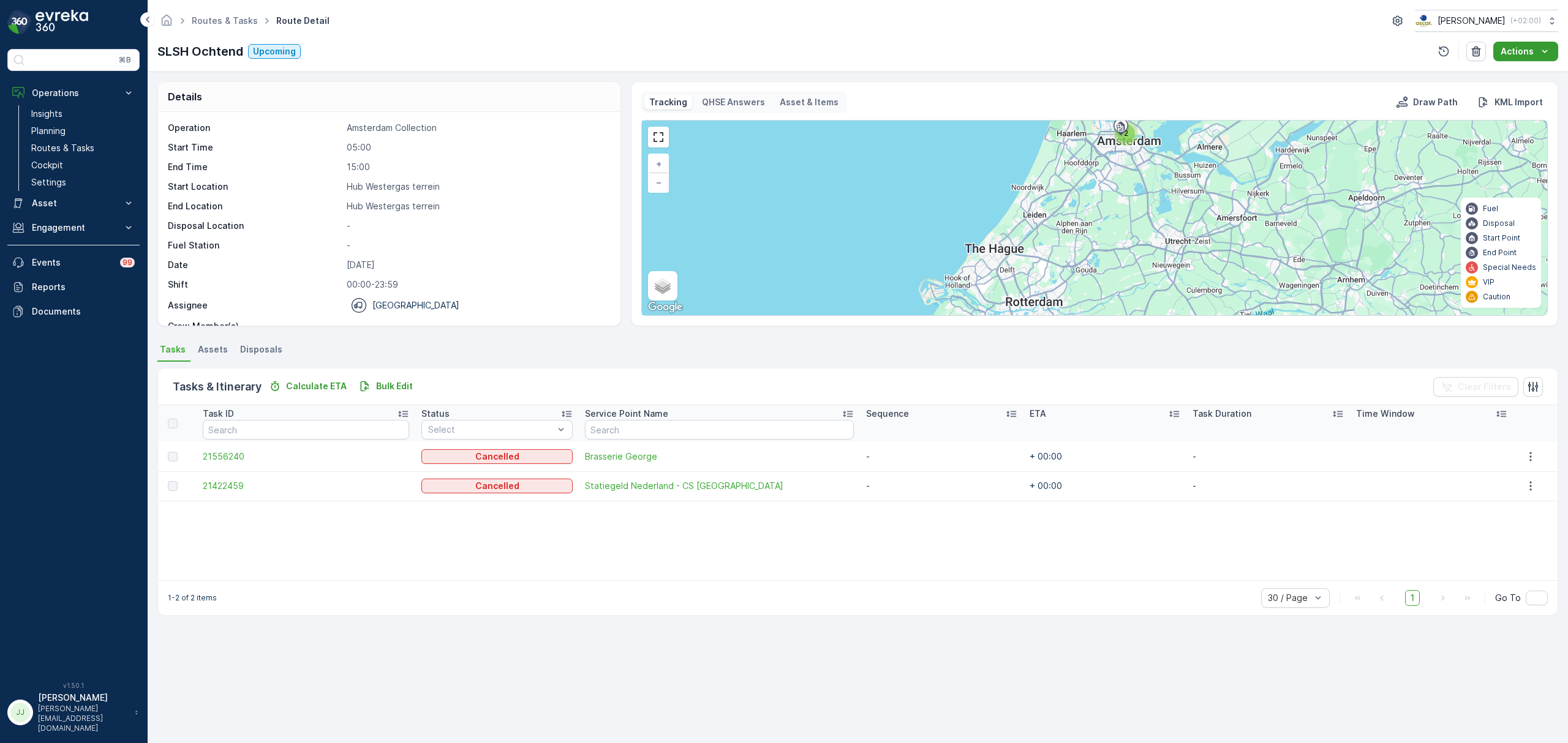
click at [1539, 55] on icon "Actions" at bounding box center [1544, 51] width 12 height 12
click at [497, 27] on div "Routes & Tasks Route Detail Oscar Circulair ( +02:00 )" at bounding box center [858, 20] width 1400 height 22
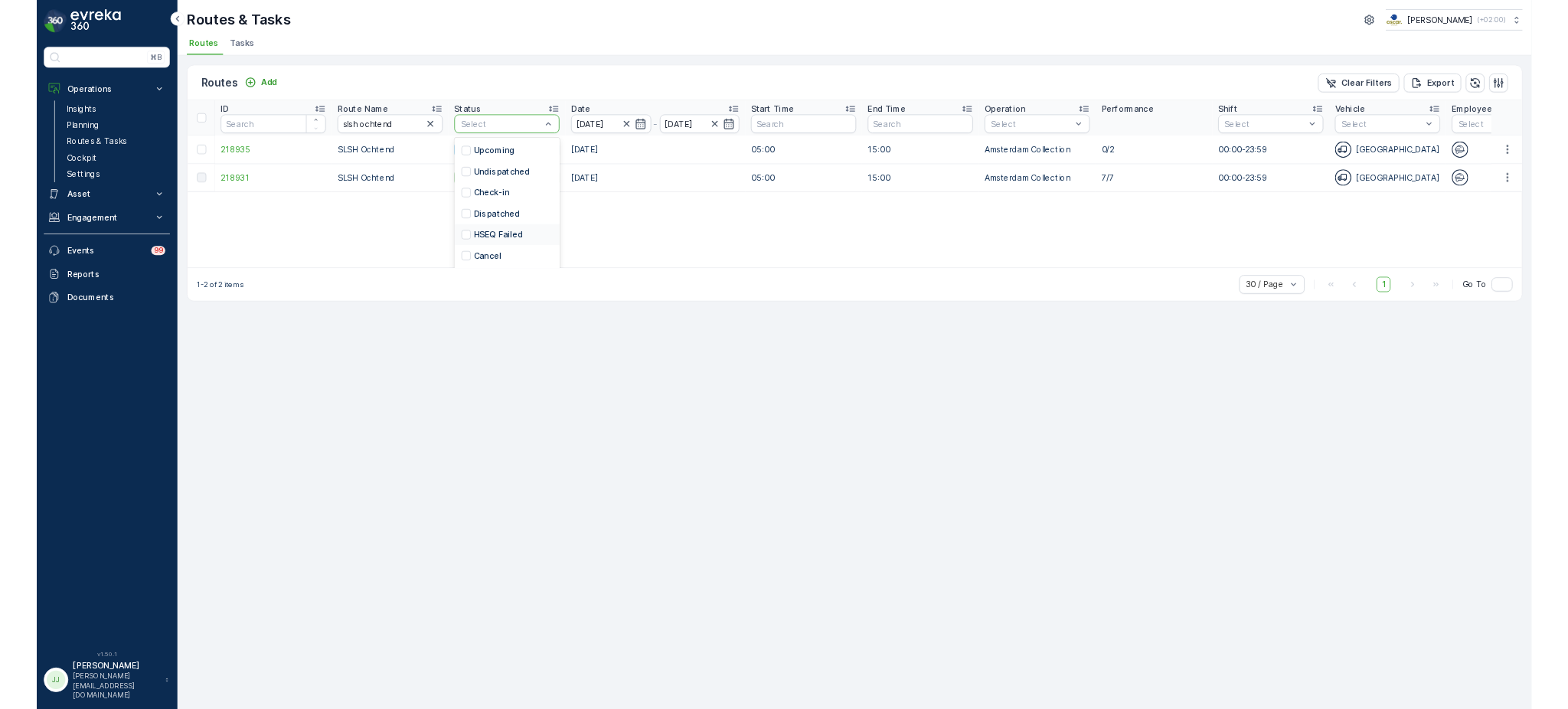
scroll to position [25, 0]
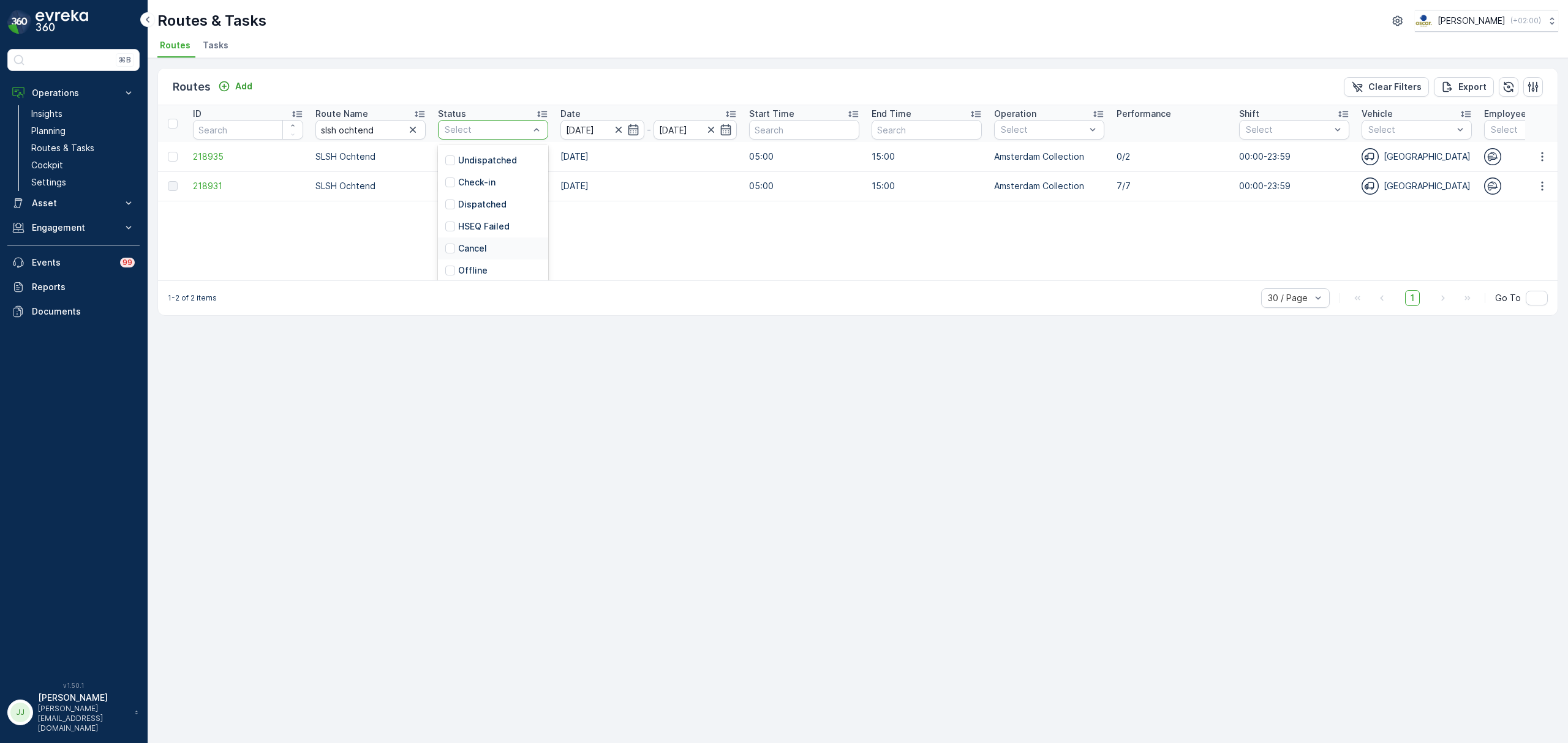
click at [473, 249] on p "Cancel" at bounding box center [472, 248] width 29 height 12
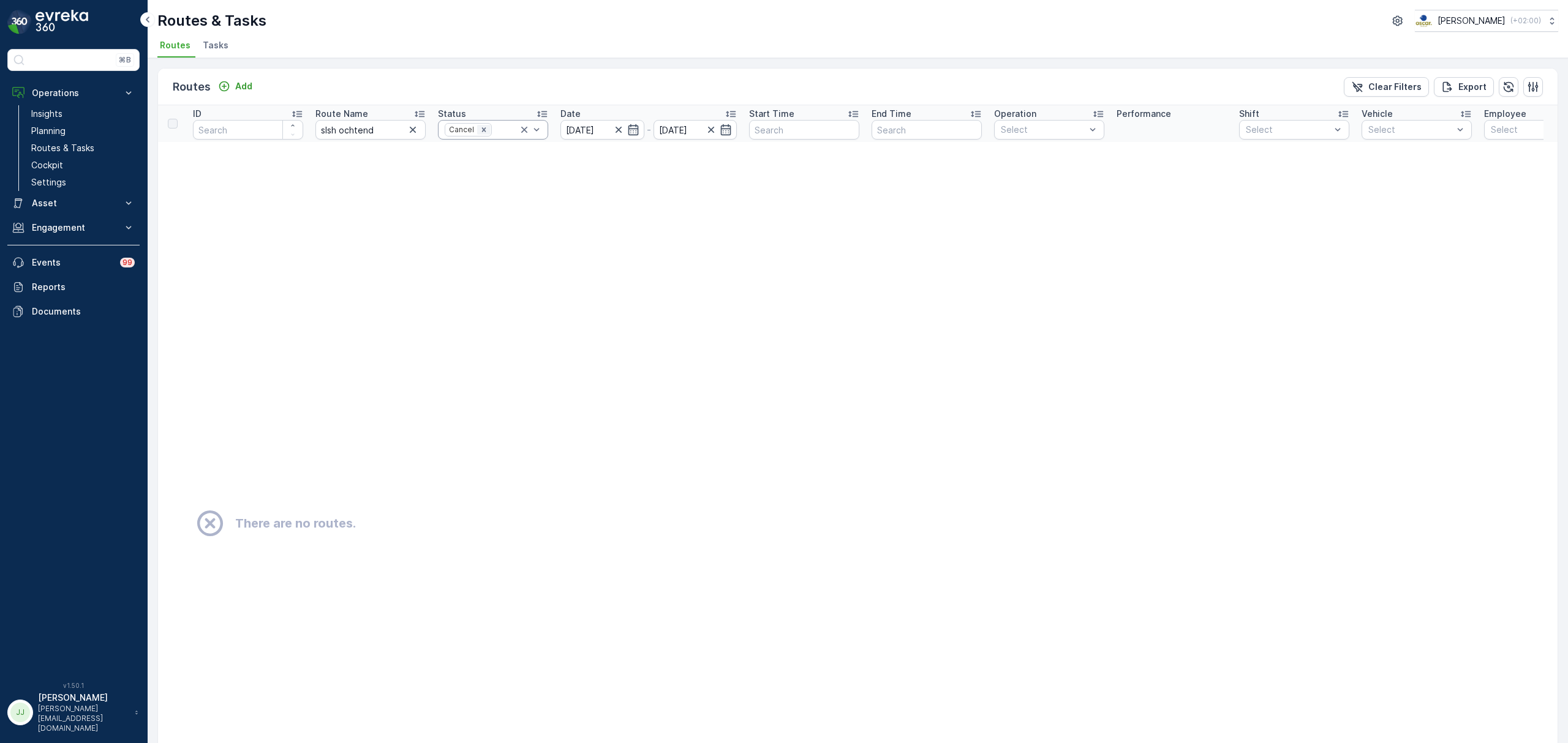
click at [484, 128] on icon "Remove Cancel" at bounding box center [484, 130] width 9 height 9
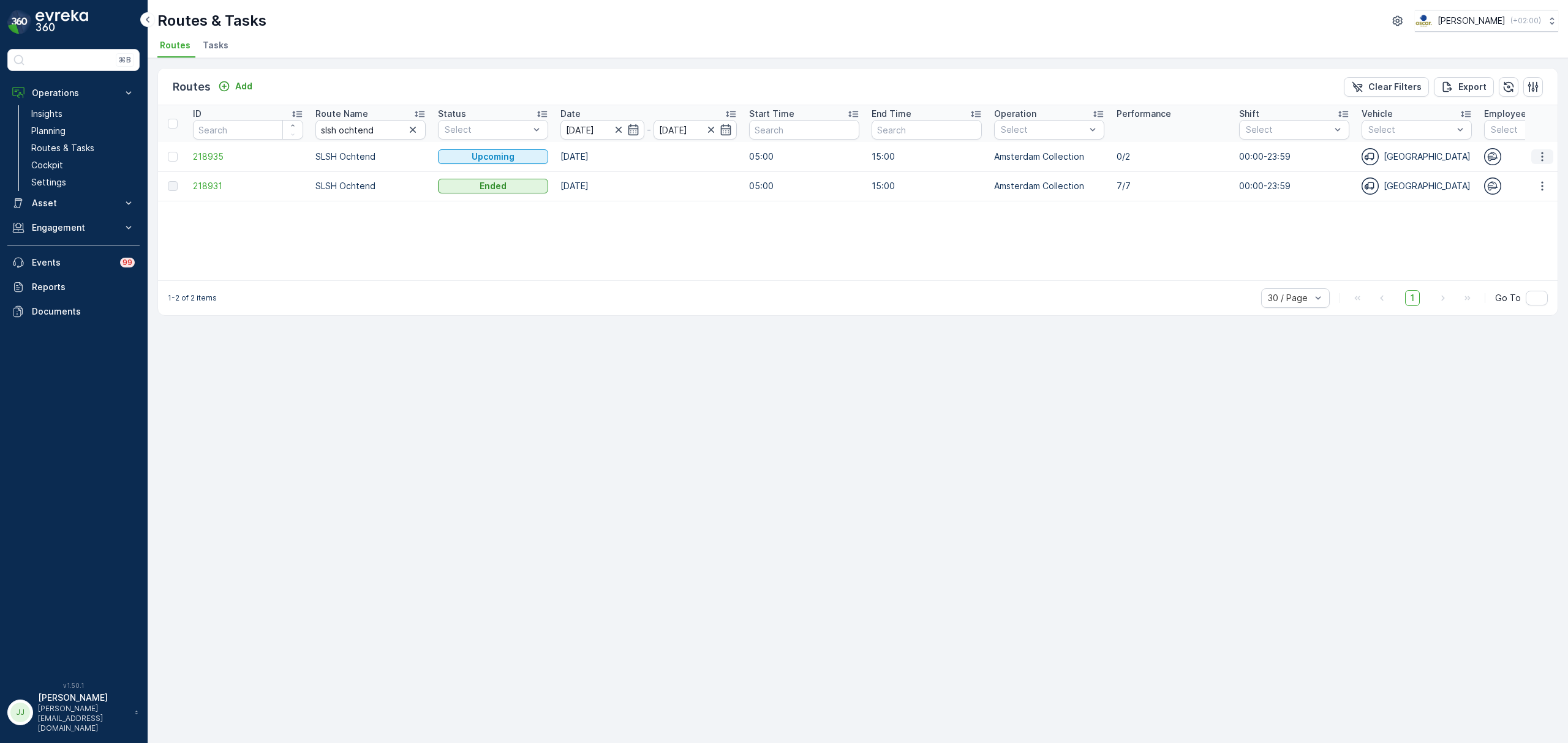
click at [1546, 155] on icon "button" at bounding box center [1542, 156] width 12 height 12
click at [1519, 174] on span "See More Details" at bounding box center [1513, 174] width 71 height 12
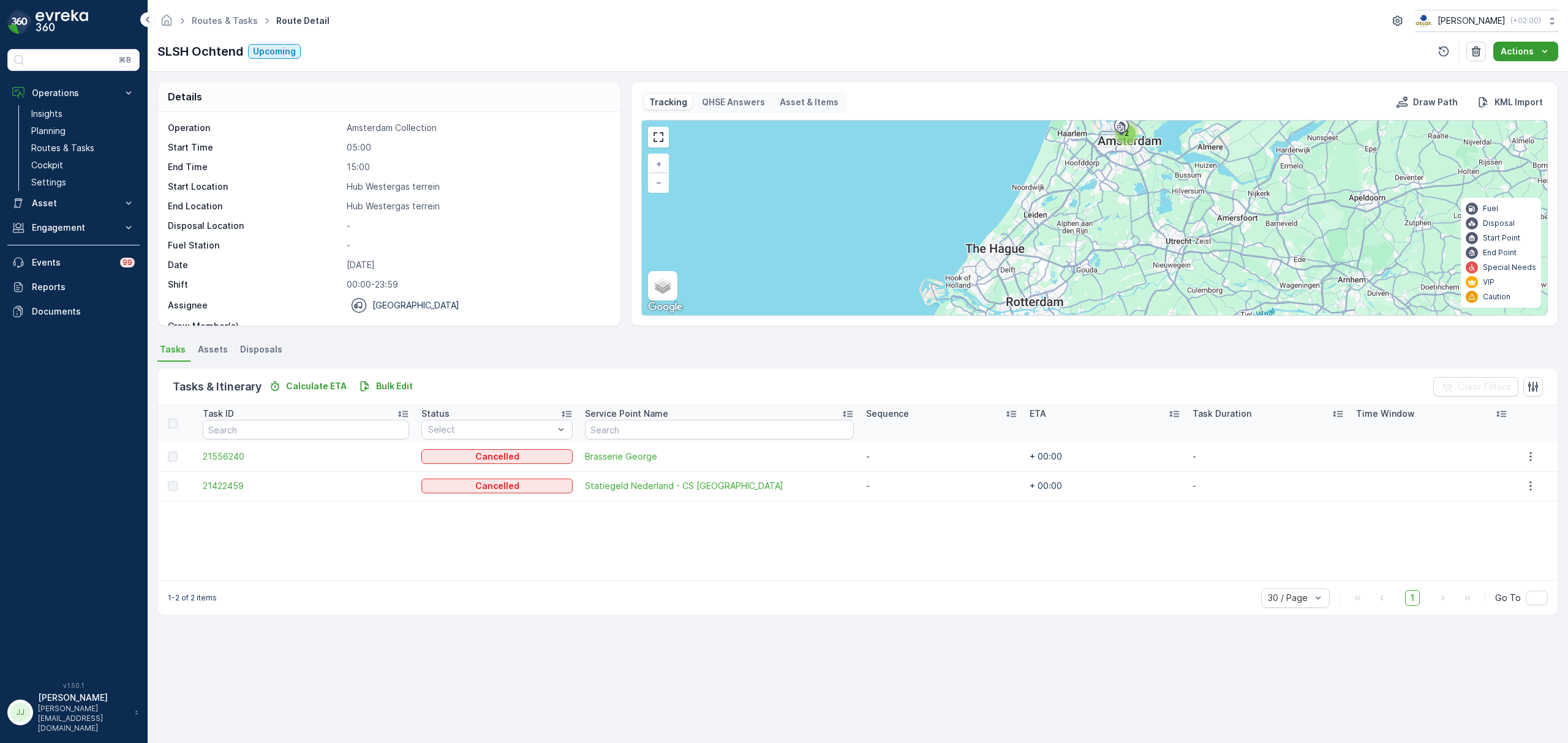
click at [1517, 56] on p "Actions" at bounding box center [1517, 51] width 33 height 12
click at [1513, 88] on span "Change Assignee" at bounding box center [1513, 91] width 72 height 12
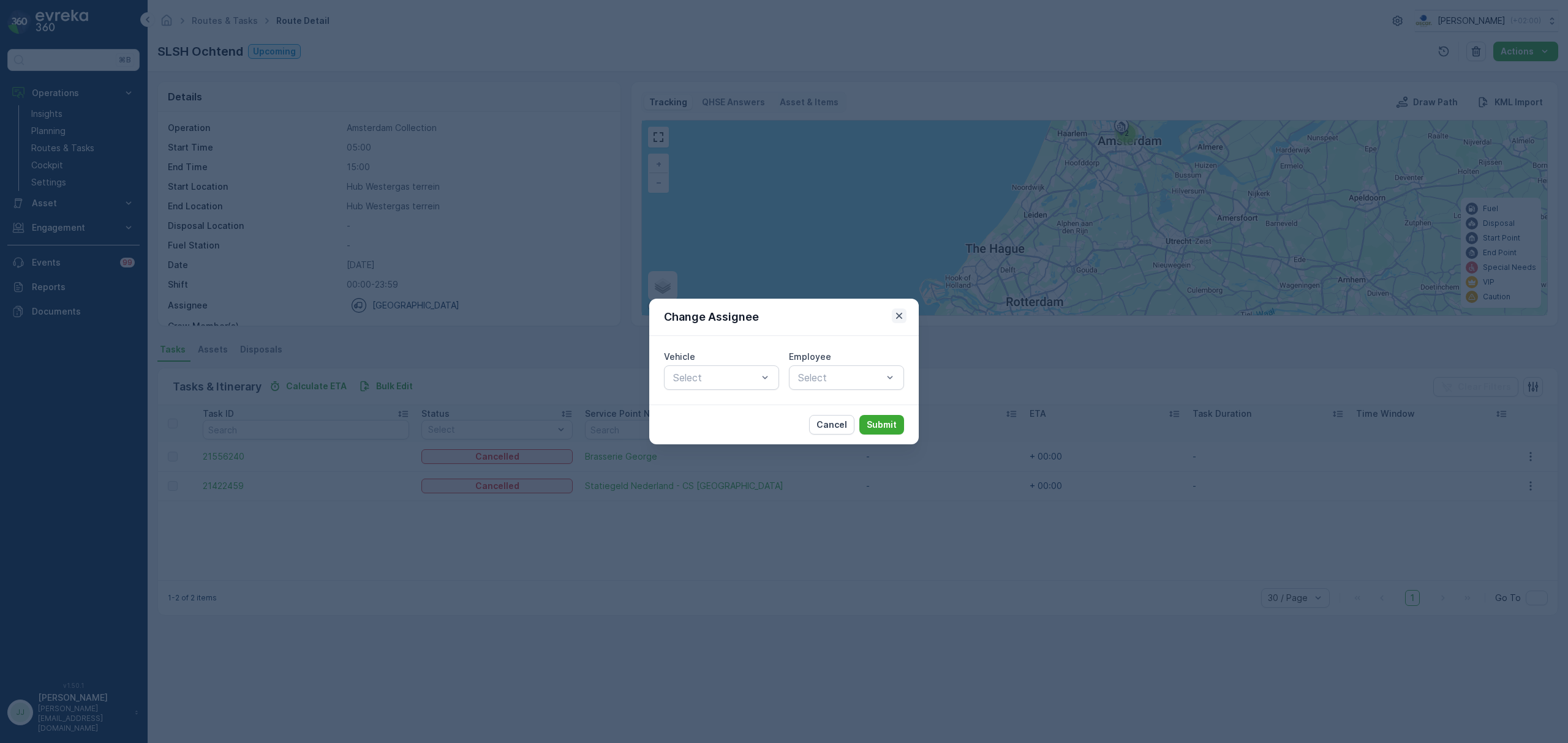
click at [898, 316] on icon "button" at bounding box center [899, 315] width 12 height 12
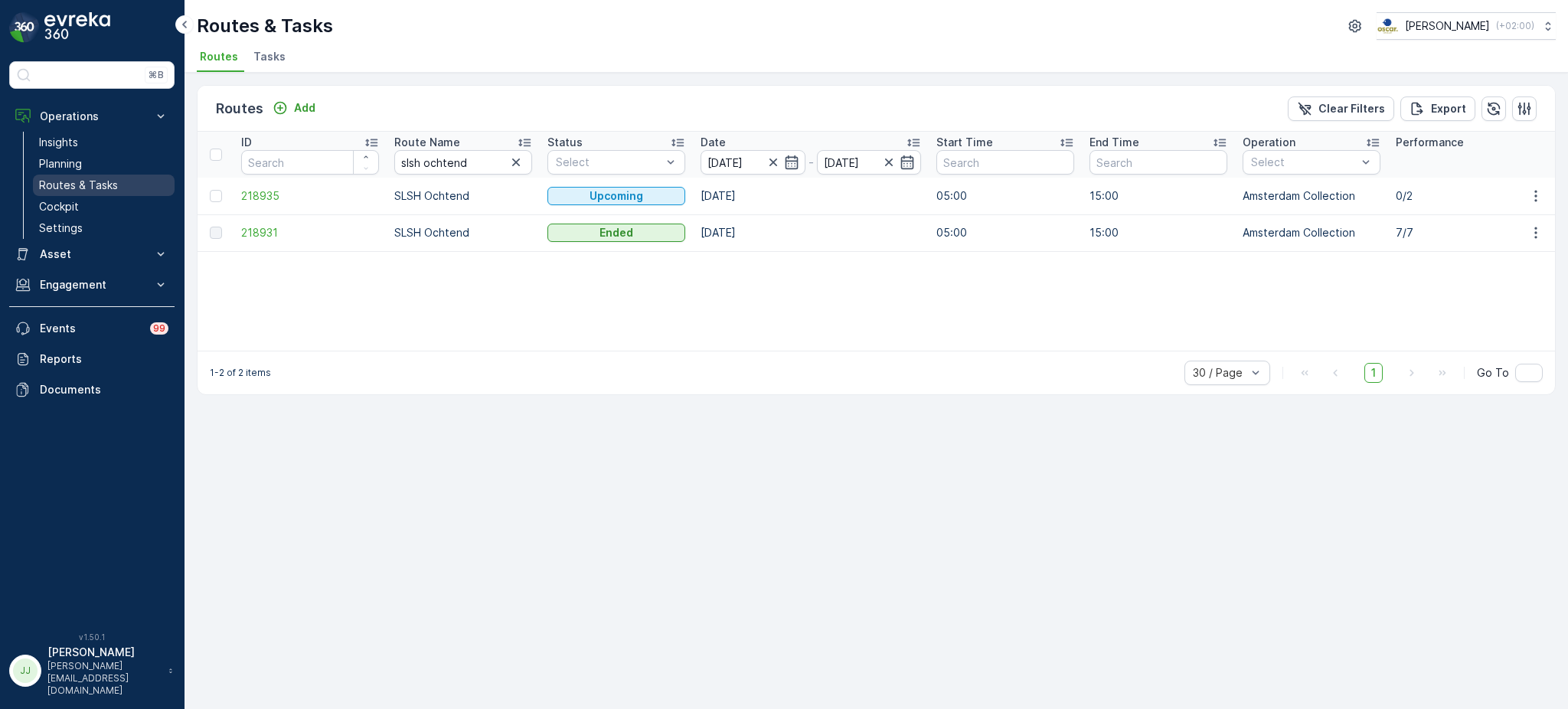
click at [95, 187] on p "Routes & Tasks" at bounding box center [78, 185] width 79 height 15
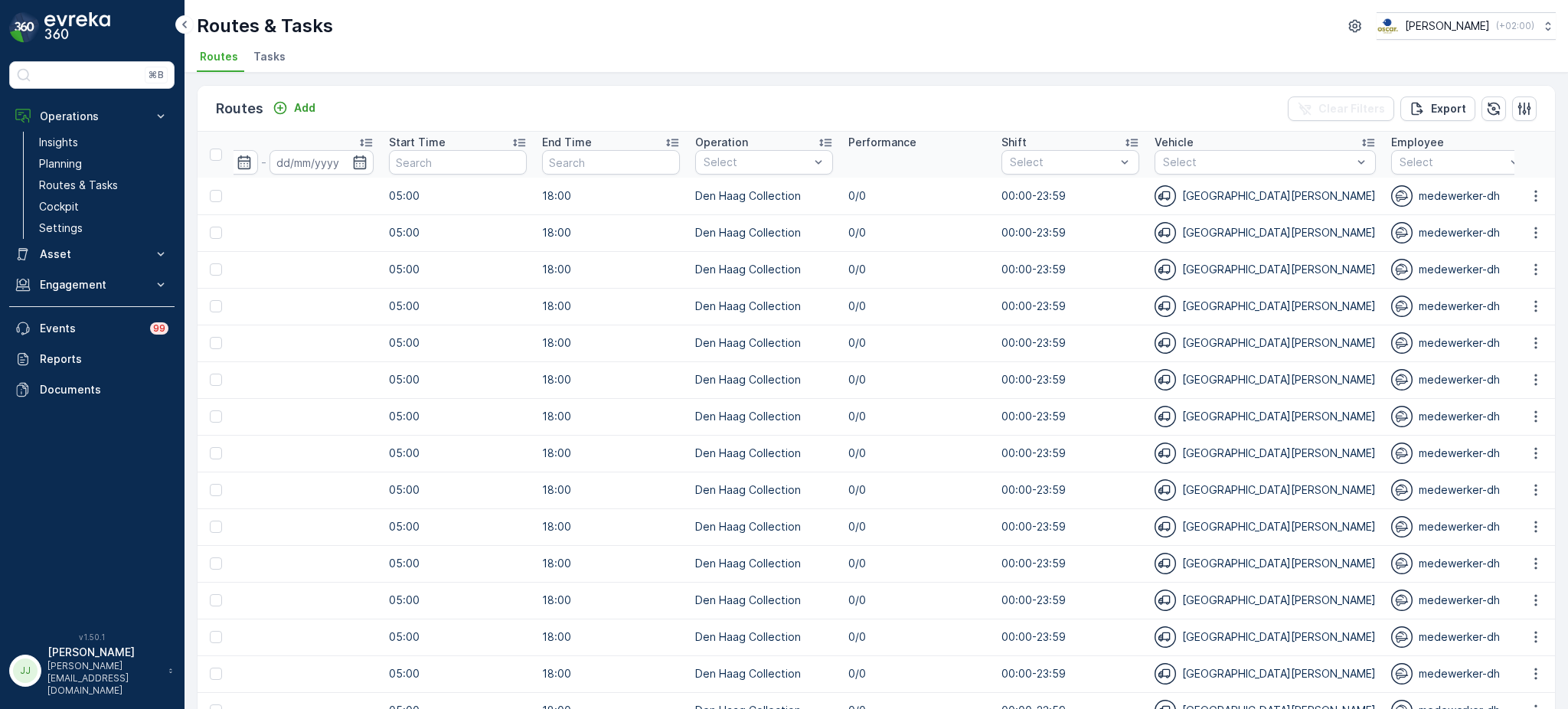
scroll to position [0, 548]
click at [736, 238] on p "Den Haag Collection" at bounding box center [772, 248] width 103 height 31
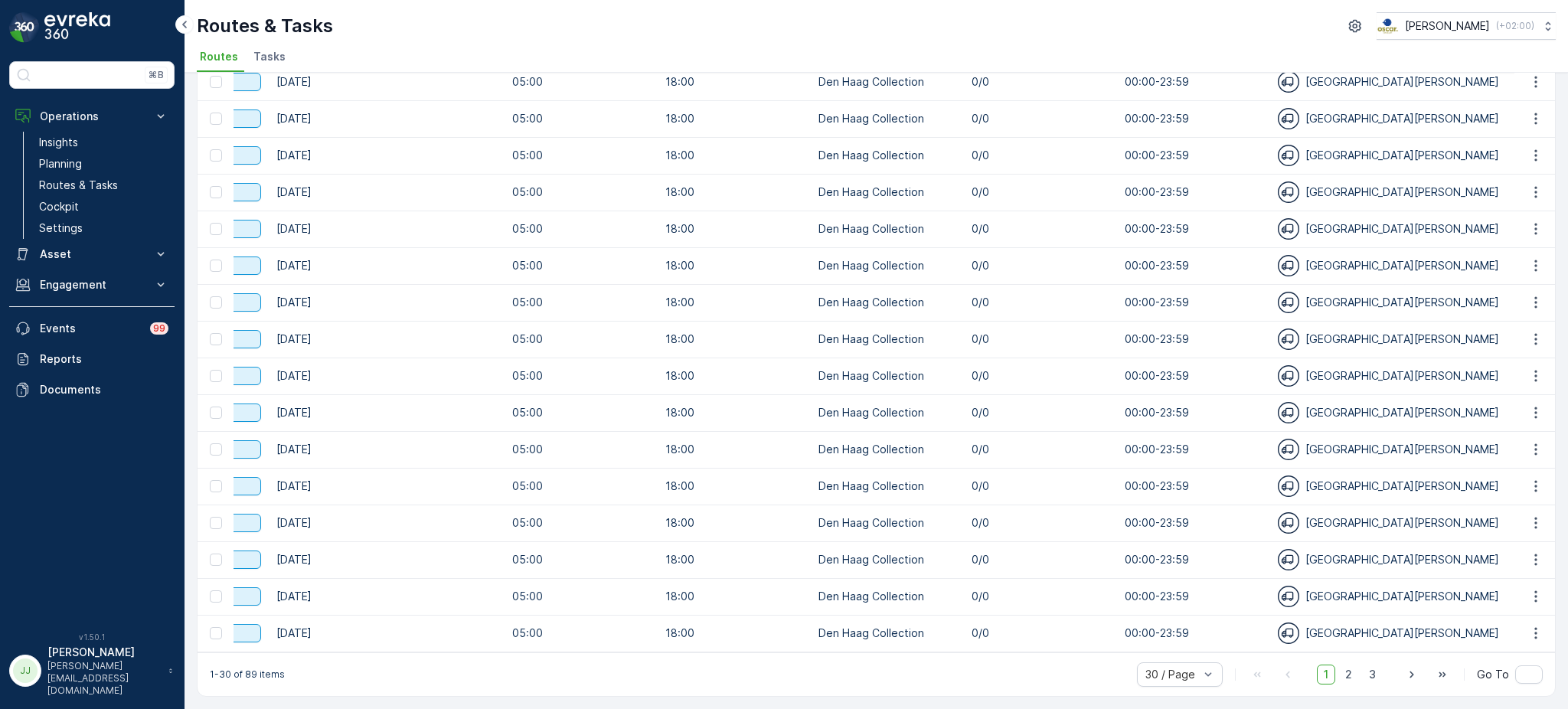
scroll to position [0, 515]
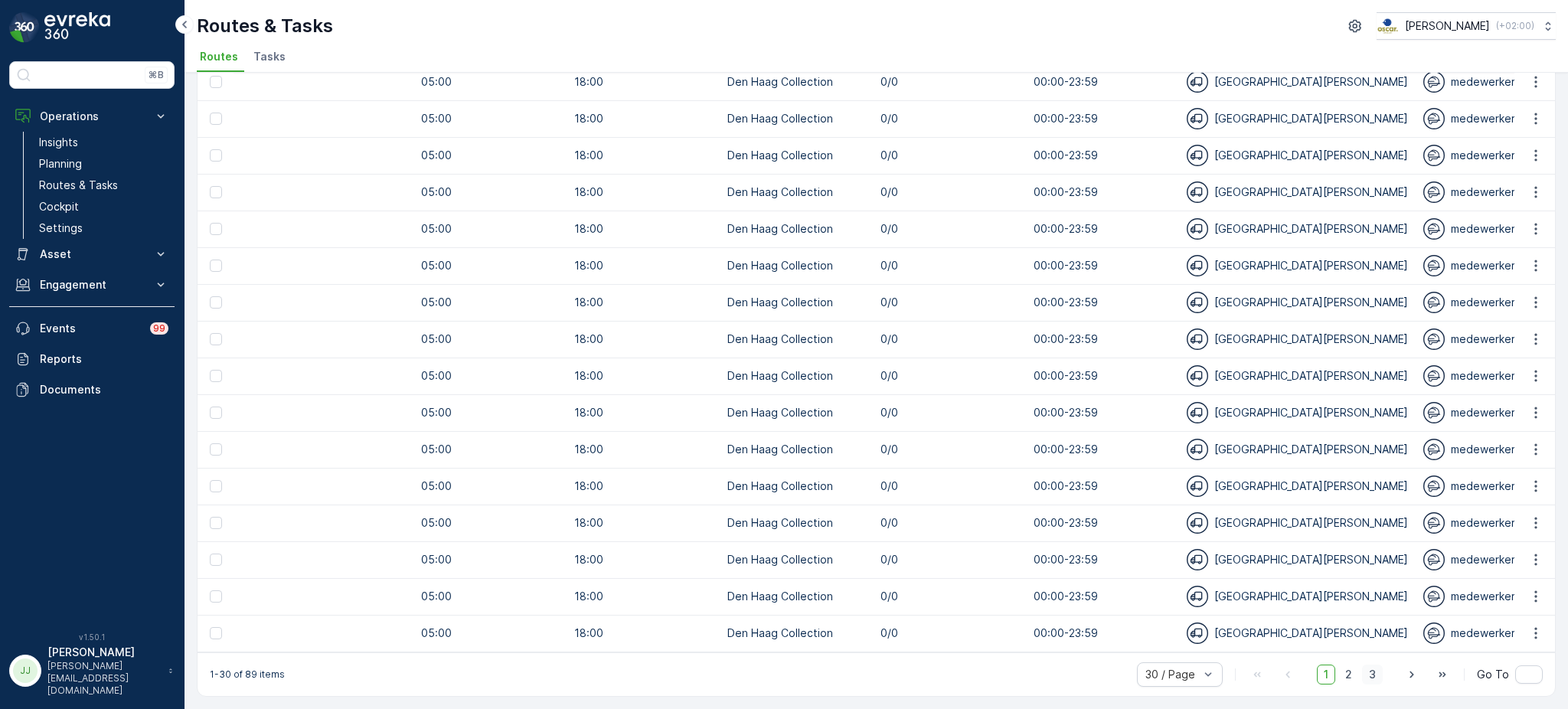
click at [1374, 675] on span "3" at bounding box center [1372, 674] width 21 height 20
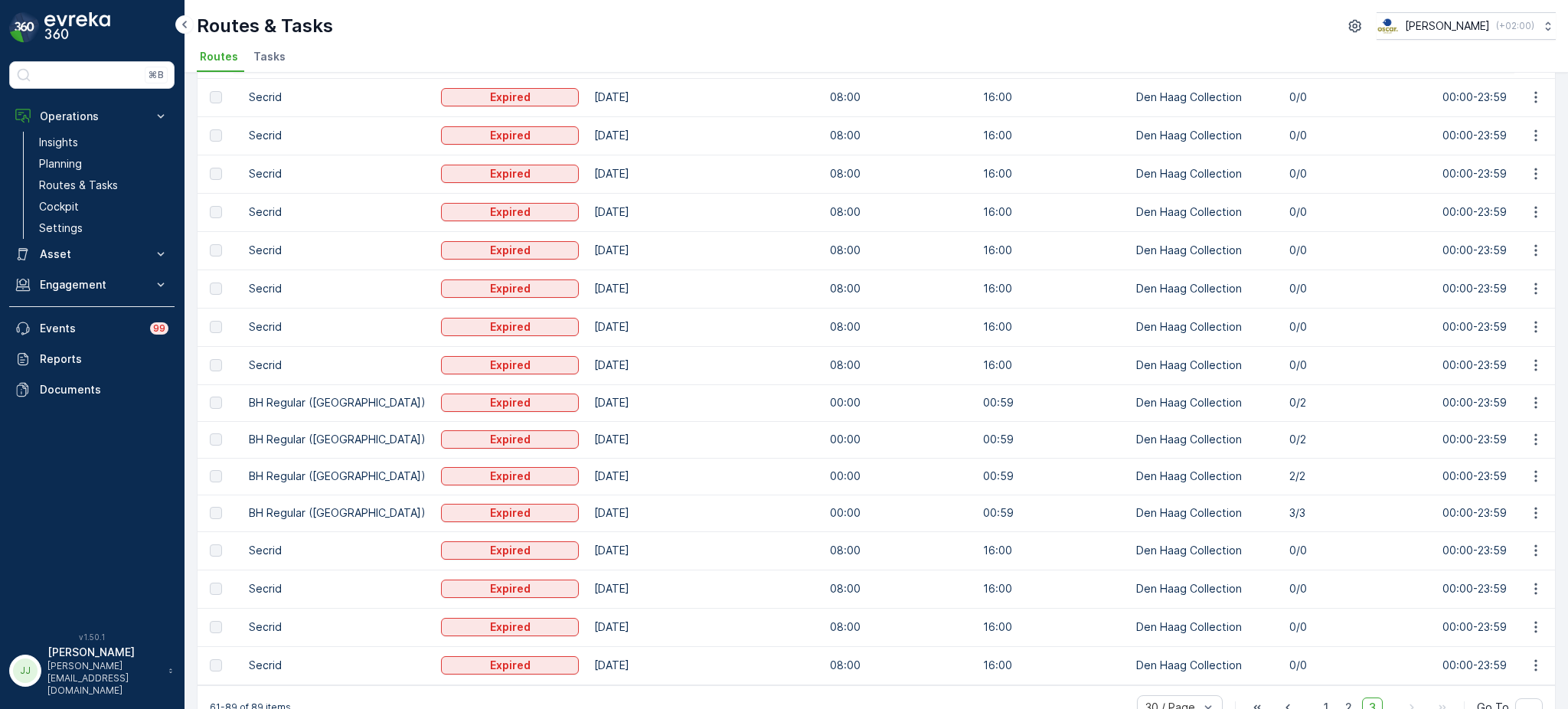
scroll to position [645, 0]
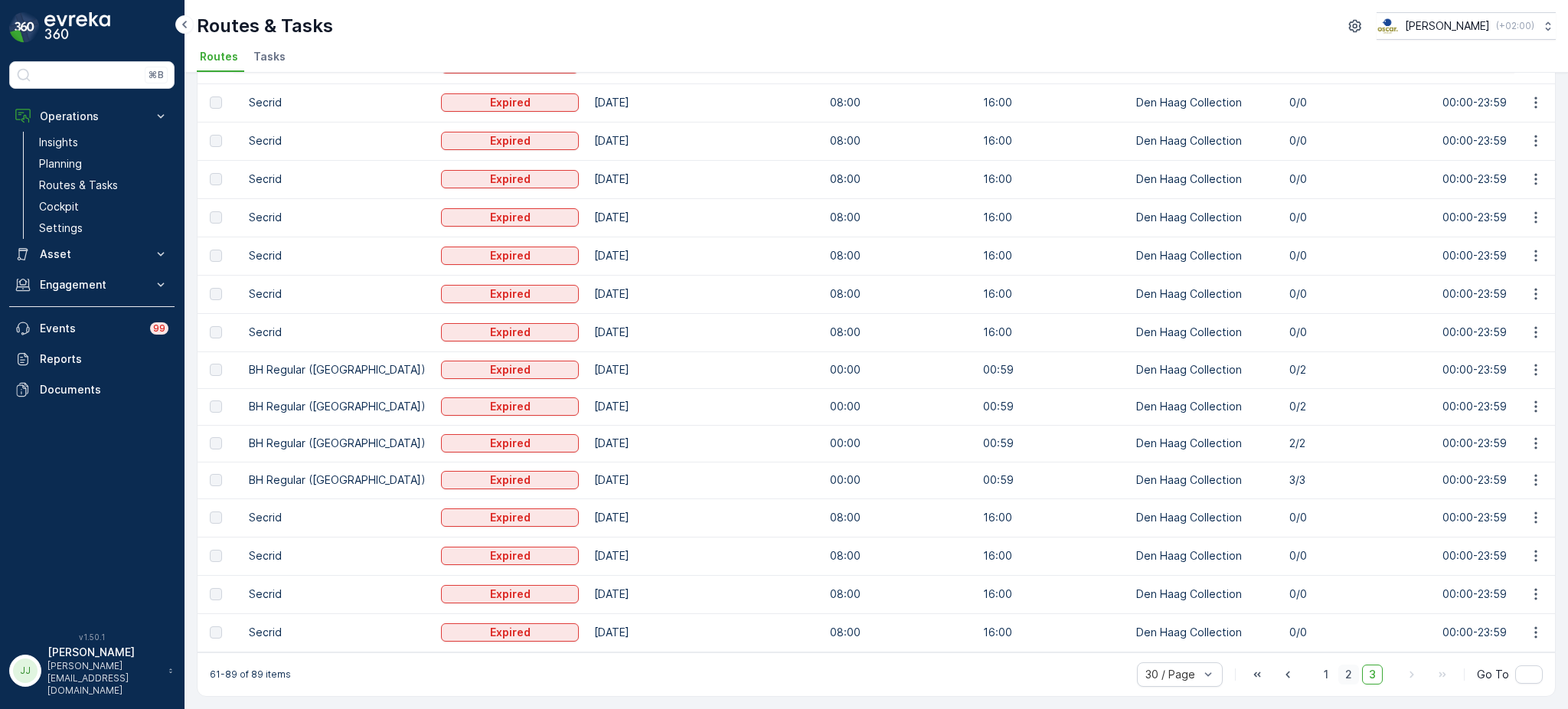
click at [1345, 674] on span "2" at bounding box center [1348, 674] width 21 height 20
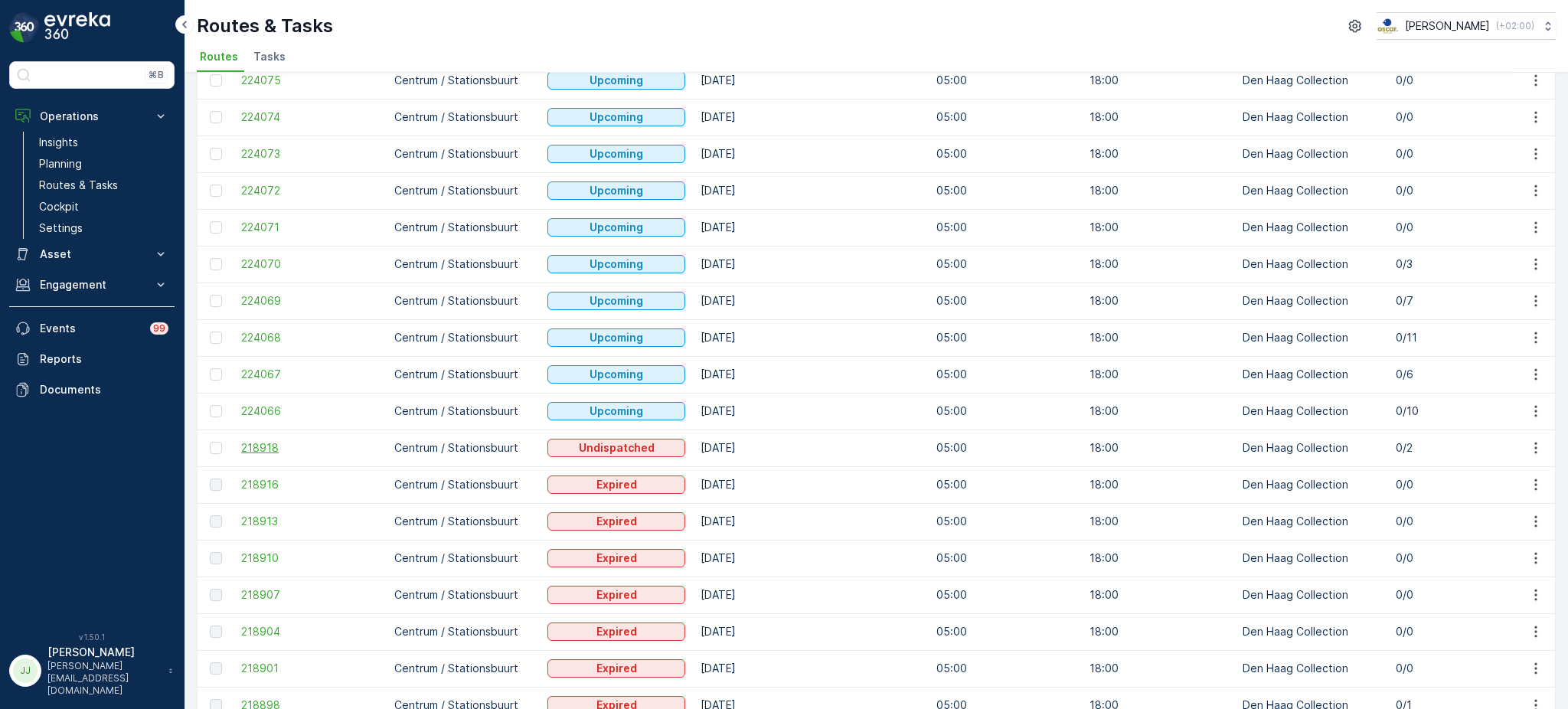
click at [267, 441] on span "218918" at bounding box center [310, 448] width 138 height 15
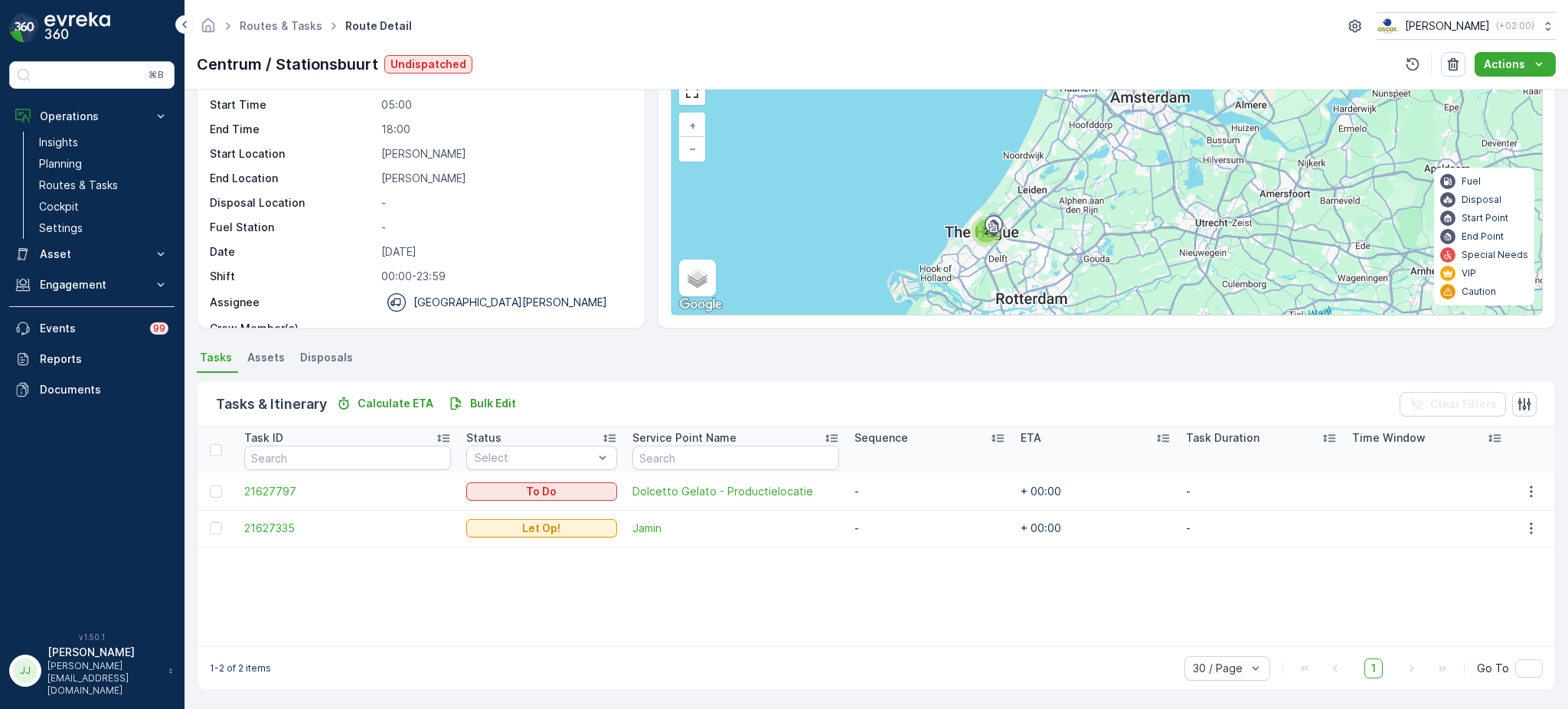
scroll to position [79, 0]
click at [277, 530] on span "21627335" at bounding box center [348, 529] width 206 height 15
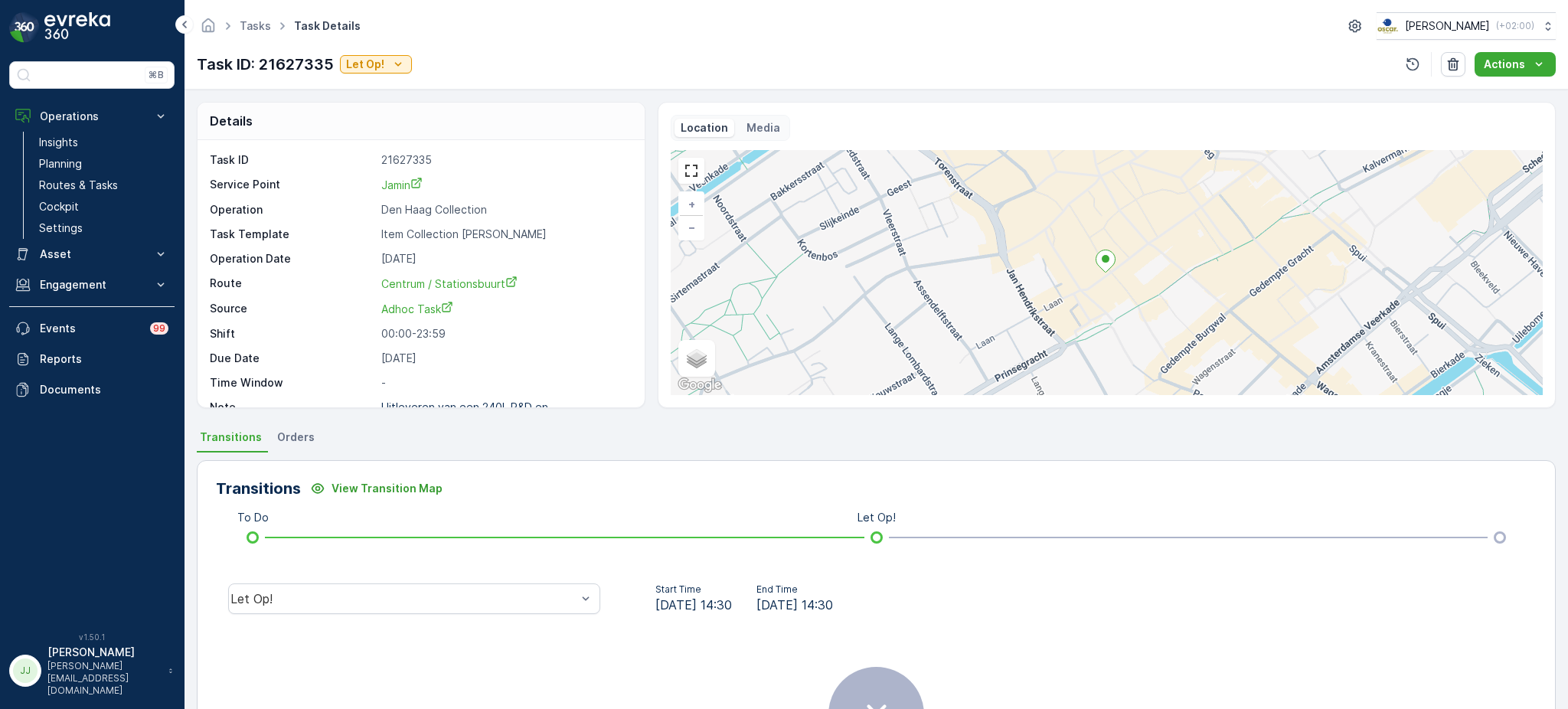
scroll to position [20, 0]
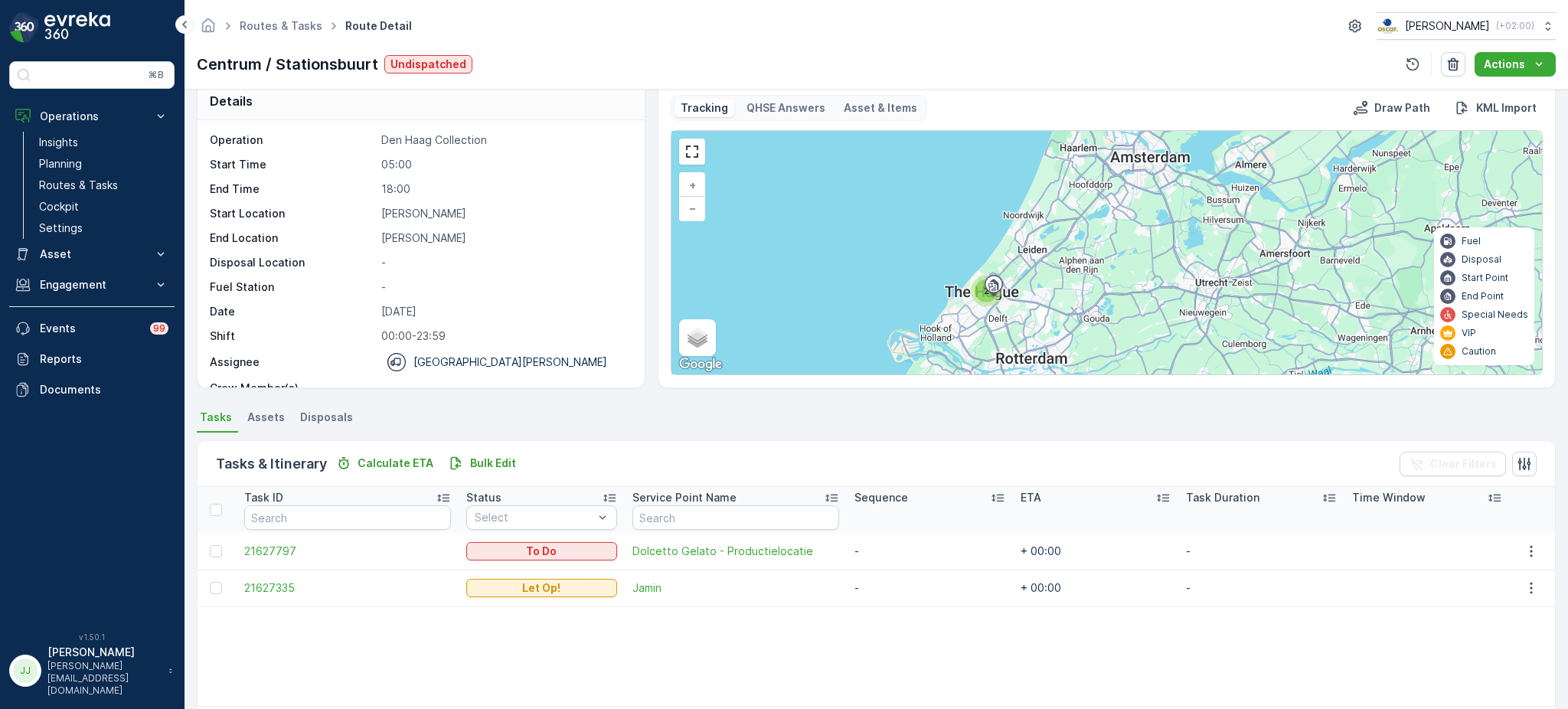
scroll to position [19, 0]
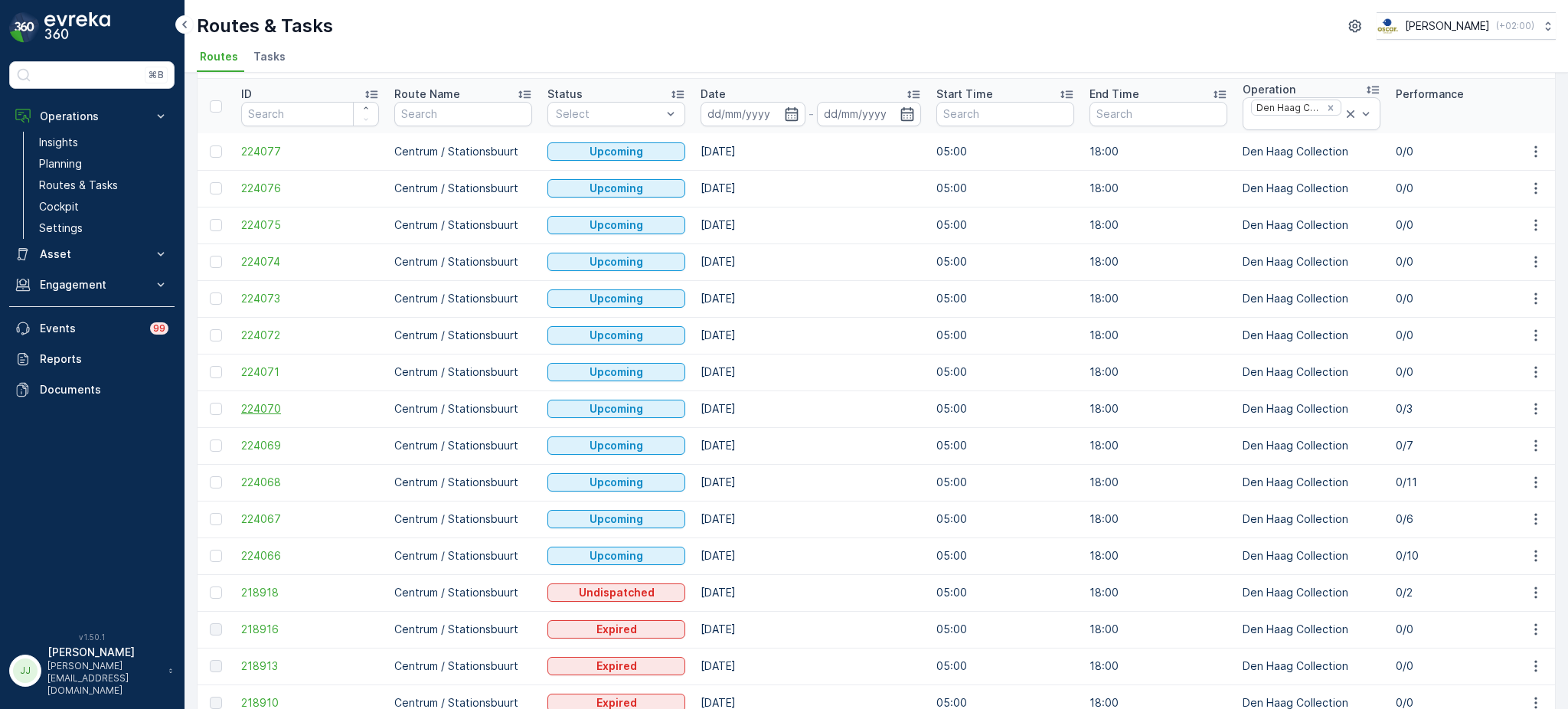
click at [275, 411] on span "224070" at bounding box center [310, 409] width 138 height 15
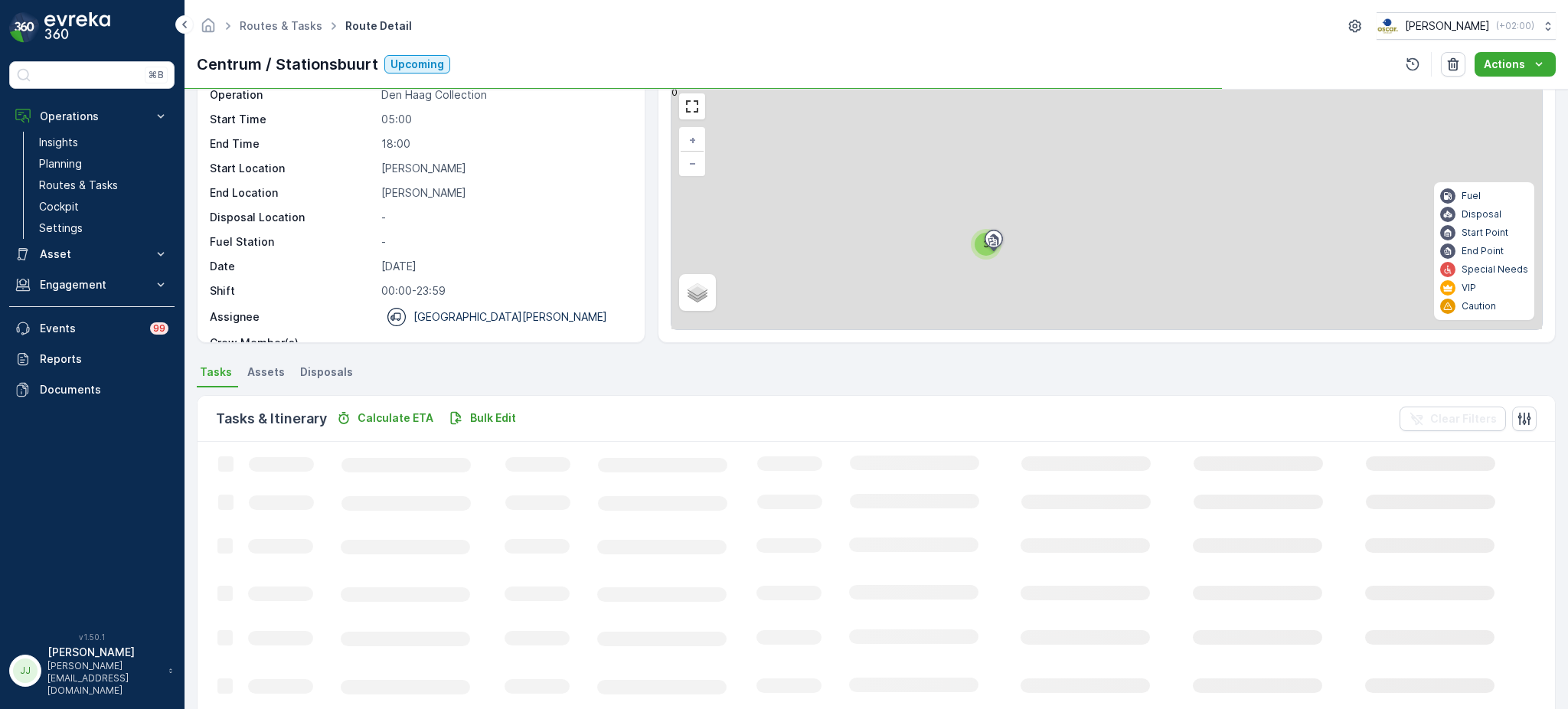
scroll to position [71, 0]
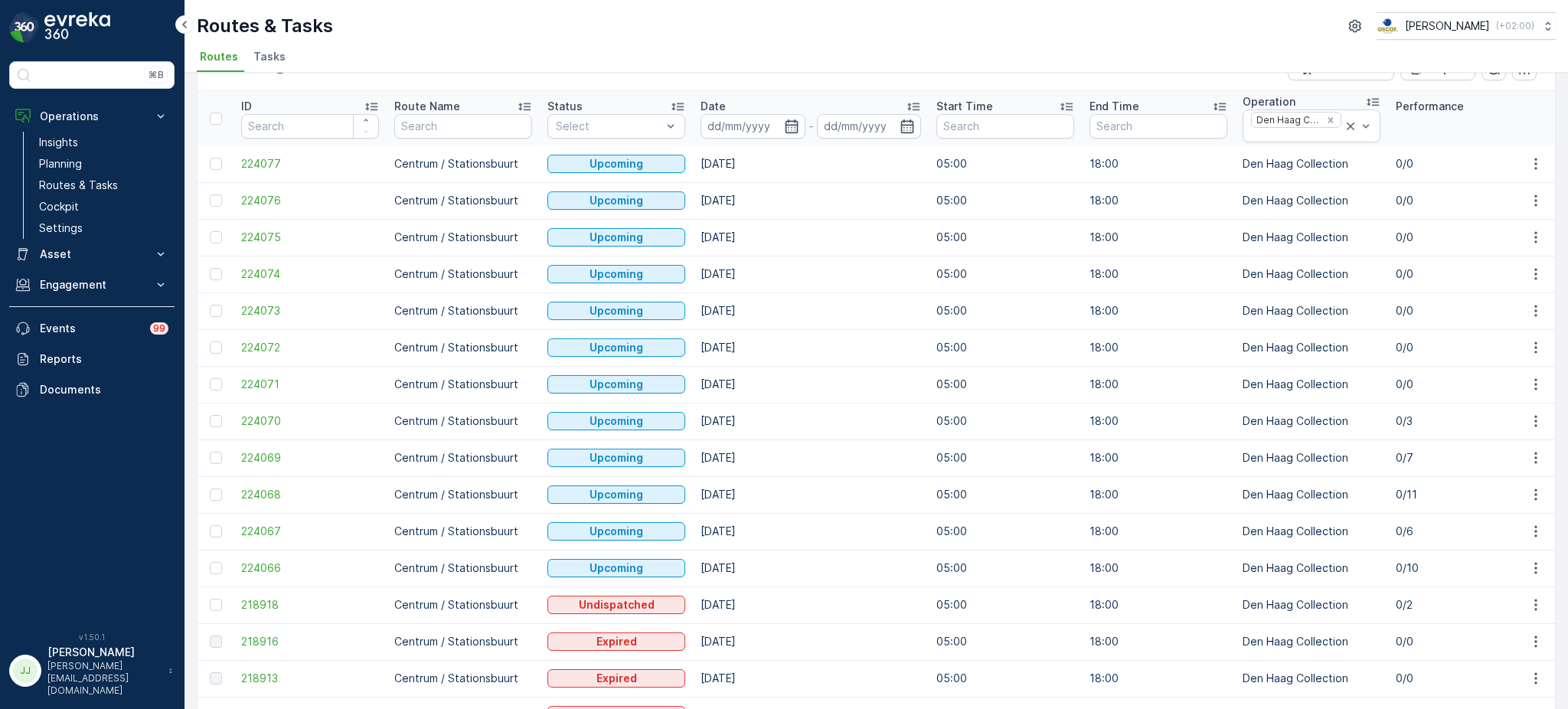
scroll to position [35, 0]
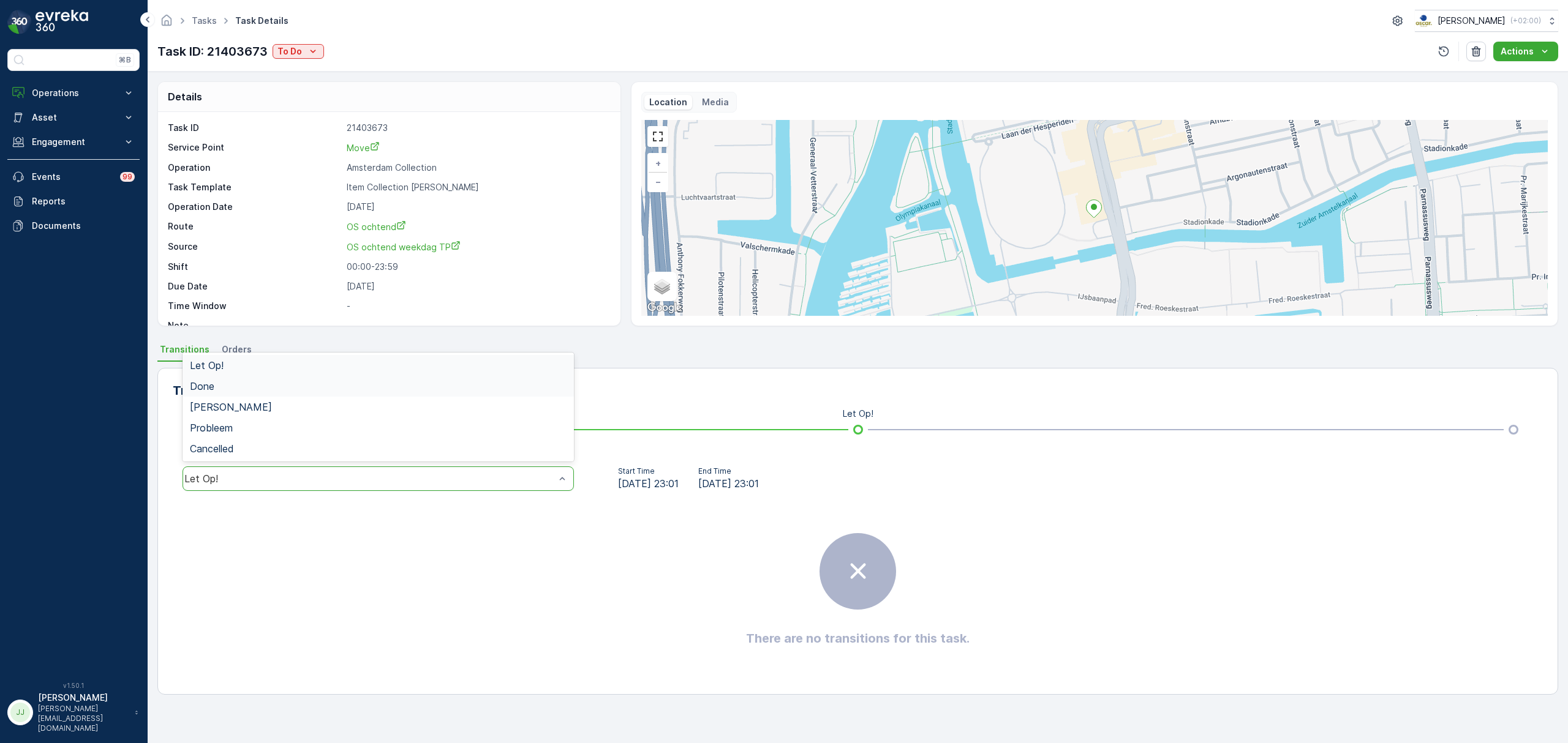
click at [256, 377] on div "Done" at bounding box center [378, 386] width 391 height 21
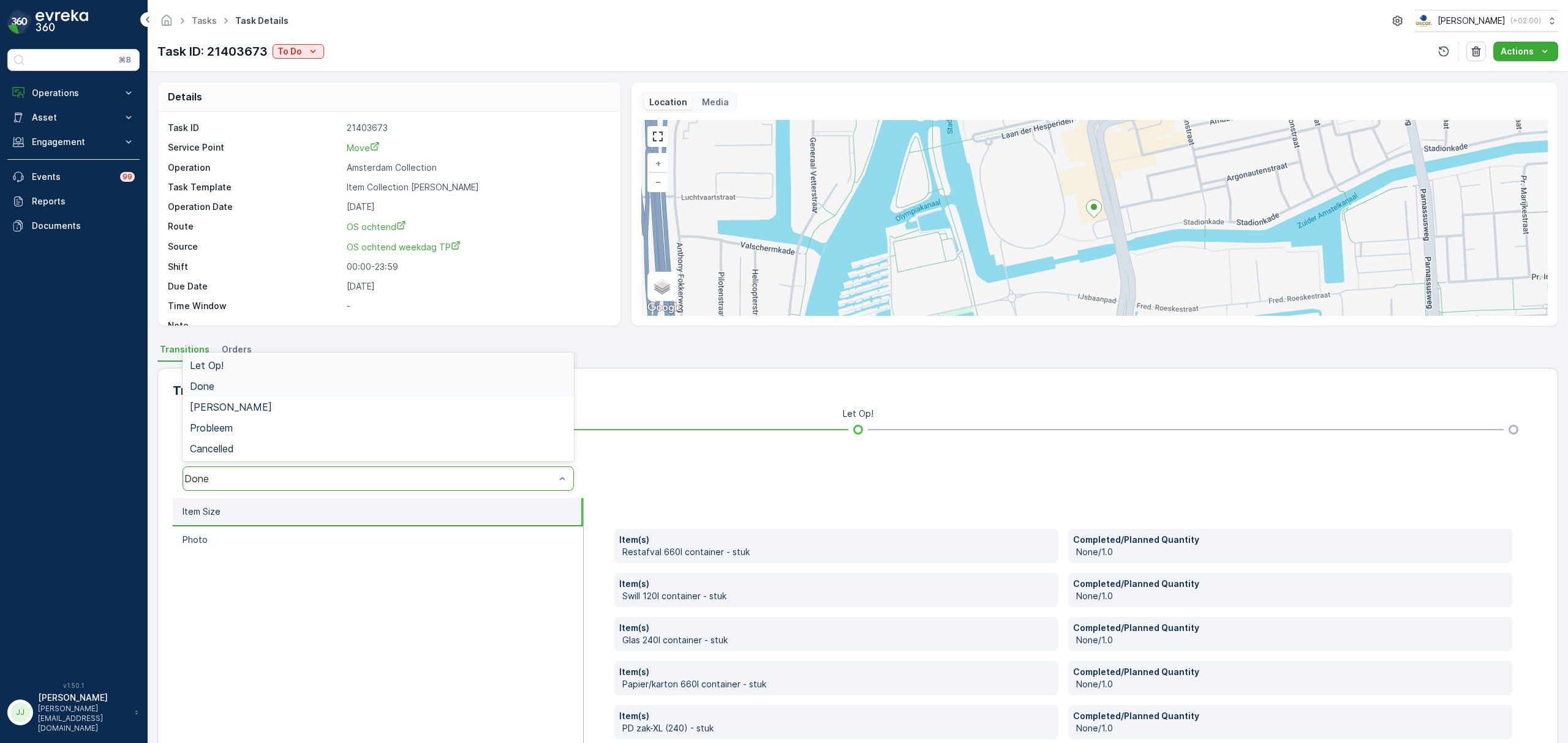
click at [422, 478] on div "Done" at bounding box center [369, 478] width 371 height 11
click at [640, 385] on div "Transitions View Transition Map" at bounding box center [858, 390] width 1370 height 20
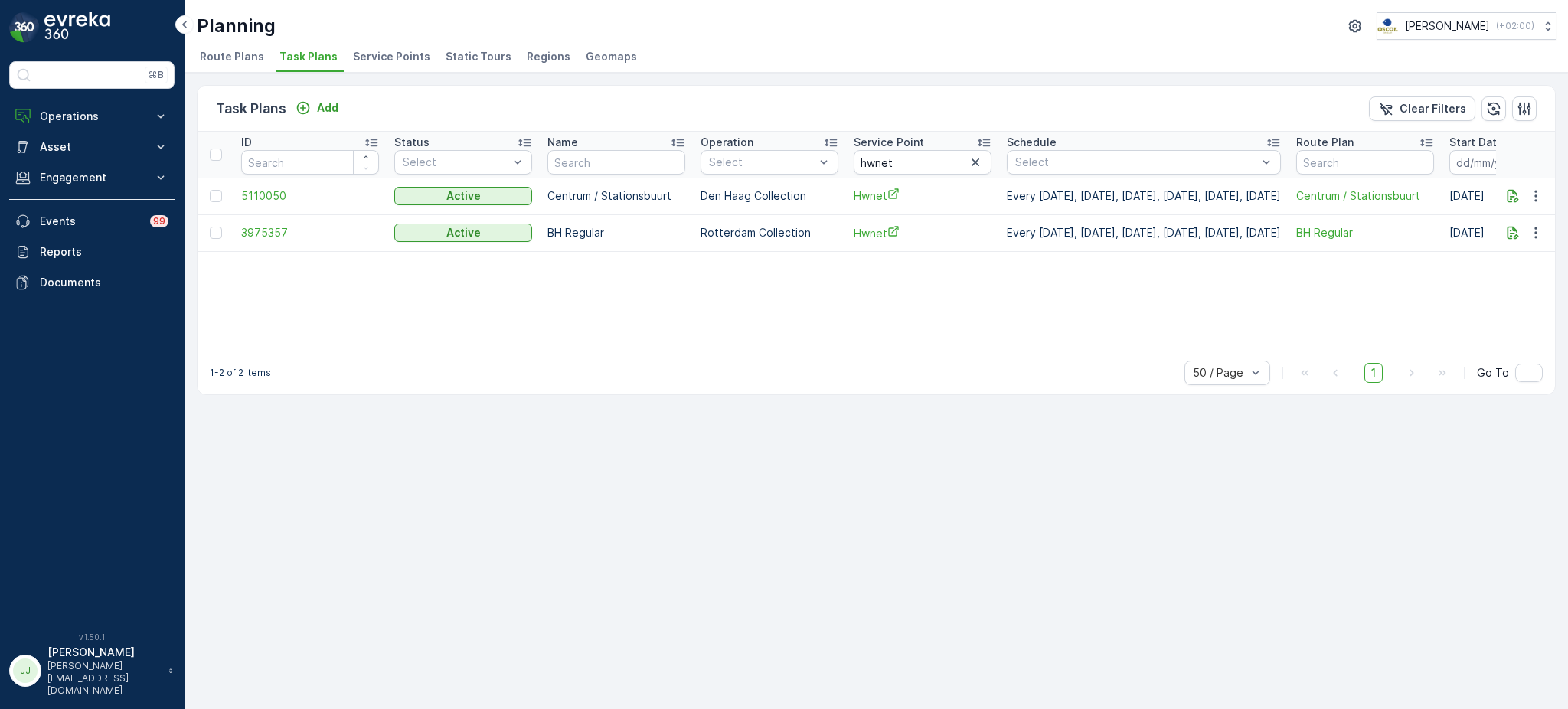
scroll to position [0, 72]
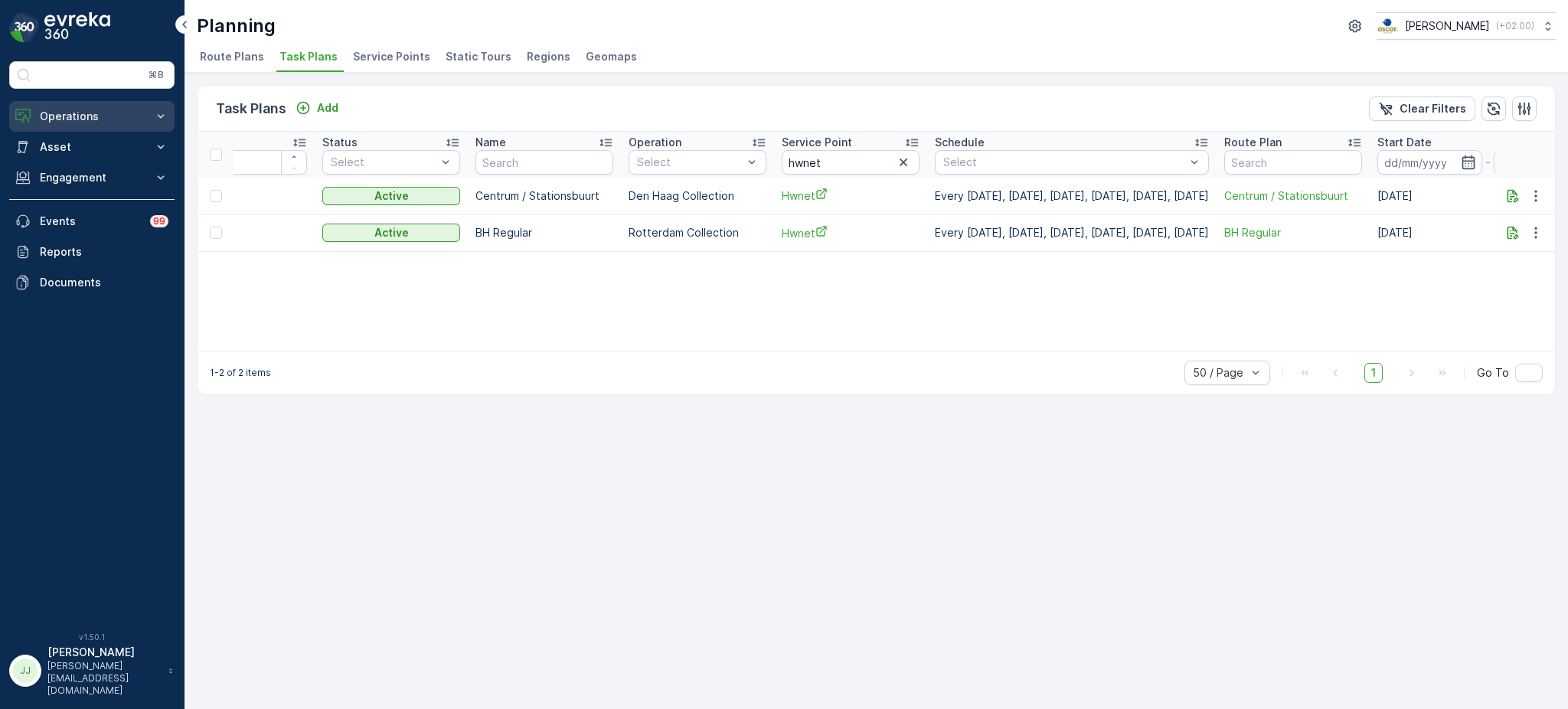
click at [99, 121] on p "Operations" at bounding box center [91, 116] width 104 height 15
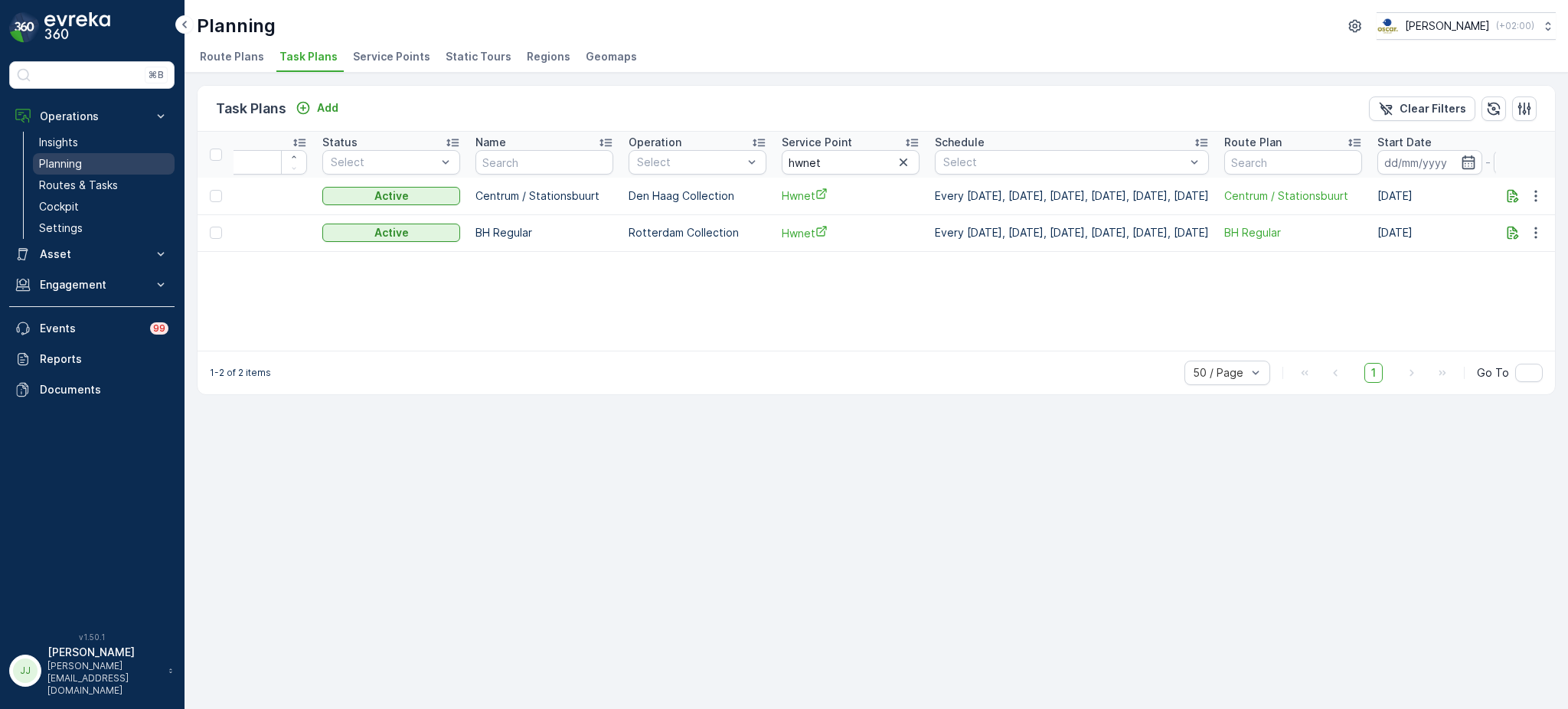
click at [102, 164] on link "Planning" at bounding box center [103, 164] width 141 height 21
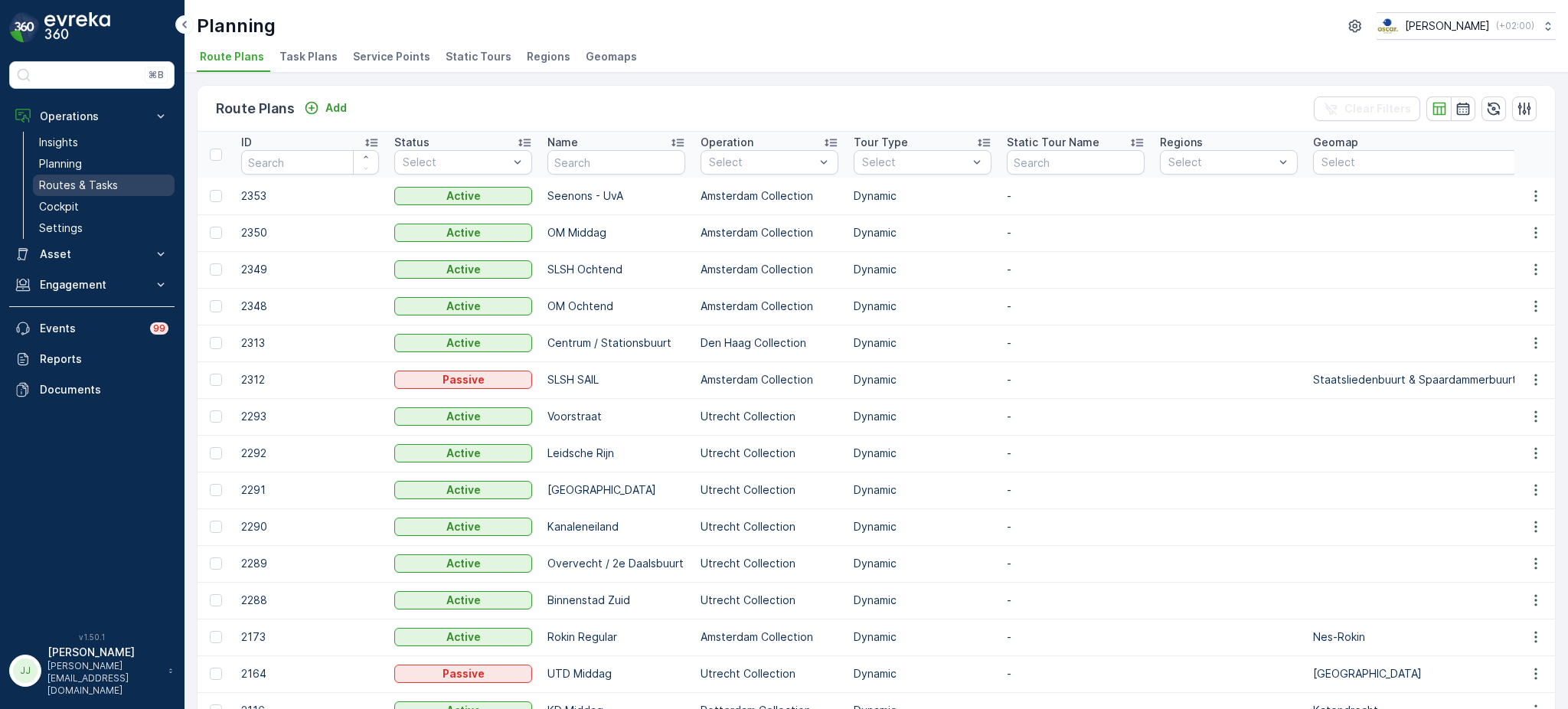
click at [120, 179] on link "Routes & Tasks" at bounding box center [103, 185] width 141 height 21
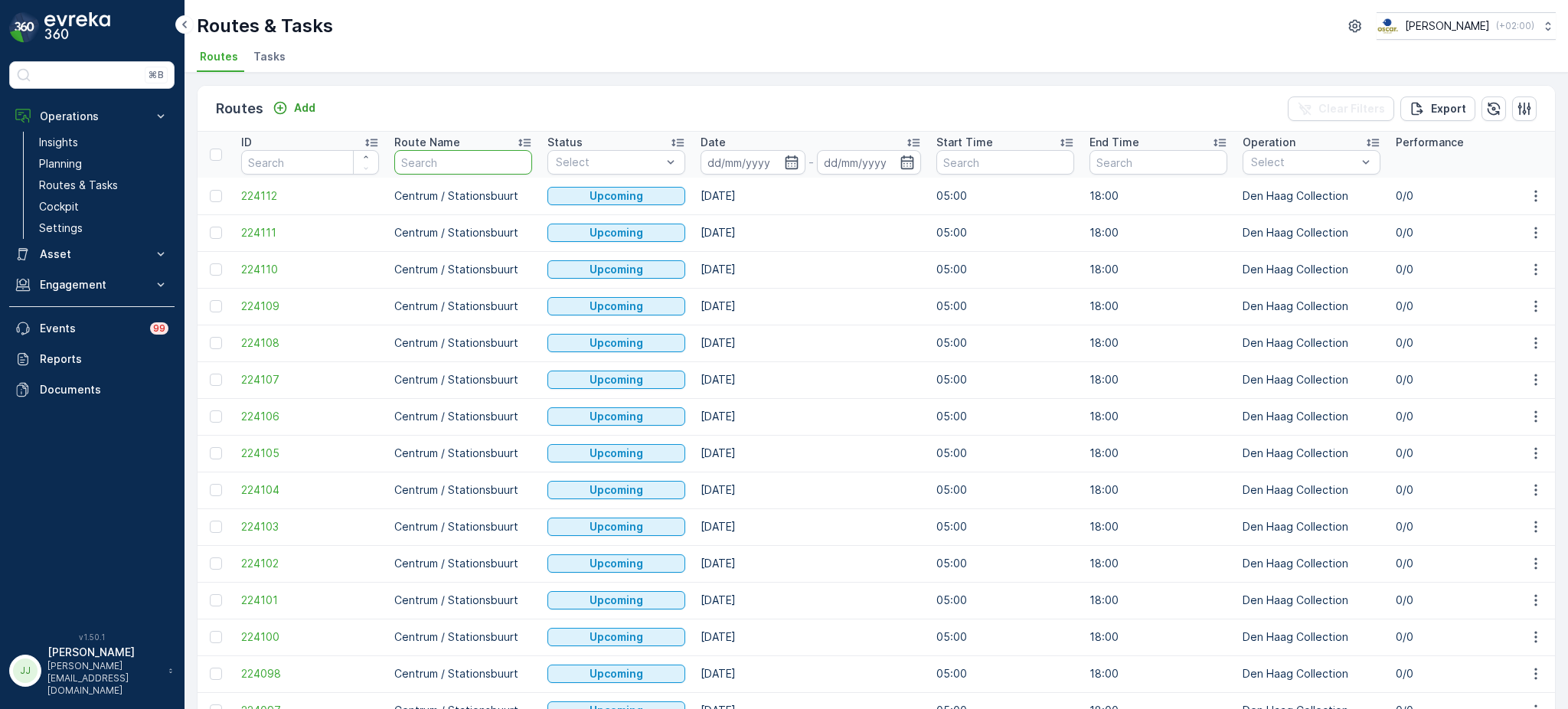
click at [456, 150] on input "text" at bounding box center [463, 162] width 138 height 25
type input "Bh reg"
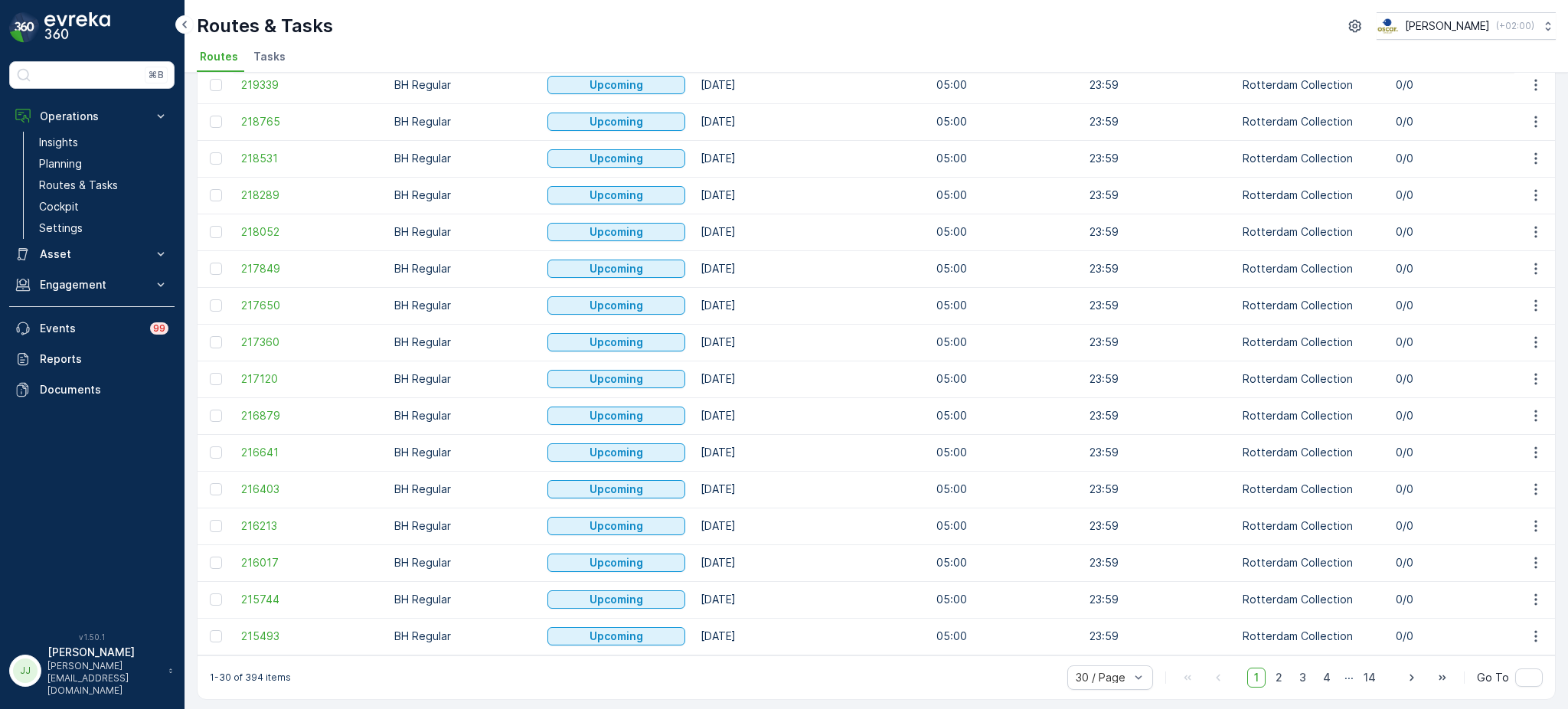
scroll to position [634, 0]
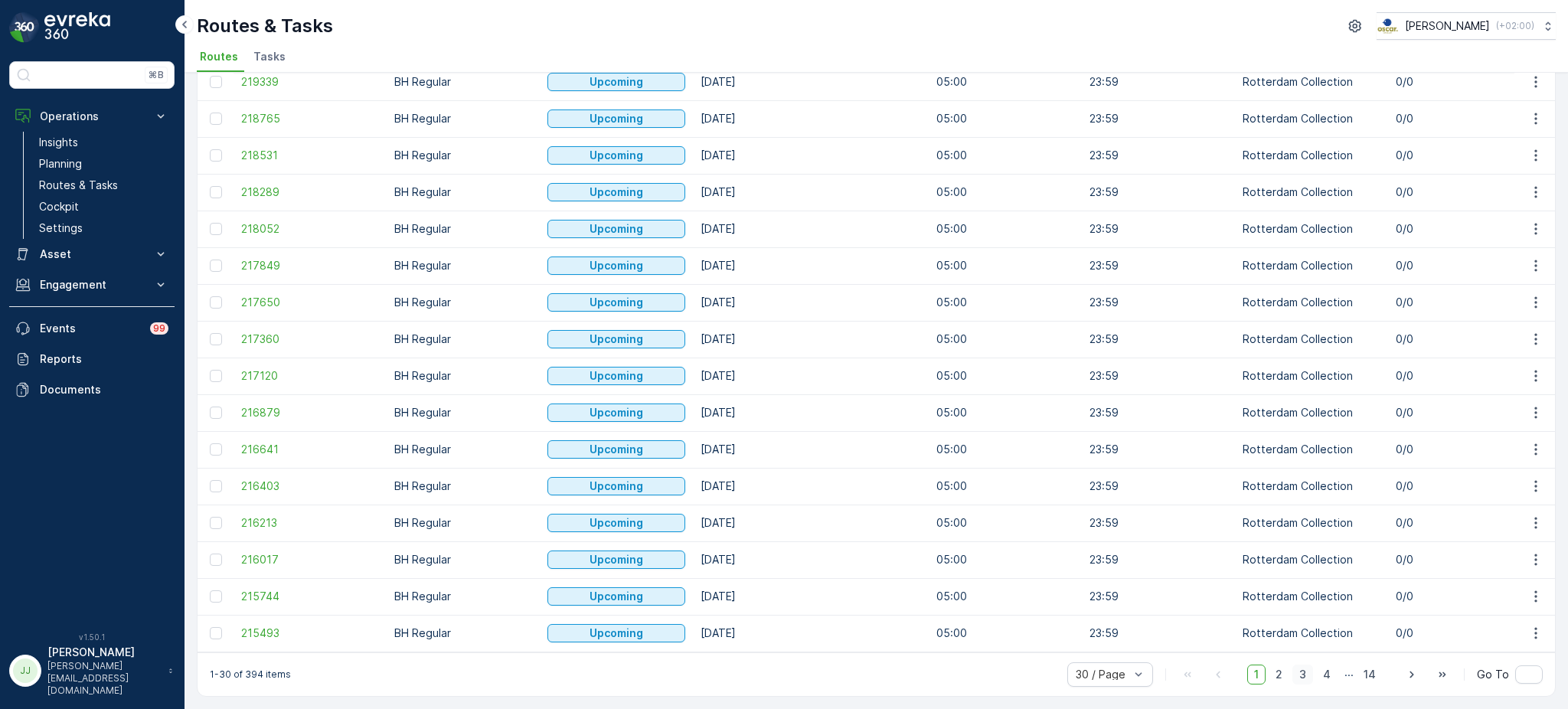
click at [1301, 669] on span "3" at bounding box center [1302, 674] width 21 height 20
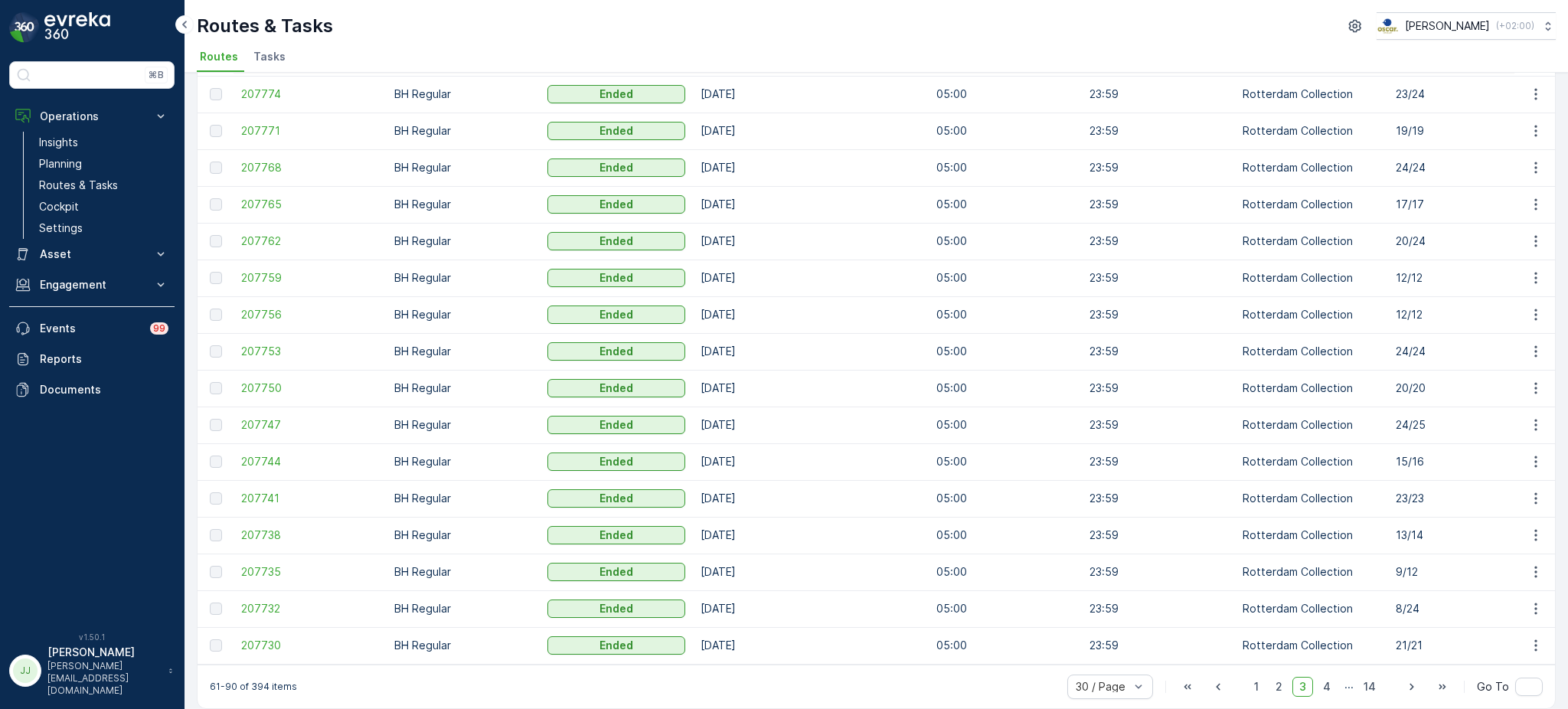
scroll to position [634, 0]
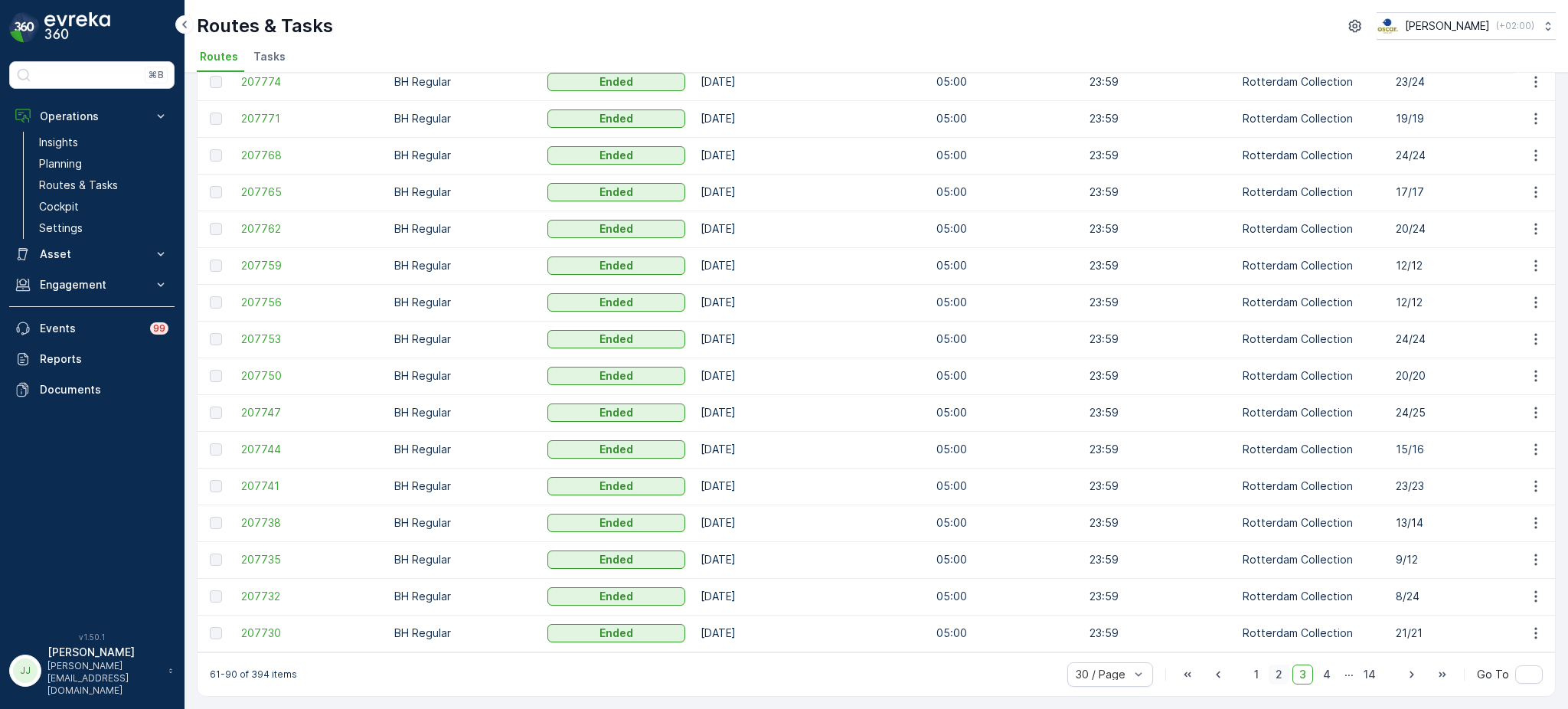
click at [1280, 674] on span "2" at bounding box center [1279, 674] width 21 height 20
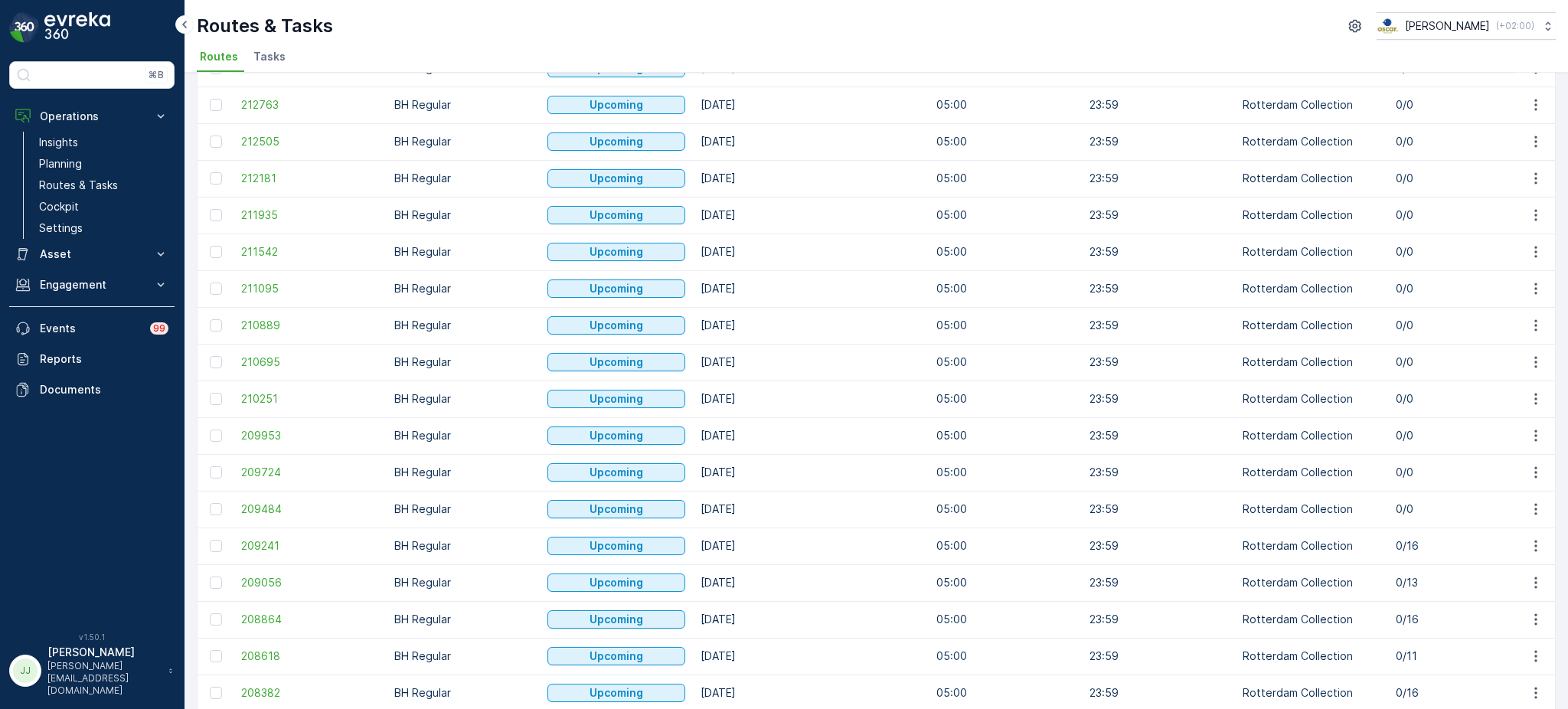
scroll to position [634, 0]
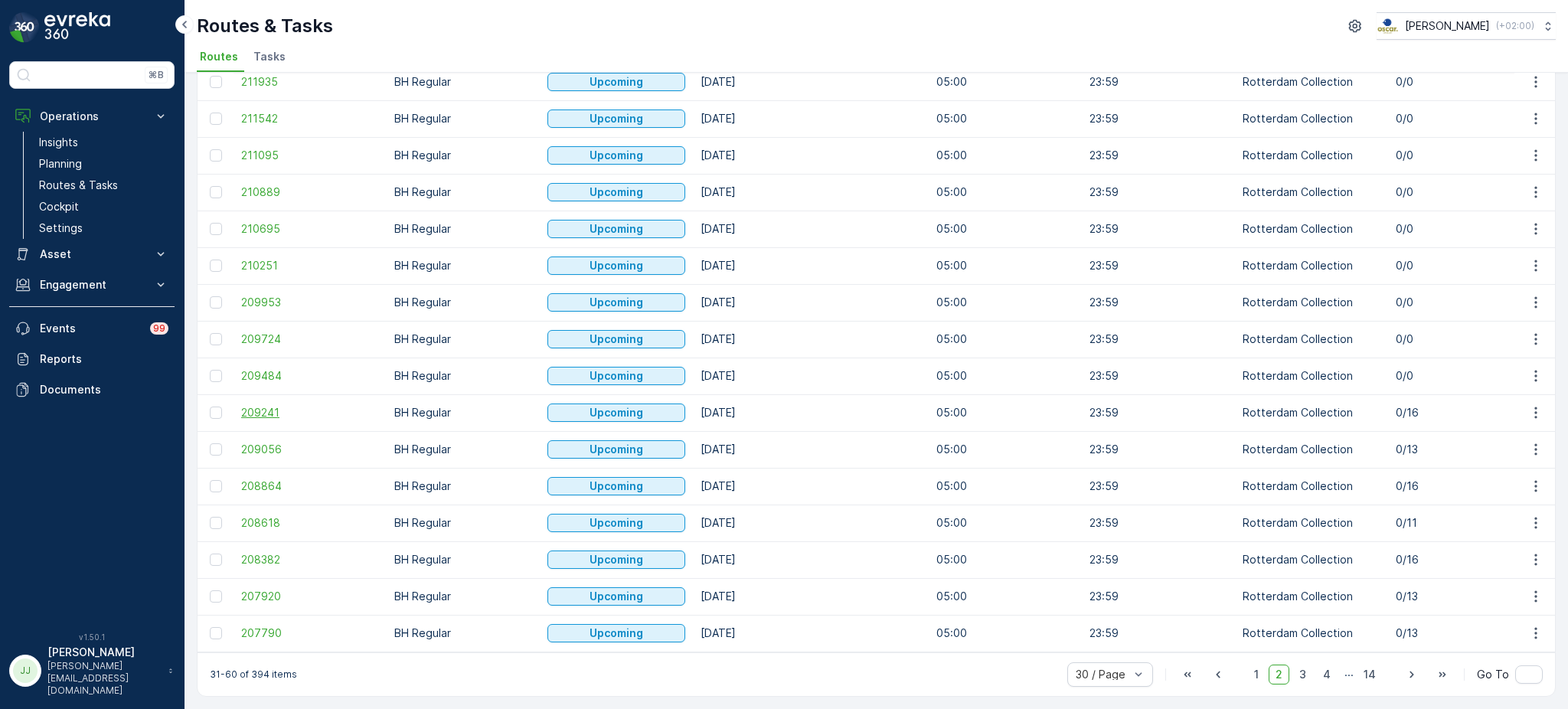
click at [278, 405] on span "209241" at bounding box center [310, 412] width 138 height 15
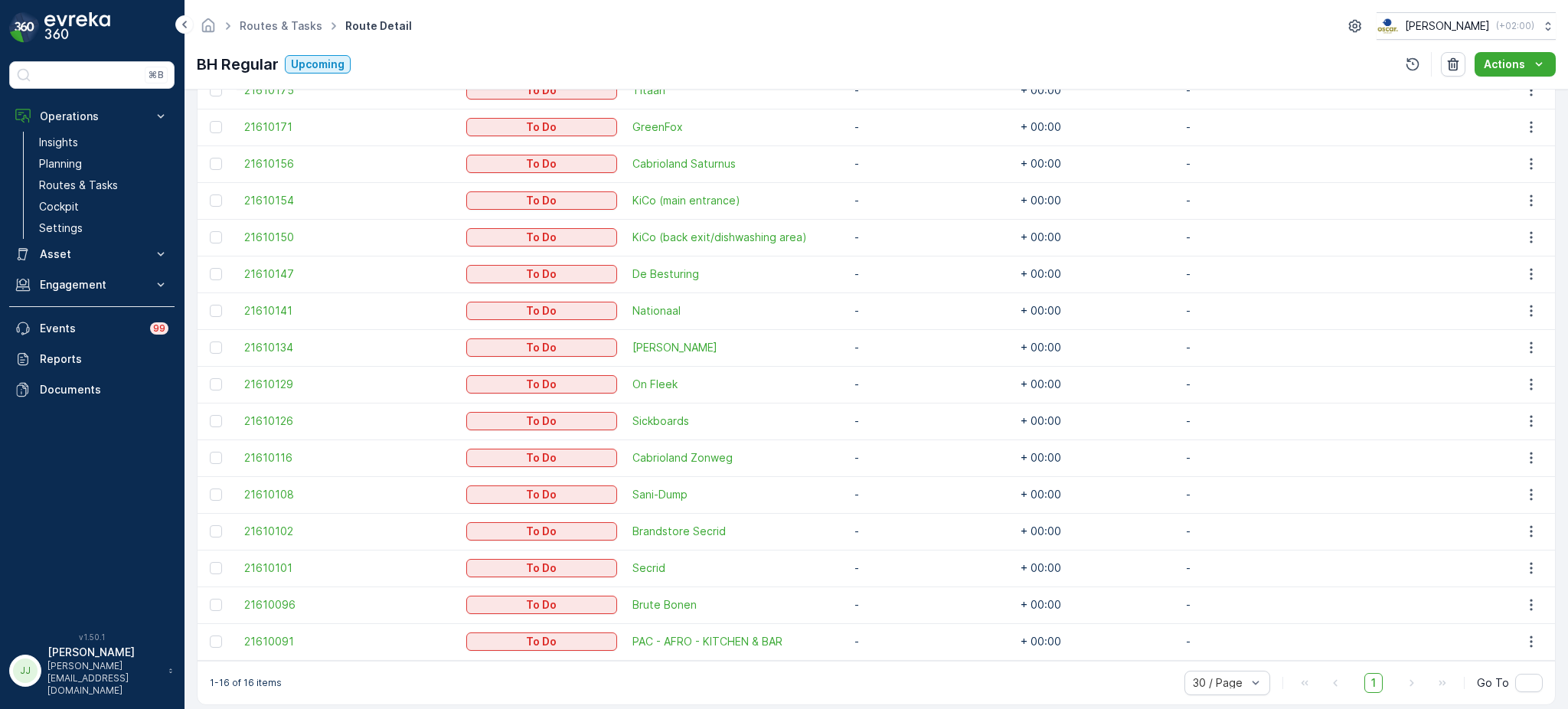
scroll to position [492, 0]
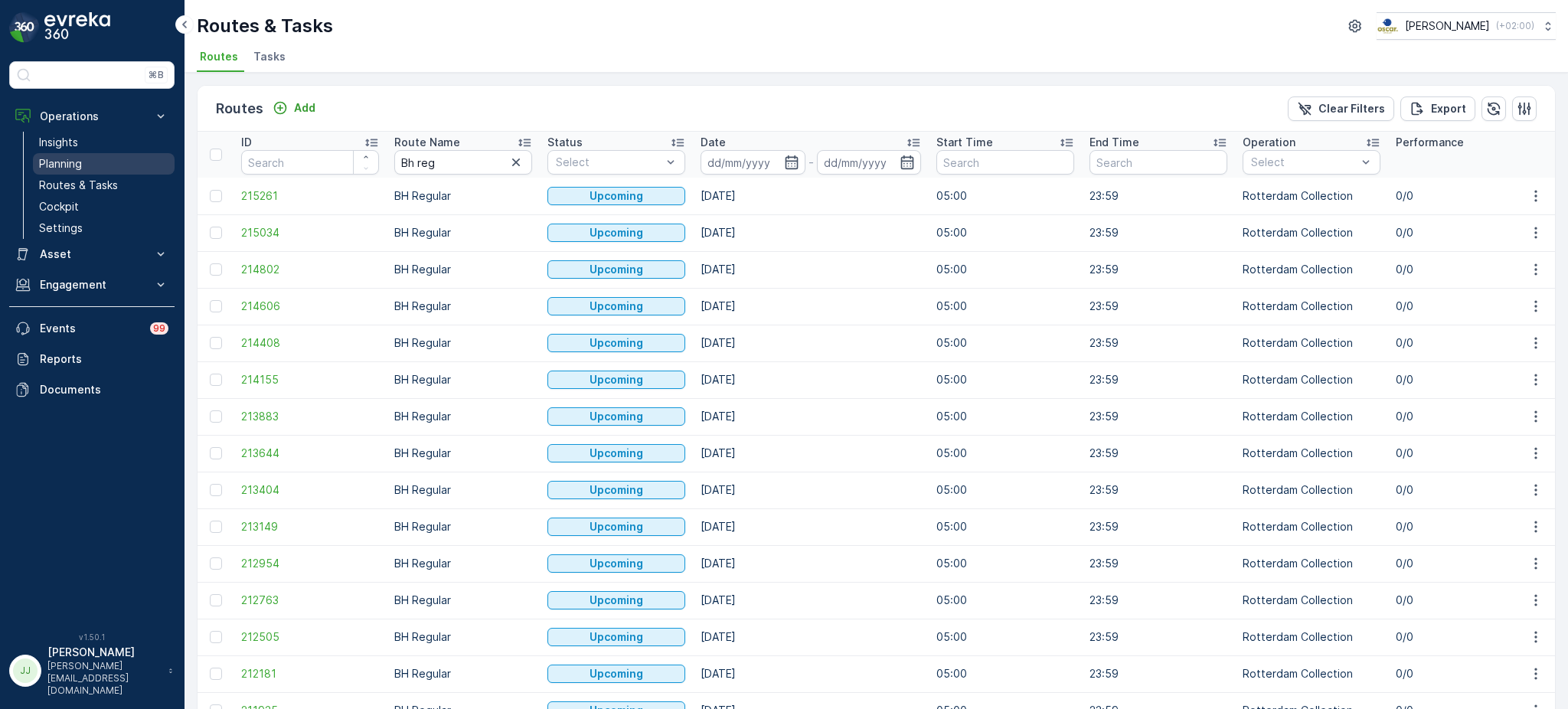
click at [94, 163] on link "Planning" at bounding box center [103, 164] width 141 height 21
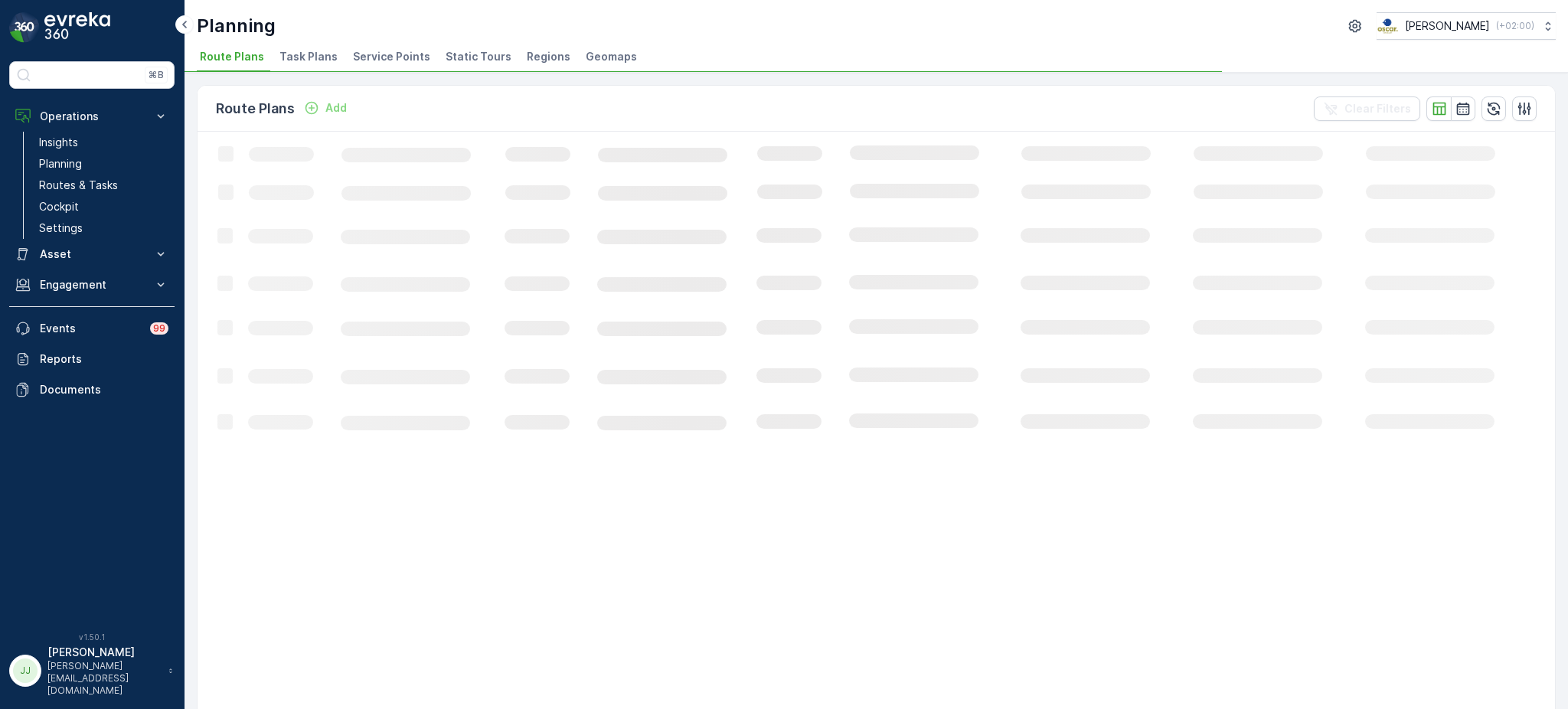
click at [306, 63] on span "Task Plans" at bounding box center [308, 56] width 58 height 15
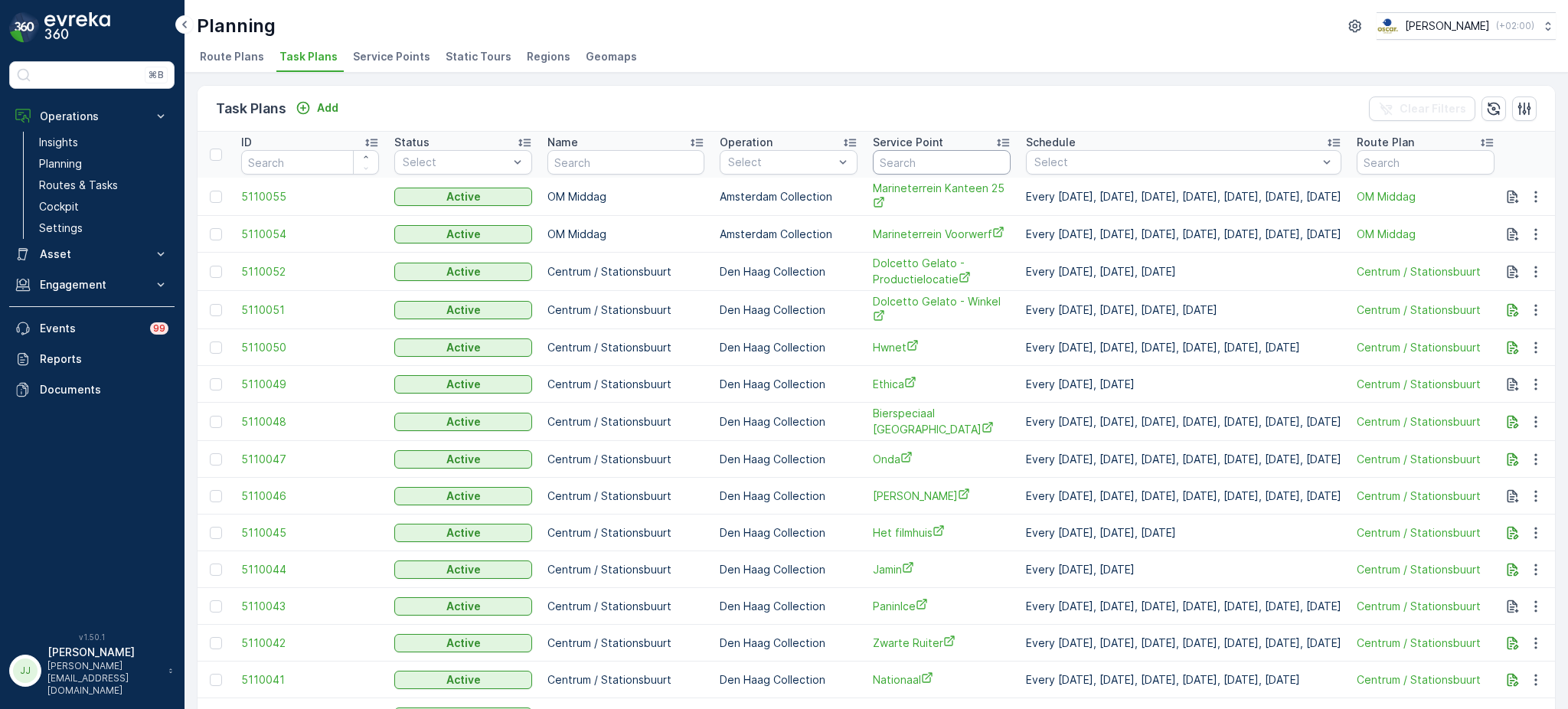
click at [878, 163] on input "text" at bounding box center [942, 162] width 138 height 25
type input "brandst"
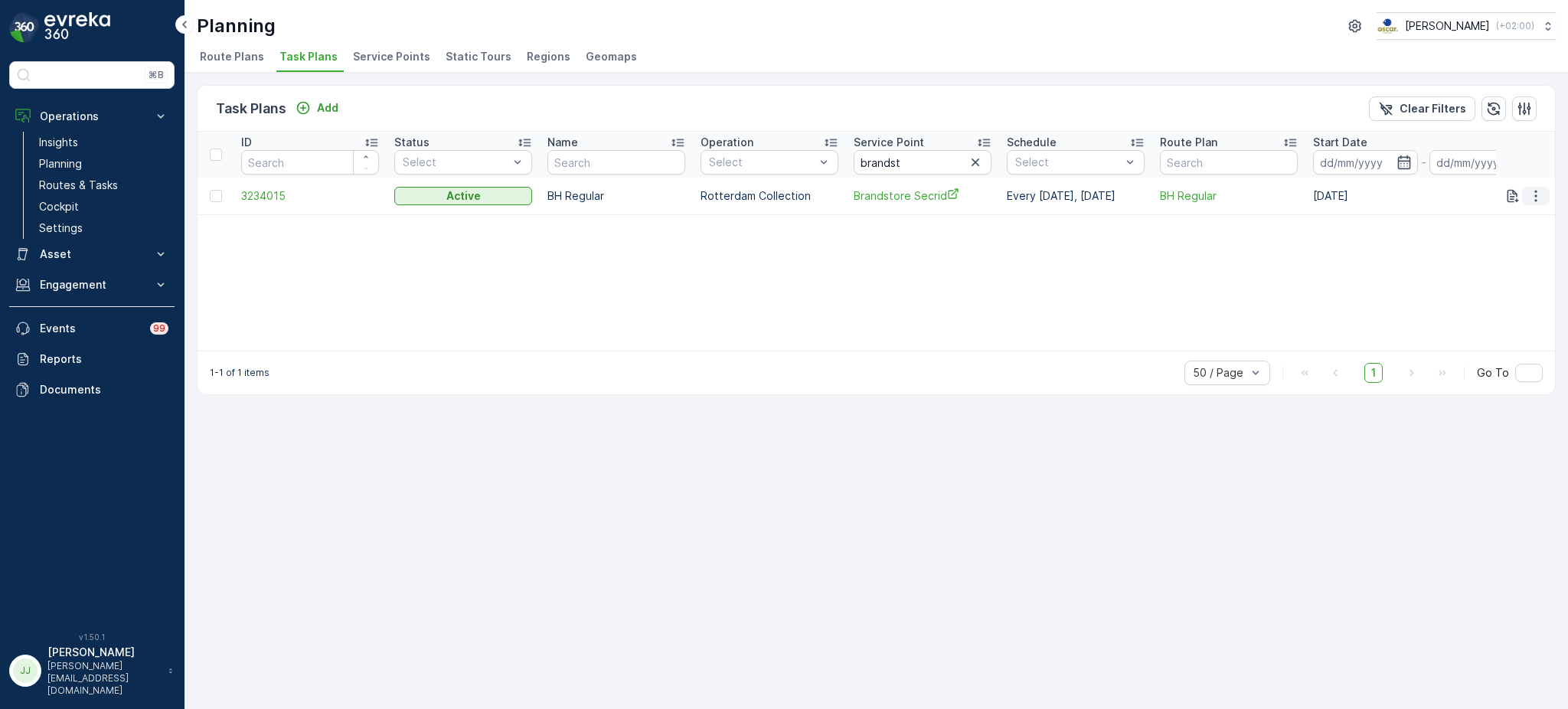
click at [1529, 195] on icon "button" at bounding box center [1535, 195] width 15 height 15
click at [1495, 233] on span "Edit Task Plan" at bounding box center [1508, 238] width 71 height 15
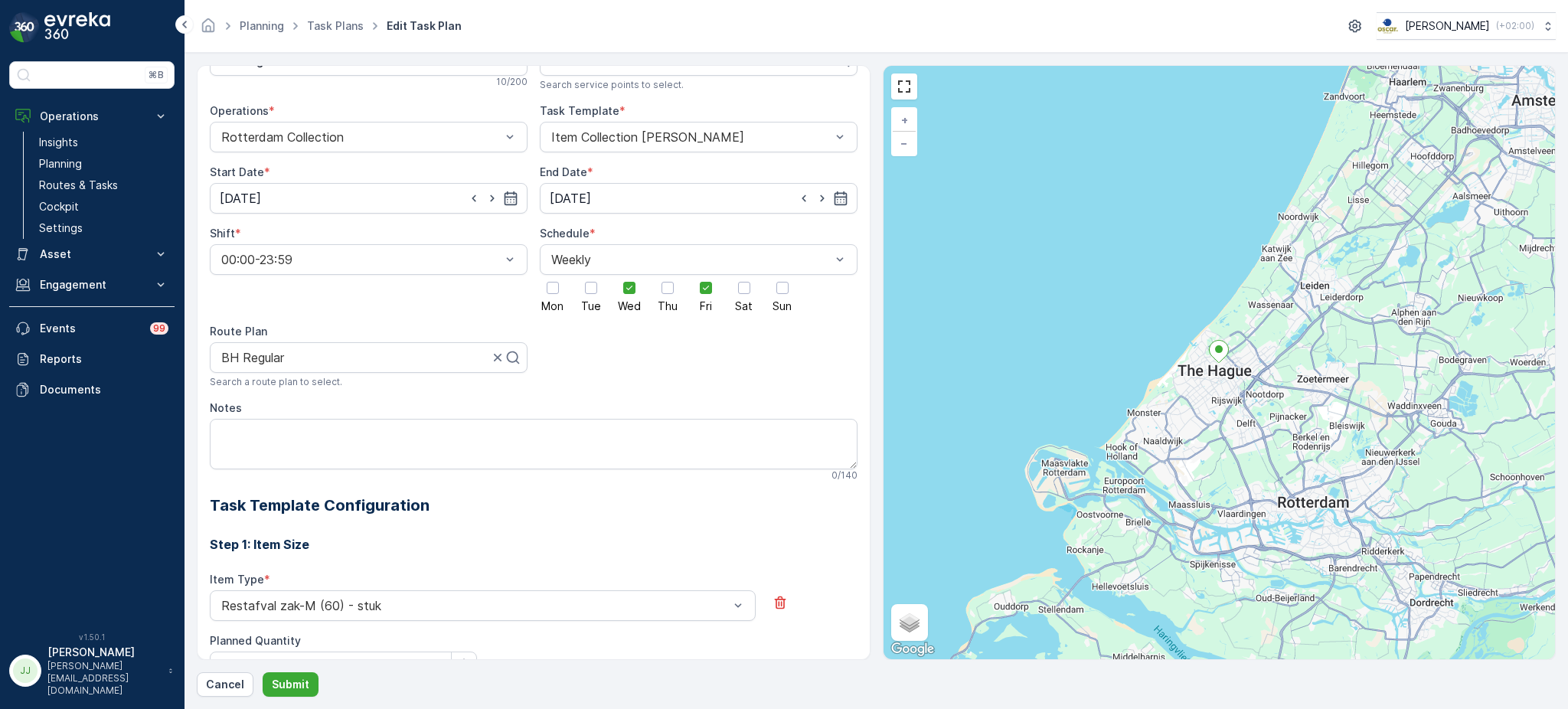
scroll to position [100, 0]
click at [456, 356] on div at bounding box center [363, 358] width 286 height 13
type input "seenons"
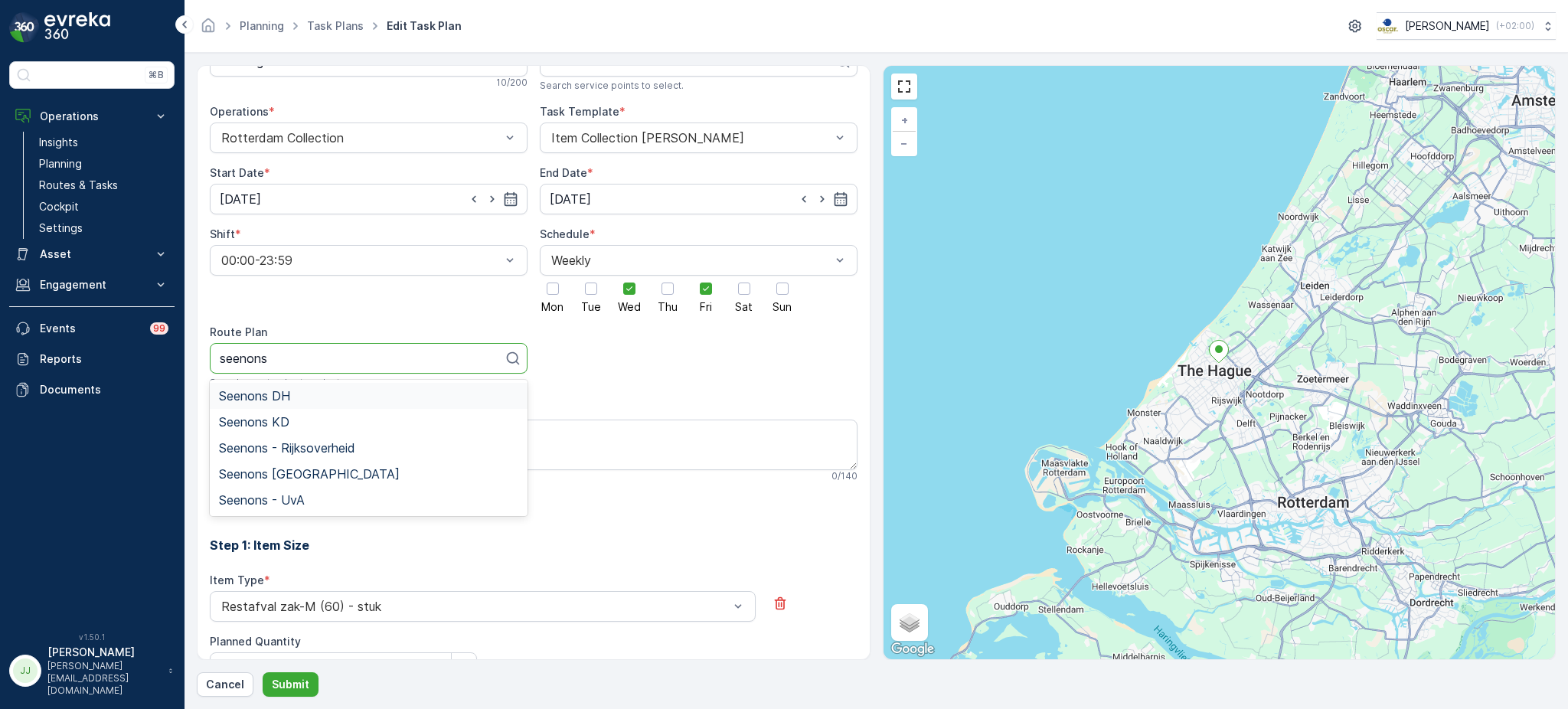
click at [299, 400] on div "Seenons DH" at bounding box center [368, 395] width 299 height 13
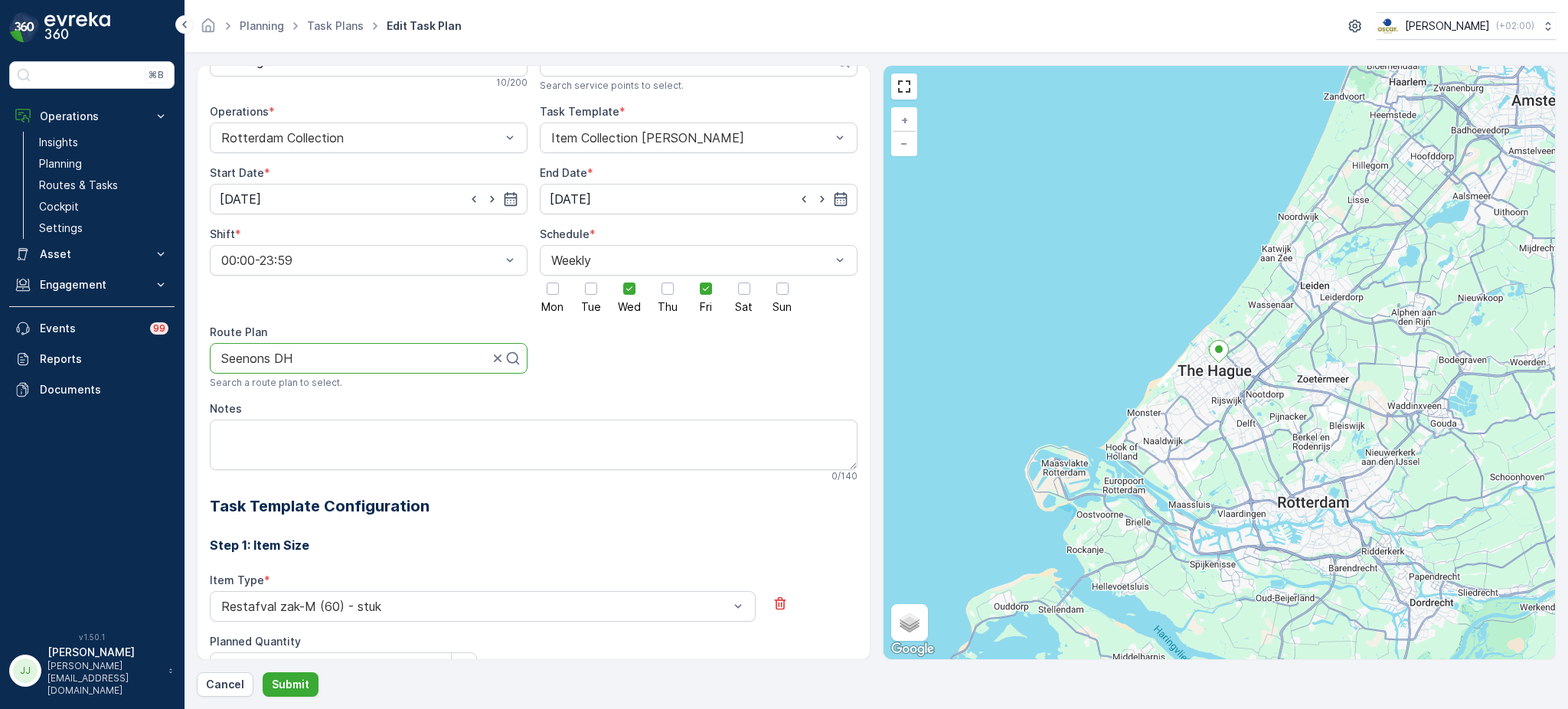
scroll to position [0, 0]
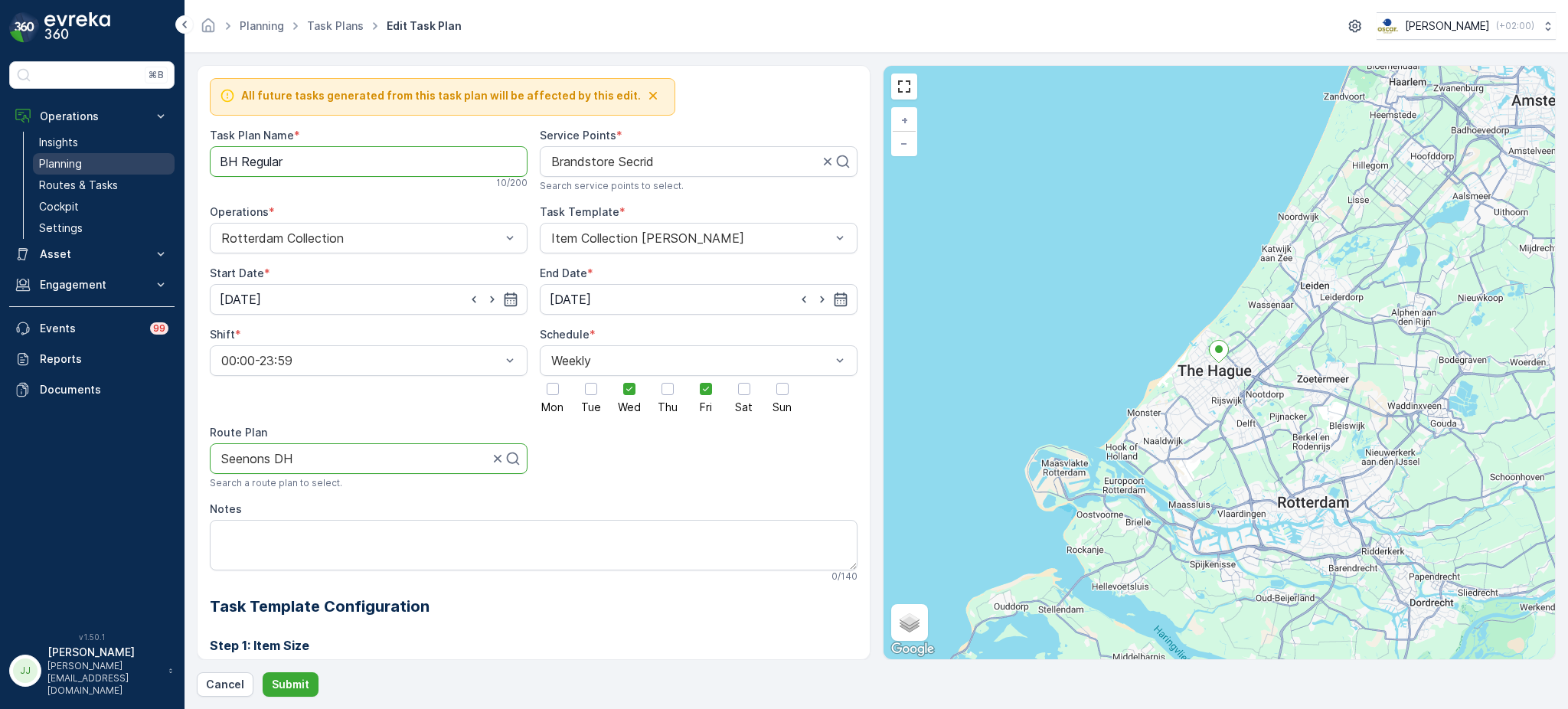
drag, startPoint x: 362, startPoint y: 164, endPoint x: 90, endPoint y: 167, distance: 272.0
click at [90, 167] on div "⌘B Operations Insights Planning Routes & Tasks Cockpit Settings Asset Assets En…" at bounding box center [784, 354] width 1568 height 709
type Name "Seenons DH"
click at [275, 688] on p "Submit" at bounding box center [290, 684] width 37 height 15
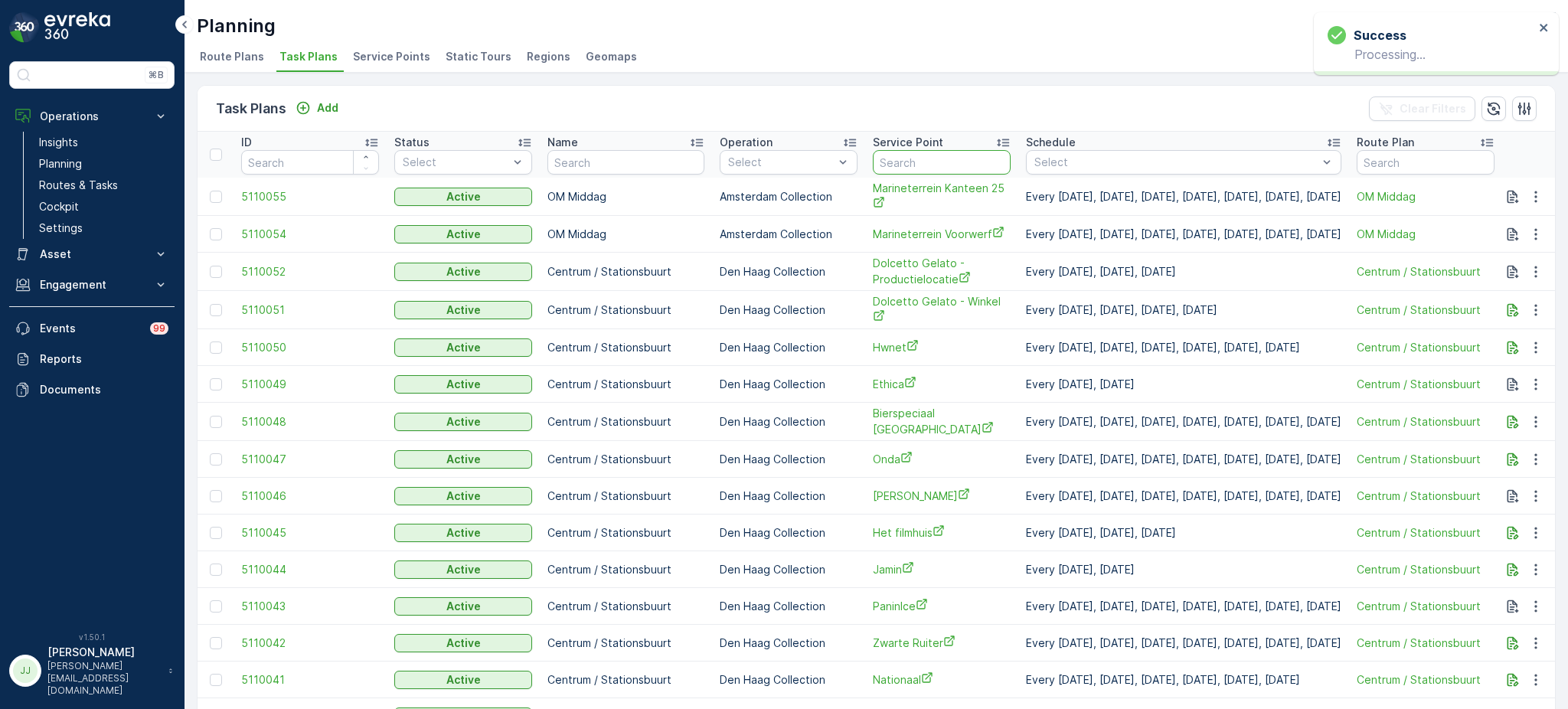
click at [928, 167] on input "text" at bounding box center [942, 162] width 138 height 25
type input "pac"
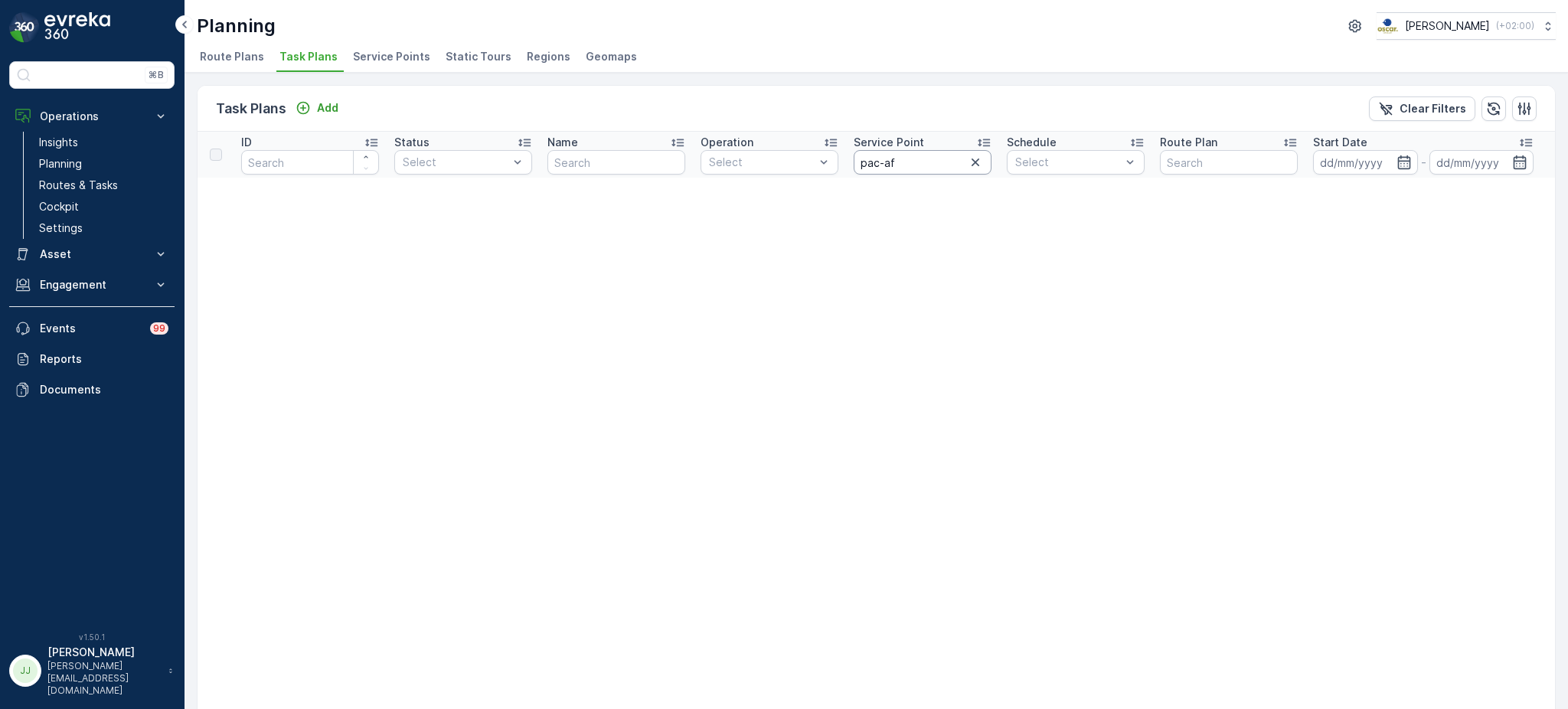
click at [931, 156] on input "pac-af" at bounding box center [923, 162] width 138 height 25
type input "pac"
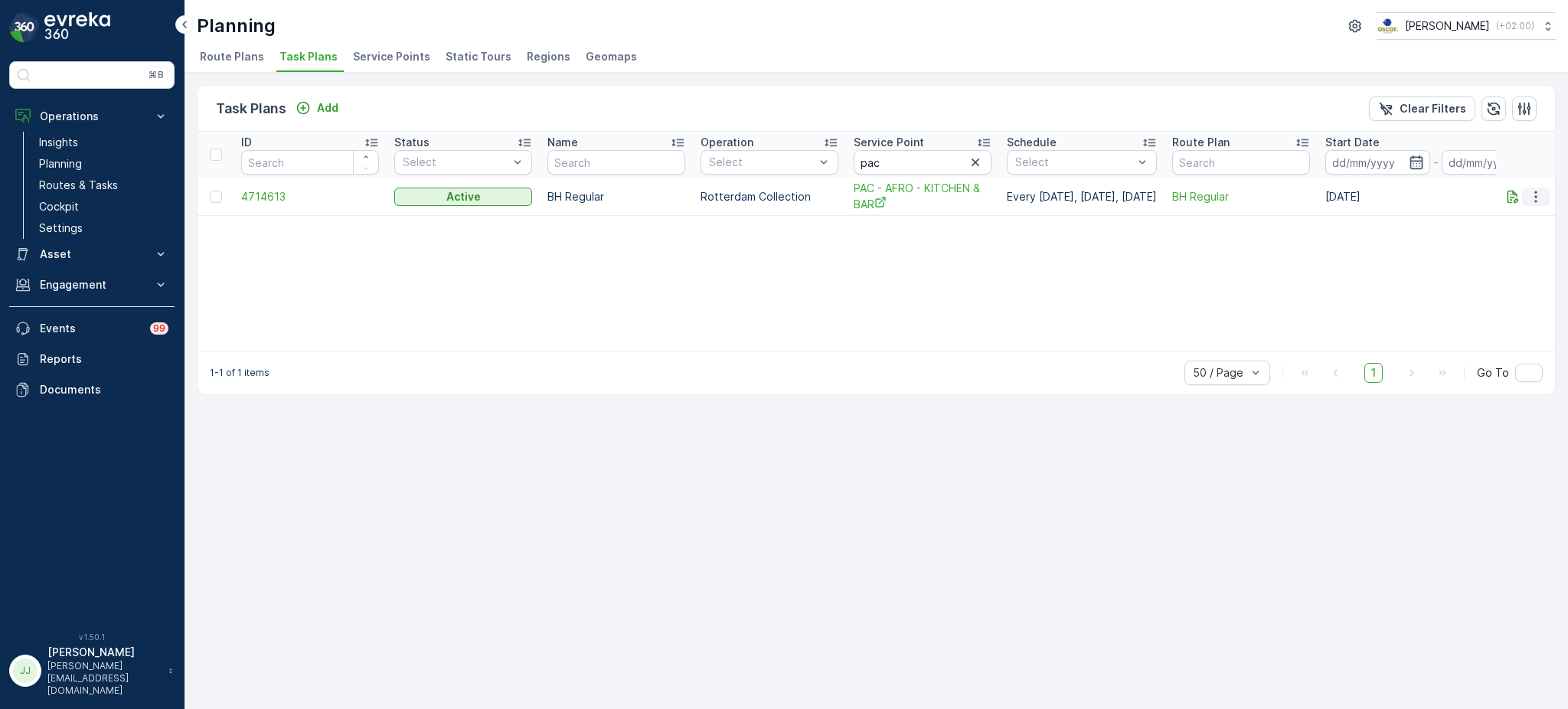
click at [1531, 199] on icon "button" at bounding box center [1535, 196] width 15 height 15
click at [1505, 233] on span "Edit Task Plan" at bounding box center [1508, 239] width 71 height 15
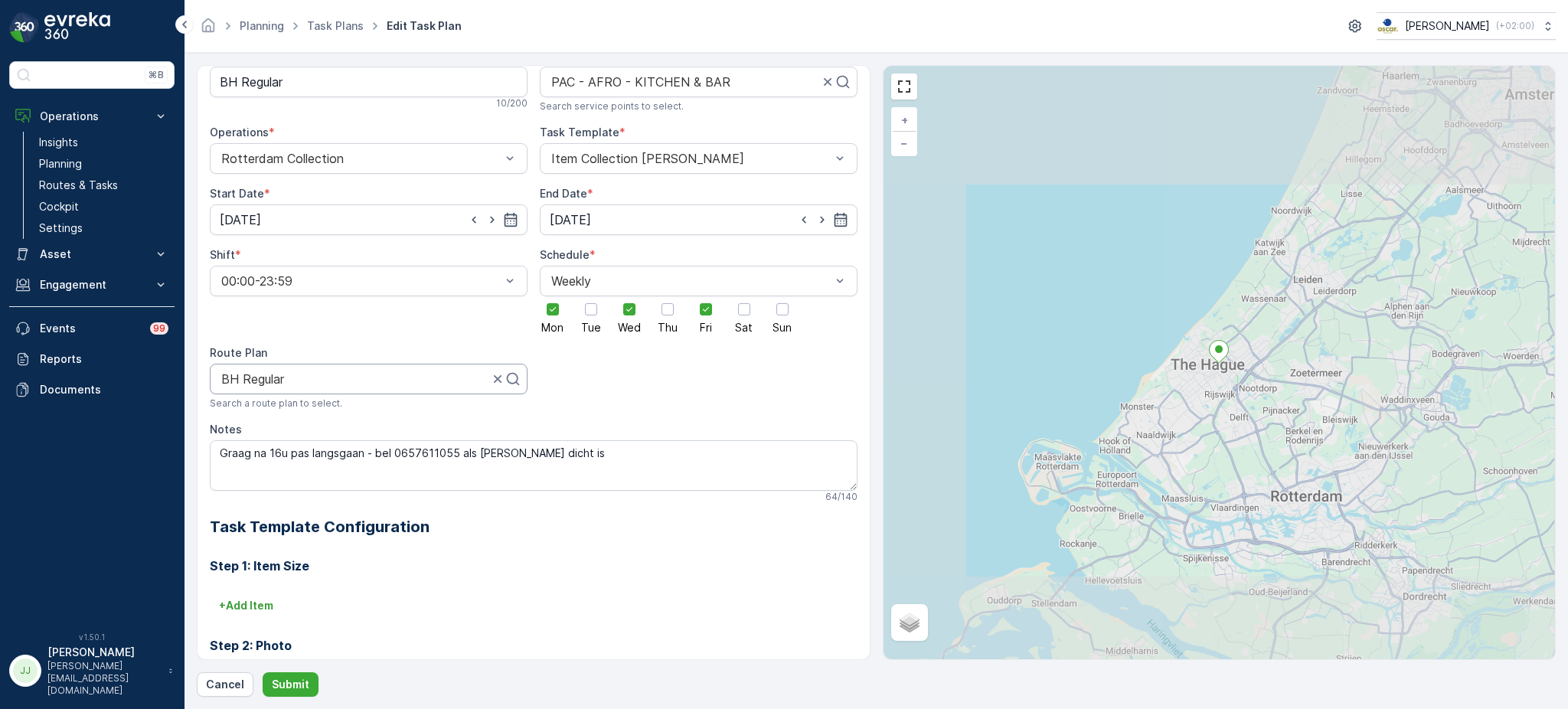
scroll to position [80, 0]
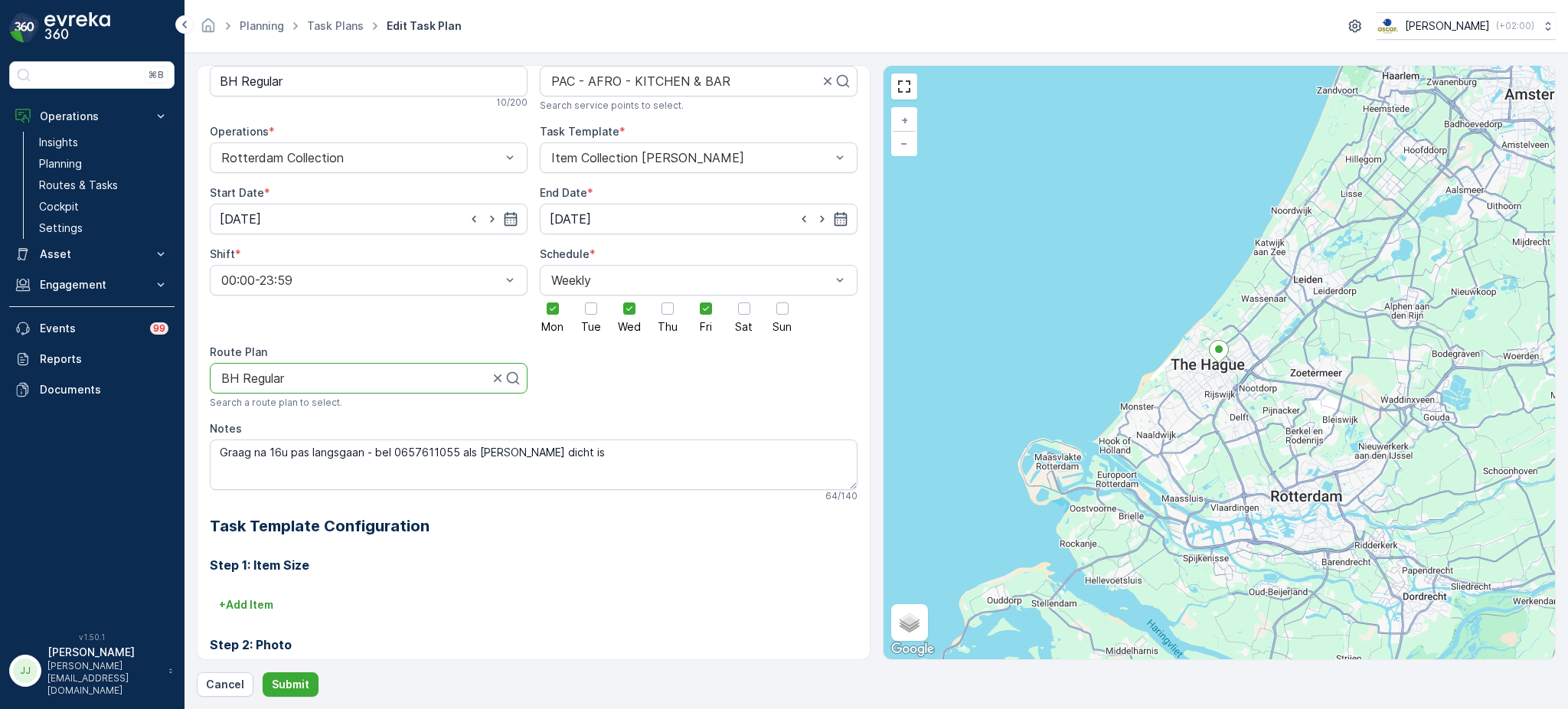
click at [507, 367] on div at bounding box center [505, 378] width 31 height 29
click at [436, 372] on div at bounding box center [363, 378] width 286 height 13
type input "seenons"
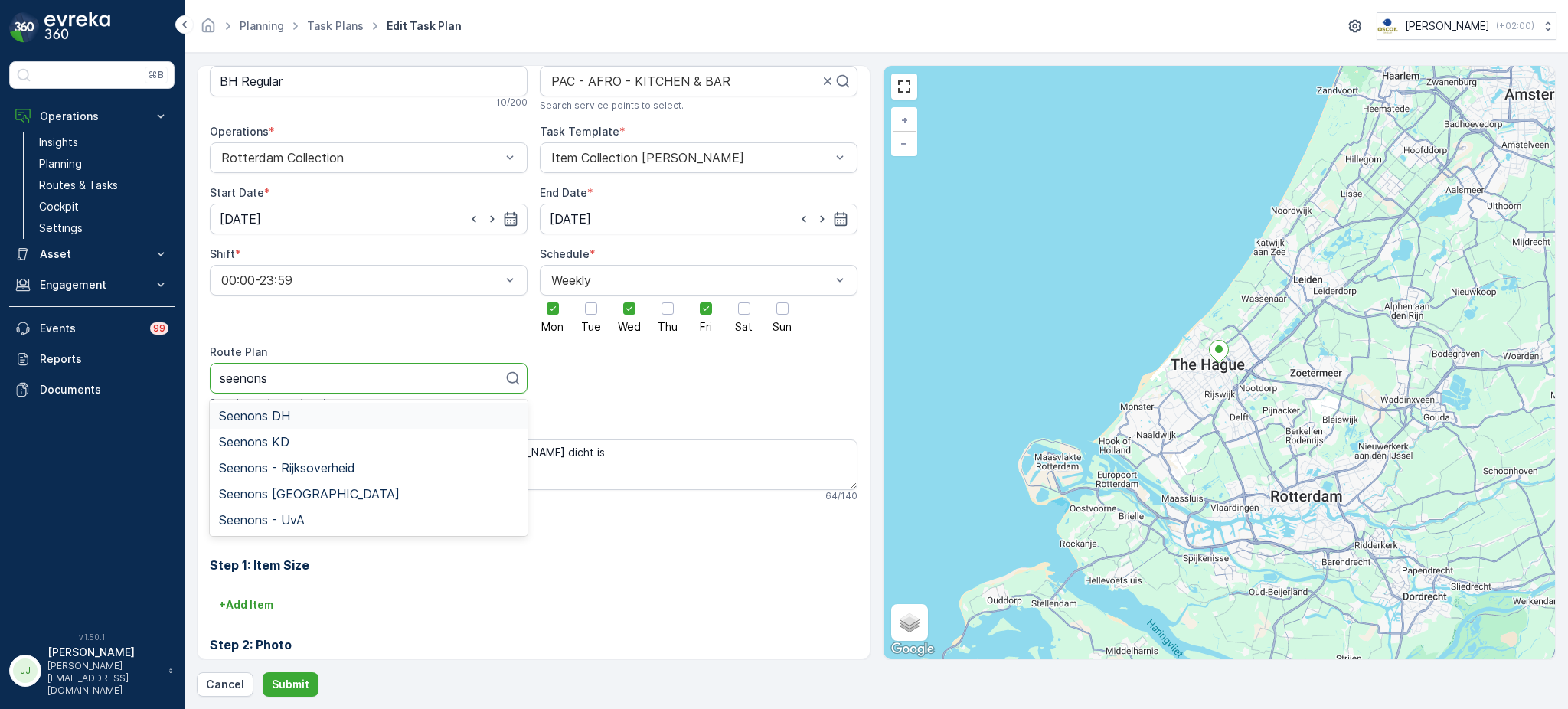
click at [363, 422] on div "Seenons DH" at bounding box center [368, 415] width 299 height 13
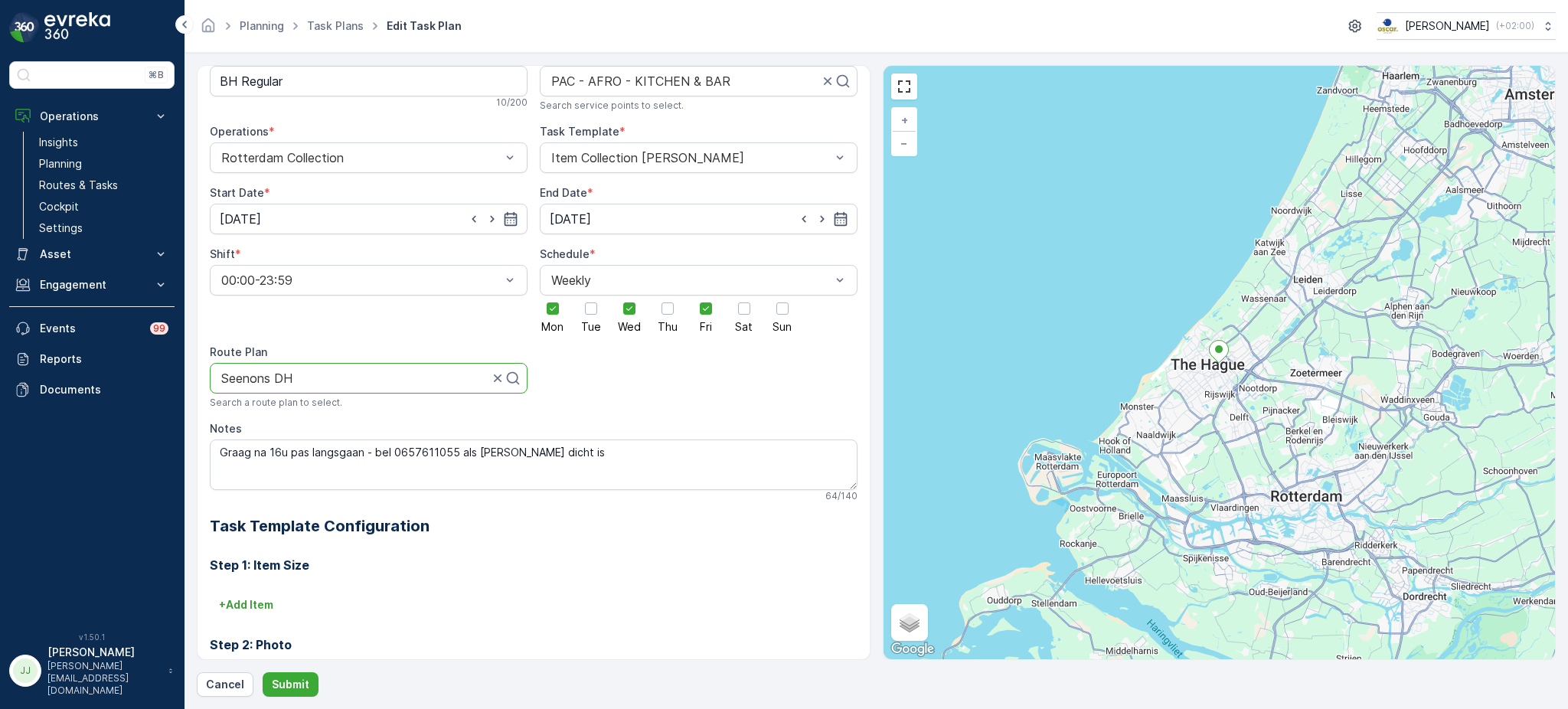
scroll to position [0, 0]
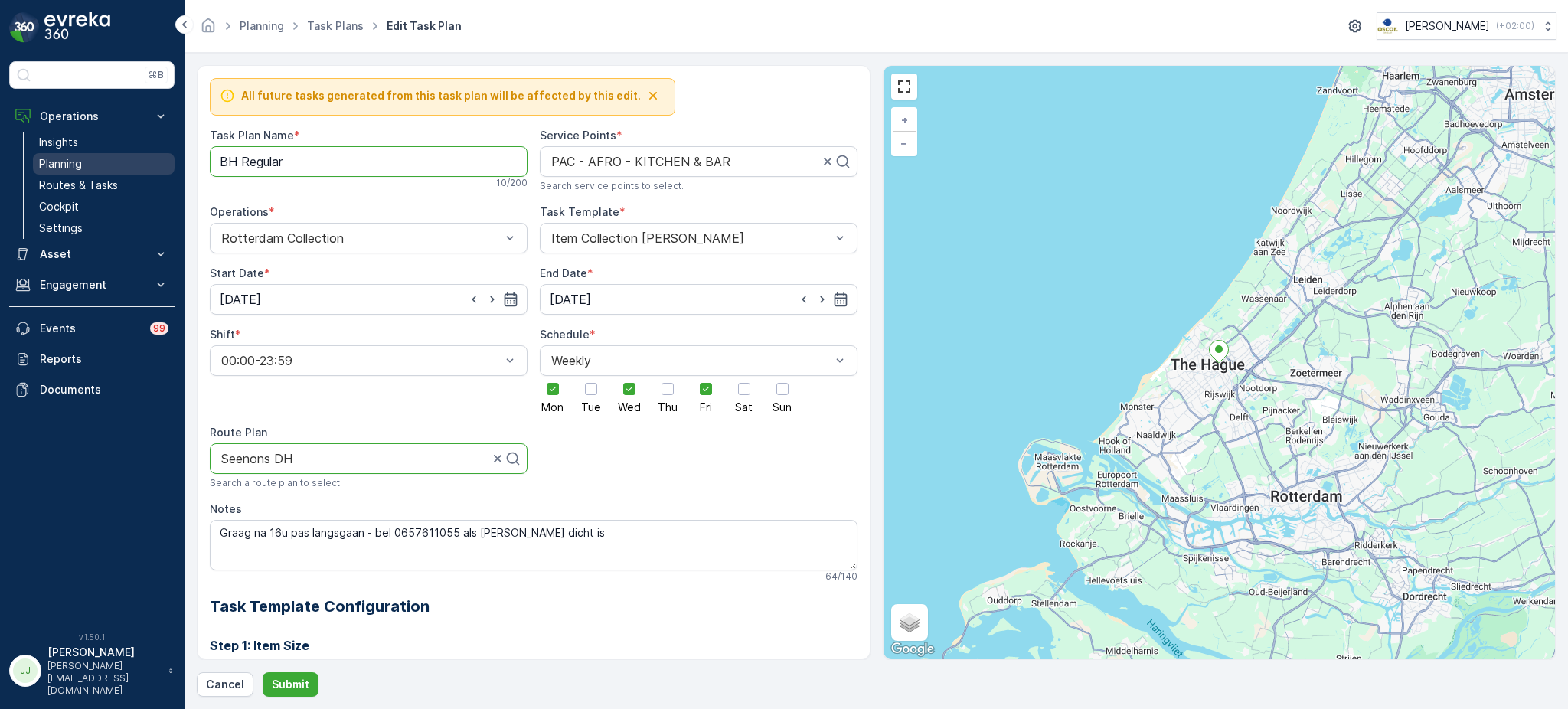
drag, startPoint x: 348, startPoint y: 167, endPoint x: 156, endPoint y: 155, distance: 192.4
click at [156, 155] on div "⌘B Operations Insights Planning Routes & Tasks Cockpit Settings Asset Assets En…" at bounding box center [784, 354] width 1568 height 709
type Name "Seenons DH"
click at [302, 679] on p "Submit" at bounding box center [290, 684] width 37 height 15
